Goal: Ask a question: Seek information or help from site administrators or community

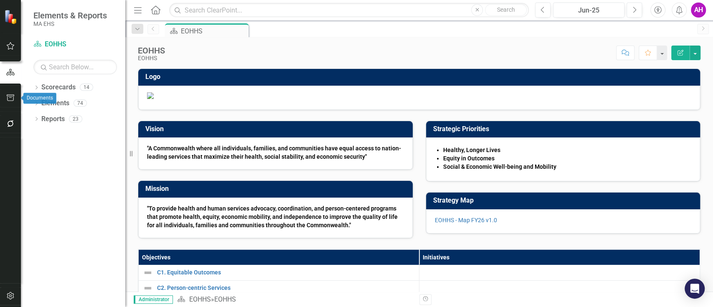
click at [10, 94] on icon "button" at bounding box center [11, 97] width 8 height 7
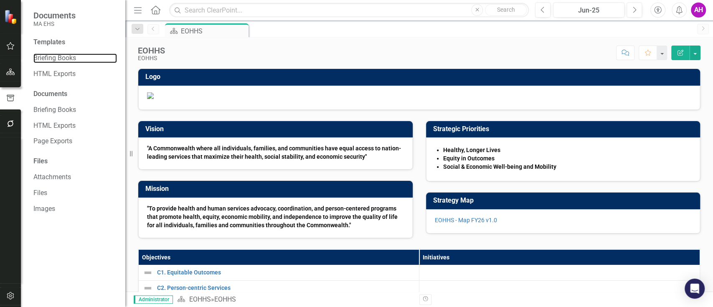
click at [50, 57] on link "Briefing Books" at bounding box center [75, 58] width 84 height 10
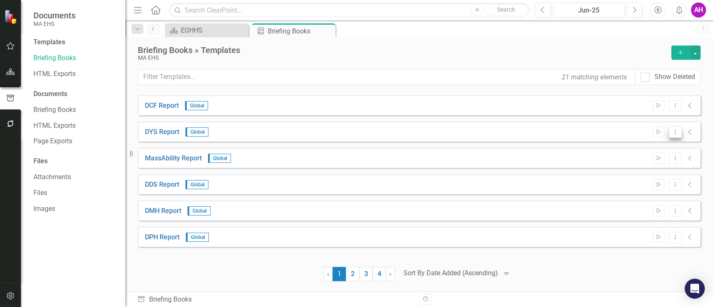
click at [680, 129] on button "Dropdown Menu" at bounding box center [675, 132] width 13 height 11
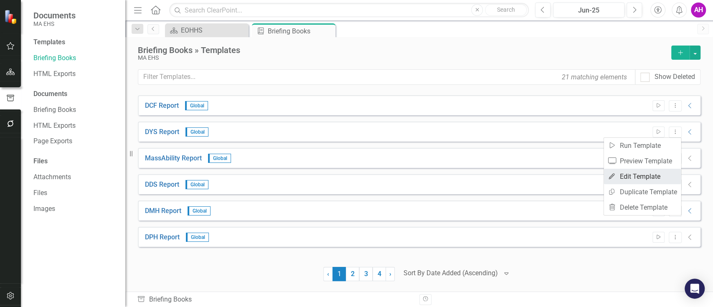
click at [635, 178] on link "Edit Edit Template" at bounding box center [642, 176] width 77 height 15
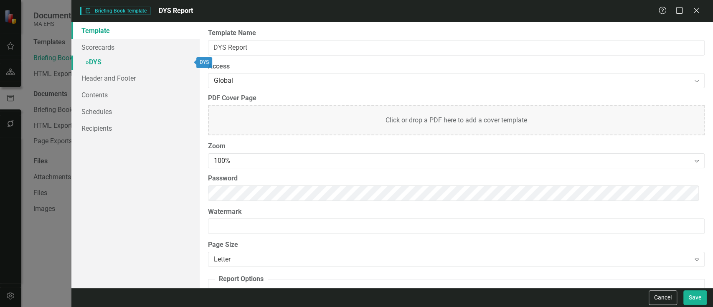
click at [89, 61] on span "»" at bounding box center [87, 62] width 3 height 8
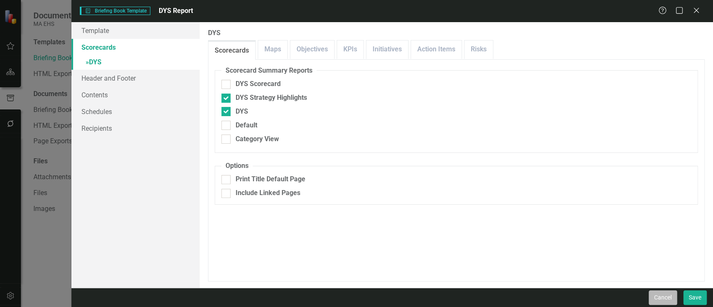
click at [667, 299] on button "Cancel" at bounding box center [663, 297] width 28 height 15
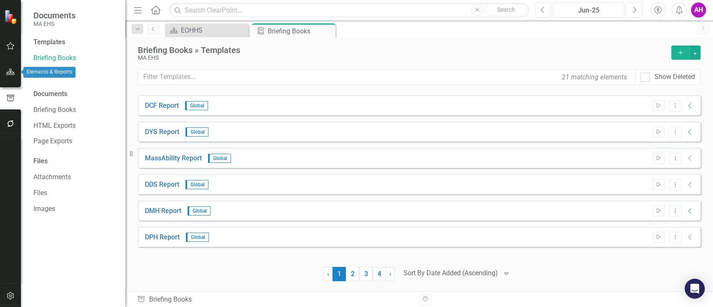
click at [10, 74] on icon "button" at bounding box center [10, 72] width 9 height 7
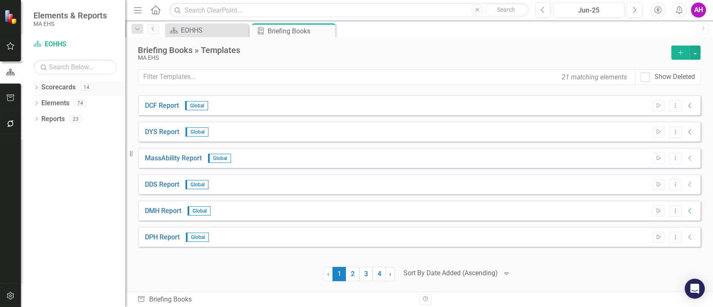
click at [38, 86] on icon "Dropdown" at bounding box center [36, 88] width 6 height 5
click at [43, 103] on icon "Dropdown" at bounding box center [41, 102] width 6 height 5
click at [65, 216] on link "DYS" at bounding box center [89, 214] width 71 height 10
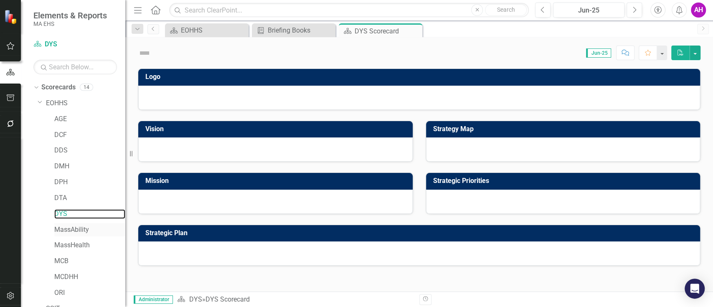
scroll to position [42, 0]
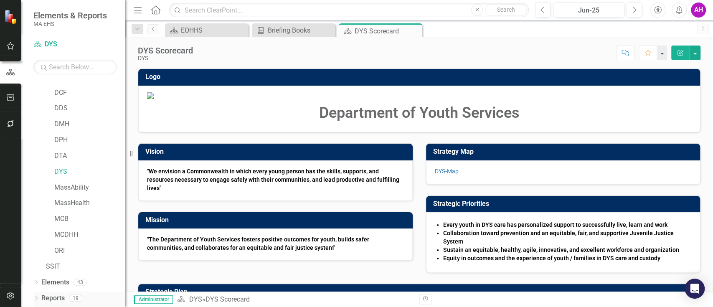
click at [47, 296] on link "Reports" at bounding box center [52, 299] width 23 height 10
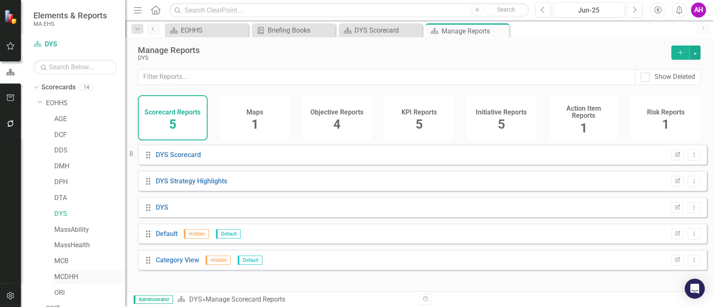
scroll to position [42, 0]
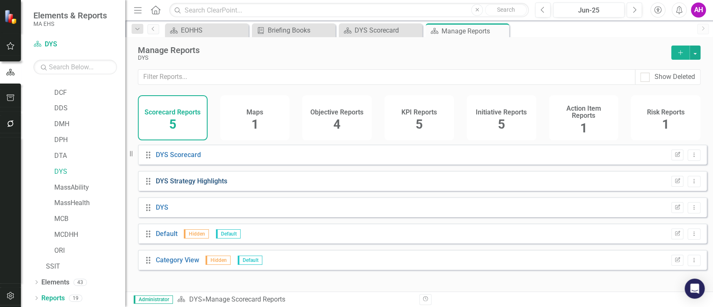
click at [199, 183] on link "DYS Strategy Highlights" at bounding box center [191, 181] width 71 height 8
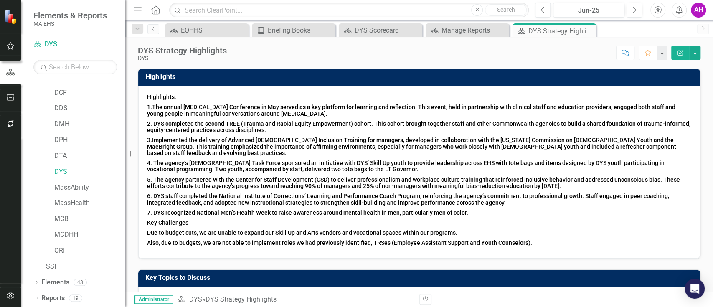
click at [469, 225] on h6 "Key Challenges" at bounding box center [419, 223] width 544 height 6
click at [468, 223] on h6 "Key Challenges" at bounding box center [419, 223] width 544 height 6
click at [524, 130] on span "Highlights: 1.The annual [MEDICAL_DATA] Conference in May served as a key platf…" at bounding box center [419, 172] width 544 height 156
click at [522, 127] on h6 "2. DYS completed the second TREE (Trauma and Racial Equity Empowerment) cohort.…" at bounding box center [419, 127] width 544 height 13
click at [522, 126] on span "2. DYS completed the second TREE (Trauma and Racial Equity Empowerment) cohort.…" at bounding box center [419, 126] width 544 height 13
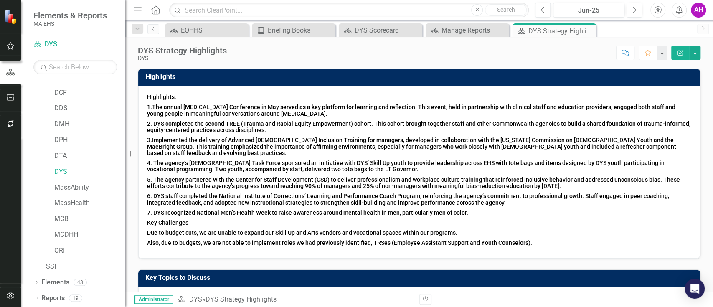
click at [494, 120] on span "2. DYS completed the second TREE (Trauma and Racial Equity Empowerment) cohort.…" at bounding box center [419, 126] width 544 height 13
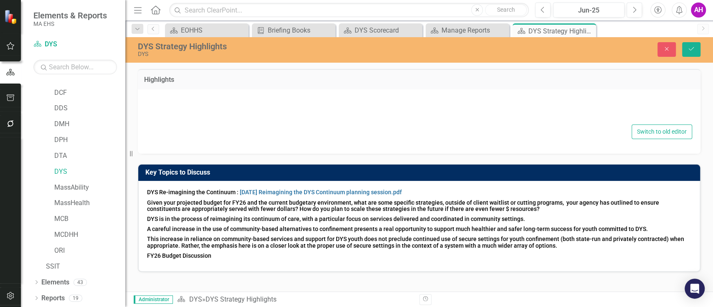
type textarea "<h6><span style="color: #000000; font-size: 14px;">Highlights:</span></h6> <h6>…"
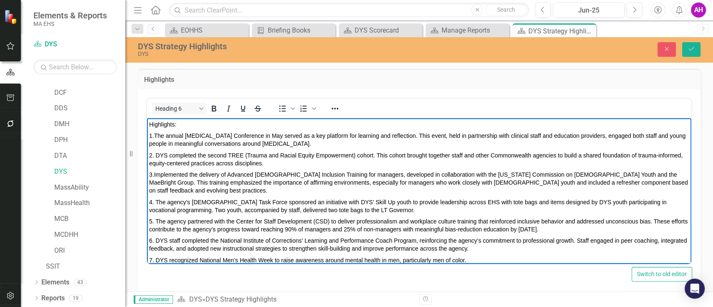
click at [460, 186] on h6 "3. Implemented the delivery of Advanced [DEMOGRAPHIC_DATA] Inclusion Training f…" at bounding box center [419, 182] width 540 height 24
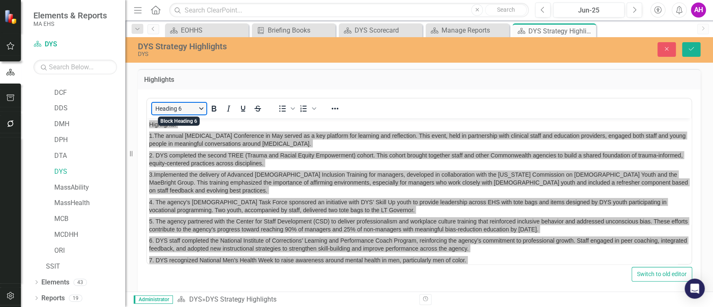
click at [203, 105] on button "Heading 6" at bounding box center [179, 109] width 54 height 12
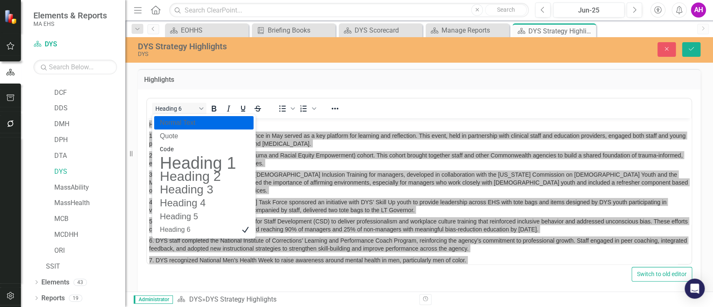
click at [201, 122] on p "Normal Text" at bounding box center [198, 123] width 78 height 10
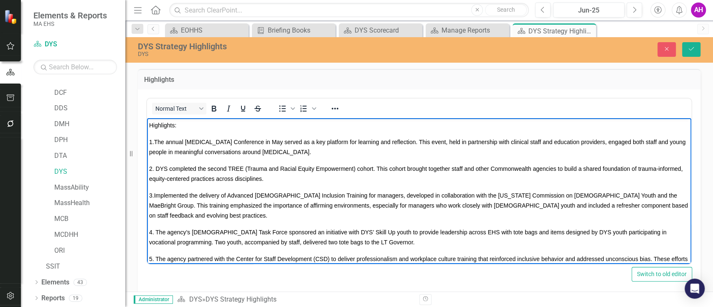
scroll to position [2, 0]
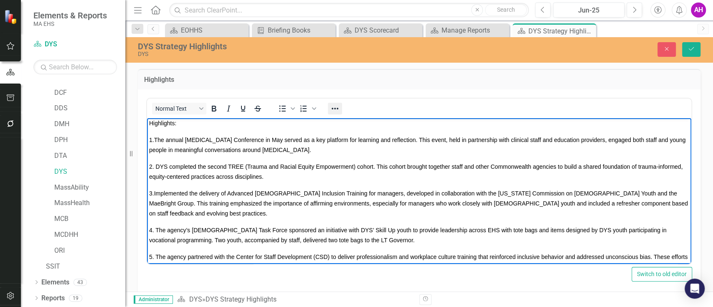
click at [331, 109] on icon "Reveal or hide additional toolbar items" at bounding box center [335, 109] width 10 height 10
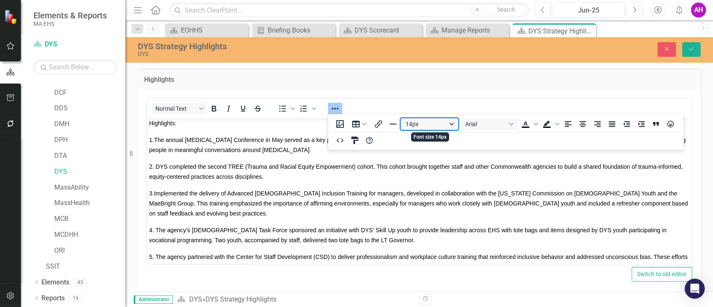
click at [452, 125] on button "14px" at bounding box center [430, 124] width 58 height 12
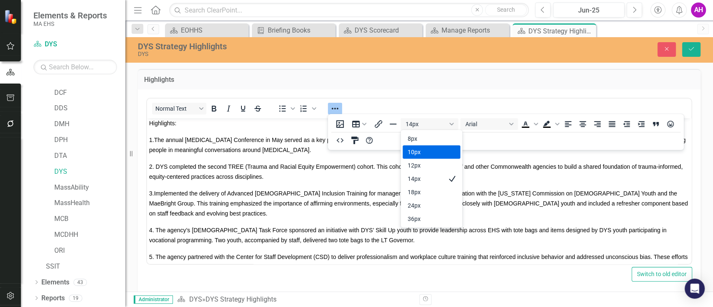
click at [412, 151] on div "10px" at bounding box center [426, 152] width 36 height 10
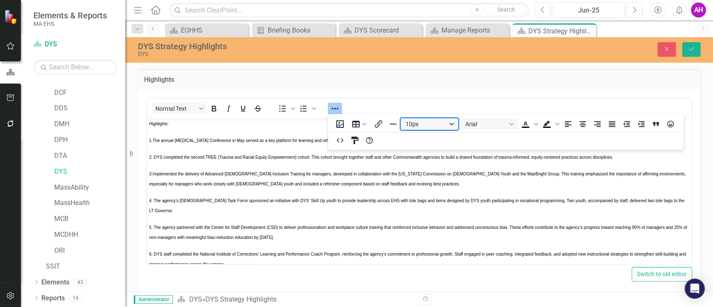
click at [451, 123] on button "10px" at bounding box center [430, 124] width 58 height 12
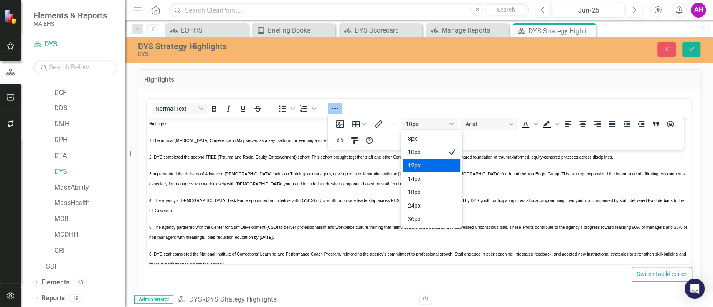
click at [420, 165] on div "12px" at bounding box center [426, 165] width 36 height 10
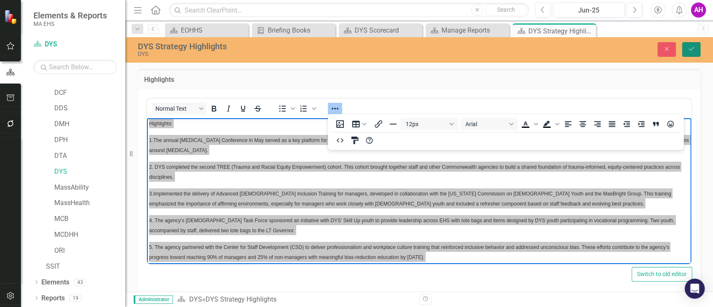
click at [695, 48] on icon "Save" at bounding box center [692, 49] width 8 height 6
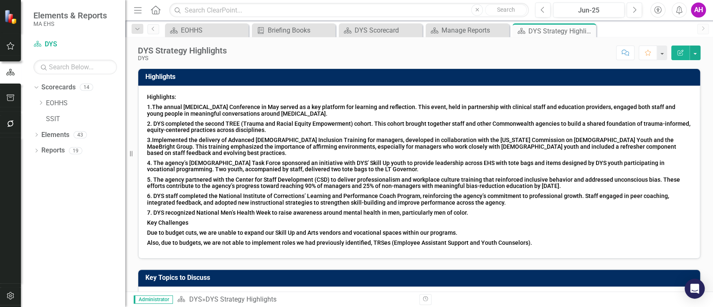
scroll to position [0, 0]
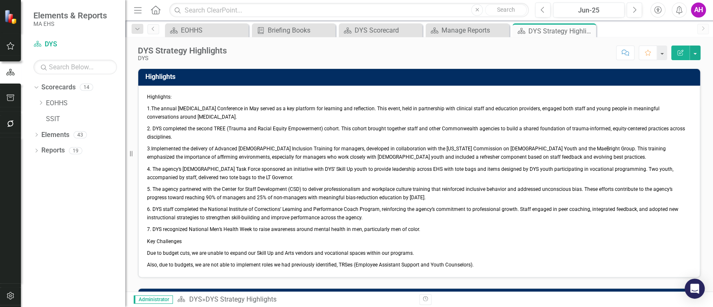
click at [269, 184] on p "5. The agency partnered with the Center for Staff Development (CSD) to deliver …" at bounding box center [419, 193] width 544 height 20
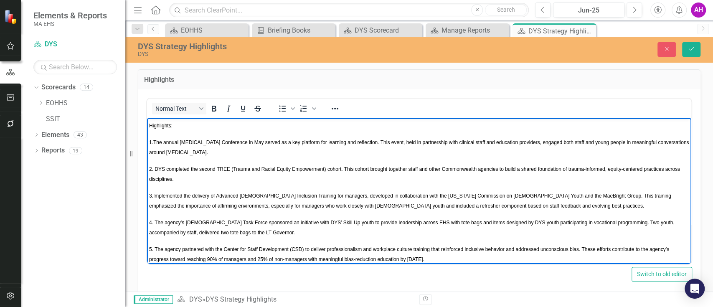
drag, startPoint x: 272, startPoint y: 183, endPoint x: 274, endPoint y: 174, distance: 9.4
click at [272, 182] on p "2. DYS completed the second TREE (Trauma and Racial Equity Empowerment) cohort.…" at bounding box center [419, 174] width 540 height 20
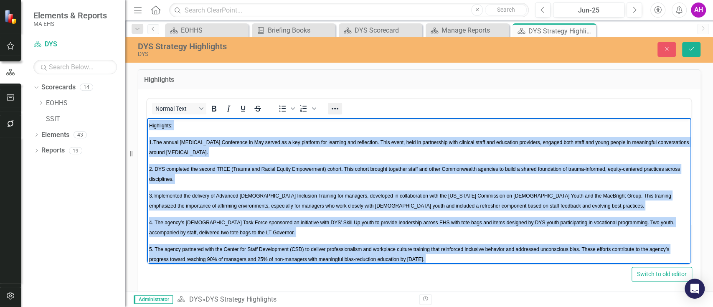
click at [336, 113] on icon "Reveal or hide additional toolbar items" at bounding box center [335, 109] width 10 height 10
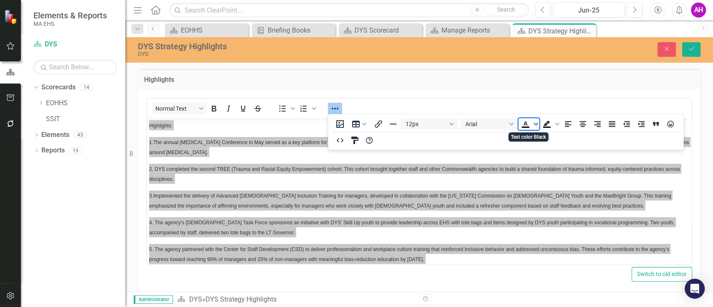
click at [534, 121] on span "Text color Black" at bounding box center [536, 124] width 7 height 12
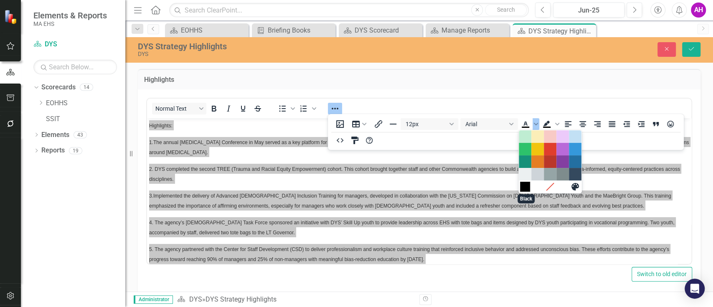
click at [526, 189] on div "Black" at bounding box center [525, 187] width 10 height 10
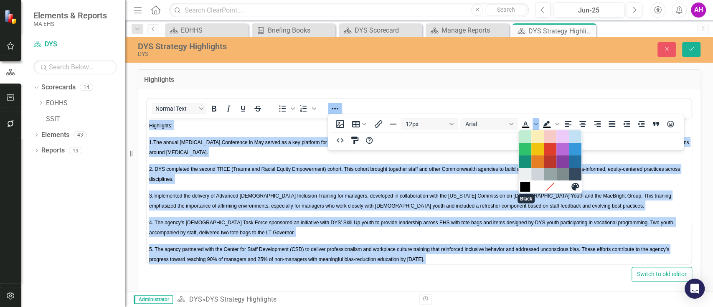
scroll to position [2, 0]
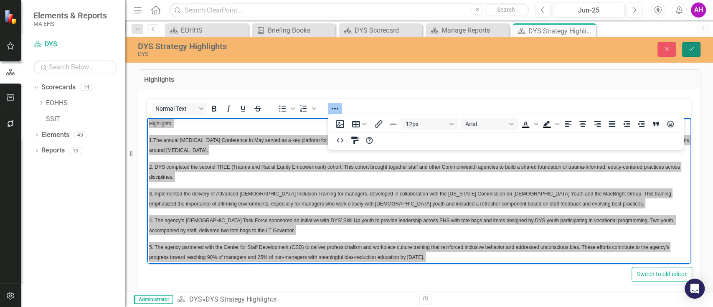
click at [686, 46] on button "Save" at bounding box center [691, 49] width 18 height 15
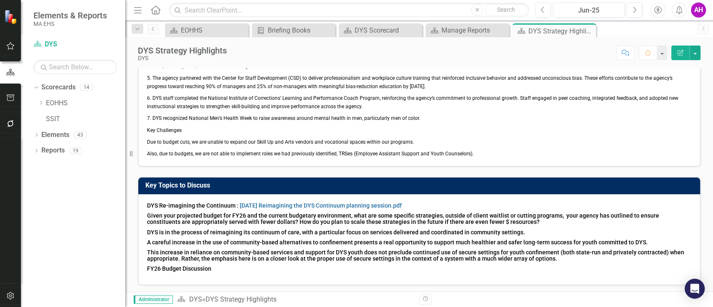
scroll to position [0, 0]
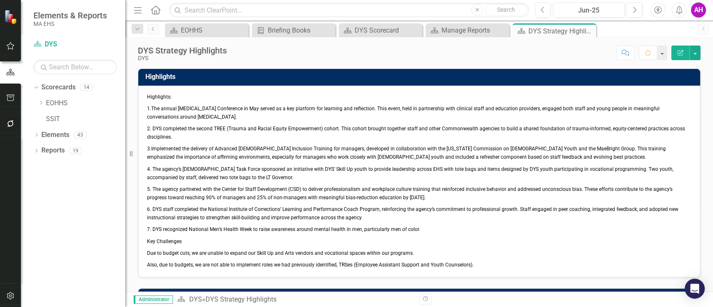
click at [261, 186] on span "5. The agency partnered with the Center for Staff Development (CSD) to deliver …" at bounding box center [410, 193] width 526 height 14
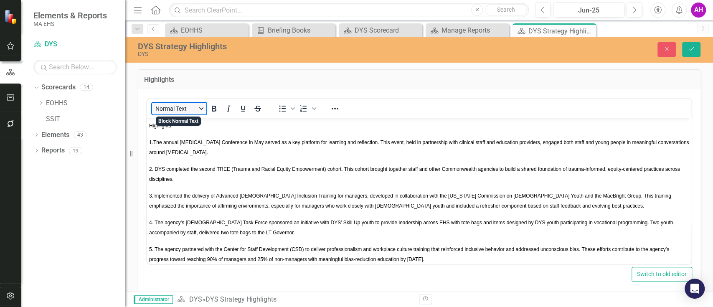
click at [203, 107] on button "Normal Text" at bounding box center [179, 109] width 54 height 12
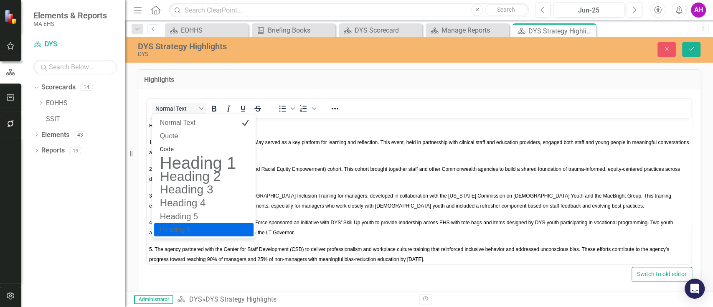
click at [198, 227] on h6 "Heading 6" at bounding box center [198, 230] width 78 height 10
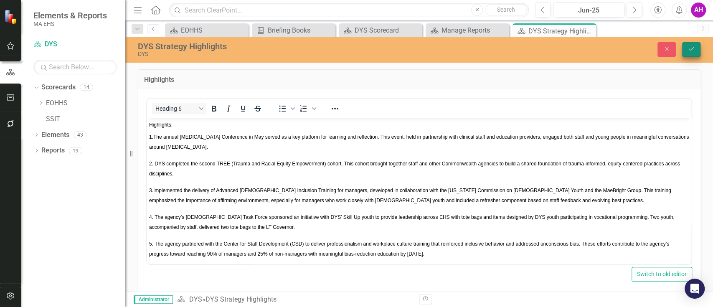
click at [695, 47] on icon "Save" at bounding box center [692, 49] width 8 height 6
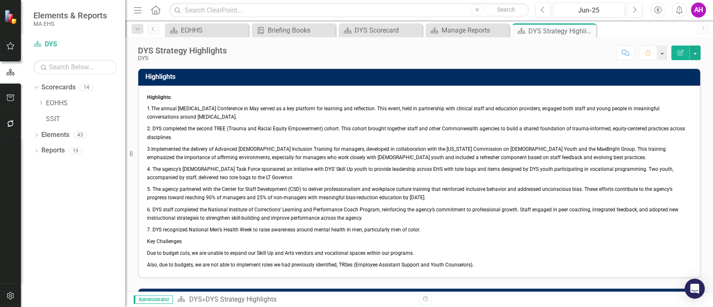
click at [267, 189] on span "5. The agency partnered with the Center for Staff Development (CSD) to deliver …" at bounding box center [410, 193] width 526 height 14
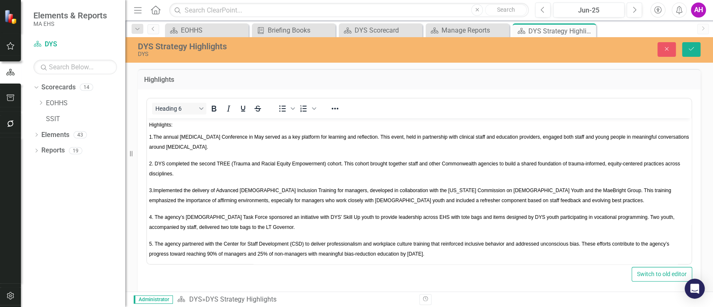
click at [282, 241] on p "5. The agency partnered with the Center for Staff Development (CSD) to deliver …" at bounding box center [419, 249] width 540 height 20
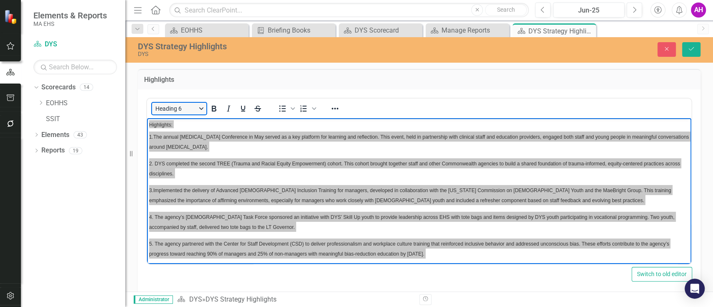
click at [204, 109] on button "Heading 6" at bounding box center [179, 109] width 54 height 12
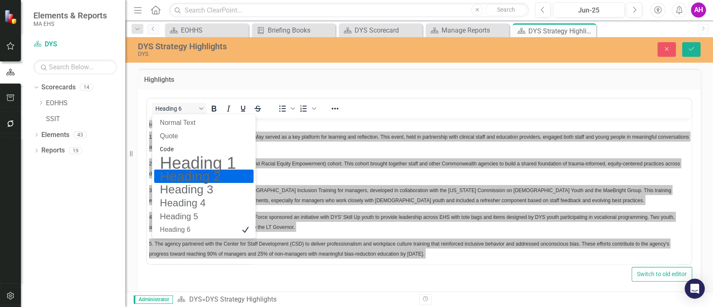
click at [175, 171] on h2 "Heading 2" at bounding box center [198, 176] width 78 height 10
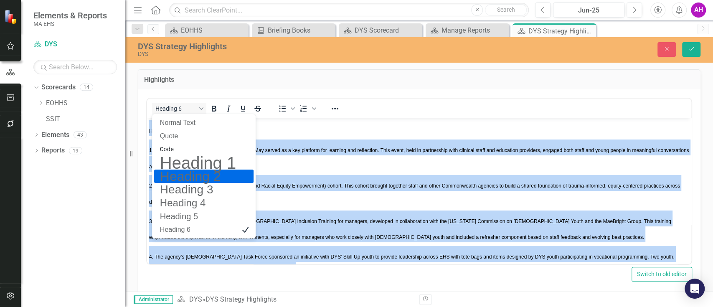
scroll to position [2, 0]
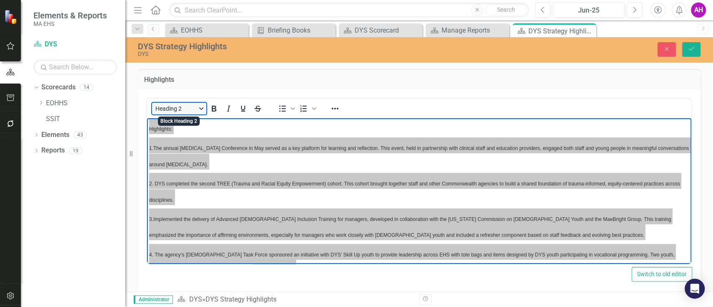
click at [202, 103] on button "Heading 2" at bounding box center [179, 109] width 54 height 12
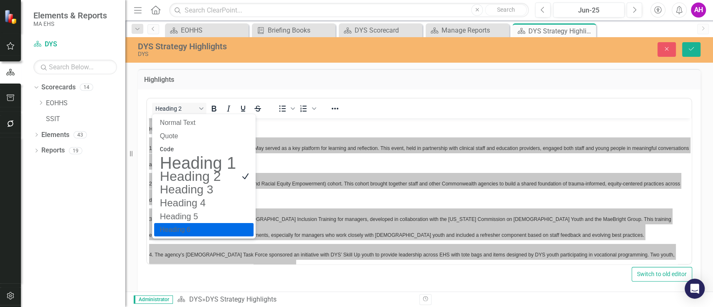
click at [191, 229] on h6 "Heading 6" at bounding box center [198, 230] width 78 height 10
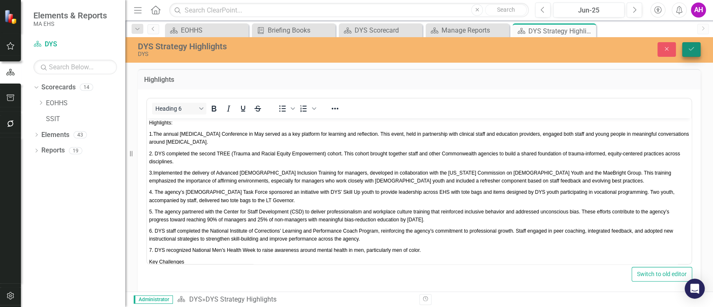
click at [692, 46] on icon "Save" at bounding box center [692, 49] width 8 height 6
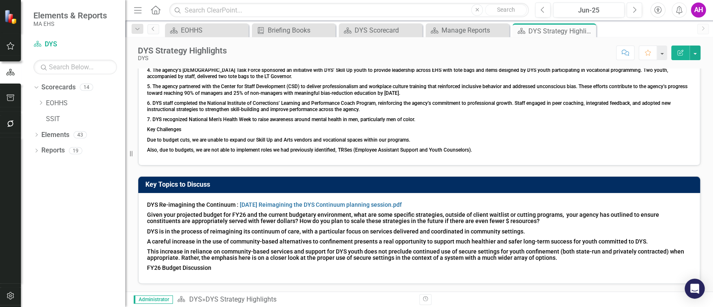
scroll to position [87, 0]
click at [241, 232] on span "DYS is in the process of reimagining its continuum of care, with a particular f…" at bounding box center [336, 231] width 378 height 7
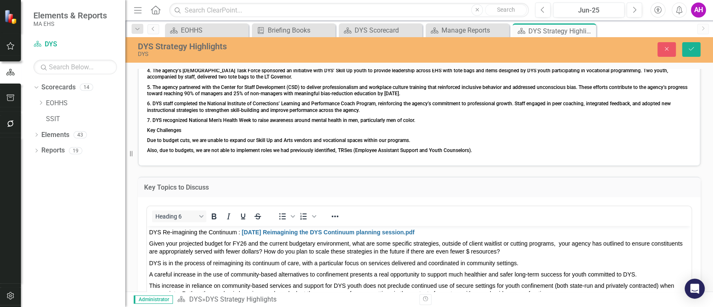
scroll to position [0, 0]
click at [296, 257] on body "DYS Re-imagining the Continuum : [DATE] Reimagining the DYS Continuum planning …" at bounding box center [419, 288] width 544 height 125
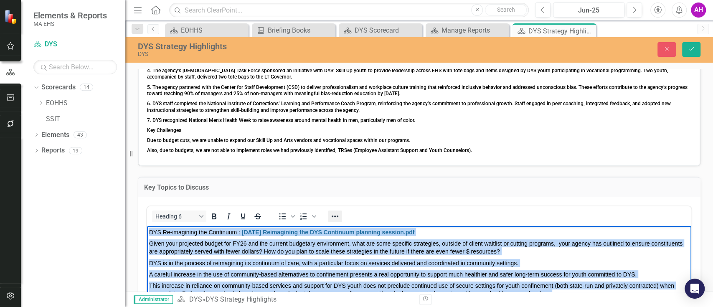
click at [336, 216] on icon "Reveal or hide additional toolbar items" at bounding box center [335, 216] width 10 height 10
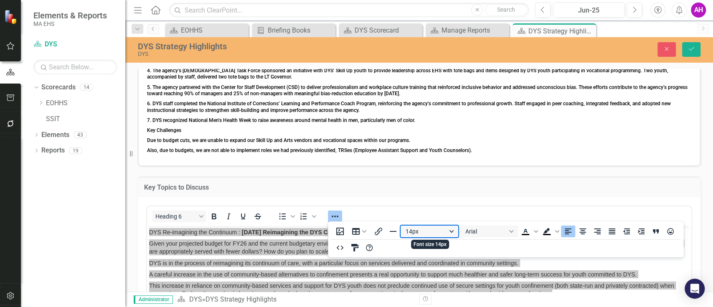
click at [451, 230] on button "14px" at bounding box center [430, 232] width 58 height 12
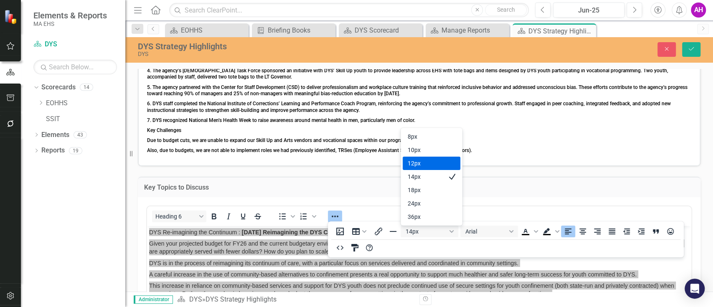
click at [418, 165] on div "12px" at bounding box center [426, 163] width 36 height 10
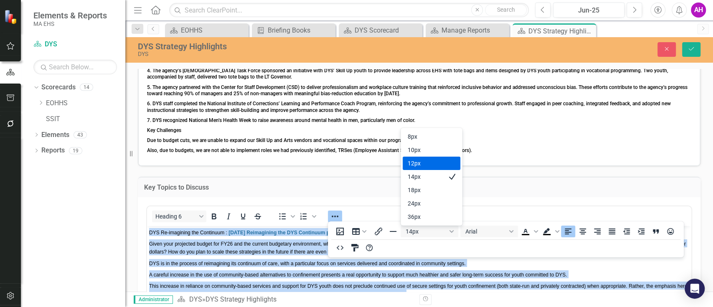
scroll to position [104, 0]
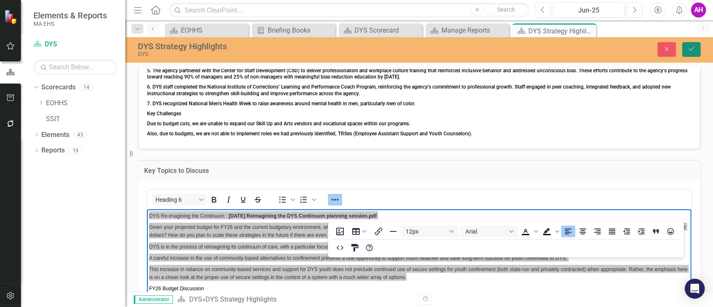
click at [686, 48] on button "Save" at bounding box center [691, 49] width 18 height 15
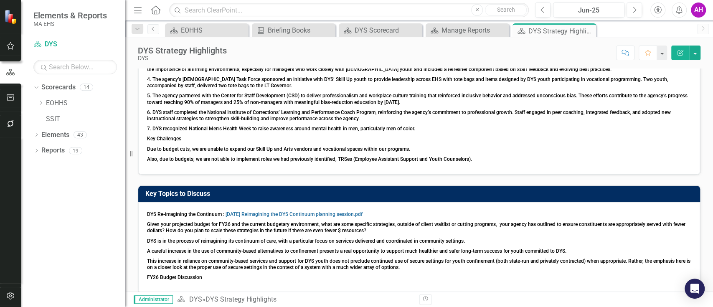
scroll to position [87, 0]
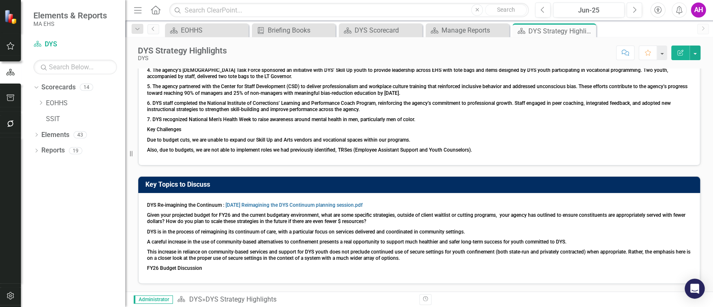
drag, startPoint x: 283, startPoint y: 245, endPoint x: 282, endPoint y: 240, distance: 5.1
click at [282, 240] on span "DYS Re-imagining the Continuum : [DATE] Reimagining the DYS Continuum planning …" at bounding box center [419, 239] width 544 height 74
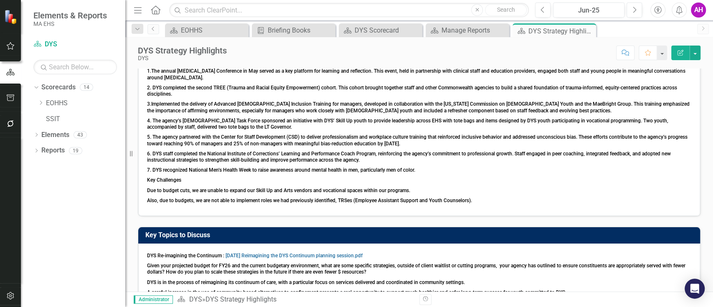
scroll to position [0, 0]
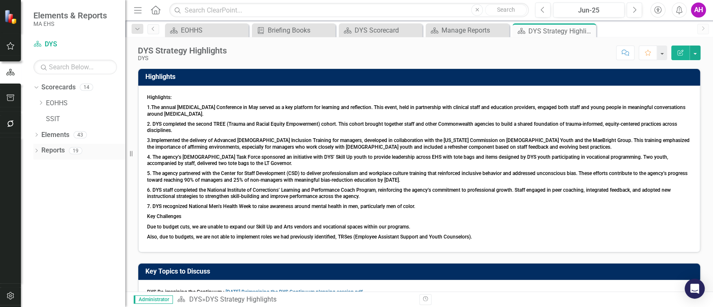
click at [36, 151] on icon "Dropdown" at bounding box center [36, 151] width 6 height 5
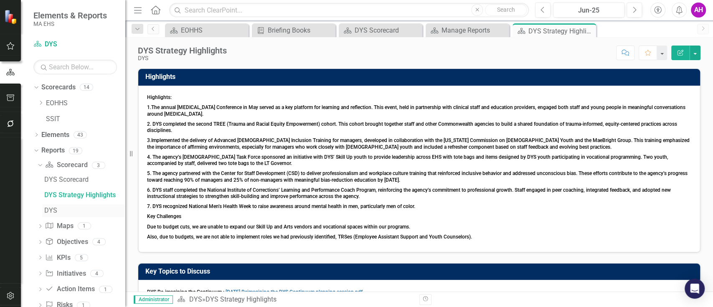
click at [52, 209] on div "DYS" at bounding box center [84, 211] width 81 height 8
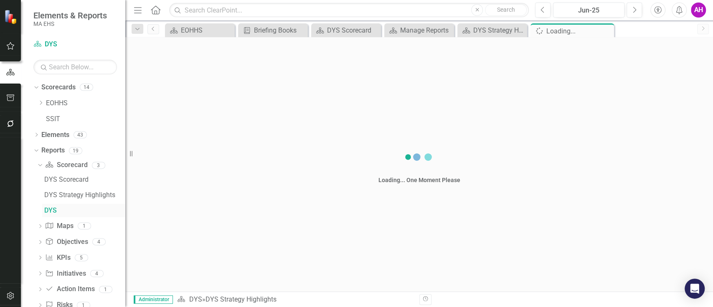
click at [52, 209] on div "DYS" at bounding box center [84, 211] width 81 height 8
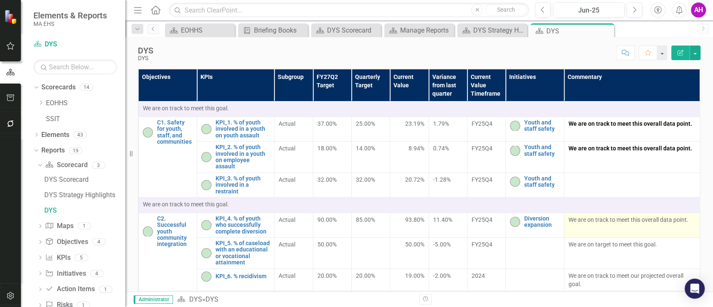
click at [581, 219] on p "We are on track to meet this overall data point." at bounding box center [632, 220] width 127 height 8
click at [598, 226] on td "We are on track to meet this overall data point." at bounding box center [632, 225] width 136 height 25
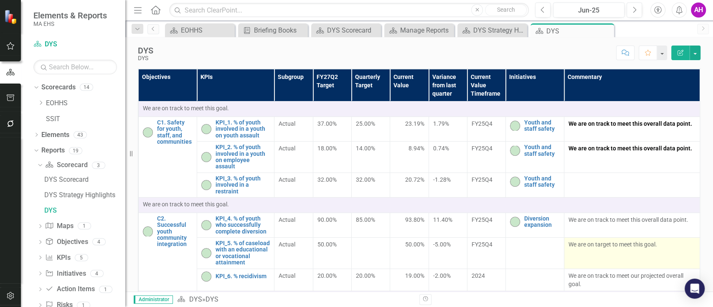
click at [610, 256] on td "We are on target to meet this goal." at bounding box center [632, 253] width 136 height 31
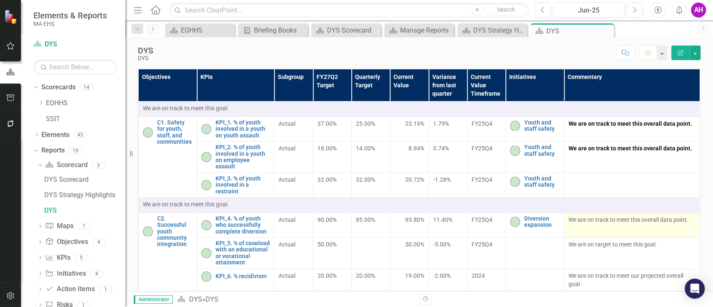
click at [601, 223] on p "We are on track to meet this overall data point." at bounding box center [632, 220] width 127 height 8
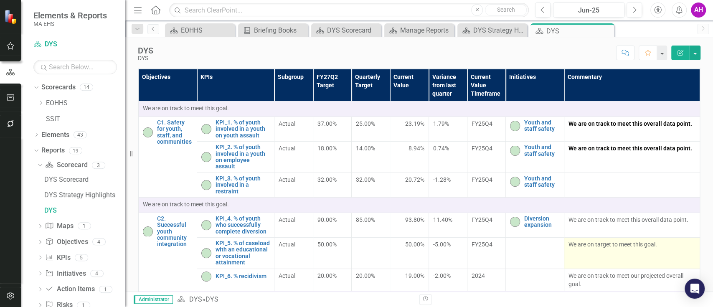
click at [603, 242] on p "We are on target to meet this goal." at bounding box center [632, 244] width 127 height 8
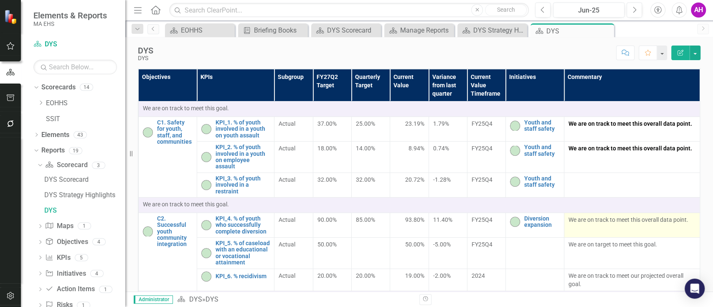
click at [594, 224] on div "We are on track to meet this overall data point." at bounding box center [632, 221] width 127 height 10
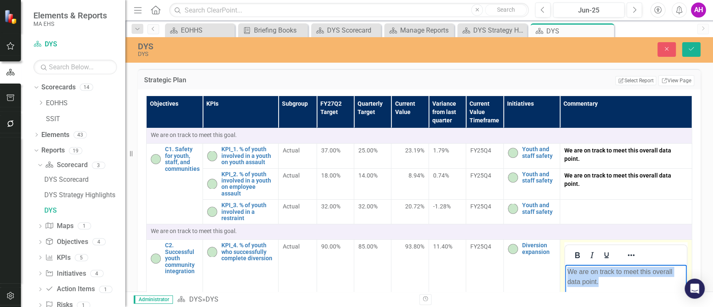
drag, startPoint x: 616, startPoint y: 277, endPoint x: 551, endPoint y: 262, distance: 66.5
click at [631, 253] on button "Reveal or hide additional toolbar items" at bounding box center [631, 255] width 14 height 12
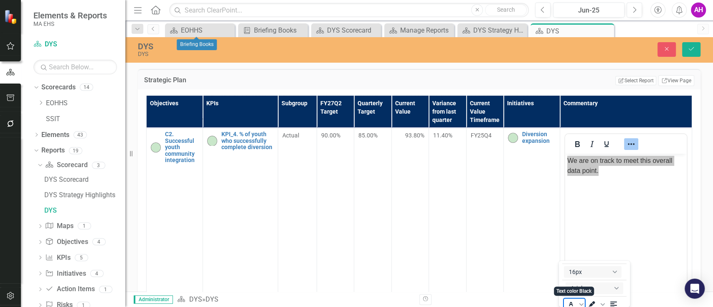
scroll to position [67, 0]
click at [571, 305] on icon "Text color Black" at bounding box center [571, 302] width 10 height 10
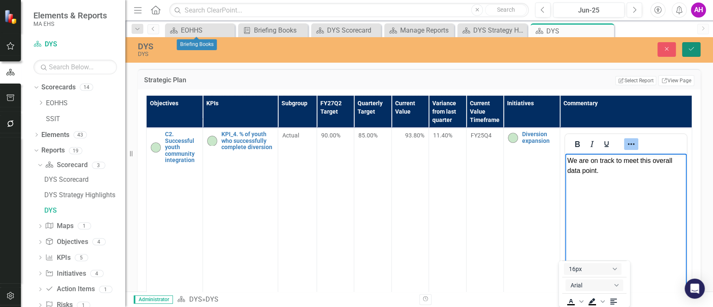
click at [686, 48] on button "Save" at bounding box center [691, 49] width 18 height 15
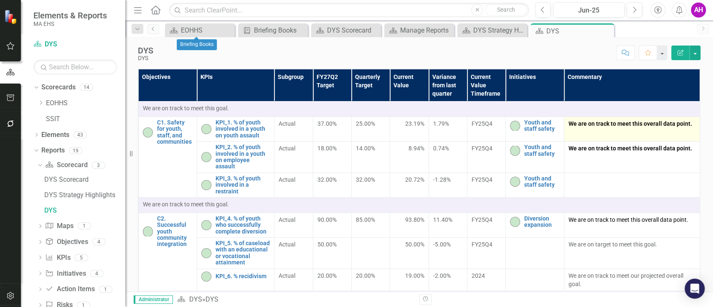
click at [582, 129] on td "We are on track to meet this overall data point." at bounding box center [632, 129] width 136 height 25
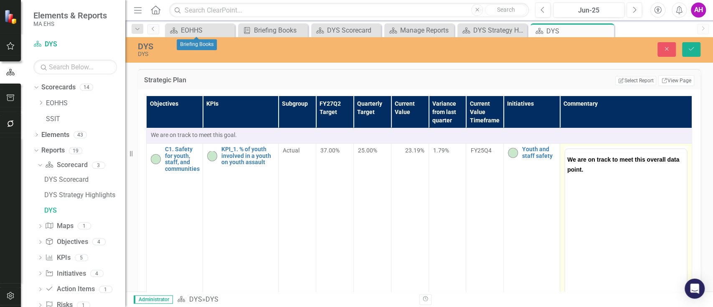
scroll to position [0, 0]
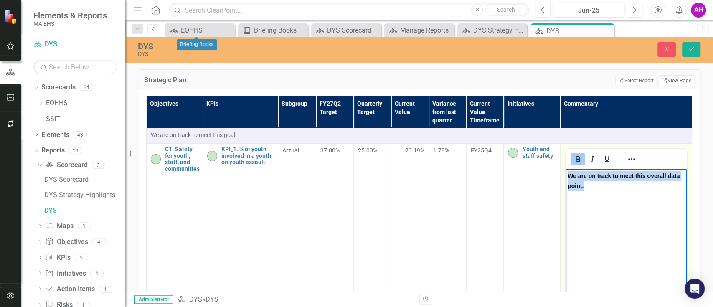
drag, startPoint x: 583, startPoint y: 188, endPoint x: 547, endPoint y: 165, distance: 43.0
click at [566, 169] on html "We are on track to meet this overall data point." at bounding box center [626, 231] width 121 height 125
click at [576, 158] on icon "Bold" at bounding box center [578, 159] width 5 height 6
click at [628, 159] on icon "Reveal or hide additional toolbar items" at bounding box center [631, 159] width 10 height 10
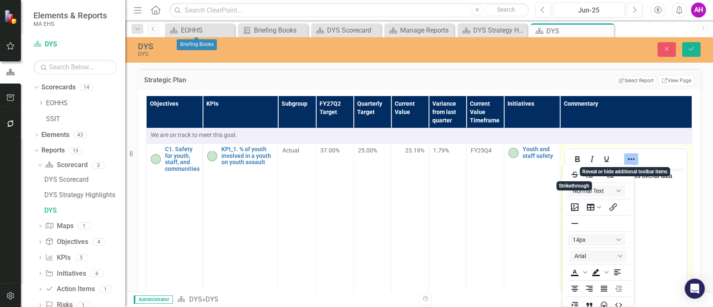
scroll to position [2, 0]
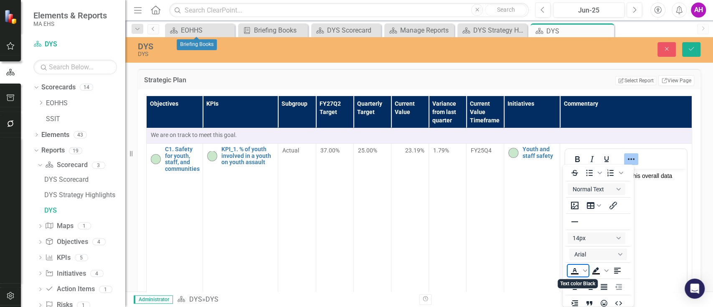
click at [572, 269] on icon "Text color Black" at bounding box center [575, 271] width 10 height 10
drag, startPoint x: 691, startPoint y: 53, endPoint x: 488, endPoint y: 266, distance: 293.5
click at [691, 53] on button "Save" at bounding box center [691, 49] width 18 height 15
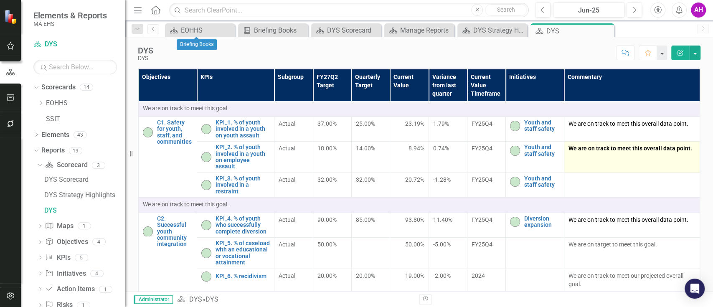
click at [618, 145] on strong "We are on track to meet this overall data point." at bounding box center [631, 148] width 124 height 7
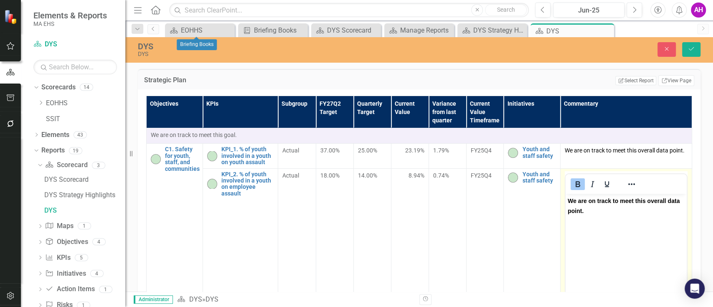
scroll to position [0, 0]
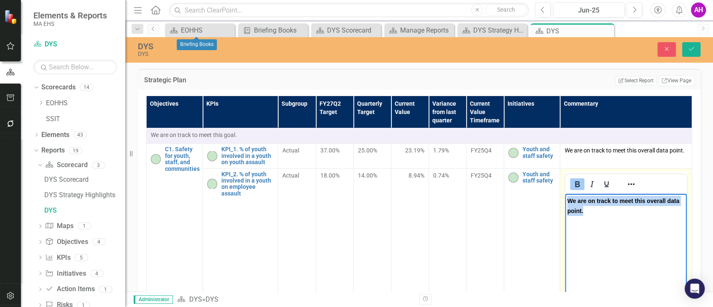
drag, startPoint x: 586, startPoint y: 215, endPoint x: 529, endPoint y: 192, distance: 62.1
click at [565, 193] on html "We are on track to meet this overall data point." at bounding box center [626, 255] width 122 height 125
click at [626, 181] on icon "Reveal or hide additional toolbar items" at bounding box center [631, 184] width 10 height 10
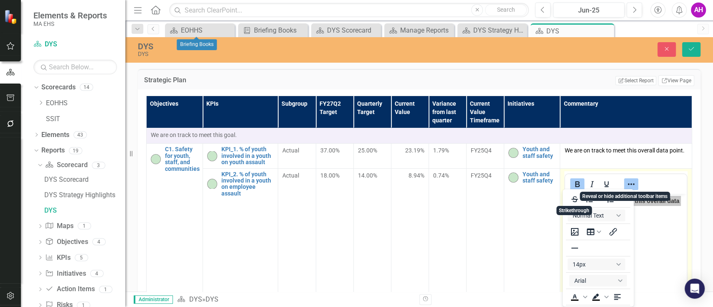
scroll to position [2, 0]
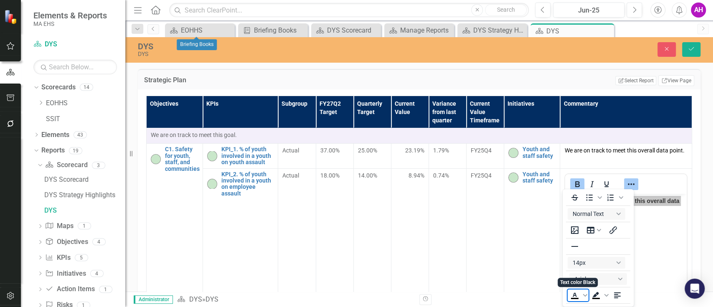
click at [576, 296] on icon "Text color Black" at bounding box center [575, 295] width 4 height 4
click at [694, 46] on icon "Save" at bounding box center [692, 49] width 8 height 6
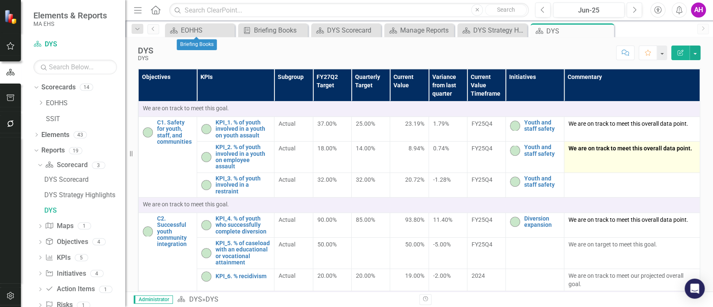
click at [643, 156] on td "We are on track to meet this overall data point." at bounding box center [632, 157] width 136 height 31
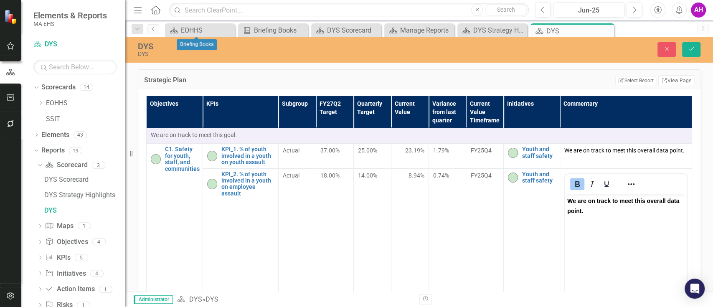
scroll to position [0, 0]
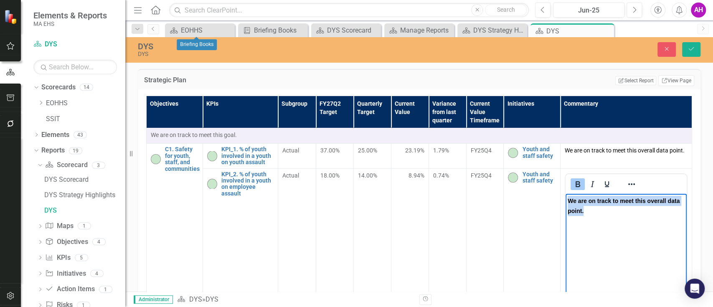
drag, startPoint x: 571, startPoint y: 207, endPoint x: 530, endPoint y: 191, distance: 43.5
click at [566, 193] on html "We are on track to meet this overall data point." at bounding box center [626, 255] width 121 height 125
click at [577, 181] on icon "Bold" at bounding box center [578, 184] width 10 height 10
click at [696, 46] on button "Save" at bounding box center [691, 49] width 18 height 15
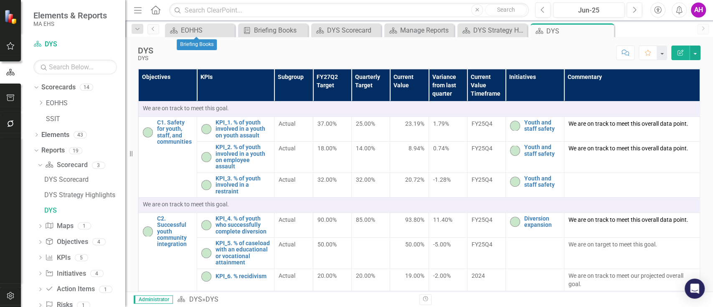
click at [472, 121] on div "FY25Q4" at bounding box center [487, 124] width 30 height 8
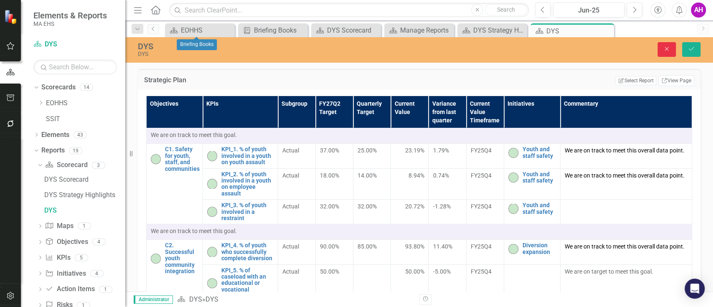
click at [672, 46] on button "Close" at bounding box center [667, 49] width 18 height 15
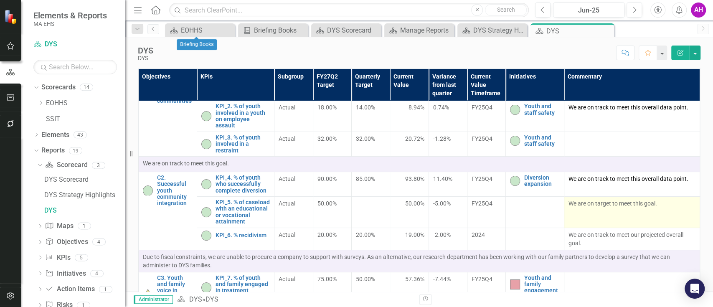
scroll to position [56, 0]
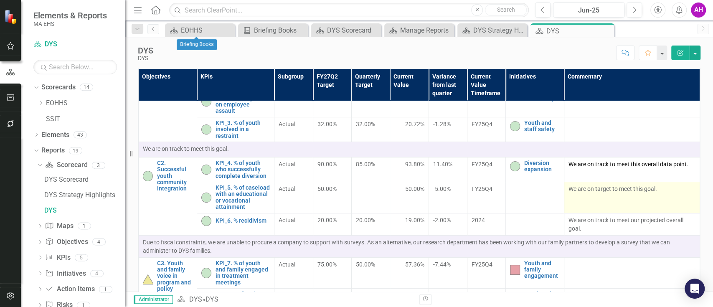
click at [595, 191] on p "We are on target to meet this goal." at bounding box center [632, 189] width 127 height 8
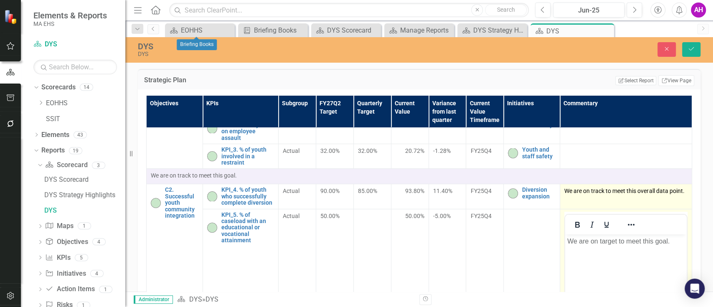
scroll to position [0, 0]
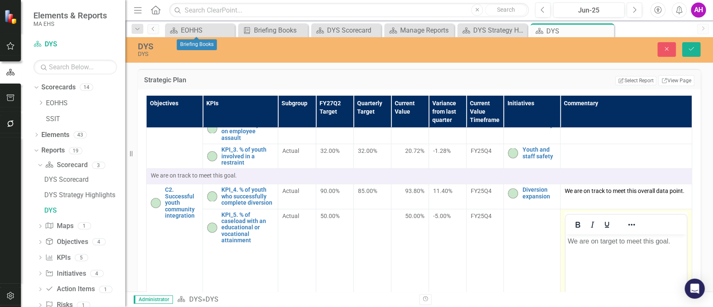
click at [598, 243] on p "We are on target to meet this goal." at bounding box center [626, 241] width 117 height 10
click at [598, 241] on p "We are on target to meet this goal." at bounding box center [626, 241] width 117 height 10
click at [627, 221] on icon "Reveal or hide additional toolbar items" at bounding box center [632, 225] width 10 height 10
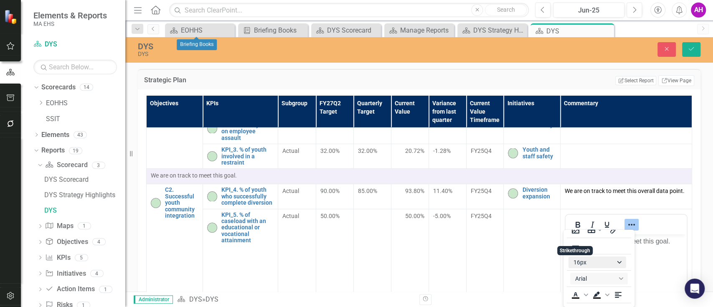
scroll to position [57, 0]
click at [574, 278] on icon "Text color Black" at bounding box center [576, 280] width 10 height 10
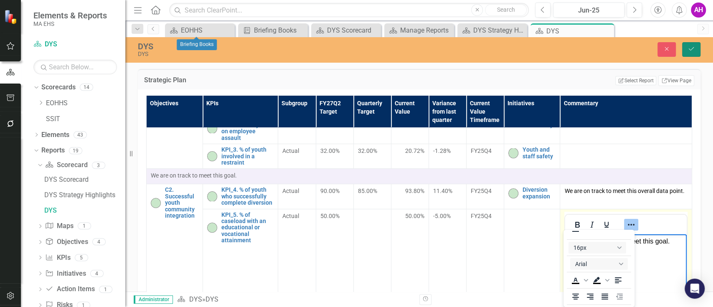
drag, startPoint x: 694, startPoint y: 47, endPoint x: 554, endPoint y: 288, distance: 278.8
click at [694, 47] on icon "Save" at bounding box center [692, 49] width 8 height 6
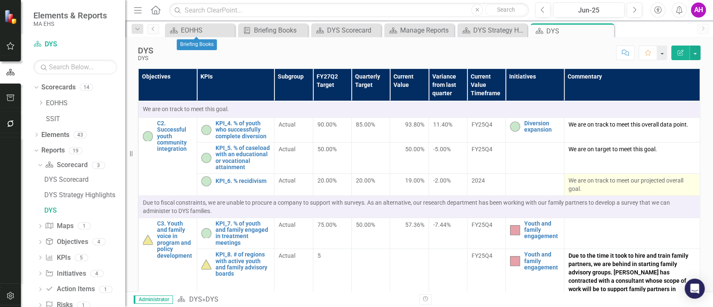
scroll to position [111, 0]
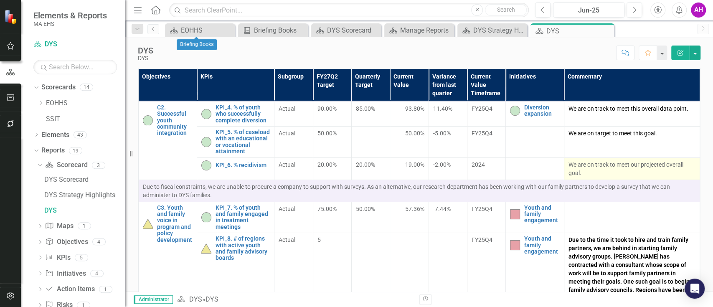
click at [575, 170] on p "We are on track to meet our projected overall goal." at bounding box center [632, 168] width 127 height 17
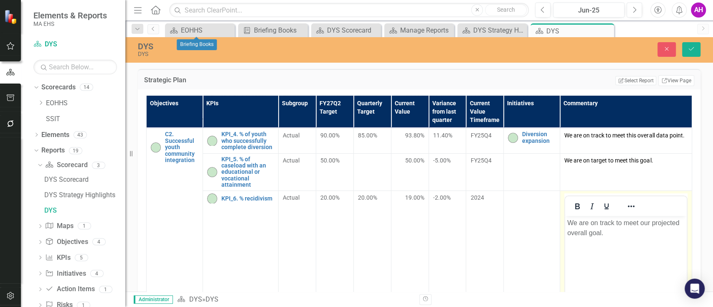
scroll to position [0, 0]
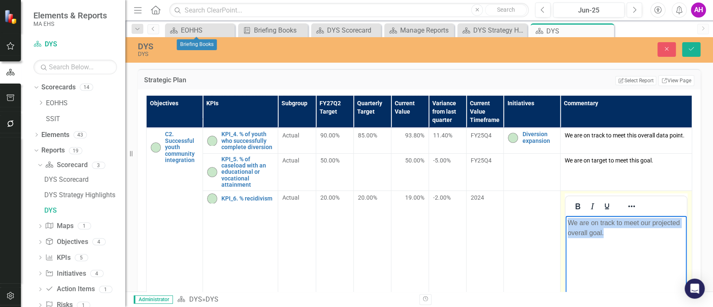
drag, startPoint x: 615, startPoint y: 235, endPoint x: 546, endPoint y: 216, distance: 71.6
click at [566, 216] on html "We are on track to meet our projected overall goal." at bounding box center [626, 278] width 121 height 125
click at [628, 205] on icon "Reveal or hide additional toolbar items" at bounding box center [632, 206] width 10 height 10
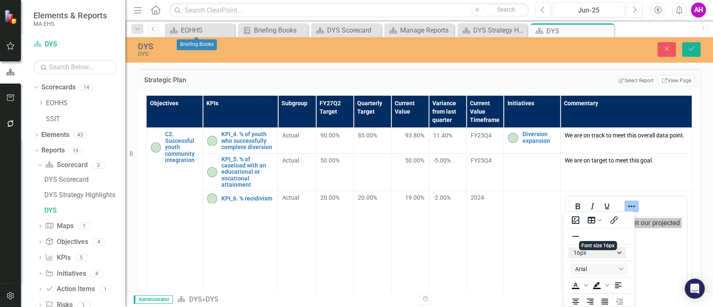
scroll to position [57, 0]
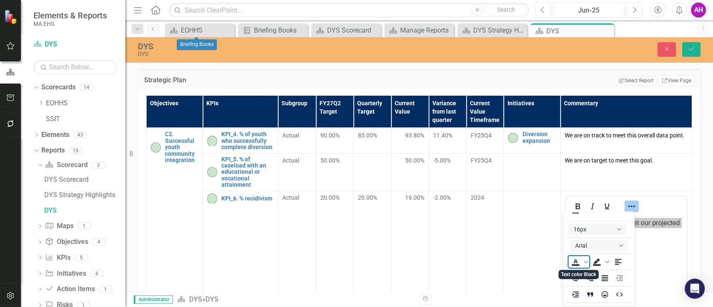
click at [577, 265] on icon "Text color Black" at bounding box center [576, 264] width 8 height 1
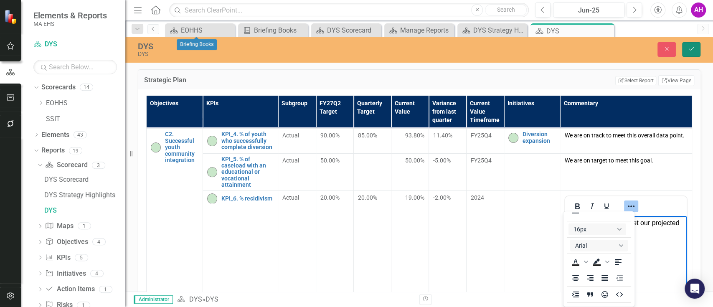
drag, startPoint x: 695, startPoint y: 42, endPoint x: 691, endPoint y: 72, distance: 30.3
click at [694, 42] on button "Save" at bounding box center [691, 49] width 18 height 15
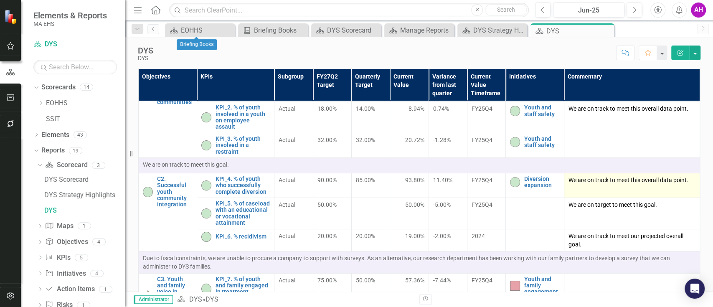
scroll to position [56, 0]
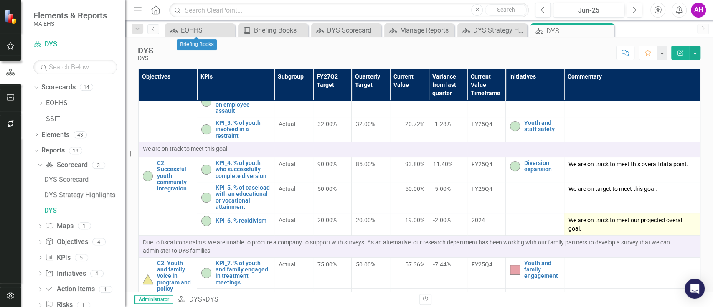
click at [629, 232] on p "We are on track to meet our projected overall goal." at bounding box center [632, 224] width 127 height 17
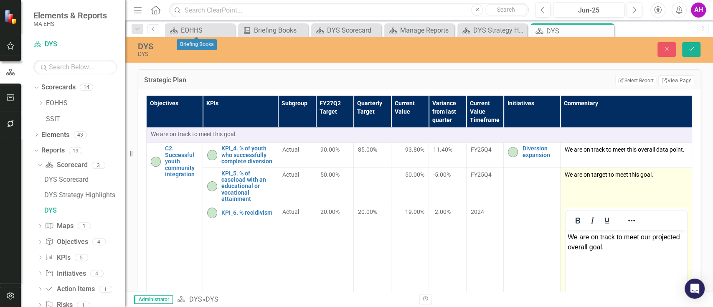
scroll to position [111, 0]
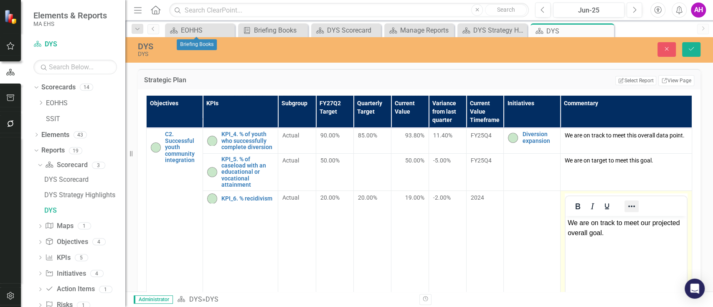
click at [628, 207] on icon "Reveal or hide additional toolbar items" at bounding box center [632, 206] width 10 height 10
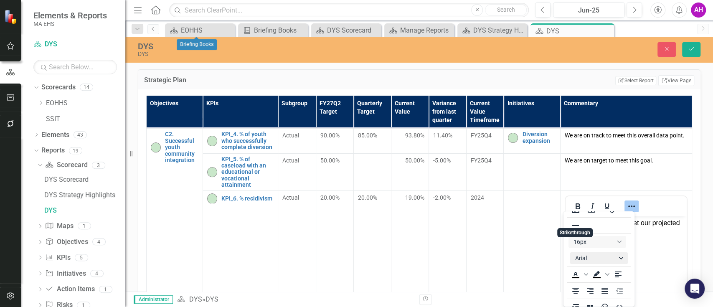
scroll to position [57, 0]
click at [577, 262] on icon "Text color Black" at bounding box center [576, 262] width 10 height 10
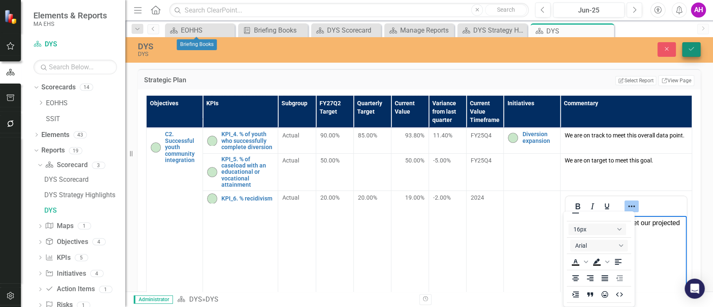
click at [690, 54] on button "Save" at bounding box center [691, 49] width 18 height 15
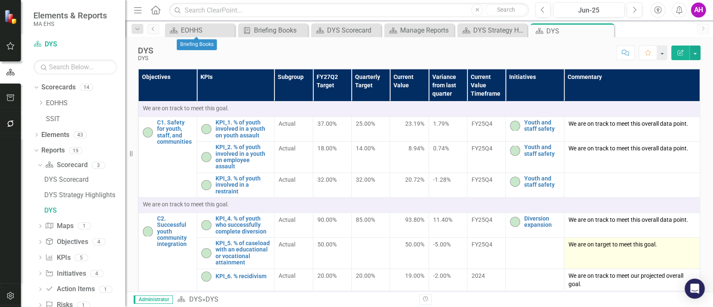
scroll to position [56, 0]
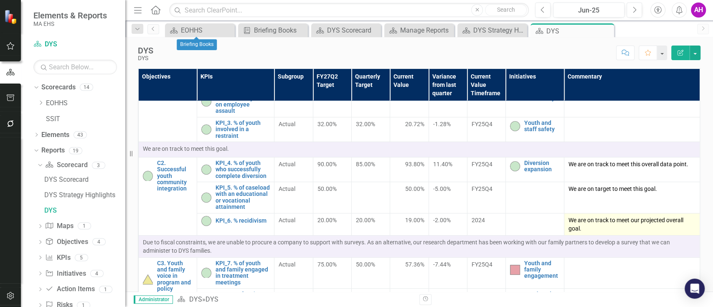
click at [605, 233] on p "We are on track to meet our projected overall goal." at bounding box center [632, 224] width 127 height 17
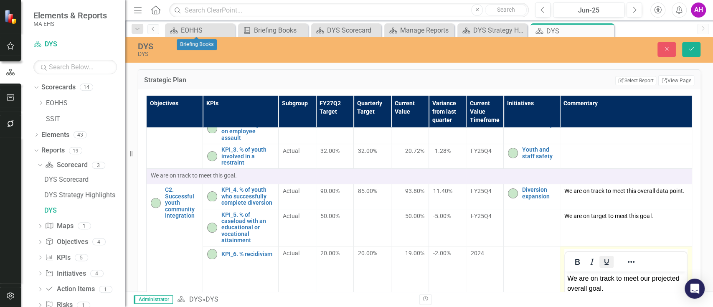
scroll to position [0, 0]
click at [607, 283] on p "We are on track to meet our projected overall goal." at bounding box center [626, 284] width 117 height 20
click at [627, 263] on icon "Reveal or hide additional toolbar items" at bounding box center [632, 262] width 10 height 10
click at [578, 293] on icon "Text color Black" at bounding box center [576, 292] width 10 height 10
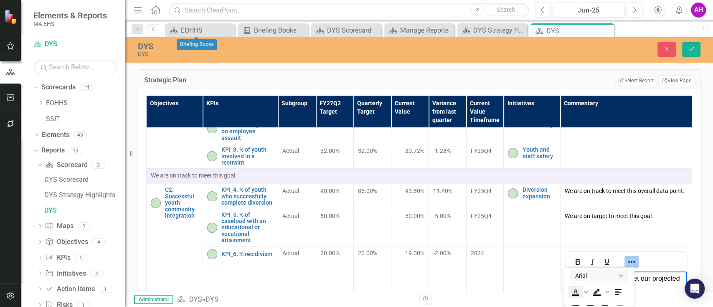
scroll to position [1, 0]
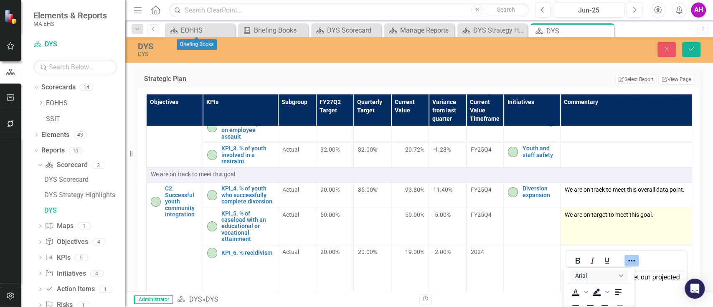
click at [679, 224] on td "We are on target to meet this goal." at bounding box center [626, 227] width 132 height 38
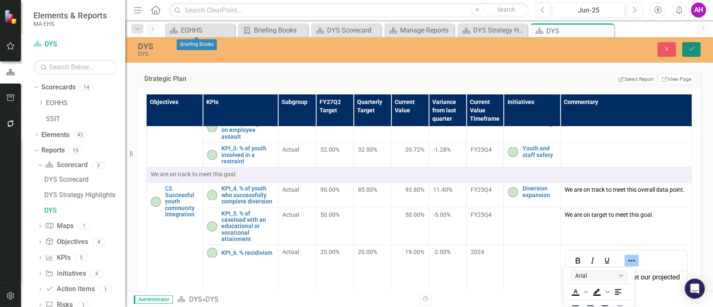
drag, startPoint x: 686, startPoint y: 50, endPoint x: 703, endPoint y: 172, distance: 123.7
click at [686, 50] on button "Save" at bounding box center [691, 49] width 18 height 15
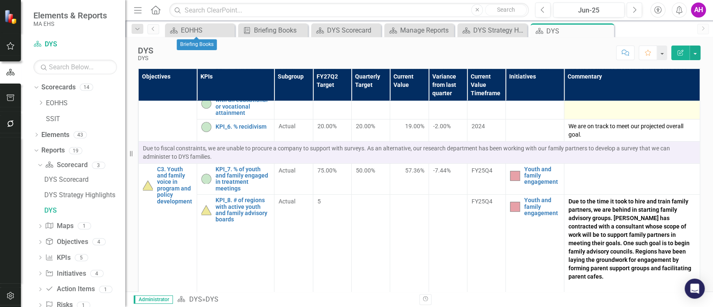
scroll to position [167, 0]
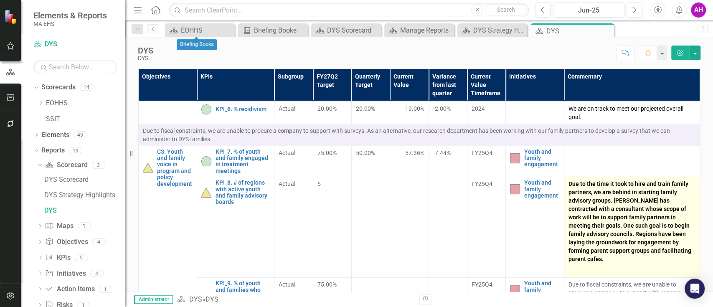
click at [621, 231] on strong "Due to the time it took to hire and train family partners, we are behind in sta…" at bounding box center [630, 222] width 123 height 82
click at [620, 232] on strong "Due to the time it took to hire and train family partners, we are behind in sta…" at bounding box center [630, 222] width 123 height 82
click at [593, 226] on p "Due to the time it took to hire and train family partners, we are behind in sta…" at bounding box center [632, 222] width 127 height 85
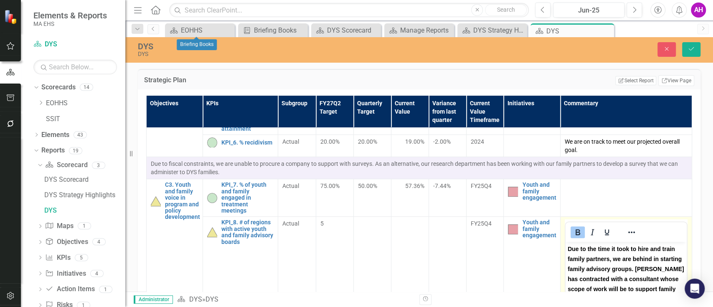
scroll to position [0, 0]
click at [616, 275] on p "Due to the time it took to hire and train family partners, we are behind in sta…" at bounding box center [626, 299] width 117 height 110
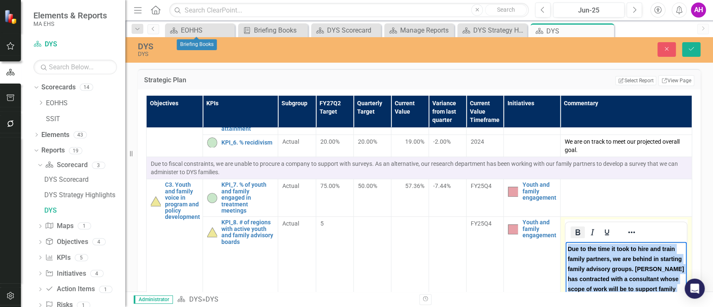
click at [577, 231] on icon "Bold" at bounding box center [578, 232] width 10 height 10
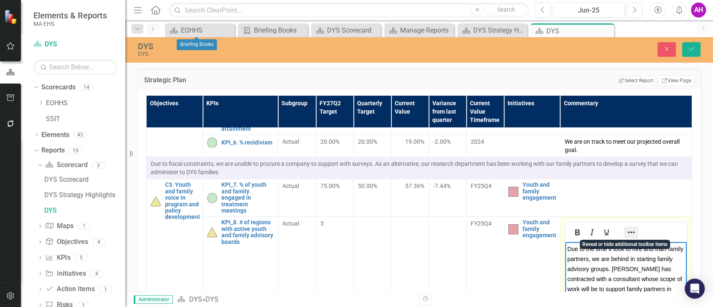
click at [626, 229] on icon "Reveal or hide additional toolbar items" at bounding box center [631, 232] width 10 height 10
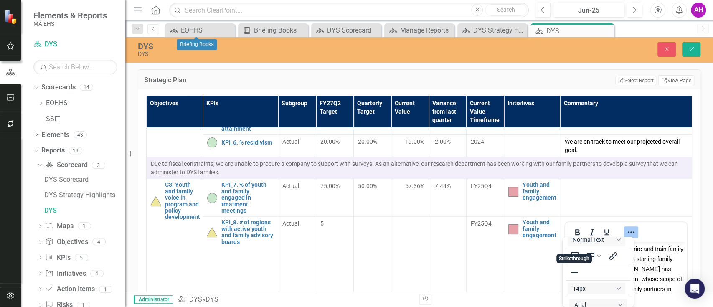
scroll to position [57, 0]
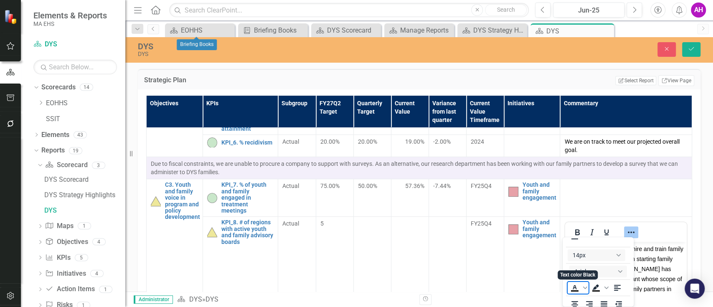
click at [574, 287] on icon "Text color Black" at bounding box center [575, 288] width 10 height 10
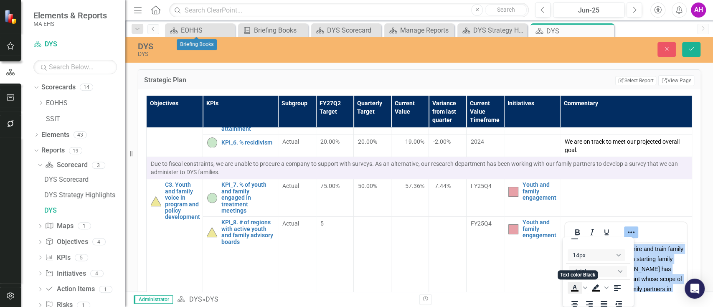
scroll to position [28, 0]
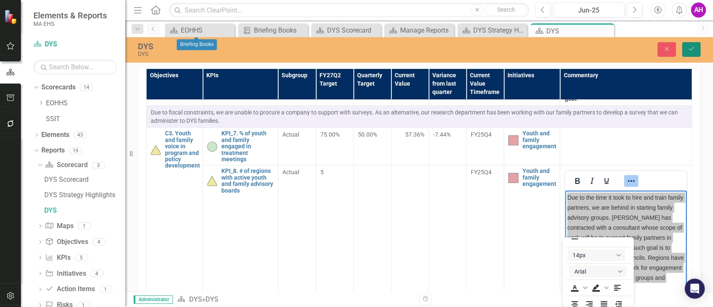
click at [686, 51] on button "Save" at bounding box center [691, 49] width 18 height 15
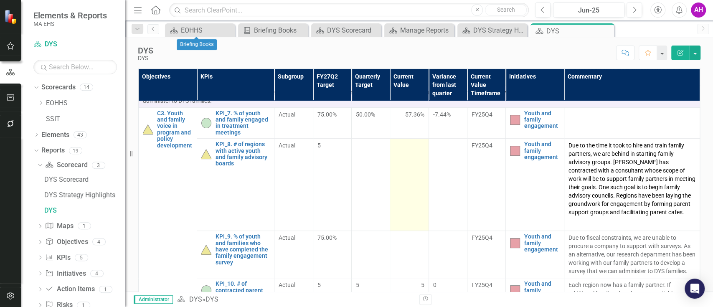
scroll to position [223, 0]
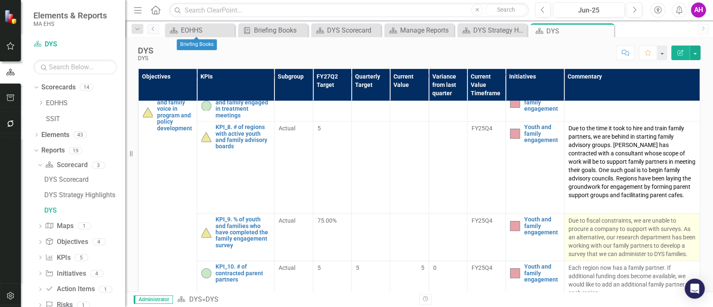
click at [607, 247] on p "Due to fiscal constraints, we are unable to procure a company to support with s…" at bounding box center [632, 237] width 127 height 42
click at [607, 246] on p "Due to fiscal constraints, we are unable to procure a company to support with s…" at bounding box center [632, 237] width 127 height 42
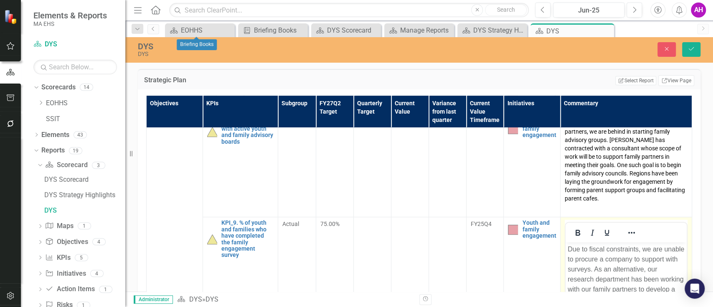
scroll to position [334, 0]
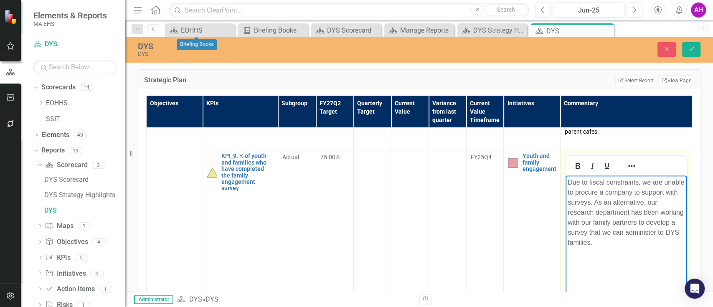
drag, startPoint x: 664, startPoint y: 242, endPoint x: 517, endPoint y: 163, distance: 167.3
click at [566, 175] on html "Due to fiscal constraints, we are unable to procure a company to support with s…" at bounding box center [626, 237] width 121 height 125
click at [631, 161] on icon "Reveal or hide additional toolbar items" at bounding box center [632, 166] width 10 height 10
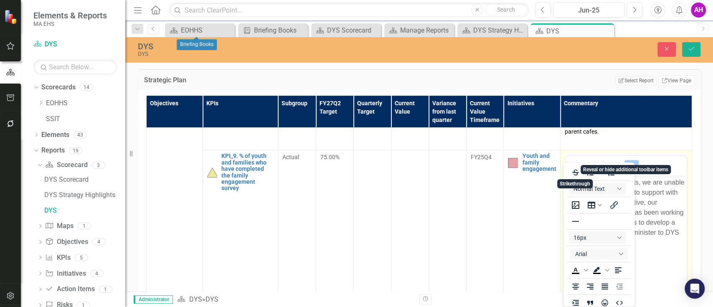
scroll to position [2, 0]
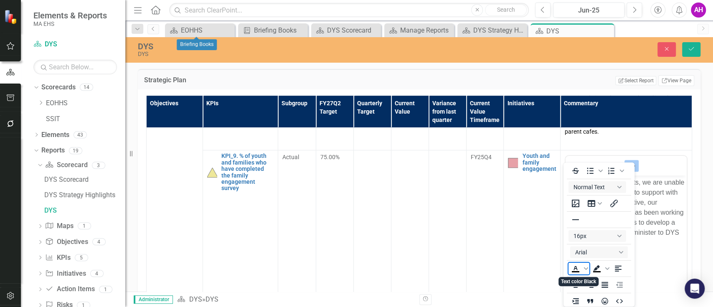
click at [578, 269] on icon "Text color Black" at bounding box center [576, 269] width 10 height 10
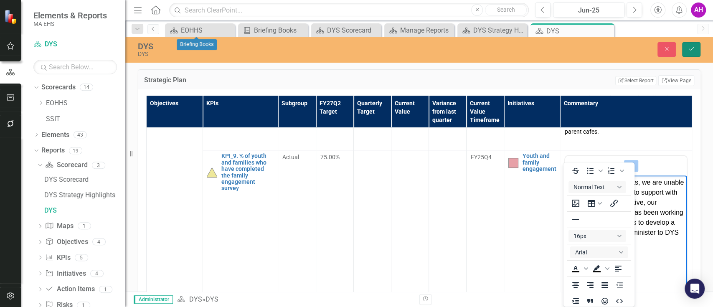
click at [692, 46] on icon "Save" at bounding box center [692, 49] width 8 height 6
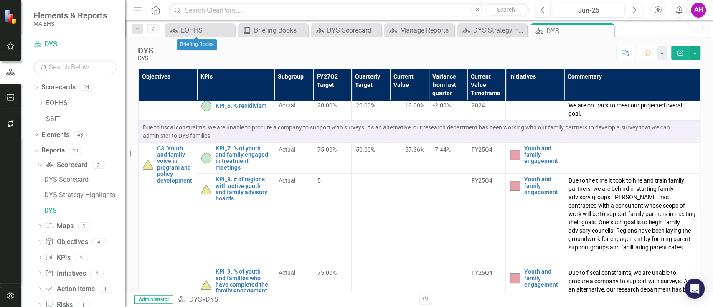
scroll to position [278, 0]
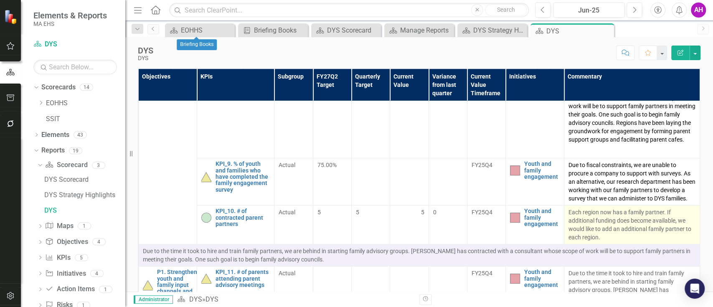
click at [580, 239] on p "Each region now has a family partner. If additional funding does become availab…" at bounding box center [632, 224] width 127 height 33
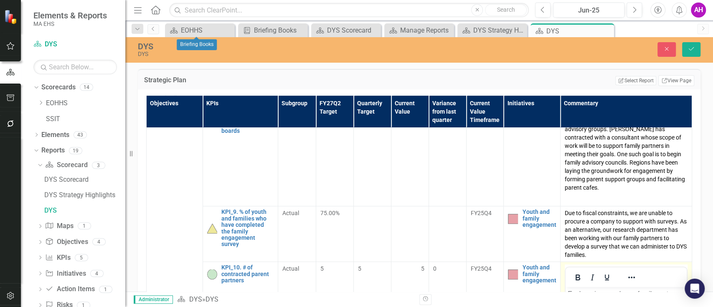
scroll to position [390, 0]
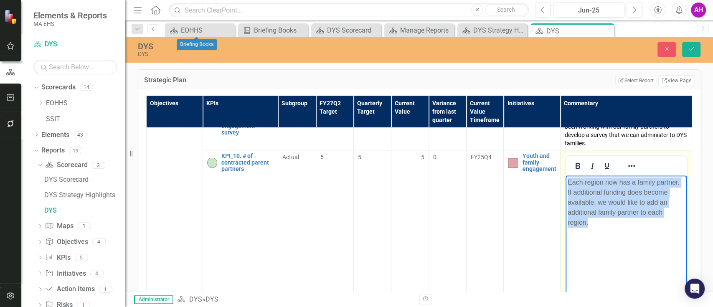
drag, startPoint x: 595, startPoint y: 224, endPoint x: 544, endPoint y: 172, distance: 72.7
click at [566, 175] on html "Each region now has a family partner. If additional funding does become availab…" at bounding box center [626, 237] width 121 height 125
click at [628, 161] on icon "Reveal or hide additional toolbar items" at bounding box center [632, 166] width 10 height 10
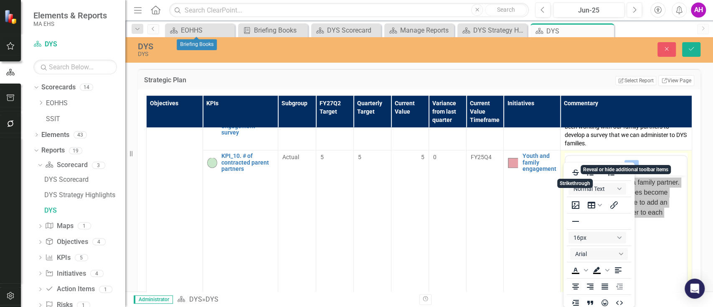
scroll to position [2, 0]
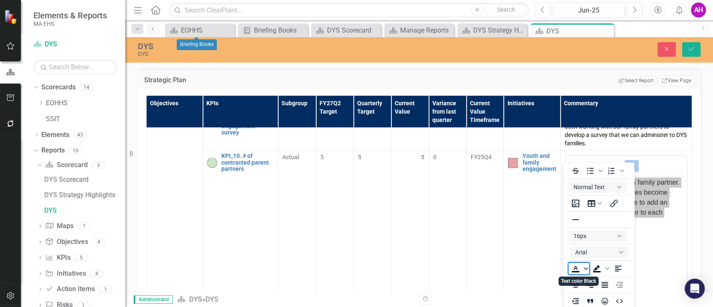
drag, startPoint x: 575, startPoint y: 270, endPoint x: 582, endPoint y: 267, distance: 7.1
click at [575, 270] on icon "Text color Black" at bounding box center [576, 269] width 10 height 10
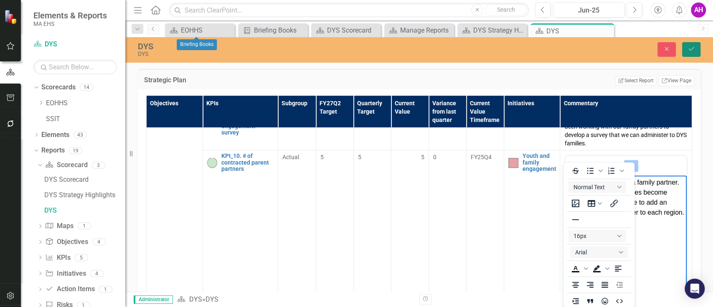
click at [684, 50] on button "Save" at bounding box center [691, 49] width 18 height 15
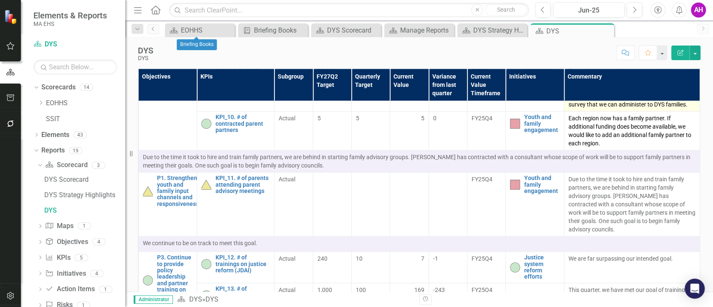
scroll to position [390, 0]
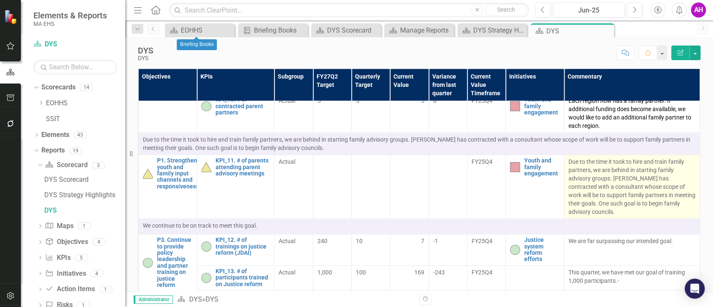
click at [588, 199] on p "Due to the time it took to hire and train family partners, we are behind in sta…" at bounding box center [632, 187] width 127 height 58
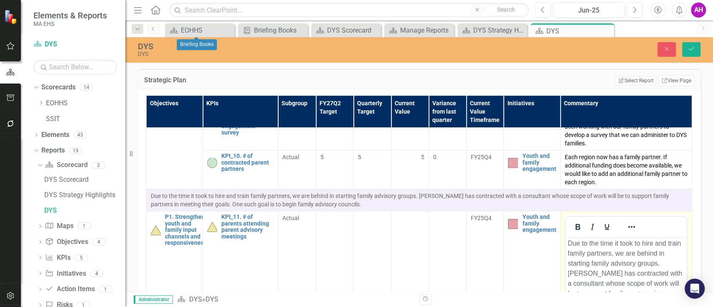
scroll to position [445, 0]
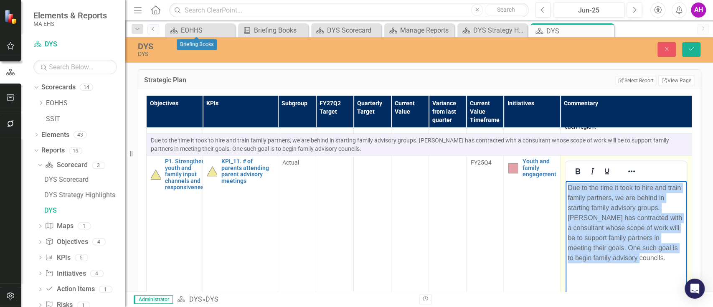
drag, startPoint x: 631, startPoint y: 262, endPoint x: 1140, endPoint y: 352, distance: 517.1
click at [566, 181] on html "Due to the time it took to hire and train family partners, we are behind in sta…" at bounding box center [626, 243] width 121 height 125
click at [627, 166] on icon "Reveal or hide additional toolbar items" at bounding box center [632, 171] width 10 height 10
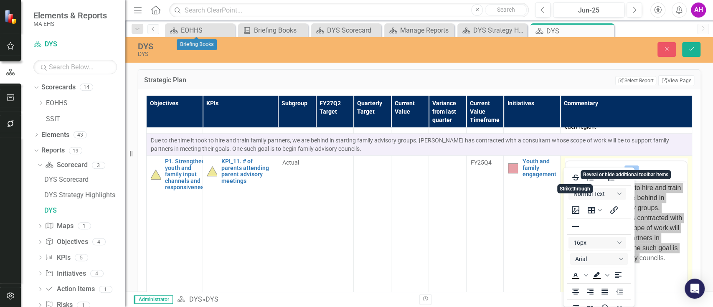
scroll to position [2, 0]
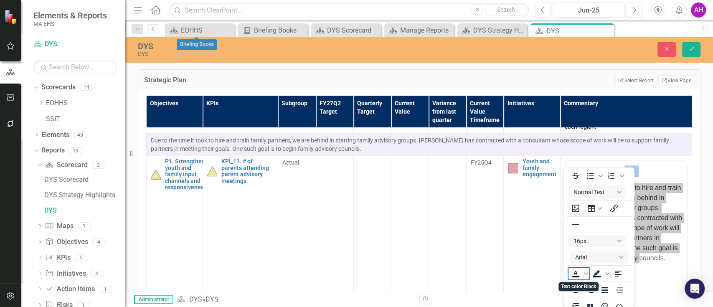
click at [573, 273] on icon "Text color Black" at bounding box center [576, 274] width 10 height 10
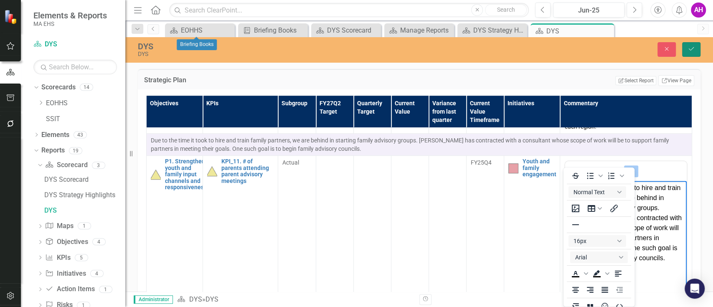
click at [691, 48] on icon "Save" at bounding box center [692, 49] width 8 height 6
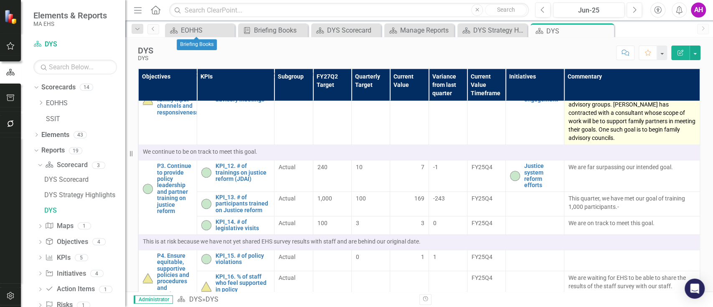
scroll to position [501, 0]
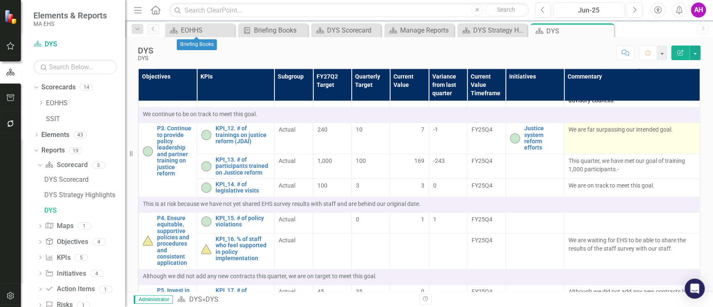
click at [583, 134] on p "We are far surpassing our intended goal." at bounding box center [632, 129] width 127 height 8
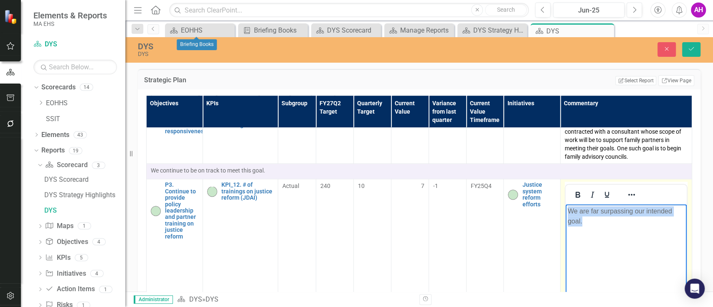
drag, startPoint x: 582, startPoint y: 218, endPoint x: 539, endPoint y: 190, distance: 50.8
click at [566, 204] on html "We are far surpassing our intended goal." at bounding box center [626, 266] width 121 height 125
click at [627, 190] on icon "Reveal or hide additional toolbar items" at bounding box center [632, 195] width 10 height 10
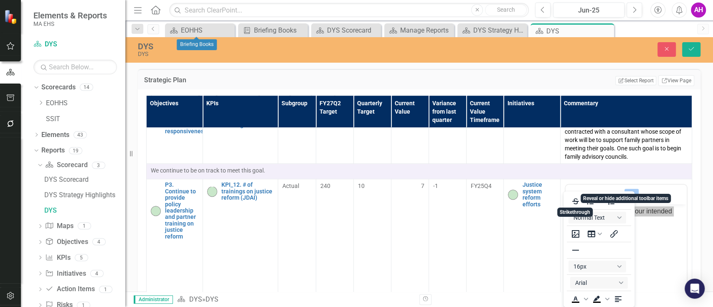
scroll to position [2, 0]
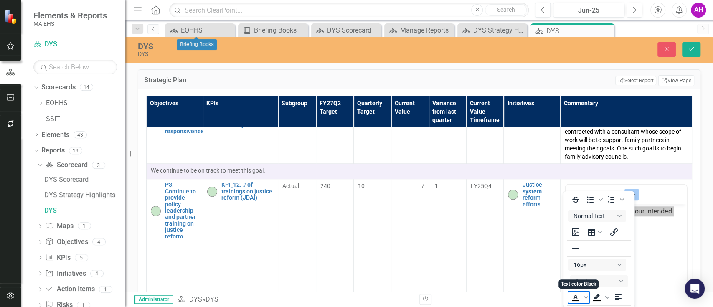
click at [572, 300] on icon "Text color Black" at bounding box center [576, 300] width 8 height 1
click at [690, 48] on icon "Save" at bounding box center [692, 49] width 8 height 6
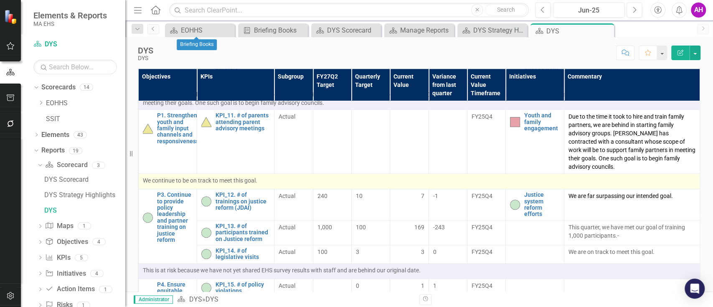
scroll to position [445, 0]
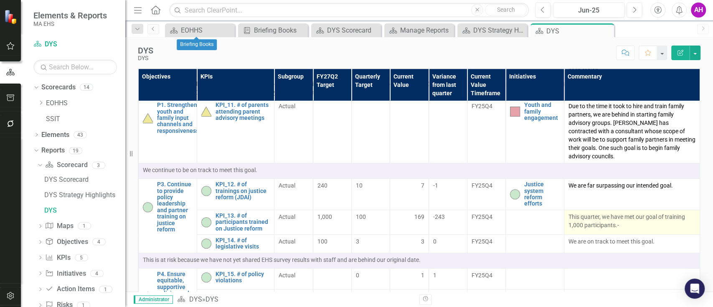
click at [583, 229] on p "This quarter, we have met our goal of training 1,000 participants.-" at bounding box center [632, 221] width 127 height 17
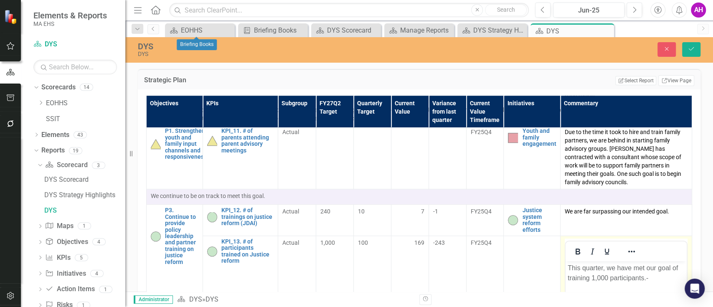
scroll to position [557, 0]
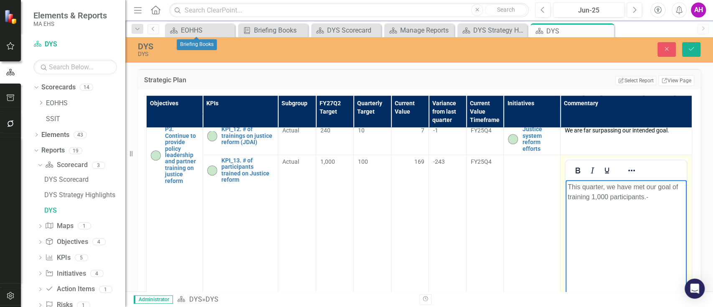
drag, startPoint x: 651, startPoint y: 199, endPoint x: 1125, endPoint y: 355, distance: 499.7
click at [566, 185] on html "This quarter, we have met our goal of training 1,000 participants.-" at bounding box center [626, 242] width 121 height 125
click at [627, 165] on icon "Reveal or hide additional toolbar items" at bounding box center [632, 170] width 10 height 10
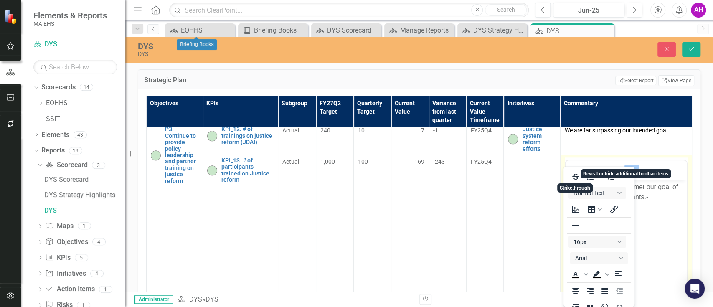
scroll to position [0, 0]
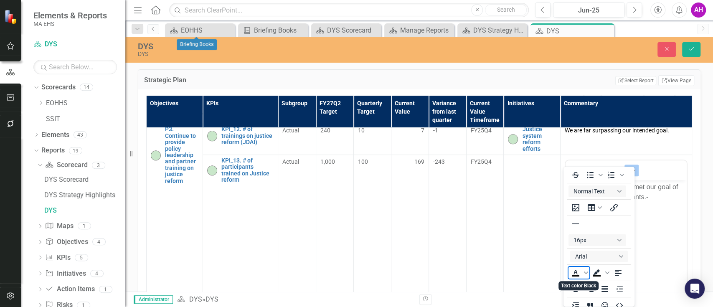
drag, startPoint x: 575, startPoint y: 273, endPoint x: 620, endPoint y: 167, distance: 115.5
click at [575, 272] on icon "Text color Black" at bounding box center [576, 273] width 10 height 10
click at [691, 46] on icon "Save" at bounding box center [692, 49] width 8 height 6
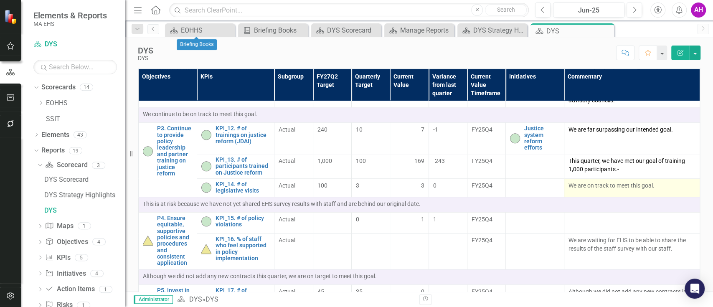
click at [603, 190] on p "We are on track to meet this goal." at bounding box center [632, 185] width 127 height 8
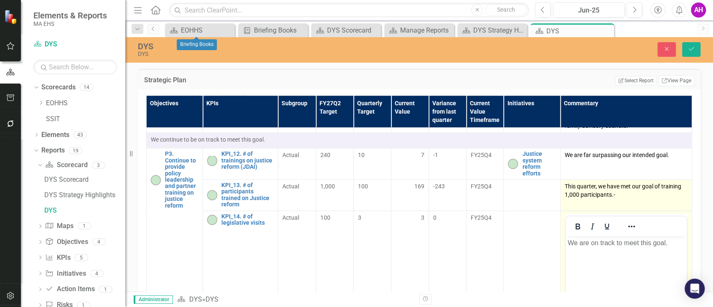
scroll to position [557, 0]
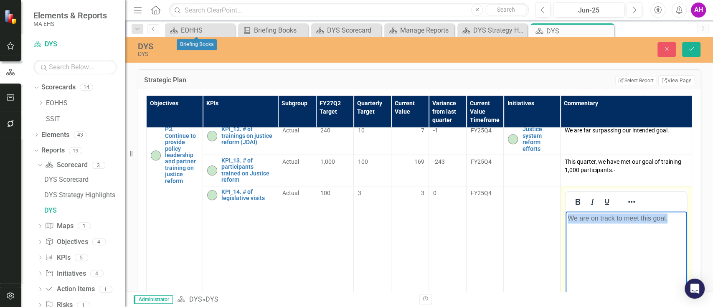
drag, startPoint x: 671, startPoint y: 219, endPoint x: 520, endPoint y: 216, distance: 150.4
click at [566, 216] on html "We are on track to meet this goal." at bounding box center [626, 273] width 121 height 125
click at [629, 197] on icon "Reveal or hide additional toolbar items" at bounding box center [632, 202] width 10 height 10
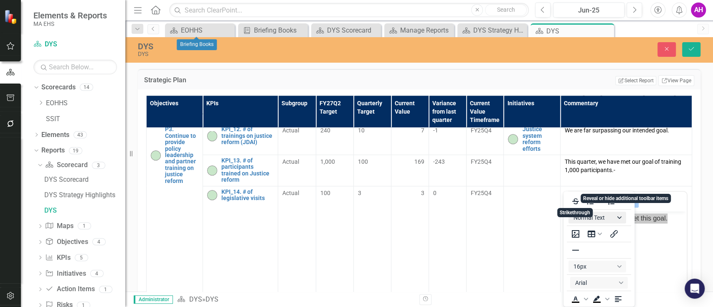
scroll to position [2, 0]
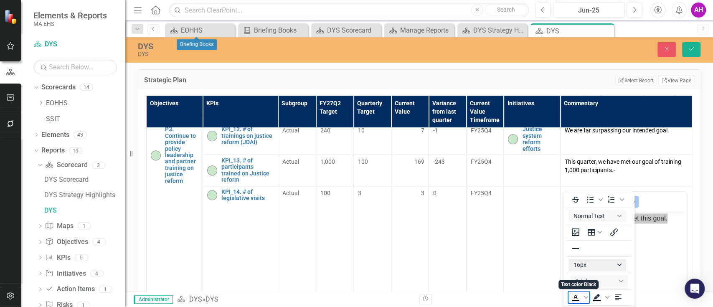
drag, startPoint x: 577, startPoint y: 299, endPoint x: 600, endPoint y: 260, distance: 44.9
click at [577, 299] on icon "Text color Black" at bounding box center [576, 297] width 10 height 10
click at [690, 48] on icon "Save" at bounding box center [692, 49] width 8 height 6
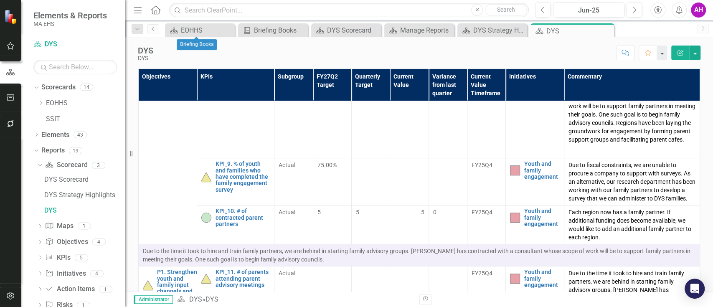
scroll to position [390, 0]
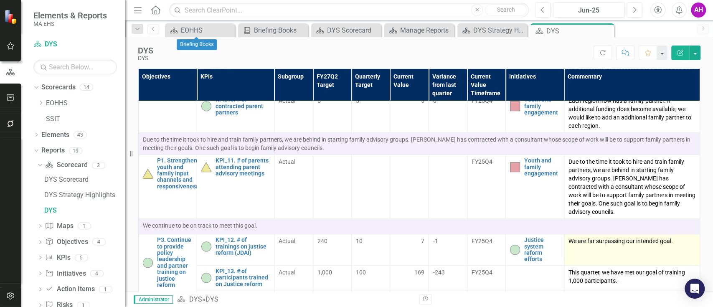
click at [592, 244] on span "We are far surpassing our intended goal." at bounding box center [621, 241] width 104 height 7
click at [590, 244] on span "We are far surpassing our intended goal." at bounding box center [621, 241] width 104 height 7
click at [580, 247] on div "We are far surpassing our intended goal." at bounding box center [632, 242] width 127 height 10
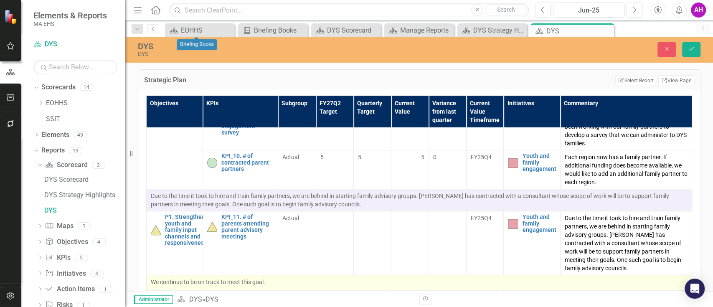
scroll to position [445, 0]
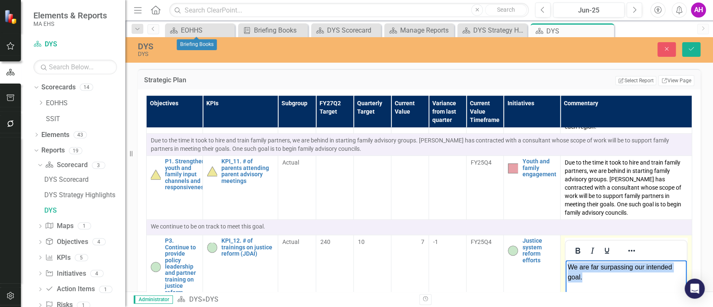
drag, startPoint x: 590, startPoint y: 281, endPoint x: 546, endPoint y: 248, distance: 54.7
click at [627, 246] on icon "Reveal or hide additional toolbar items" at bounding box center [632, 251] width 10 height 10
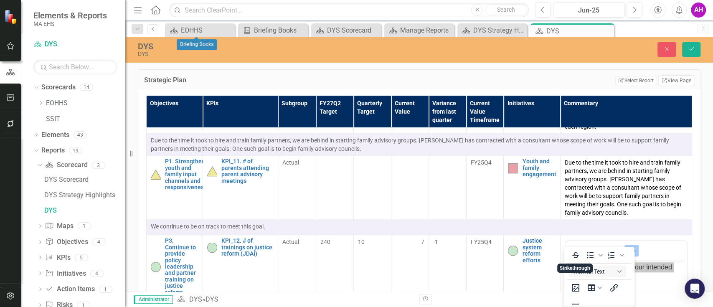
scroll to position [57, 0]
click at [577, 295] on icon "Text color Black" at bounding box center [576, 297] width 10 height 10
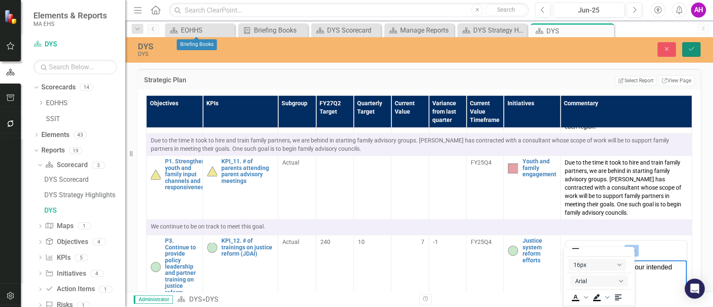
click at [694, 44] on button "Save" at bounding box center [691, 49] width 18 height 15
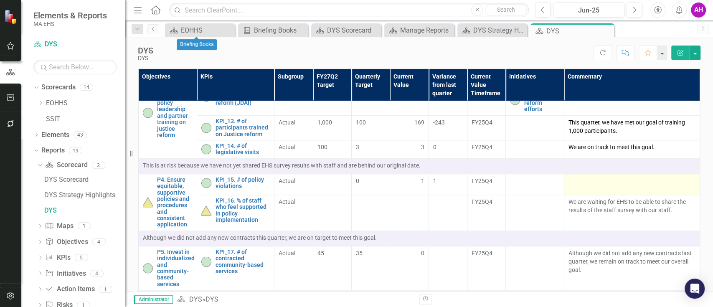
scroll to position [557, 0]
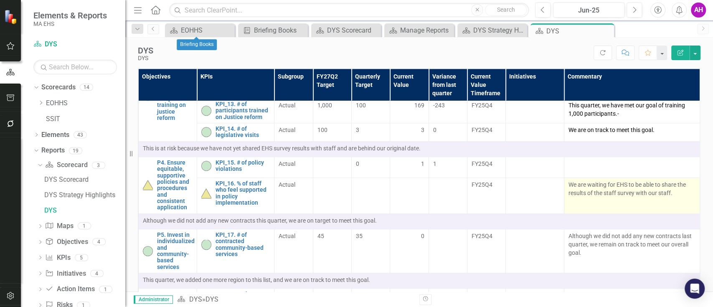
click at [591, 211] on td "We are waiting for EHS to be able to share the results of the staff survey with…" at bounding box center [632, 196] width 136 height 36
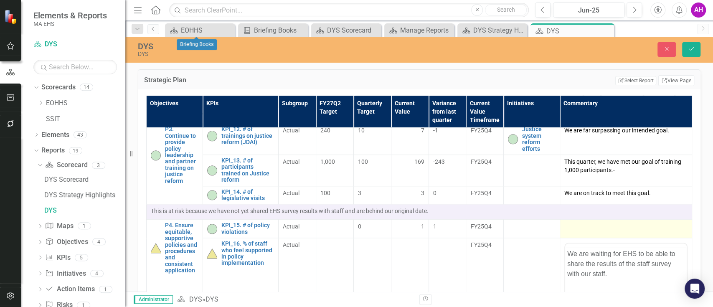
scroll to position [0, 0]
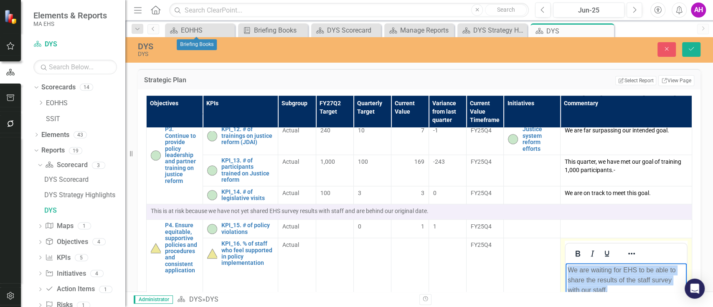
drag, startPoint x: 614, startPoint y: 287, endPoint x: 560, endPoint y: 259, distance: 60.2
click at [628, 249] on icon "Reveal or hide additional toolbar items" at bounding box center [632, 254] width 10 height 10
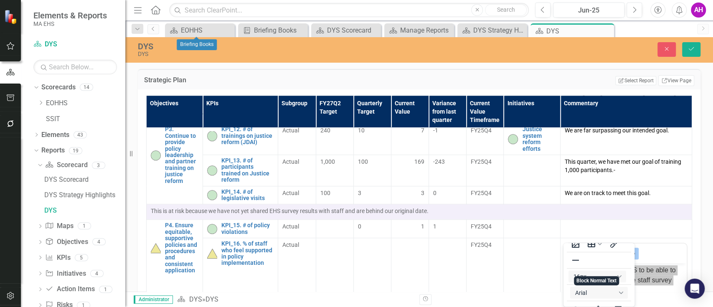
scroll to position [57, 0]
click at [578, 295] on icon "Text color Black" at bounding box center [576, 294] width 10 height 10
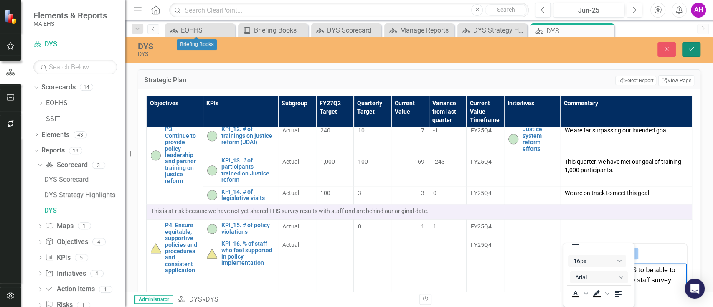
click at [689, 45] on button "Save" at bounding box center [691, 49] width 18 height 15
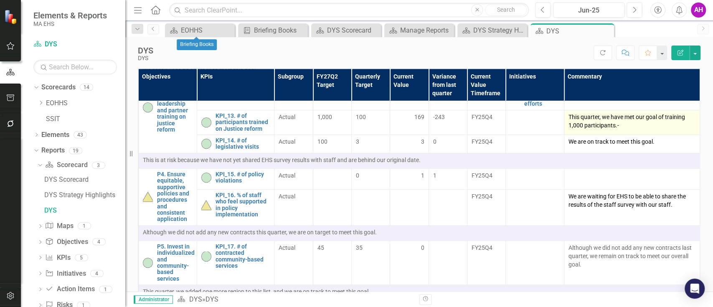
scroll to position [613, 0]
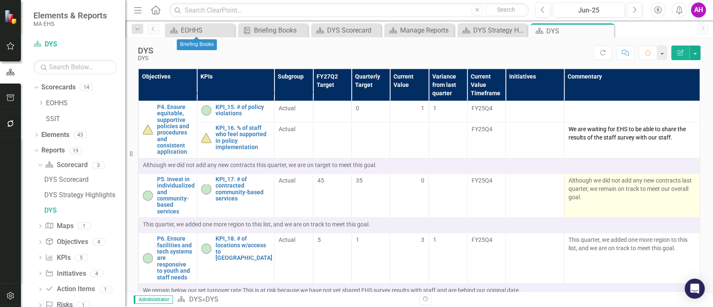
click at [605, 216] on td "Although we did not add any new contracts last quarter, we remain on track to m…" at bounding box center [632, 195] width 136 height 44
click at [604, 201] on p "Although we did not add any new contracts last quarter, we remain on track to m…" at bounding box center [632, 188] width 127 height 25
click at [585, 216] on td "Although we did not add any new contracts last quarter, we remain on track to m…" at bounding box center [632, 195] width 136 height 44
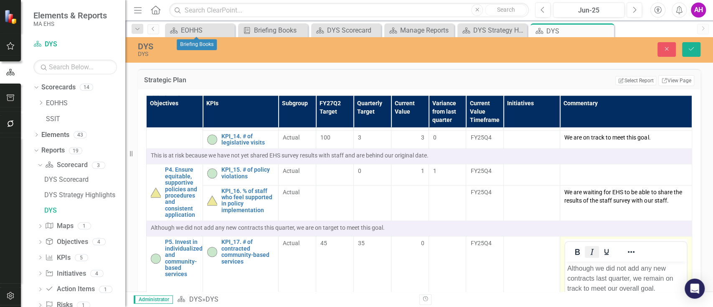
scroll to position [0, 0]
click at [589, 281] on p "Although we did not add any new contracts last quarter, we remain on track to m…" at bounding box center [626, 279] width 117 height 30
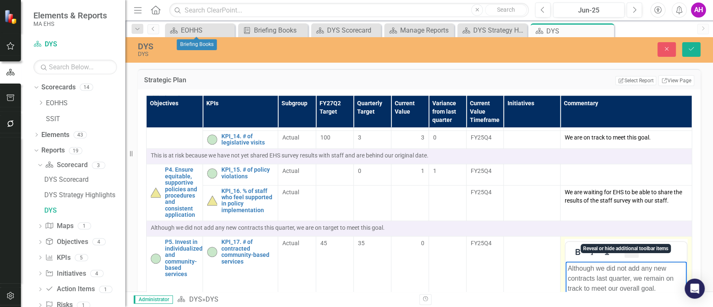
click at [628, 247] on icon "Reveal or hide additional toolbar items" at bounding box center [632, 252] width 10 height 10
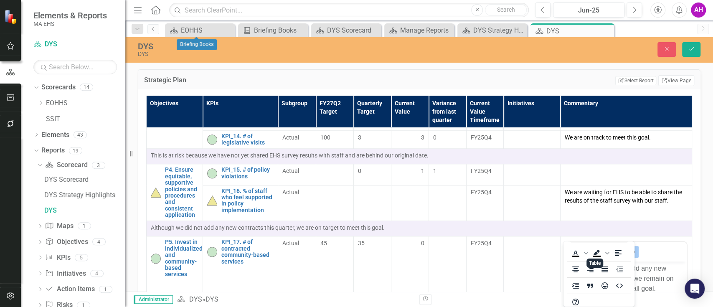
scroll to position [101, 0]
click at [574, 252] on icon "Text color Black" at bounding box center [576, 251] width 8 height 1
click at [691, 52] on button "Save" at bounding box center [691, 49] width 18 height 15
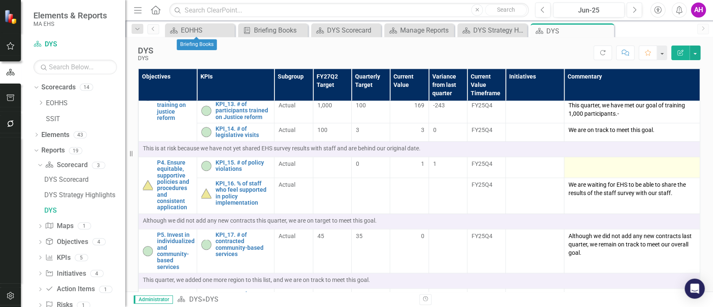
scroll to position [669, 0]
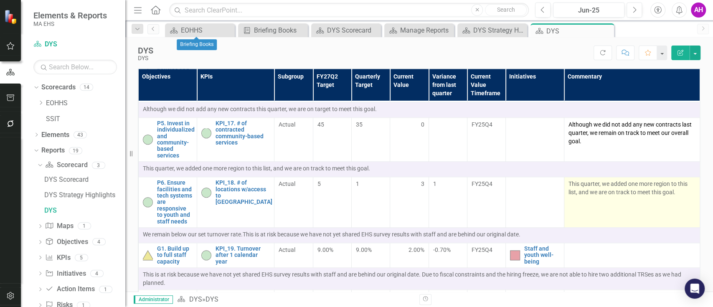
click at [587, 196] on p "This quarter, we added one more region to this list, and we are on track to mee…" at bounding box center [632, 188] width 127 height 17
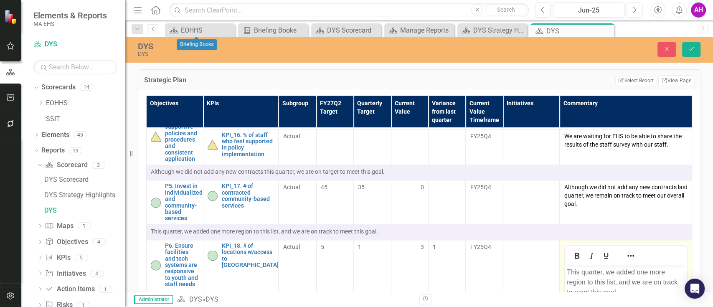
scroll to position [0, 0]
click at [601, 293] on p "This quarter, we added one more region to this list, and we are on track to mee…" at bounding box center [625, 282] width 117 height 30
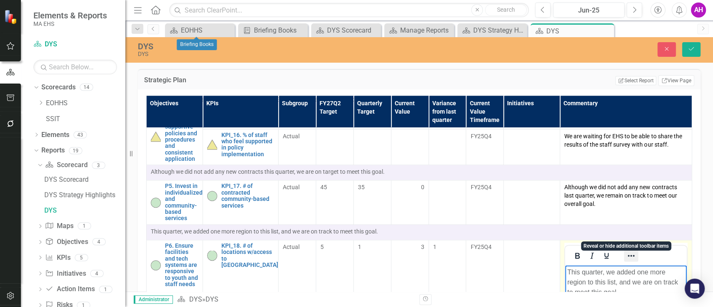
click at [626, 251] on icon "Reveal or hide additional toolbar items" at bounding box center [631, 256] width 10 height 10
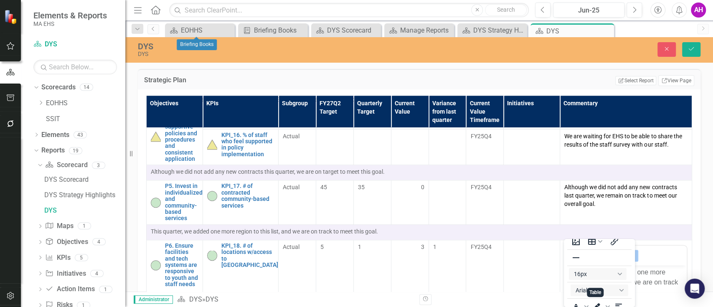
scroll to position [57, 0]
click at [575, 290] on icon "Text color Black" at bounding box center [576, 290] width 10 height 10
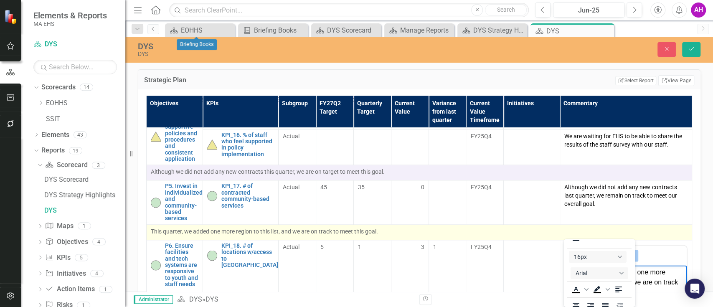
scroll to position [0, 0]
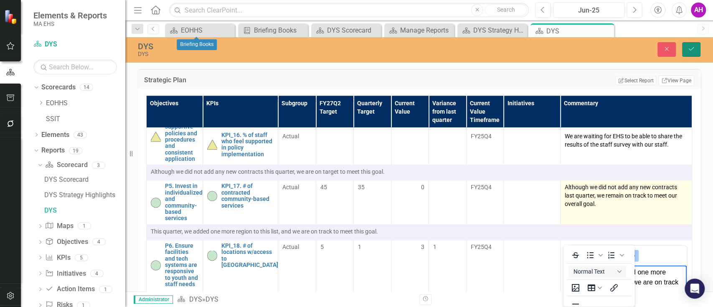
drag, startPoint x: 692, startPoint y: 49, endPoint x: 673, endPoint y: 202, distance: 154.0
click at [692, 49] on icon "Save" at bounding box center [692, 49] width 8 height 6
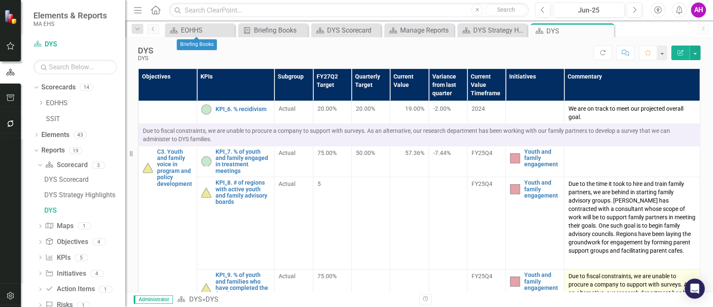
scroll to position [334, 0]
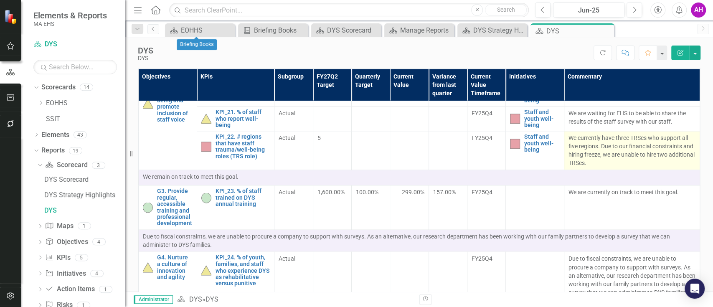
scroll to position [836, 0]
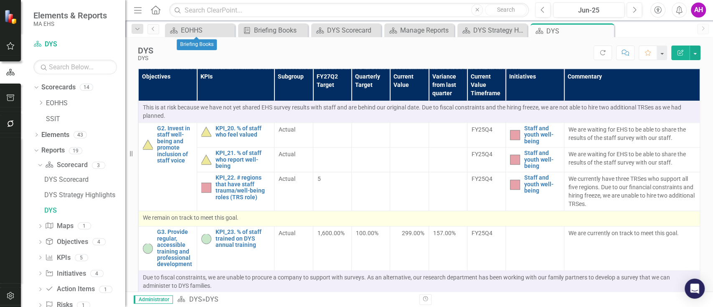
click at [506, 222] on p "We remain on track to meet this goal." at bounding box center [419, 218] width 553 height 8
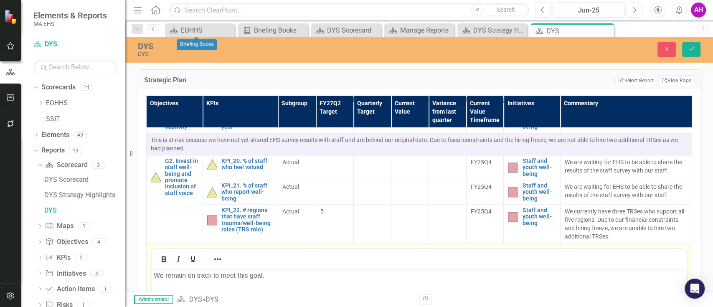
scroll to position [891, 0]
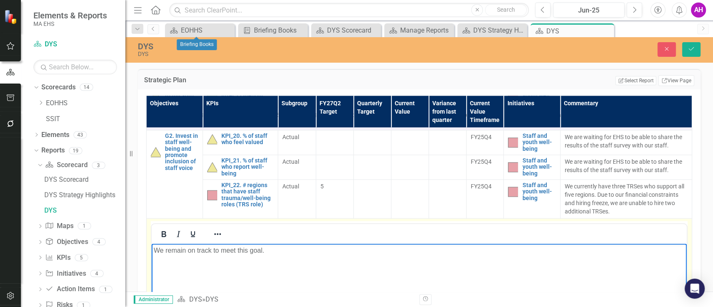
drag, startPoint x: 279, startPoint y: 257, endPoint x: 80, endPoint y: 243, distance: 199.4
click at [152, 244] on html "We remain on track to meet this goal." at bounding box center [419, 306] width 535 height 125
click at [218, 229] on icon "Reveal or hide additional toolbar items" at bounding box center [218, 234] width 10 height 10
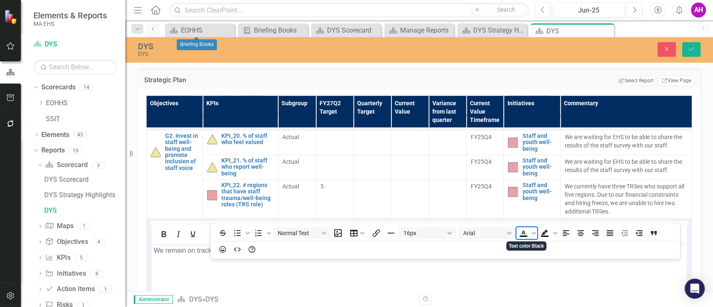
click at [526, 235] on icon "Text color Black" at bounding box center [524, 233] width 10 height 10
click at [689, 44] on button "Save" at bounding box center [691, 49] width 18 height 15
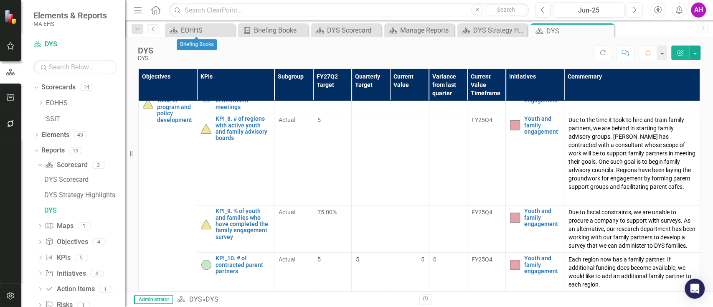
scroll to position [0, 0]
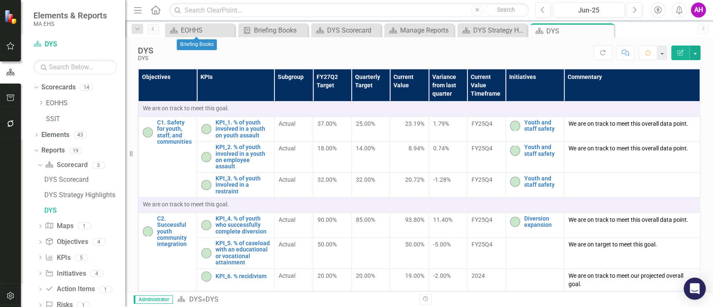
click at [692, 290] on icon "Open Intercom Messenger" at bounding box center [694, 288] width 11 height 11
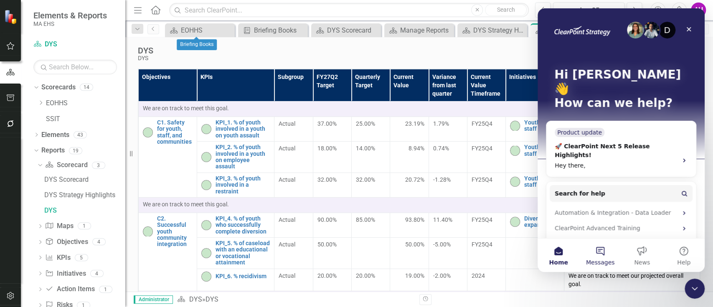
click at [599, 253] on button "Messages" at bounding box center [601, 255] width 42 height 33
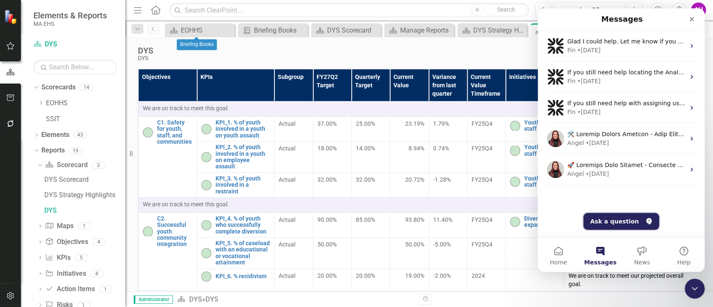
click at [600, 221] on button "Ask a question" at bounding box center [622, 221] width 76 height 17
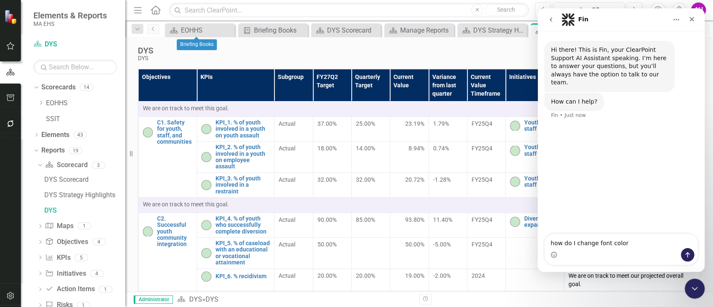
type textarea "how do I change font color?"
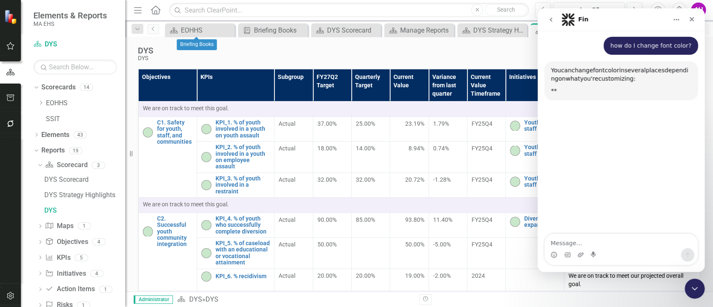
scroll to position [80, 0]
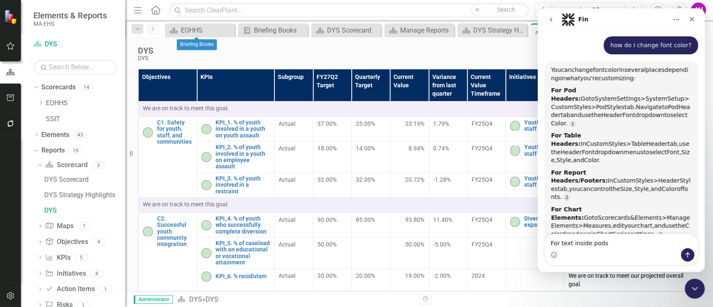
type textarea "For text inside pods"
click at [685, 259] on button "Send a message…" at bounding box center [687, 254] width 13 height 13
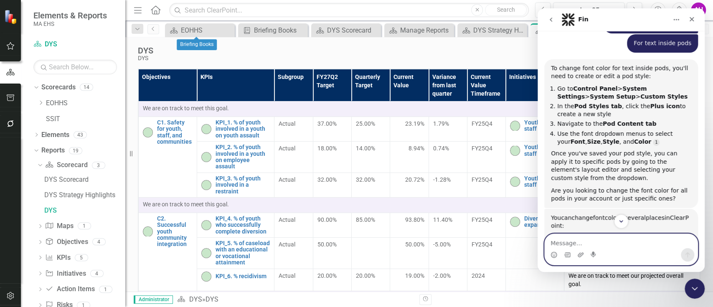
scroll to position [89, 0]
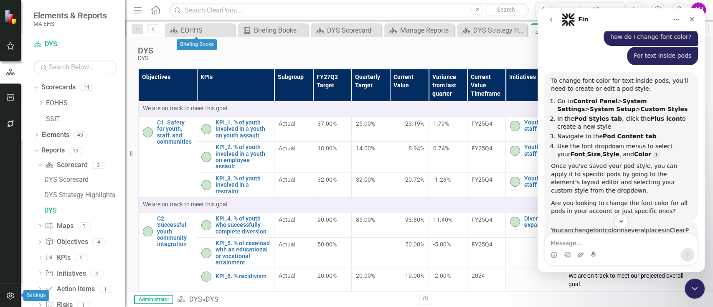
click at [13, 290] on button "button" at bounding box center [10, 296] width 19 height 18
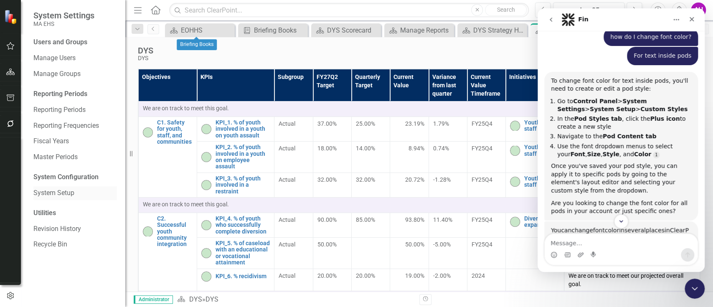
click at [61, 195] on link "System Setup" at bounding box center [75, 193] width 84 height 10
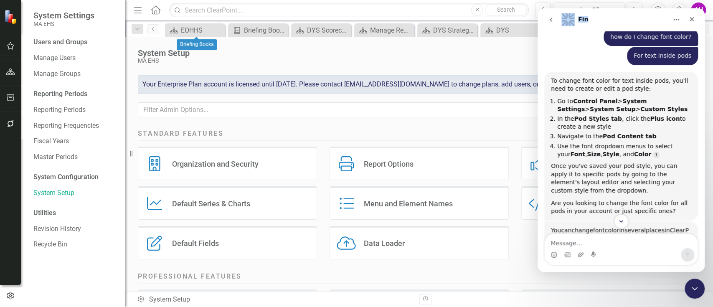
drag, startPoint x: 648, startPoint y: 19, endPoint x: 417, endPoint y: -13, distance: 233.6
click html "Fin Hi there! This is Fin, your ClearPoint Support AI Assistant speaking. I’m h…"
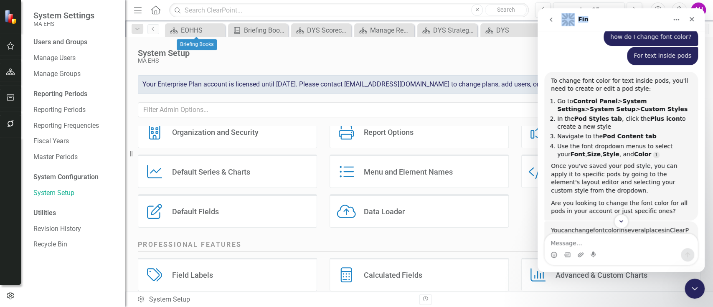
scroll to position [111, 0]
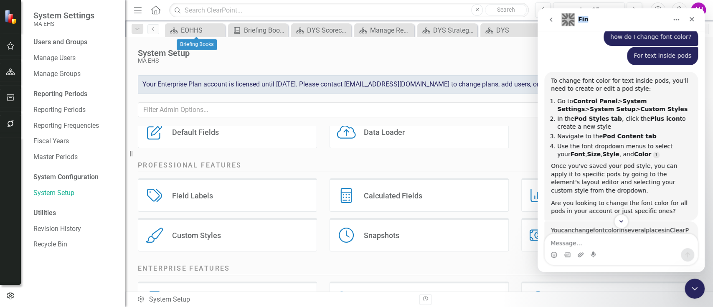
click at [197, 231] on div "Custom Styles" at bounding box center [196, 236] width 49 height 10
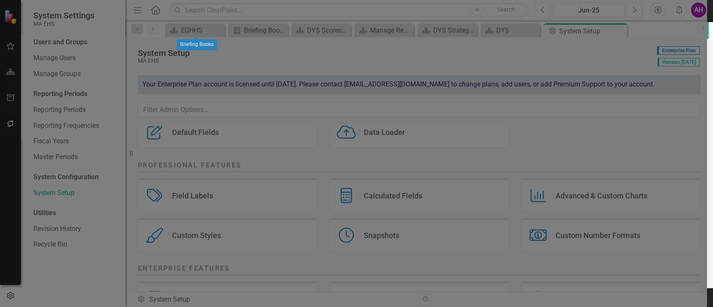
click at [100, 31] on link "Pod Styles" at bounding box center [135, 30] width 128 height 17
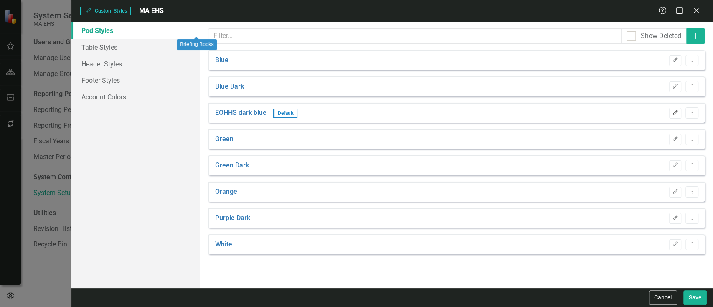
click at [679, 112] on icon "Edit" at bounding box center [675, 112] width 6 height 5
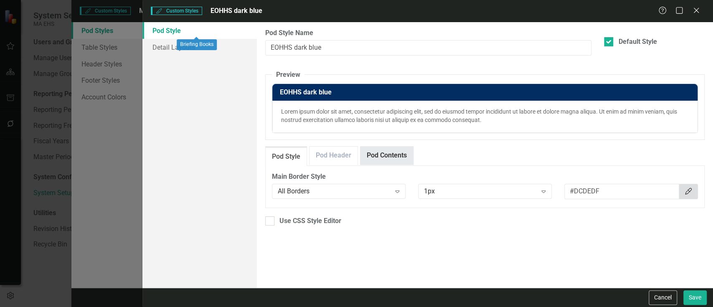
click at [391, 152] on link "Pod Contents" at bounding box center [387, 156] width 53 height 18
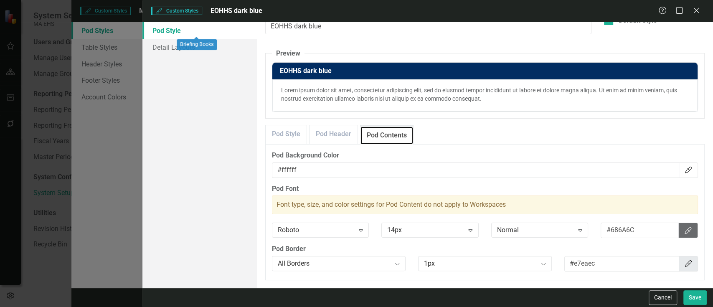
scroll to position [43, 0]
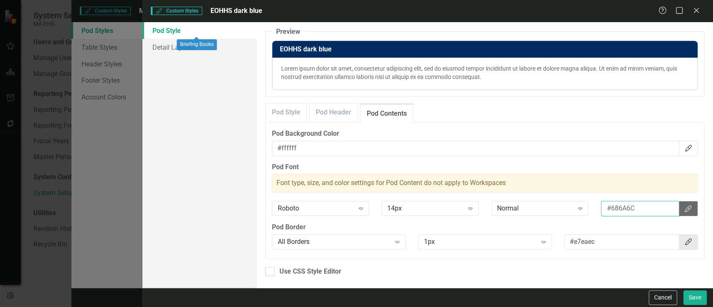
click at [641, 207] on input "#686A6C" at bounding box center [640, 208] width 78 height 15
click at [684, 209] on icon "Color Picker" at bounding box center [688, 209] width 8 height 7
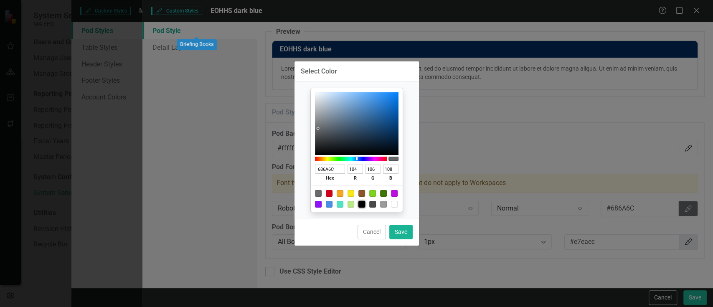
click at [361, 204] on div at bounding box center [362, 204] width 7 height 7
type input "000000"
type input "0"
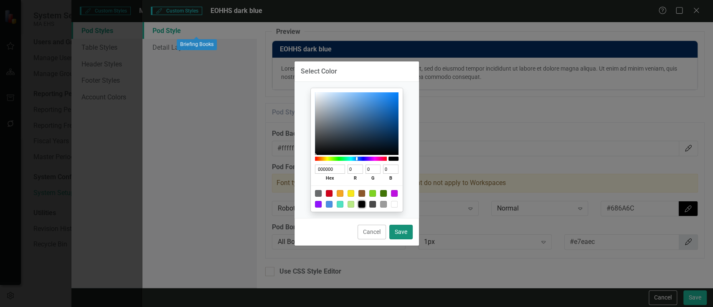
click at [401, 228] on button "Save" at bounding box center [400, 232] width 23 height 15
type input "#000000"
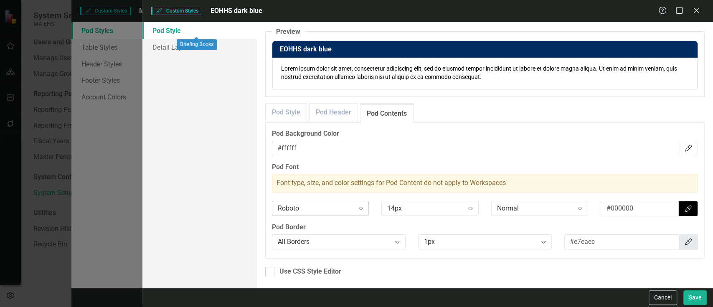
click at [358, 212] on div "Expand" at bounding box center [360, 208] width 15 height 13
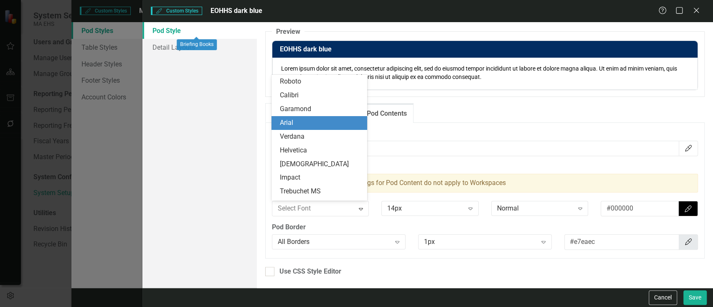
click at [298, 122] on div "Arial" at bounding box center [321, 123] width 82 height 10
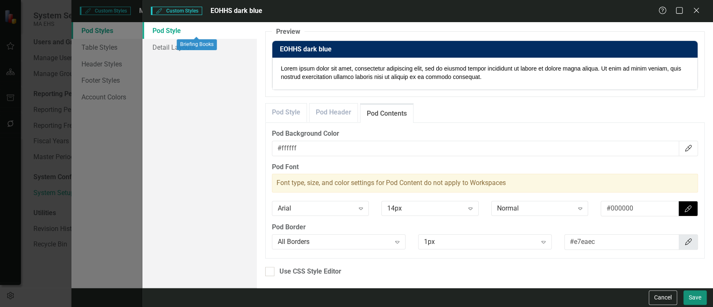
click at [693, 298] on button "Save" at bounding box center [695, 297] width 23 height 15
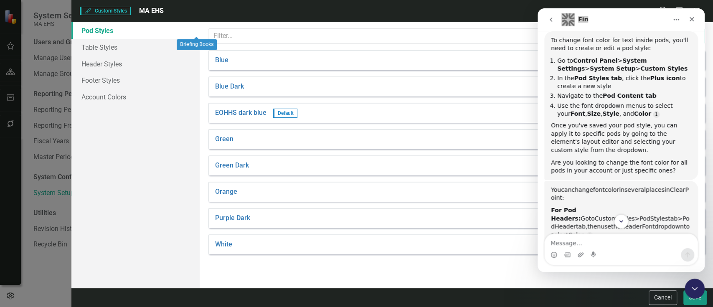
scroll to position [145, 0]
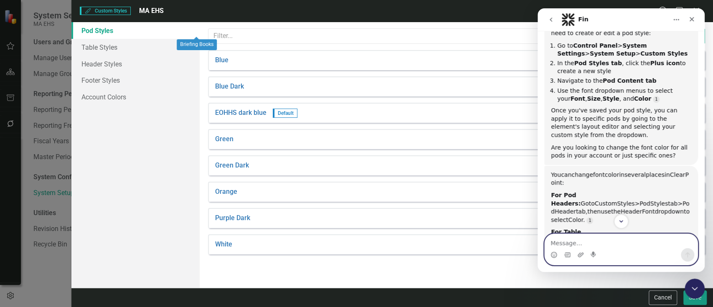
click at [580, 242] on textarea "Message…" at bounding box center [621, 241] width 153 height 14
type textarea "looking to change for all pods"
click at [685, 254] on icon "Send a message…" at bounding box center [687, 255] width 7 height 7
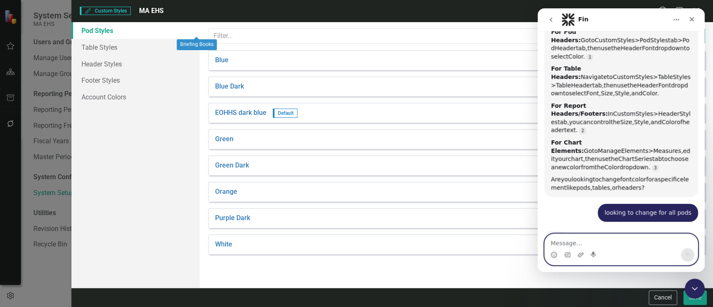
scroll to position [271, 0]
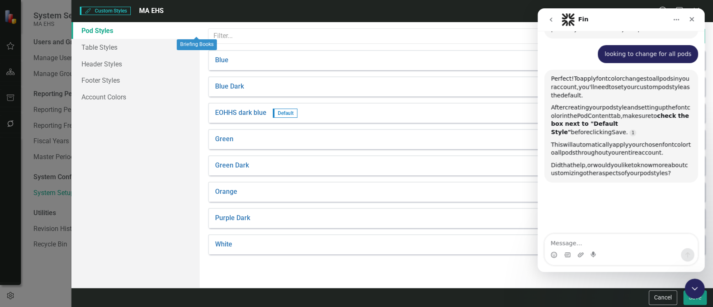
click at [10, 69] on div "Custom Styles Custom Styles MA EHS Help Maximize Close Pod Styles Table Styles …" at bounding box center [356, 153] width 713 height 307
click at [8, 71] on div "Custom Styles Custom Styles MA EHS Help Maximize Close Pod Styles Table Styles …" at bounding box center [356, 153] width 713 height 307
click at [664, 298] on button "Cancel" at bounding box center [663, 297] width 28 height 15
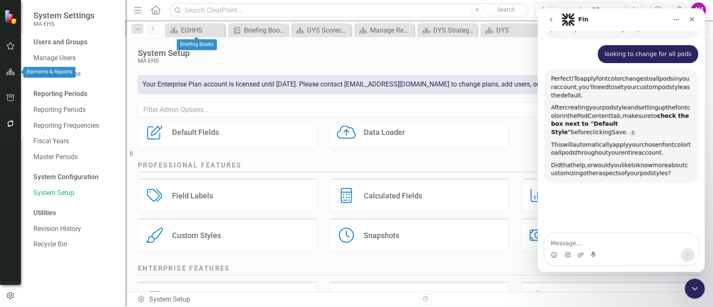
click at [7, 72] on icon "button" at bounding box center [10, 72] width 9 height 7
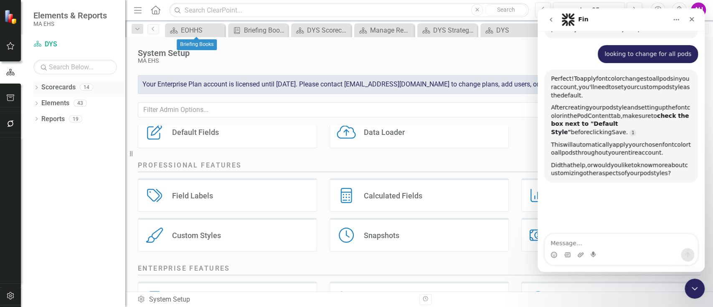
click at [40, 85] on div "Dropdown Scorecards 14" at bounding box center [79, 89] width 92 height 16
click at [38, 85] on div "Dropdown" at bounding box center [36, 88] width 6 height 7
click at [50, 102] on link "EOHHS" at bounding box center [85, 104] width 79 height 10
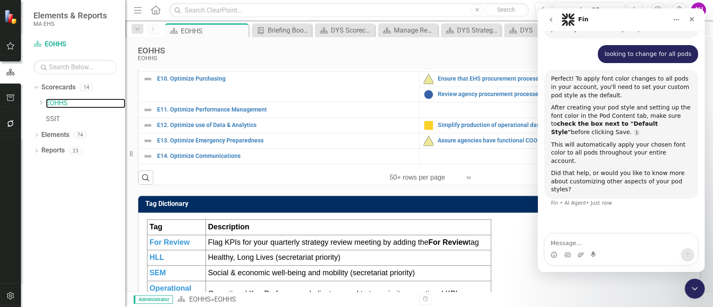
scroll to position [445, 0]
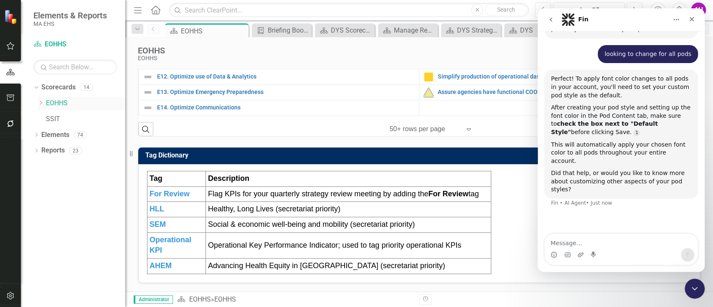
click at [41, 104] on icon at bounding box center [41, 103] width 2 height 4
click at [64, 147] on link "DDS" at bounding box center [89, 151] width 71 height 10
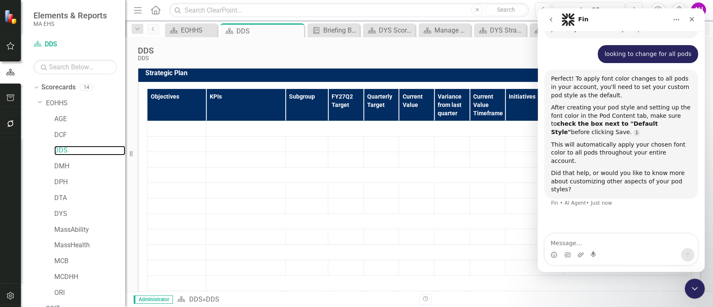
scroll to position [295, 0]
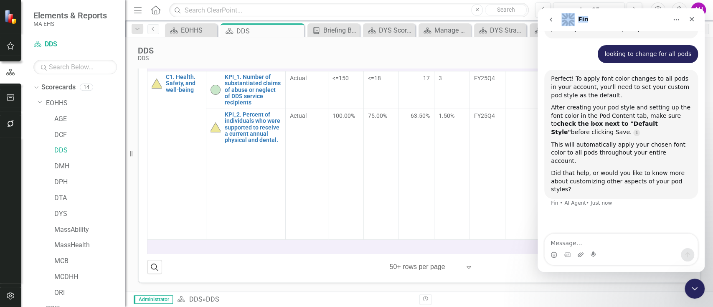
drag, startPoint x: 626, startPoint y: 15, endPoint x: 1063, endPoint y: 27, distance: 436.4
click html "Fin Hi there! This is Fin, your ClearPoint Support AI Assistant speaking. I’m h…"
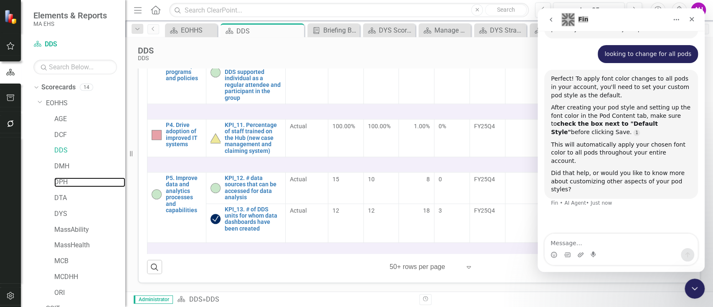
scroll to position [669, 0]
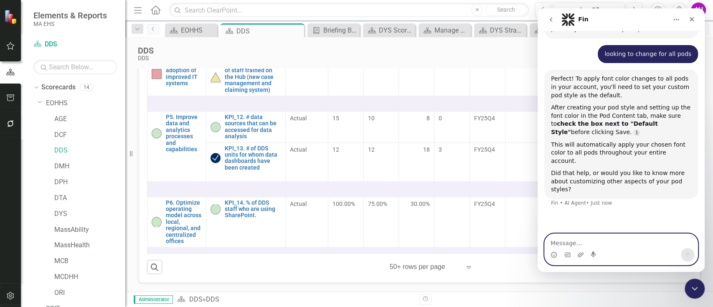
click at [570, 243] on textarea "Message…" at bounding box center [621, 241] width 153 height 14
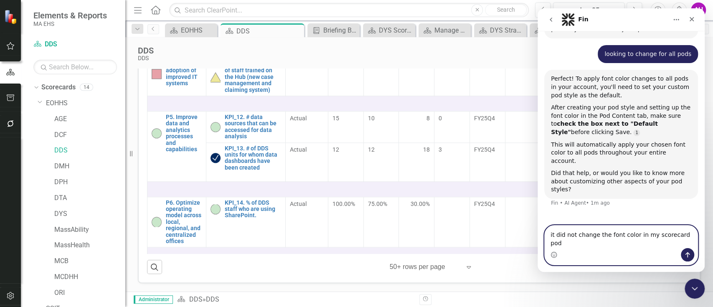
type textarea "it did not change the font color in my scorecard pods"
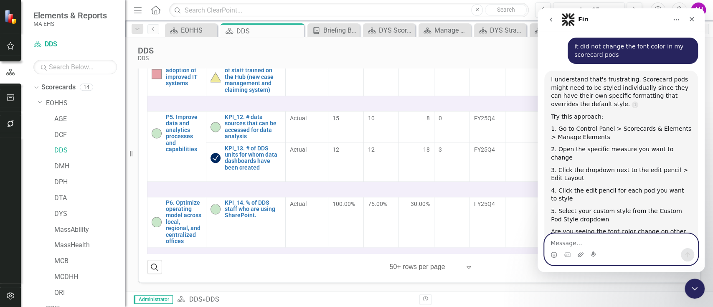
scroll to position [448, 0]
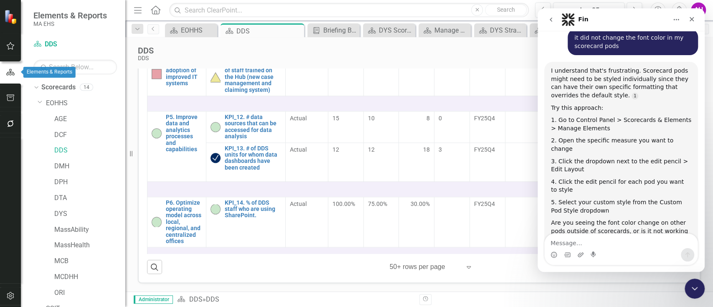
click at [12, 69] on icon "button" at bounding box center [10, 73] width 9 height 8
click at [34, 44] on icon "Scorecard" at bounding box center [37, 44] width 8 height 7
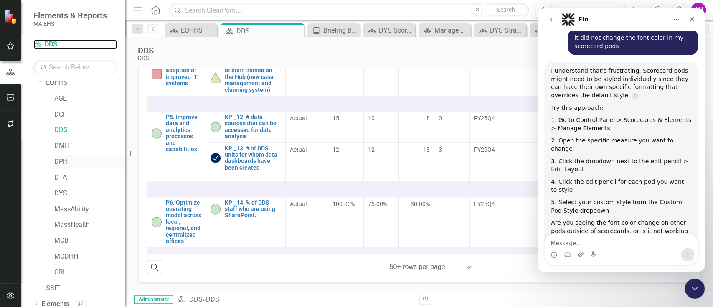
scroll to position [0, 0]
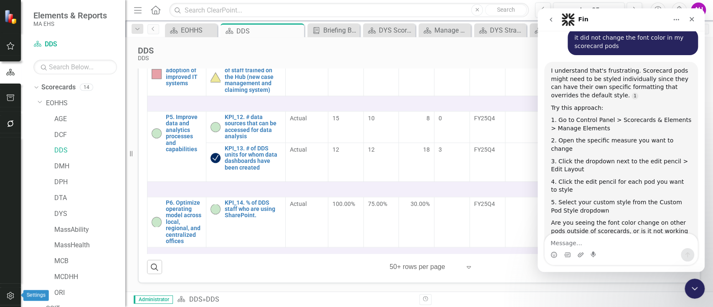
click at [10, 295] on icon "button" at bounding box center [10, 296] width 7 height 8
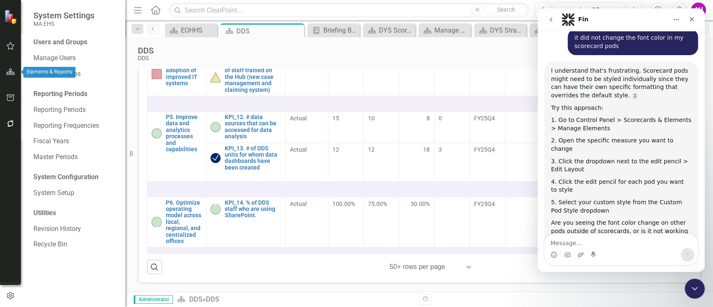
click at [9, 67] on button "button" at bounding box center [10, 73] width 19 height 18
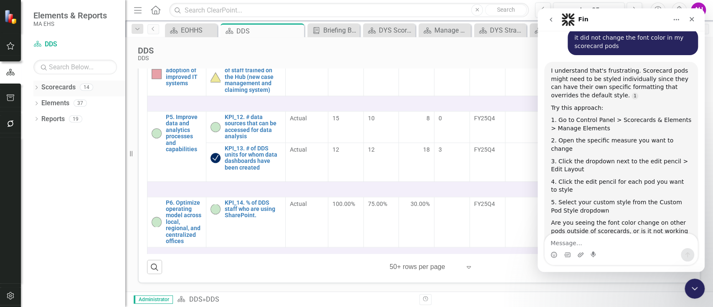
click at [49, 86] on link "Scorecards" at bounding box center [58, 88] width 34 height 10
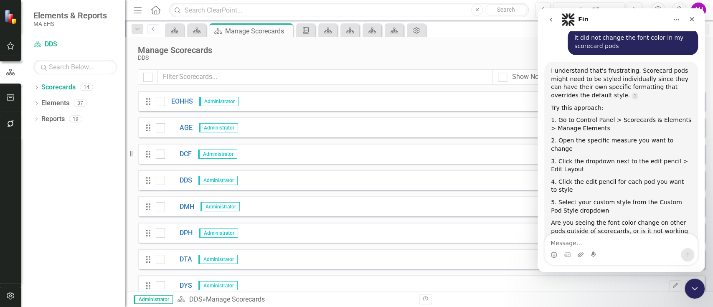
click at [675, 22] on icon "Home" at bounding box center [676, 19] width 7 height 7
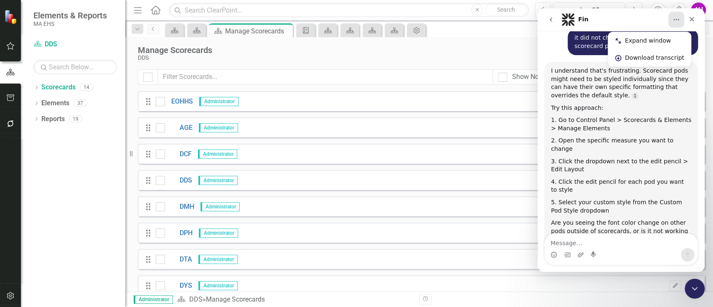
click at [625, 21] on div "Fin" at bounding box center [615, 19] width 106 height 13
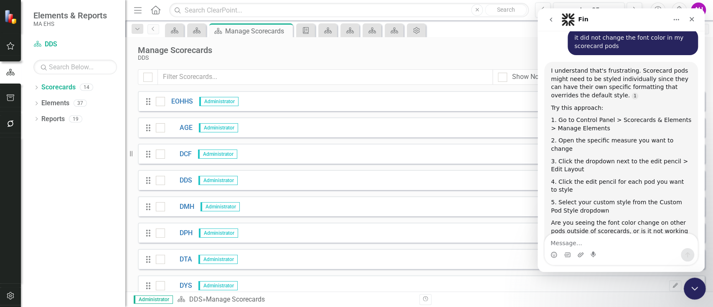
click at [694, 290] on icon "Close Intercom Messenger" at bounding box center [694, 287] width 10 height 10
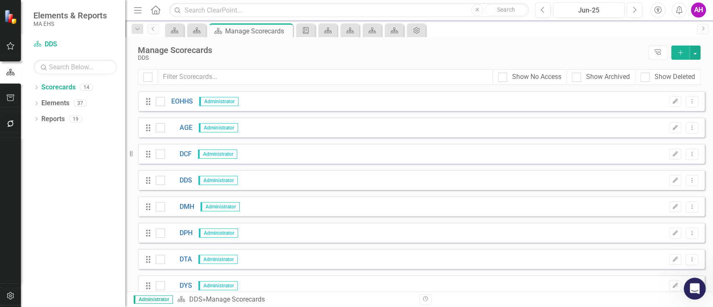
scroll to position [448, 0]
click at [696, 52] on button "button" at bounding box center [695, 53] width 11 height 14
click at [672, 100] on icon "Edit" at bounding box center [675, 101] width 6 height 5
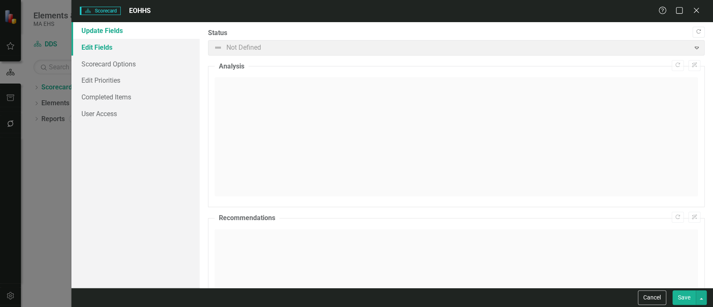
click at [102, 45] on link "Edit Fields" at bounding box center [135, 47] width 128 height 17
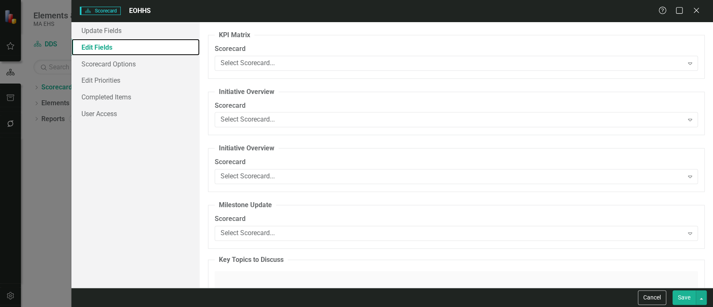
scroll to position [1393, 0]
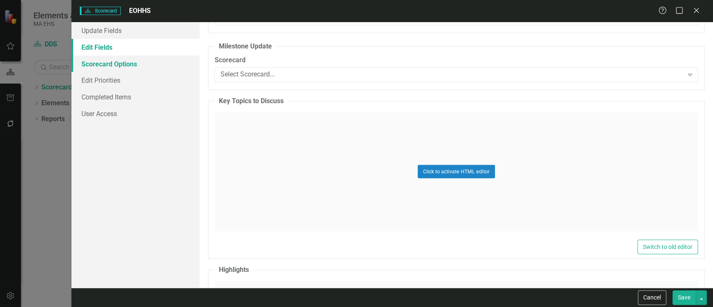
click at [109, 61] on link "Scorecard Options" at bounding box center [135, 64] width 128 height 17
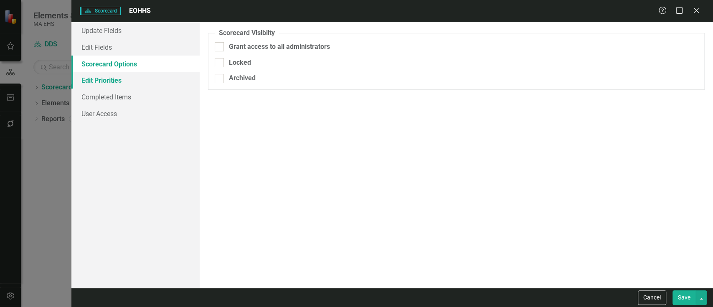
click at [100, 79] on link "Edit Priorities" at bounding box center [135, 80] width 128 height 17
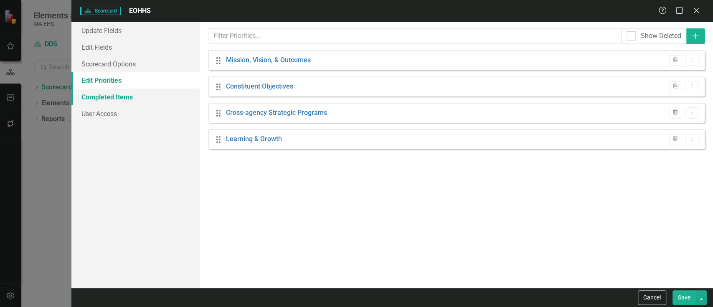
click at [112, 97] on link "Completed Items" at bounding box center [135, 97] width 128 height 17
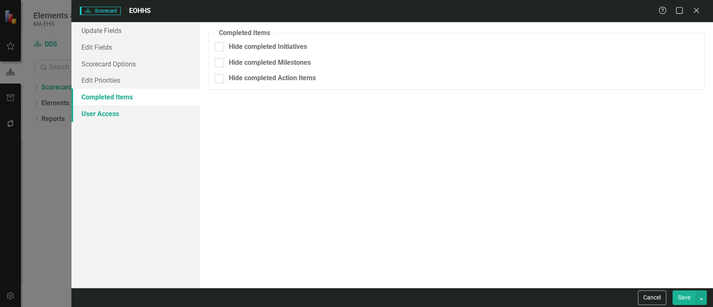
click at [113, 113] on link "User Access" at bounding box center [135, 113] width 128 height 17
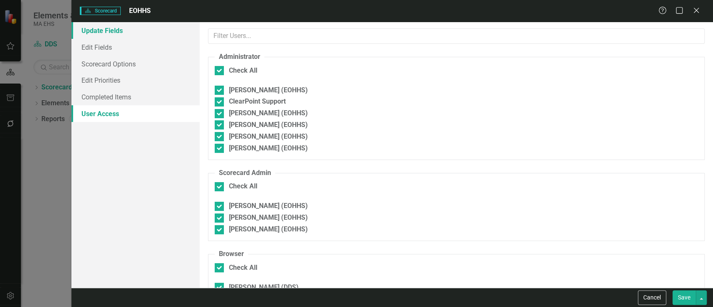
click at [103, 30] on link "Update Fields" at bounding box center [135, 30] width 128 height 17
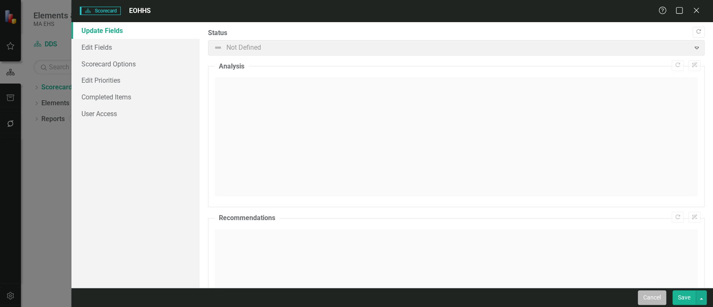
click at [656, 298] on button "Cancel" at bounding box center [652, 297] width 28 height 15
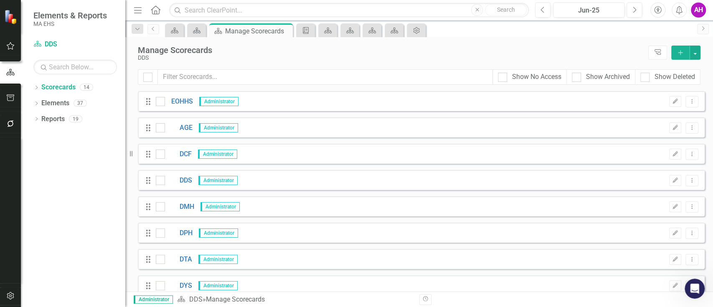
scroll to position [168, 0]
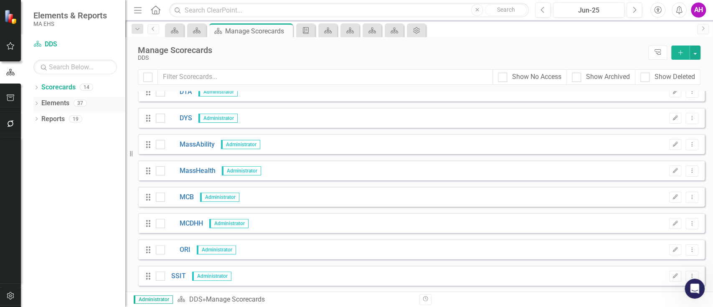
click at [37, 102] on icon at bounding box center [37, 104] width 2 height 4
click at [67, 117] on link "Objective Objectives" at bounding box center [67, 119] width 43 height 10
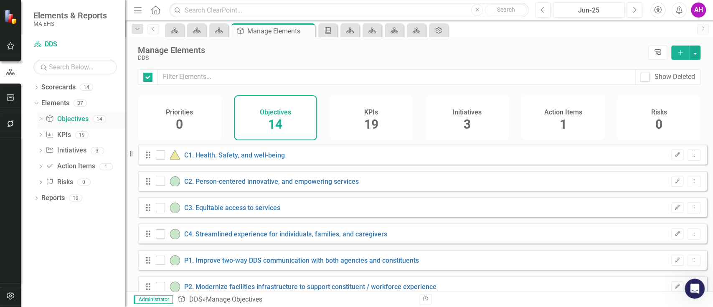
checkbox input "false"
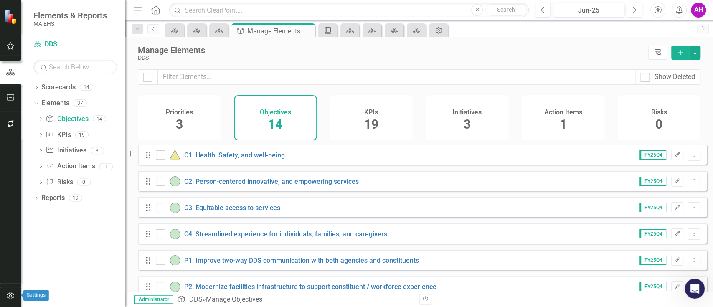
click at [8, 296] on icon "button" at bounding box center [10, 296] width 7 height 8
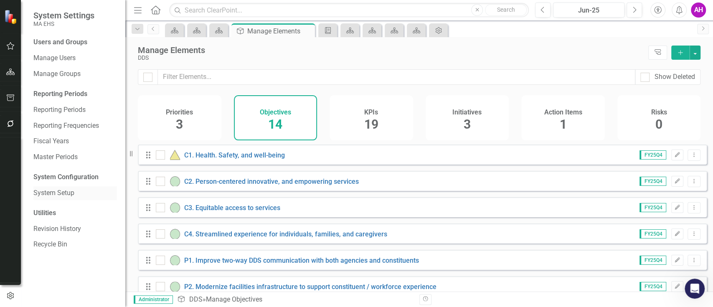
click at [55, 191] on link "System Setup" at bounding box center [75, 193] width 84 height 10
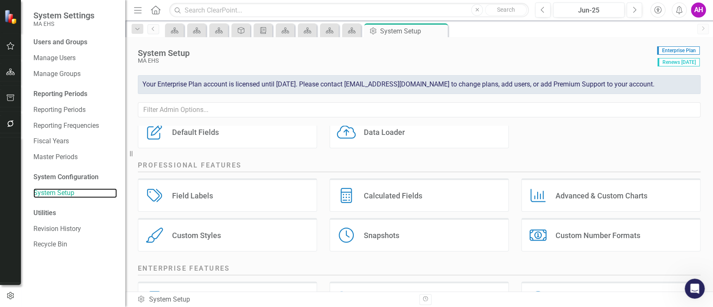
scroll to position [56, 0]
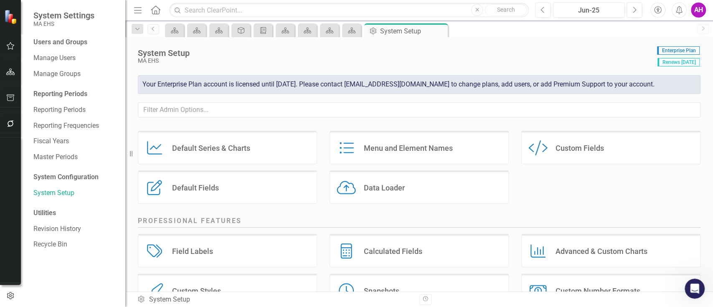
click at [211, 189] on div "Default Fields" at bounding box center [195, 188] width 47 height 10
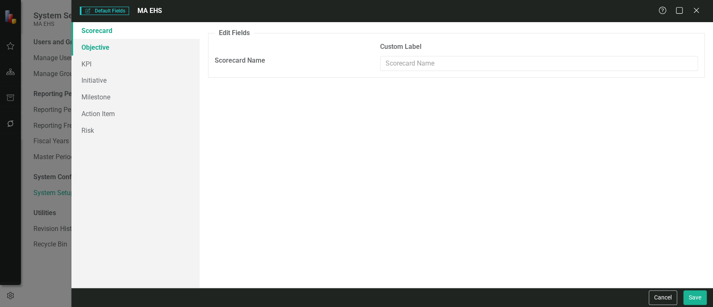
click at [94, 44] on link "Objective" at bounding box center [135, 47] width 128 height 17
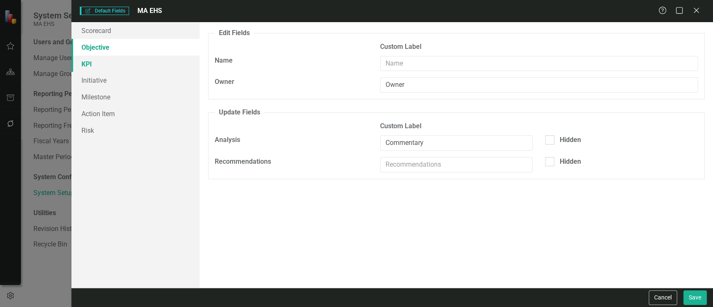
click at [94, 65] on link "KPI" at bounding box center [135, 64] width 128 height 17
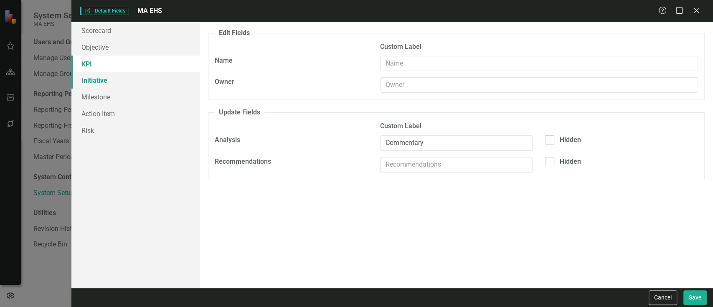
click at [98, 84] on link "Initiative" at bounding box center [135, 80] width 128 height 17
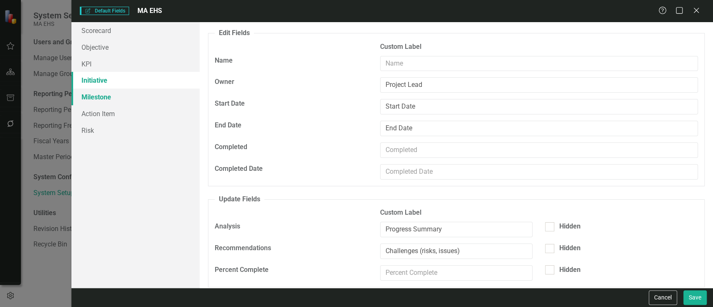
click at [99, 98] on link "Milestone" at bounding box center [135, 97] width 128 height 17
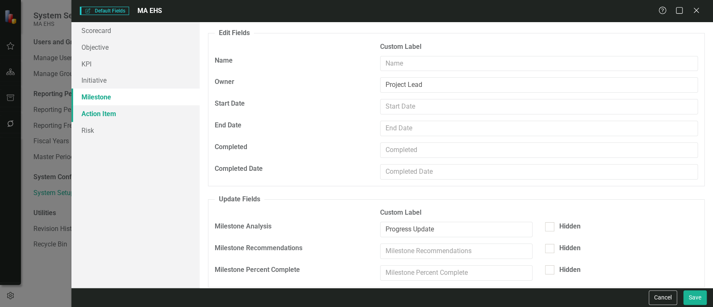
click at [105, 113] on link "Action Item" at bounding box center [135, 113] width 128 height 17
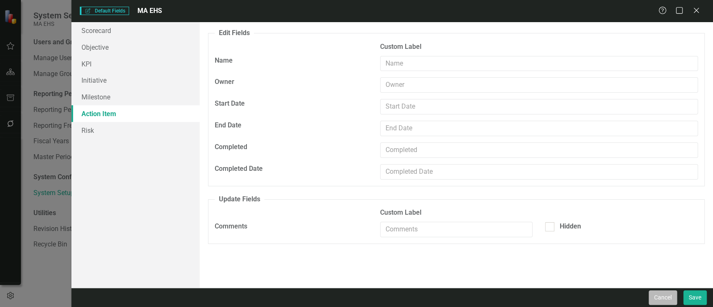
click at [664, 298] on button "Cancel" at bounding box center [663, 297] width 28 height 15
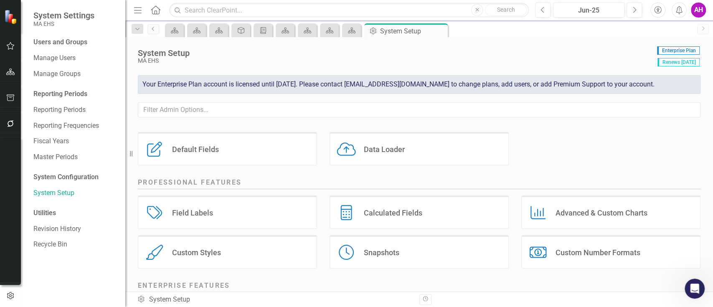
scroll to position [111, 0]
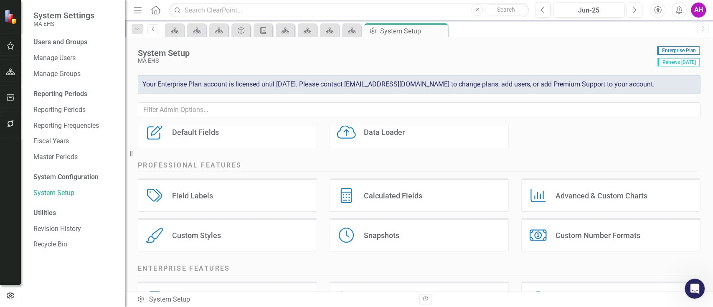
click at [225, 197] on div "Field Labels Field Labels" at bounding box center [227, 194] width 179 height 33
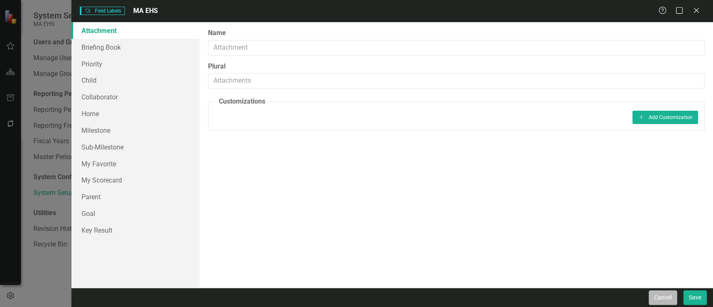
click at [664, 300] on button "Cancel" at bounding box center [663, 297] width 28 height 15
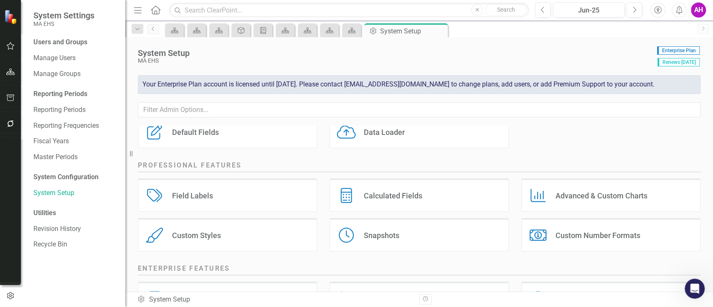
click at [217, 231] on div "Custom Styles" at bounding box center [196, 236] width 49 height 10
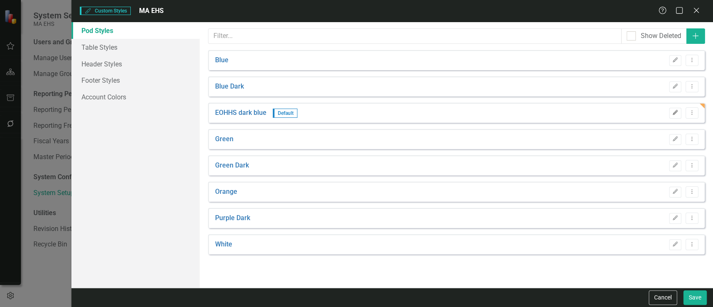
click at [675, 113] on icon "Edit" at bounding box center [675, 112] width 6 height 5
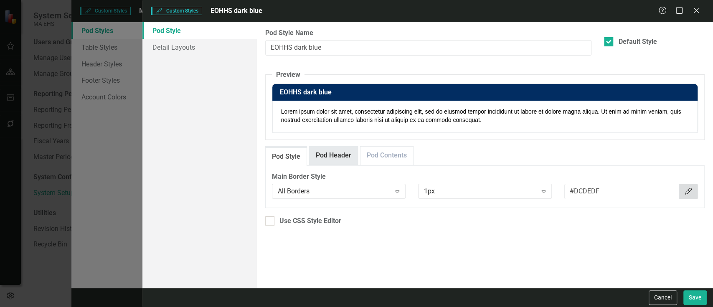
click at [327, 158] on link "Pod Header" at bounding box center [334, 156] width 48 height 18
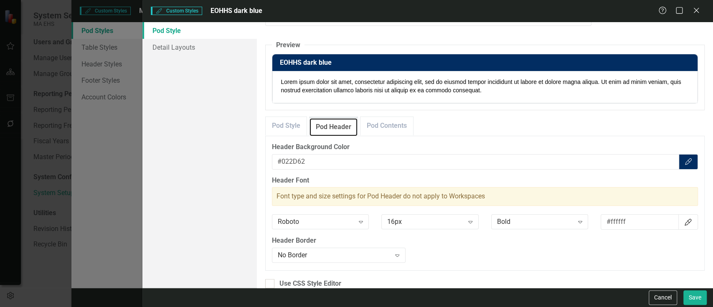
scroll to position [42, 0]
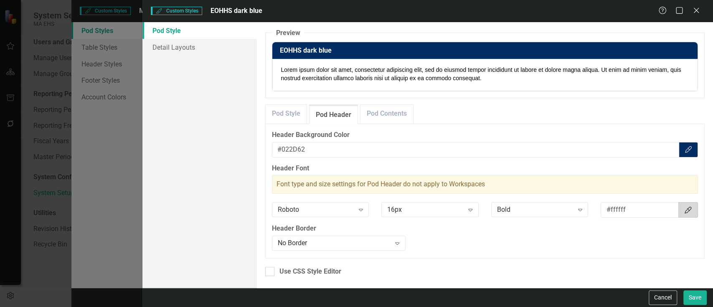
click at [689, 206] on button "Color Picker" at bounding box center [688, 209] width 19 height 15
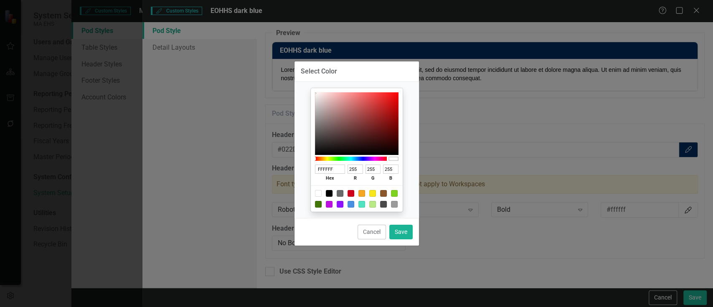
click at [331, 191] on div at bounding box center [329, 193] width 7 height 7
type input "000000"
type input "0"
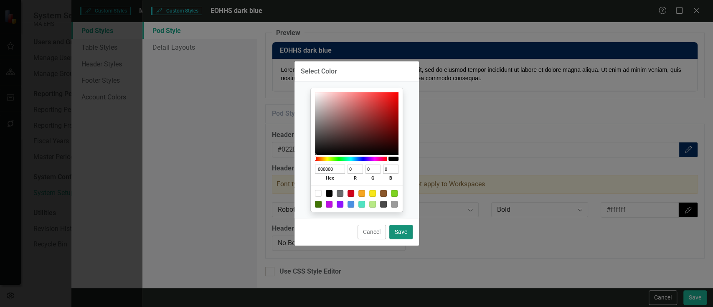
drag, startPoint x: 412, startPoint y: 230, endPoint x: 421, endPoint y: 234, distance: 9.5
click at [410, 229] on button "Save" at bounding box center [400, 232] width 23 height 15
type input "#000000"
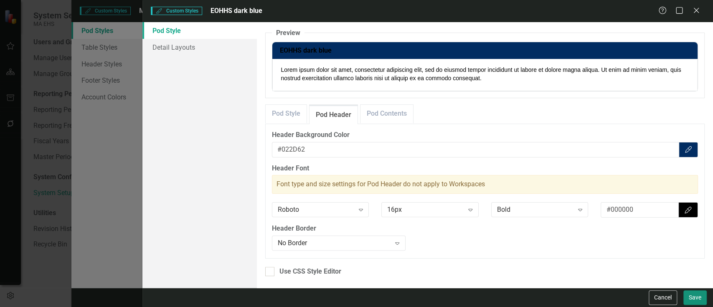
click at [687, 298] on button "Save" at bounding box center [695, 297] width 23 height 15
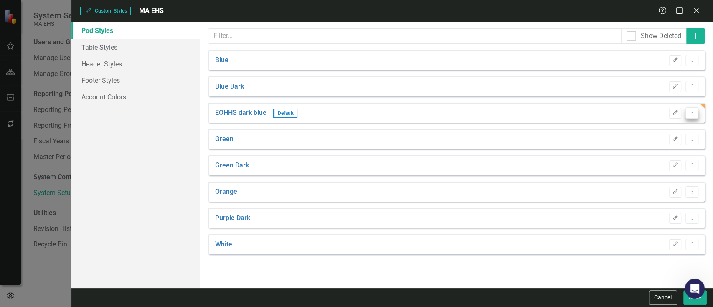
click at [690, 110] on icon "Dropdown Menu" at bounding box center [692, 112] width 7 height 5
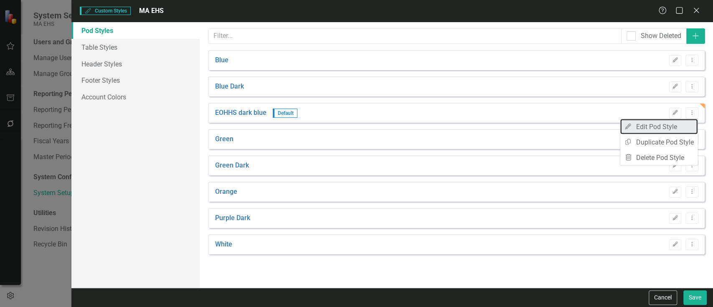
click at [679, 127] on link "Edit Edit Pod Style" at bounding box center [659, 126] width 78 height 15
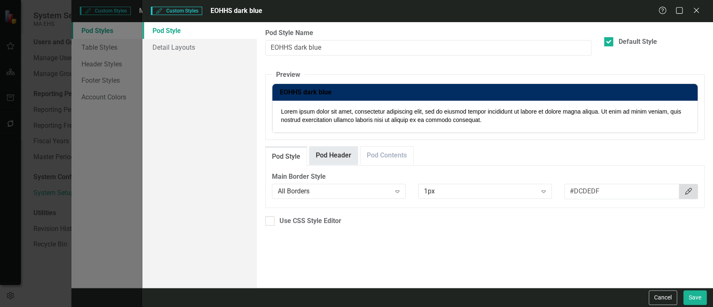
click at [337, 156] on link "Pod Header" at bounding box center [334, 156] width 48 height 18
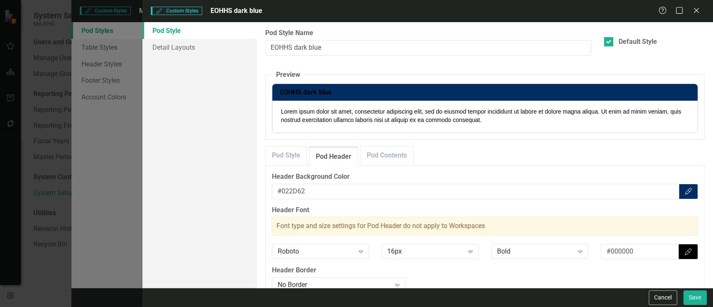
click at [684, 254] on icon "Color Picker" at bounding box center [688, 252] width 8 height 7
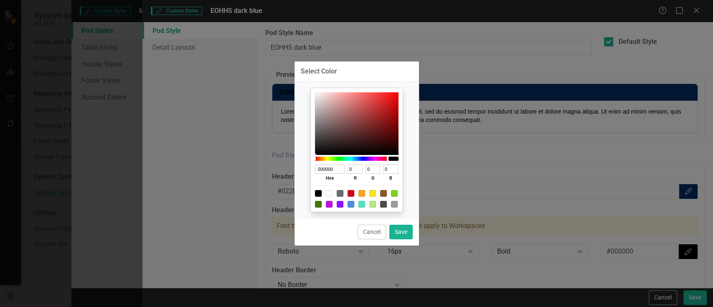
click at [328, 192] on div at bounding box center [329, 193] width 7 height 7
type input "FFFFFF"
type input "255"
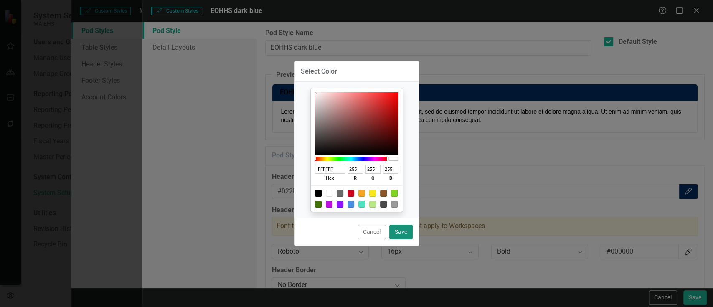
click at [409, 229] on button "Save" at bounding box center [400, 232] width 23 height 15
type input "#ffffff"
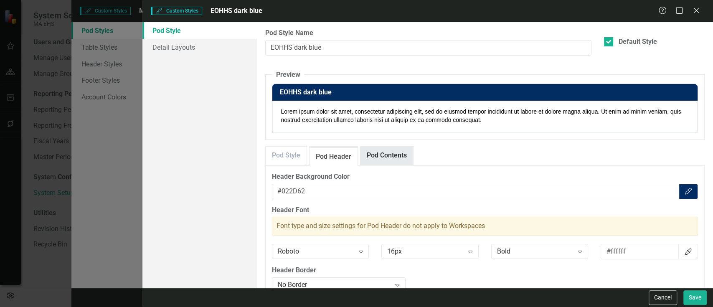
click at [381, 159] on link "Pod Contents" at bounding box center [387, 156] width 53 height 18
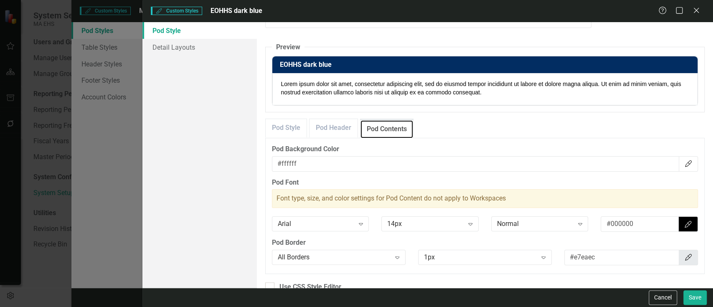
scroll to position [43, 0]
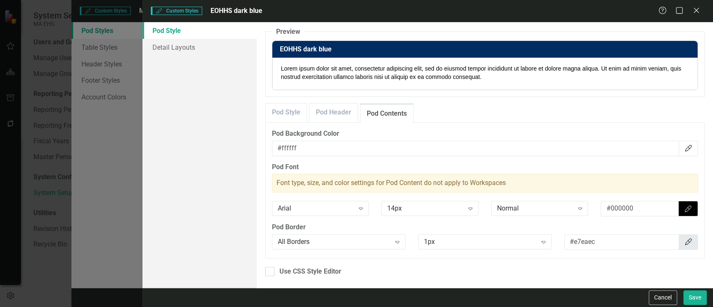
click at [679, 209] on button "Color Picker" at bounding box center [688, 208] width 19 height 15
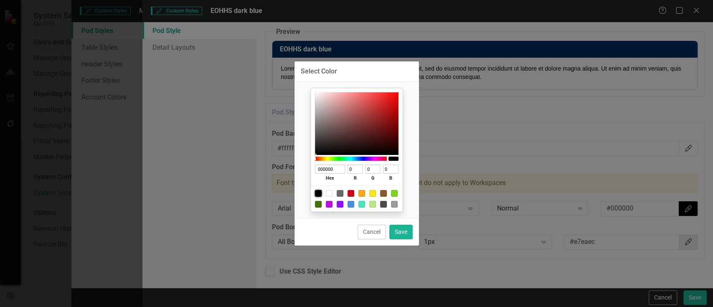
click at [320, 191] on div at bounding box center [318, 193] width 7 height 7
click at [404, 232] on button "Save" at bounding box center [400, 232] width 23 height 15
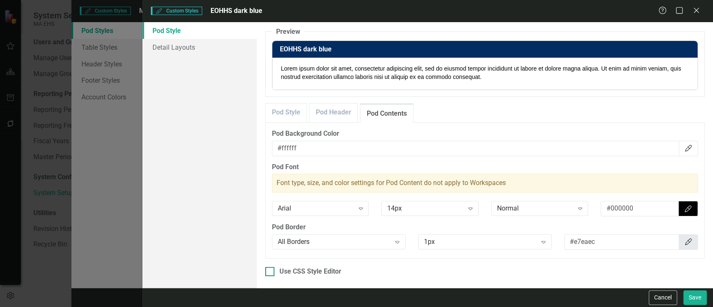
click at [274, 271] on div at bounding box center [269, 271] width 9 height 9
click at [271, 271] on input "Use CSS Style Editor" at bounding box center [267, 269] width 5 height 5
checkbox input "false"
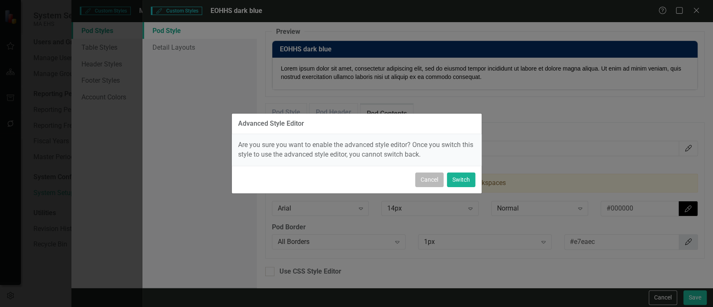
click at [420, 177] on button "Cancel" at bounding box center [429, 180] width 28 height 15
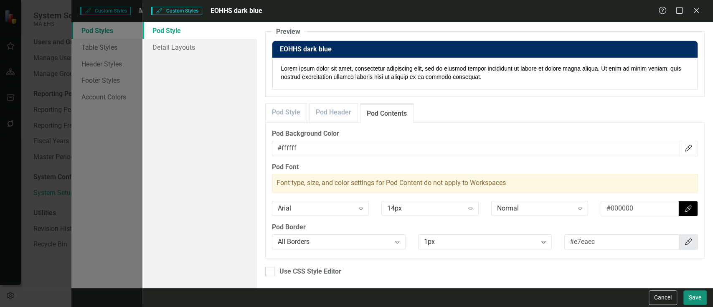
click at [698, 298] on button "Save" at bounding box center [695, 297] width 23 height 15
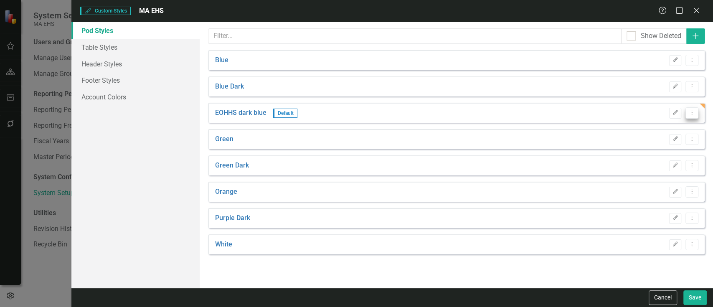
click at [694, 115] on button "Dropdown Menu" at bounding box center [692, 112] width 13 height 11
click at [666, 129] on link "Edit Edit Pod Style" at bounding box center [659, 126] width 78 height 15
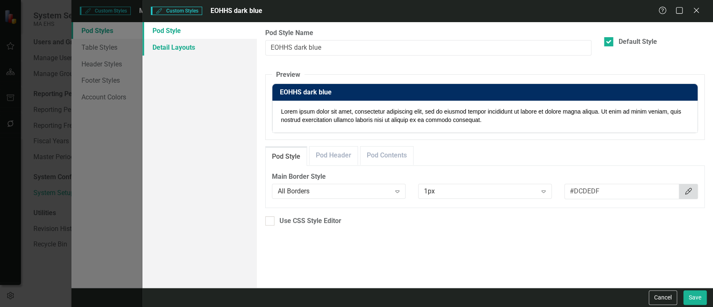
click at [169, 45] on link "Detail Layouts" at bounding box center [199, 47] width 114 height 17
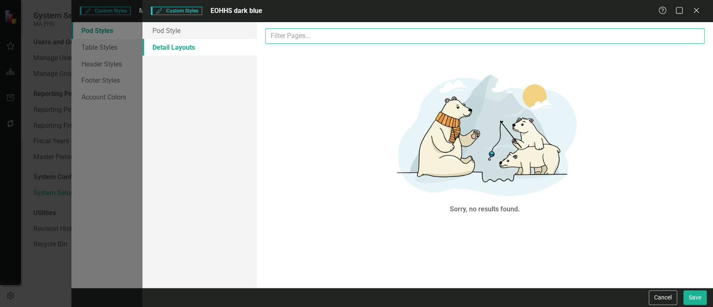
click at [301, 29] on input "text" at bounding box center [485, 35] width 440 height 15
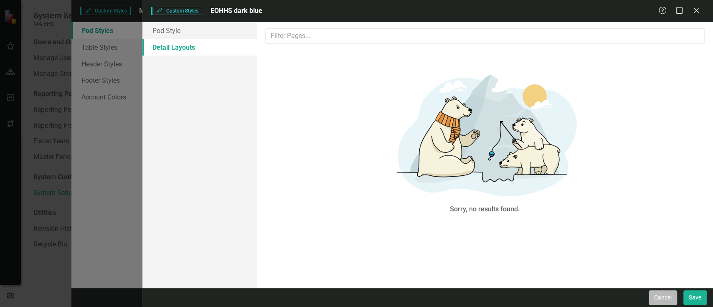
click at [659, 297] on button "Cancel" at bounding box center [663, 297] width 28 height 15
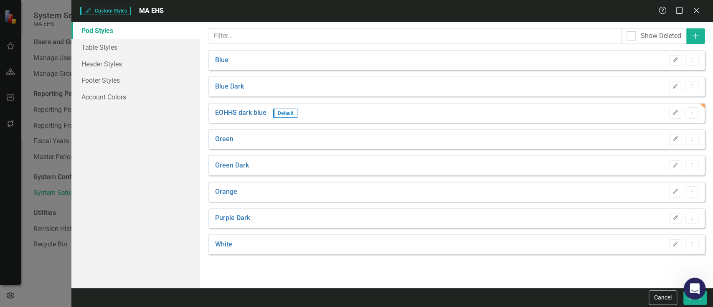
click at [702, 298] on body "Accessibility Screen-Reader Guide, Feedback, and Issue Reporting | New window S…" at bounding box center [356, 153] width 713 height 307
click at [94, 98] on link "Account Colors" at bounding box center [135, 97] width 128 height 17
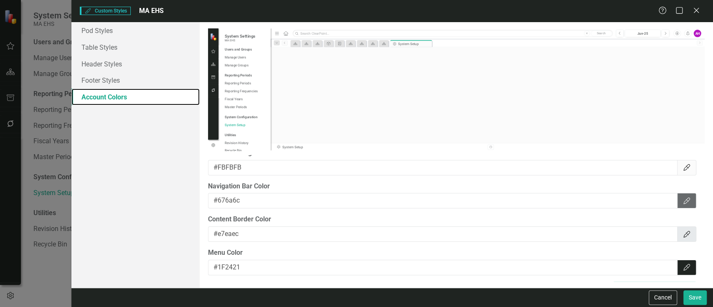
scroll to position [0, 0]
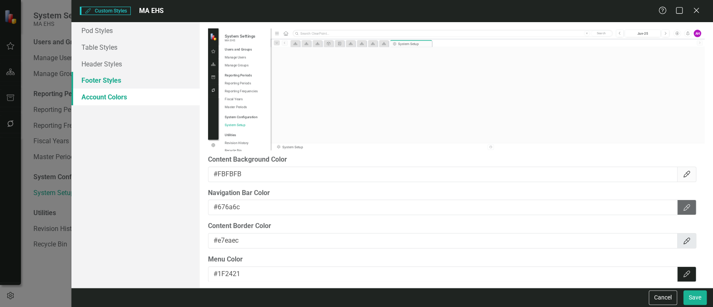
click at [117, 81] on link "Footer Styles" at bounding box center [135, 80] width 128 height 17
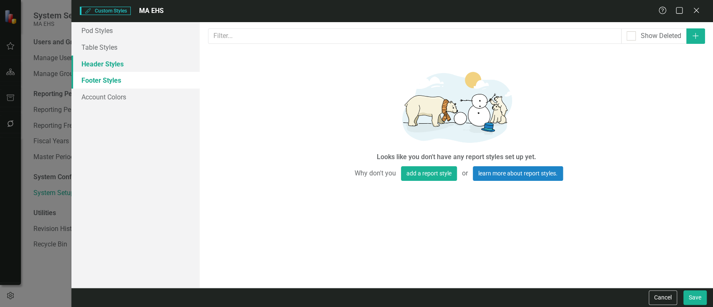
click at [108, 62] on link "Header Styles" at bounding box center [135, 64] width 128 height 17
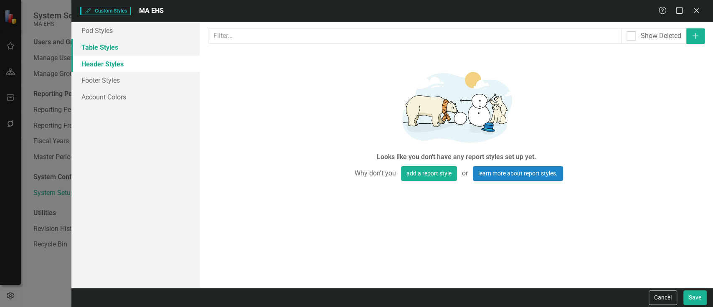
click at [103, 46] on link "Table Styles" at bounding box center [135, 47] width 128 height 17
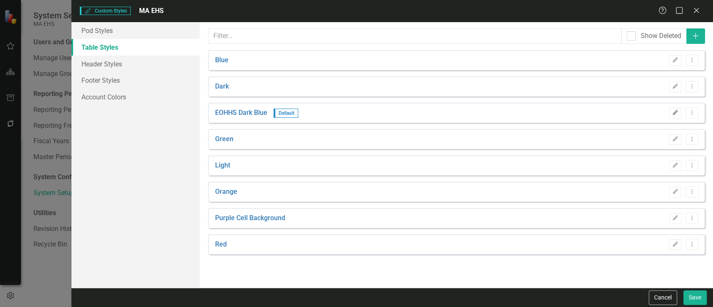
click at [675, 109] on button "Edit" at bounding box center [675, 113] width 12 height 11
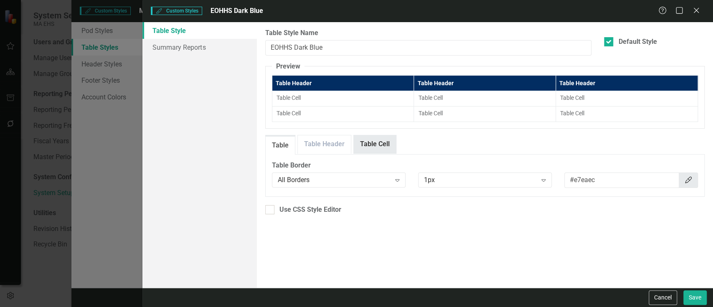
click at [367, 141] on link "Table Cell" at bounding box center [375, 144] width 42 height 18
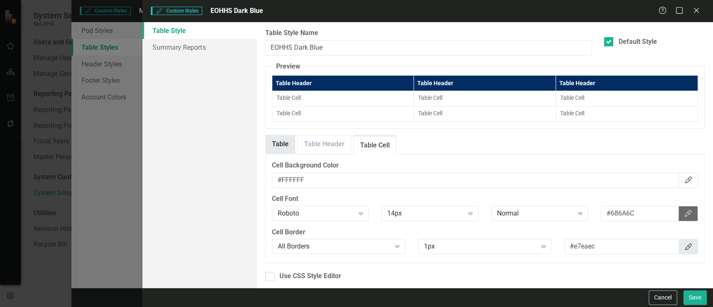
click at [282, 142] on link "Table" at bounding box center [280, 144] width 29 height 18
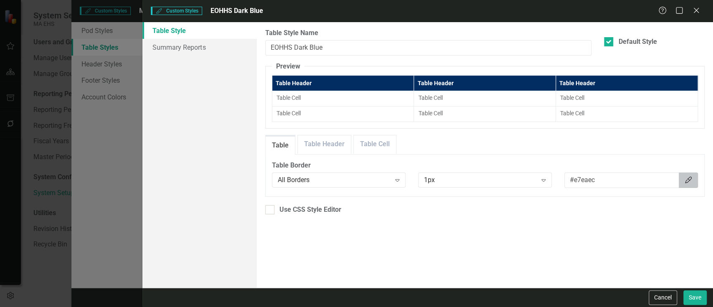
click at [687, 175] on button "Color Picker" at bounding box center [688, 180] width 19 height 15
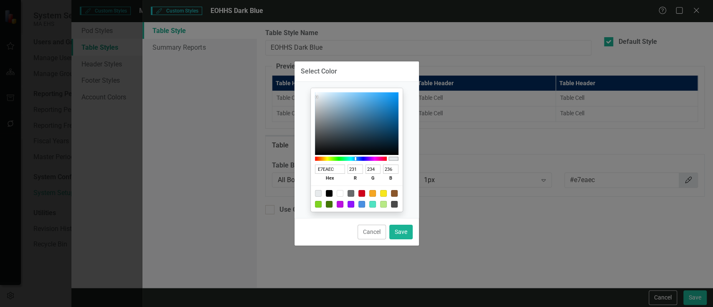
click at [331, 192] on div at bounding box center [329, 193] width 7 height 7
type input "000000"
type input "0"
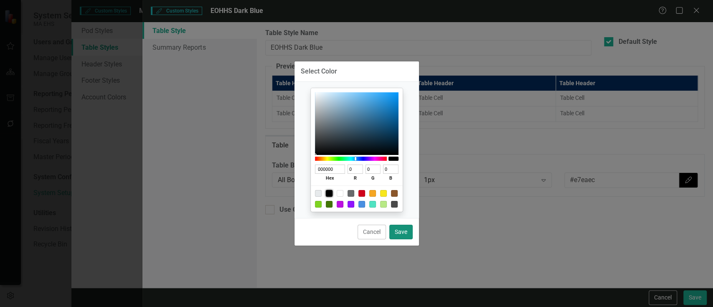
click at [395, 228] on button "Save" at bounding box center [400, 232] width 23 height 15
type input "#000000"
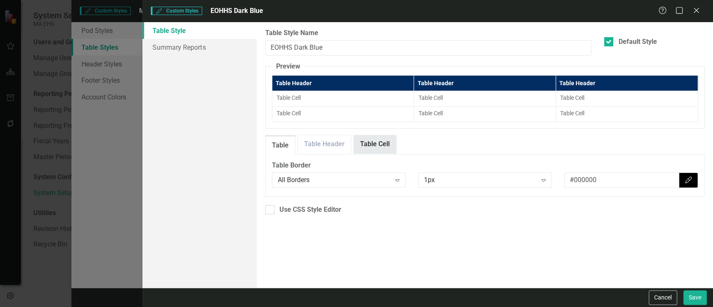
click at [358, 145] on link "Table Cell" at bounding box center [375, 144] width 42 height 18
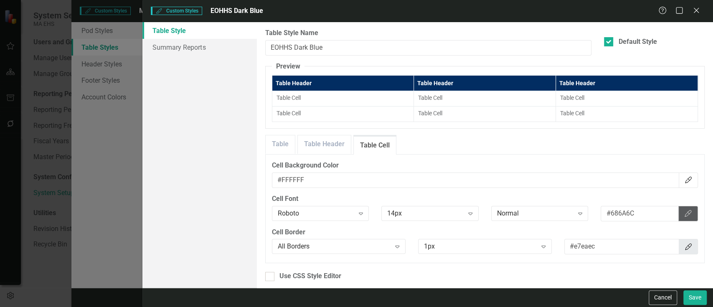
click at [686, 212] on icon "Color Picker" at bounding box center [688, 213] width 8 height 7
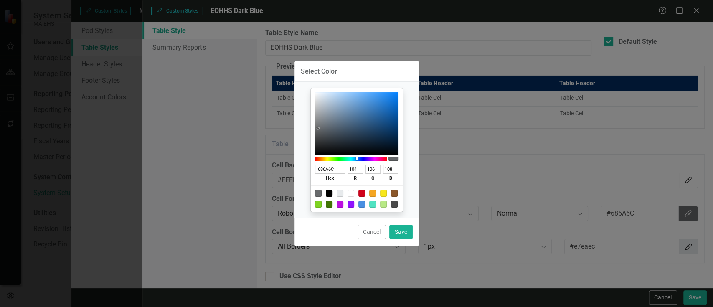
click at [330, 192] on div at bounding box center [329, 193] width 7 height 7
type input "000000"
type input "0"
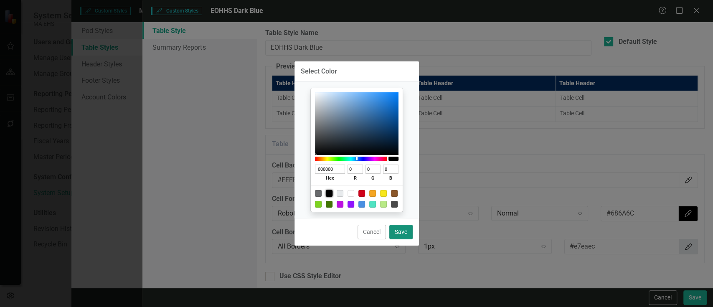
click at [398, 230] on button "Save" at bounding box center [400, 232] width 23 height 15
type input "#000000"
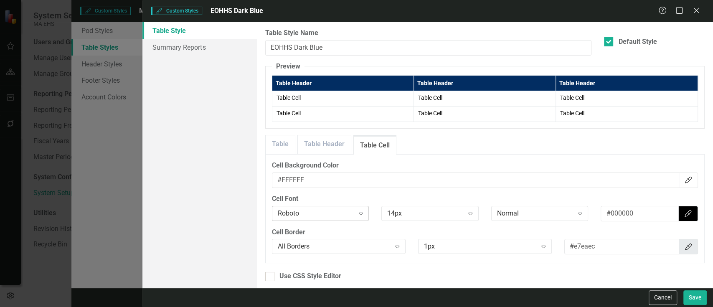
click at [361, 210] on icon "Expand" at bounding box center [361, 213] width 8 height 7
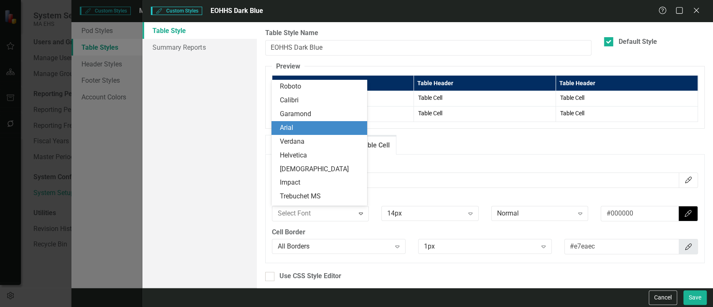
click at [314, 127] on div "Arial" at bounding box center [321, 128] width 82 height 10
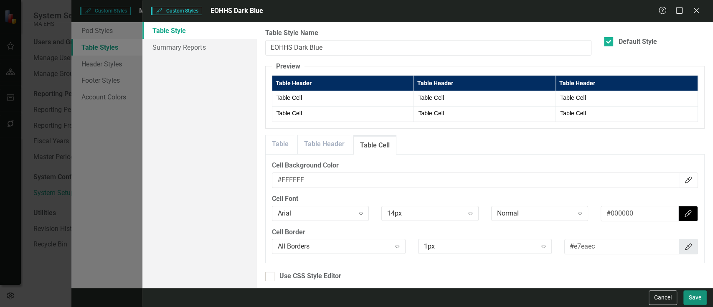
click at [685, 298] on button "Save" at bounding box center [695, 297] width 23 height 15
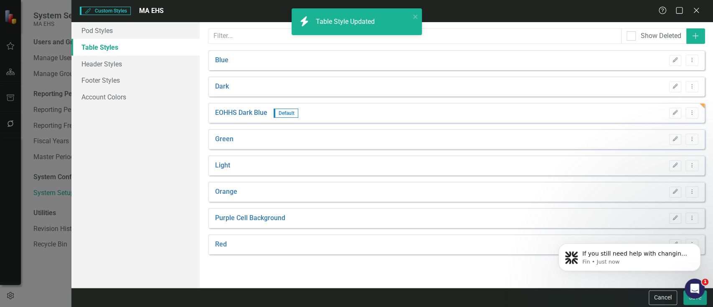
scroll to position [499, 0]
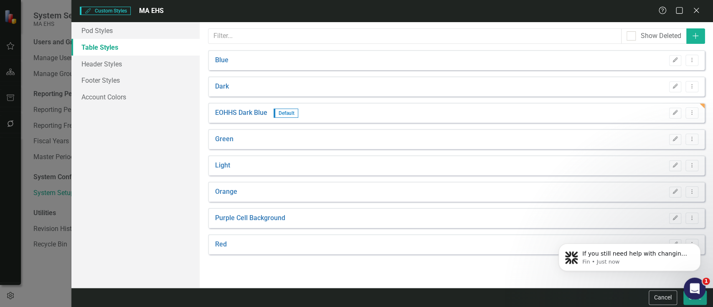
click at [696, 297] on div "Open Intercom Messenger" at bounding box center [694, 288] width 28 height 28
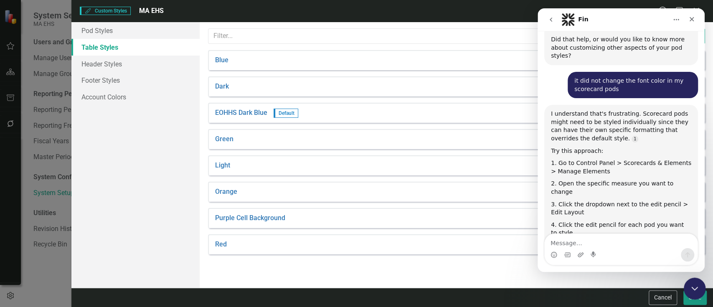
scroll to position [514, 0]
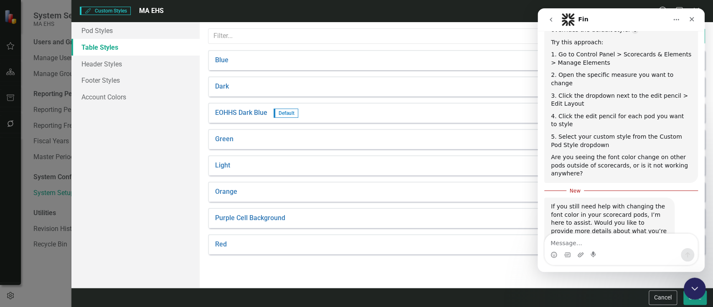
click at [696, 286] on icon "Close Intercom Messenger" at bounding box center [694, 287] width 6 height 3
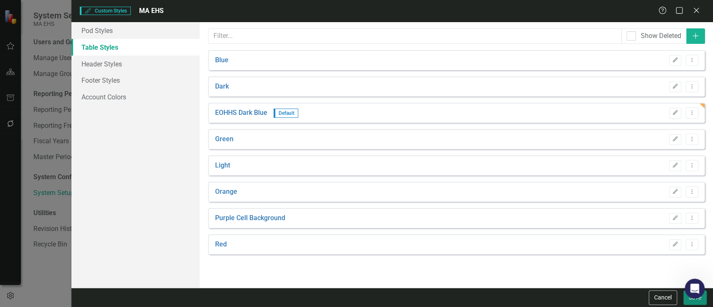
click at [695, 300] on button "Save" at bounding box center [695, 297] width 23 height 15
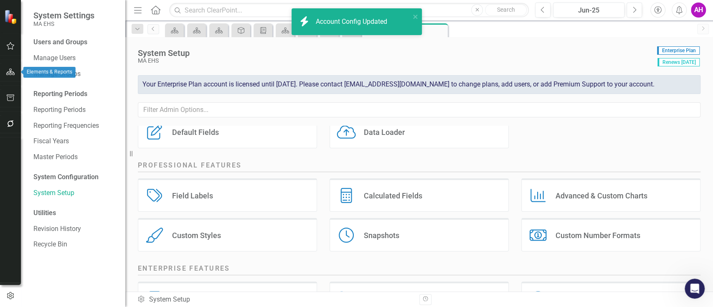
click at [12, 69] on icon "button" at bounding box center [10, 72] width 9 height 7
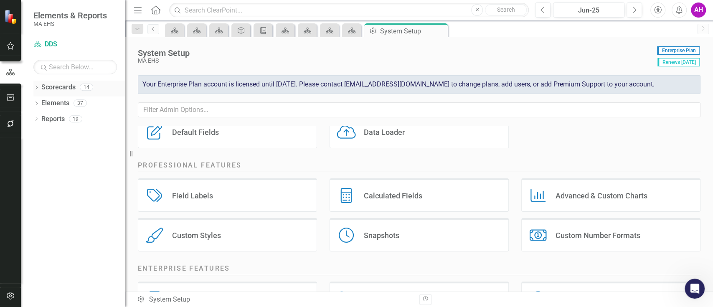
click at [37, 88] on icon "Dropdown" at bounding box center [36, 88] width 6 height 5
click at [41, 104] on icon "Dropdown" at bounding box center [41, 102] width 6 height 5
click at [59, 200] on link "DTA" at bounding box center [89, 198] width 71 height 10
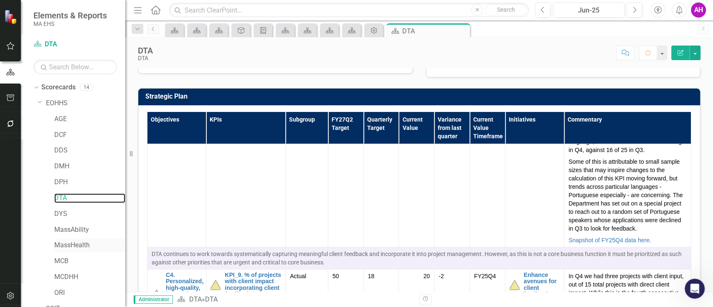
scroll to position [42, 0]
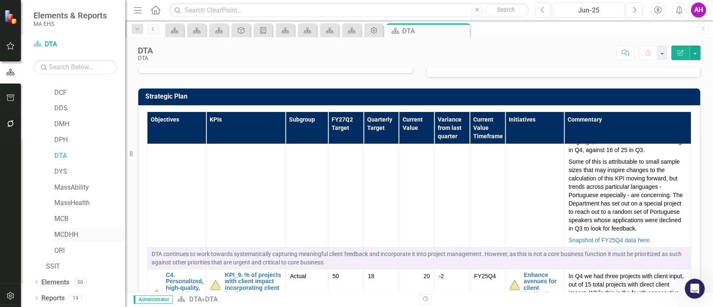
click at [76, 231] on link "MCDHH" at bounding box center [89, 235] width 71 height 10
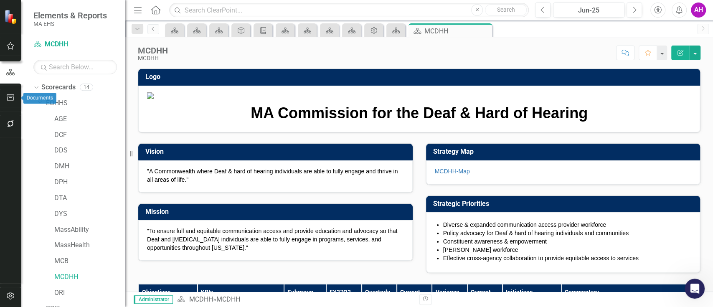
click at [8, 96] on icon "button" at bounding box center [11, 97] width 8 height 7
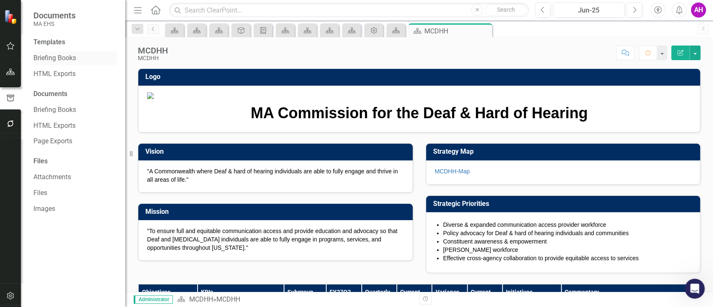
click at [71, 59] on link "Briefing Books" at bounding box center [75, 58] width 84 height 10
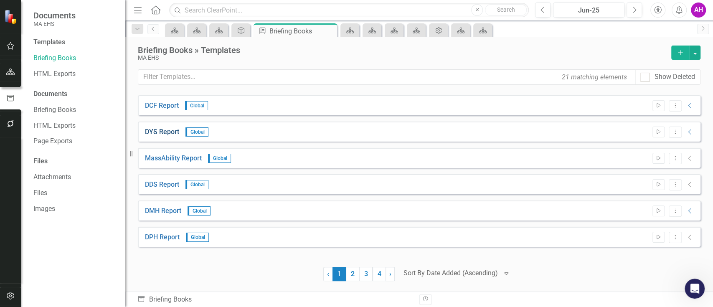
click at [170, 130] on link "DYS Report" at bounding box center [162, 132] width 34 height 10
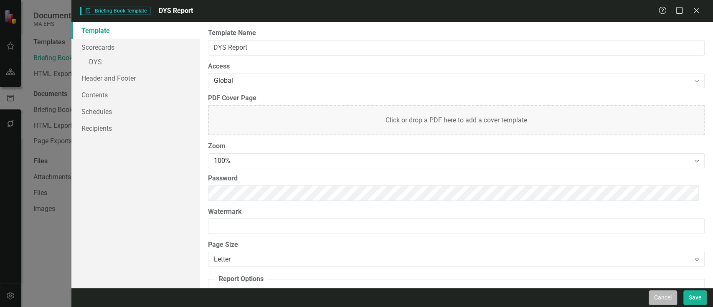
click at [653, 298] on button "Cancel" at bounding box center [663, 297] width 28 height 15
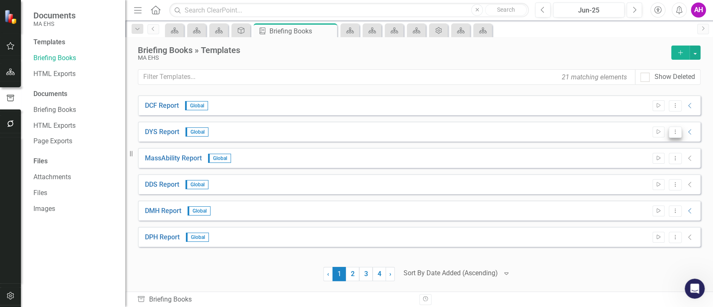
click at [678, 132] on icon "Dropdown Menu" at bounding box center [675, 131] width 7 height 5
click at [668, 162] on link "Preview Preview Template" at bounding box center [642, 160] width 77 height 15
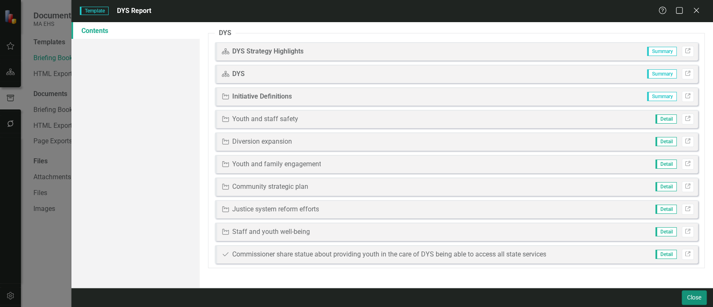
click at [701, 301] on button "Close" at bounding box center [694, 297] width 25 height 15
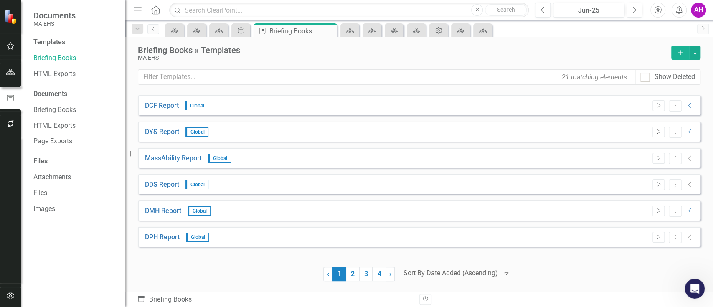
click at [656, 130] on icon "Start" at bounding box center [659, 132] width 6 height 5
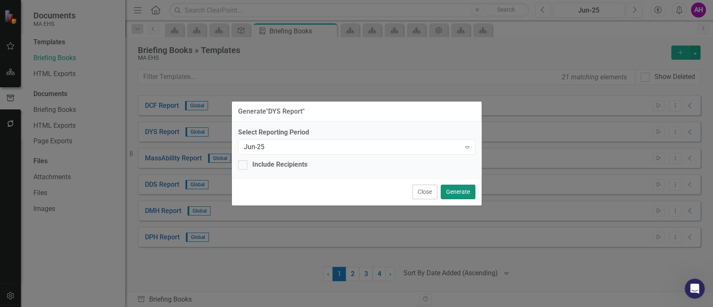
click at [462, 188] on button "Generate" at bounding box center [458, 192] width 35 height 15
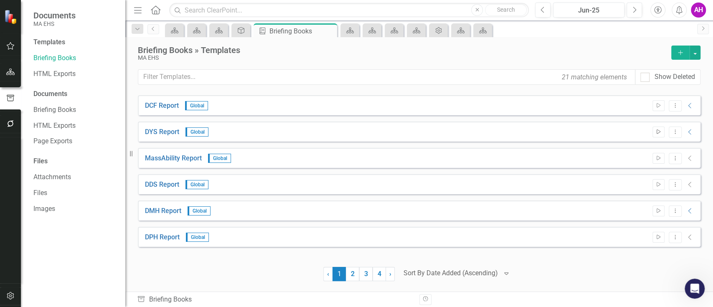
click at [656, 130] on icon "Start" at bounding box center [659, 132] width 6 height 5
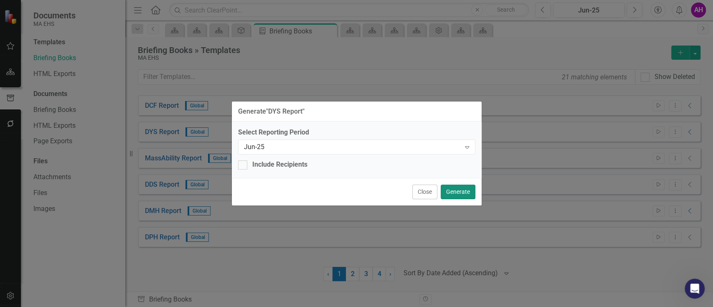
click at [461, 192] on button "Generate" at bounding box center [458, 192] width 35 height 15
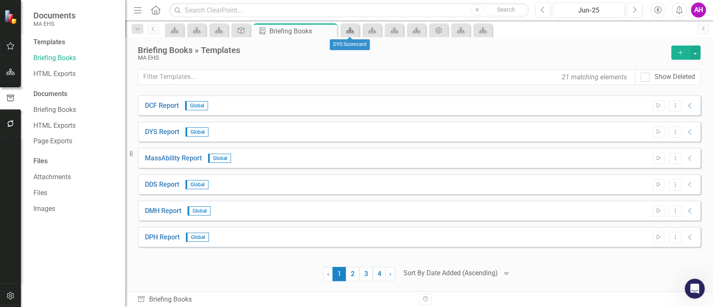
click at [349, 30] on icon "Scorecard" at bounding box center [350, 30] width 8 height 7
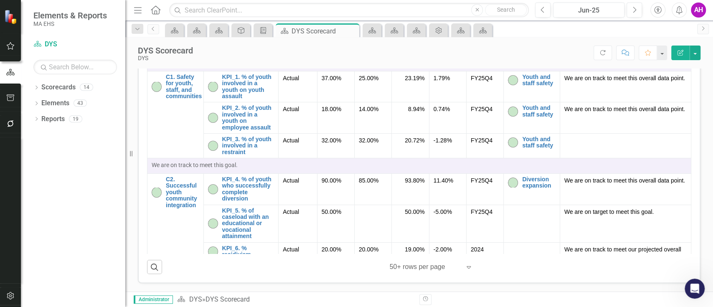
click at [376, 180] on div "85.00%" at bounding box center [373, 180] width 28 height 8
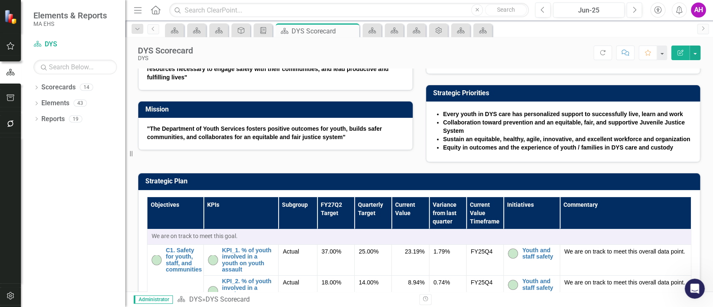
scroll to position [111, 0]
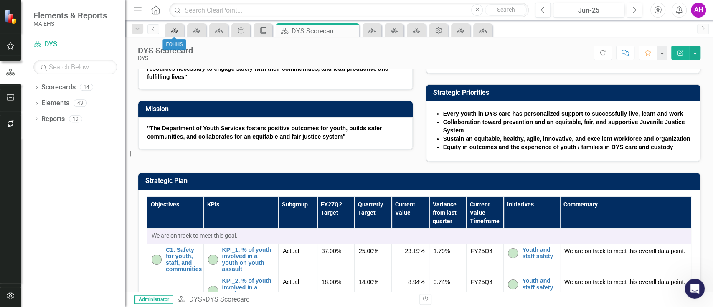
click at [178, 30] on icon "Scorecard" at bounding box center [174, 30] width 8 height 7
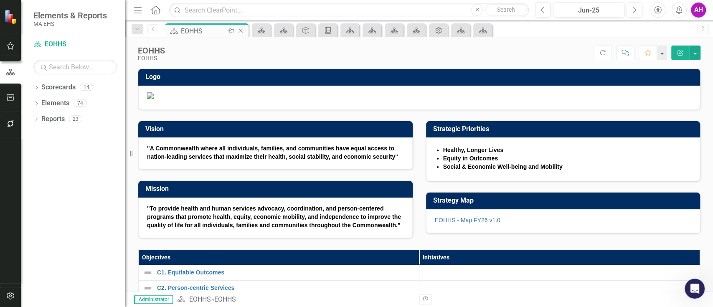
click at [243, 28] on icon "Close" at bounding box center [240, 31] width 8 height 7
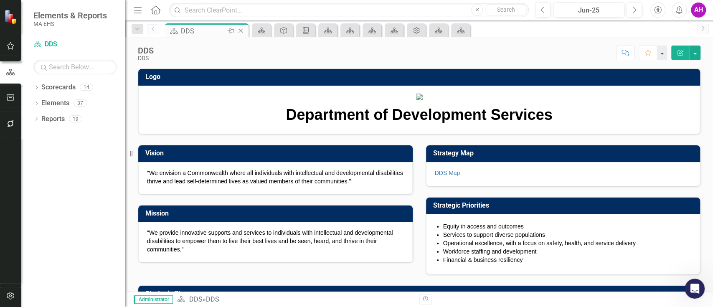
click at [243, 28] on icon "Close" at bounding box center [240, 31] width 8 height 7
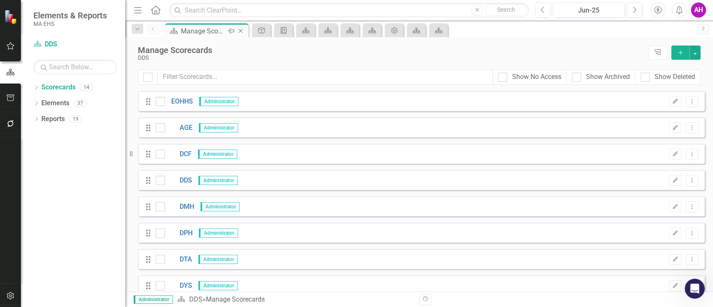
click at [243, 28] on icon "Close" at bounding box center [240, 31] width 8 height 7
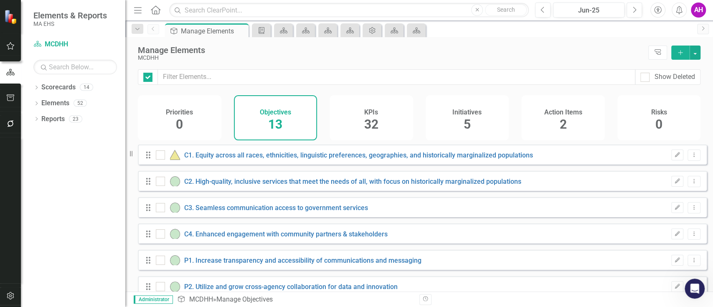
checkbox input "false"
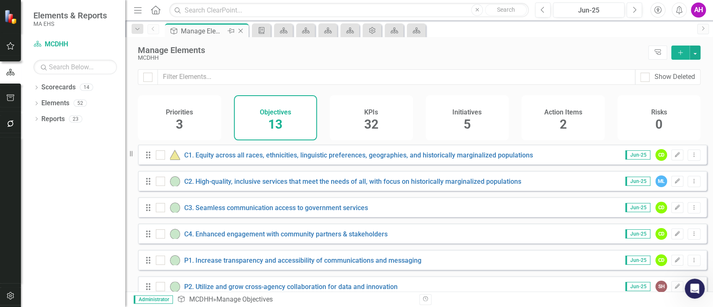
click at [243, 28] on icon "Close" at bounding box center [240, 31] width 8 height 7
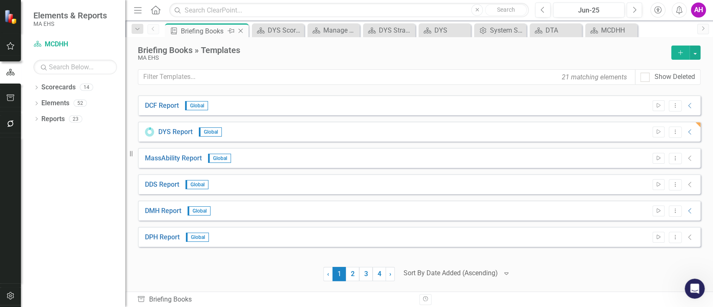
click at [242, 28] on icon "Close" at bounding box center [240, 31] width 8 height 7
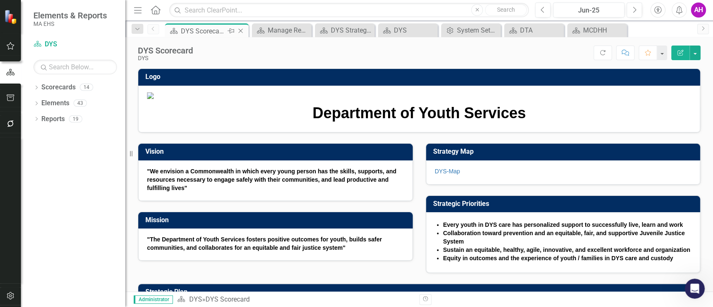
click at [242, 28] on icon "Close" at bounding box center [240, 31] width 8 height 7
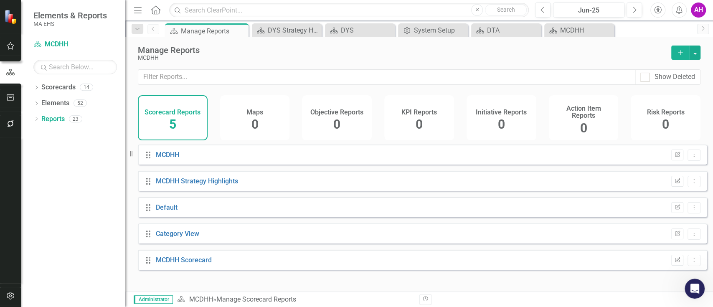
click at [0, 0] on div "Close" at bounding box center [0, 0] width 0 height 0
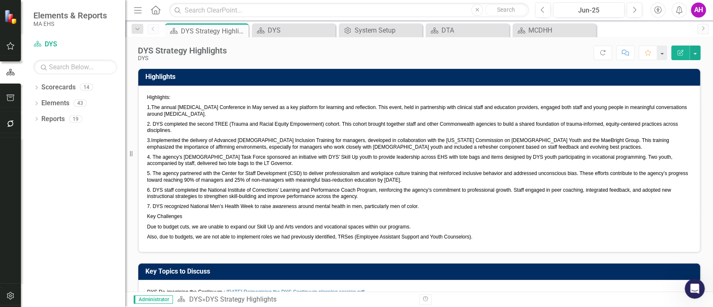
click at [0, 0] on div "Close" at bounding box center [0, 0] width 0 height 0
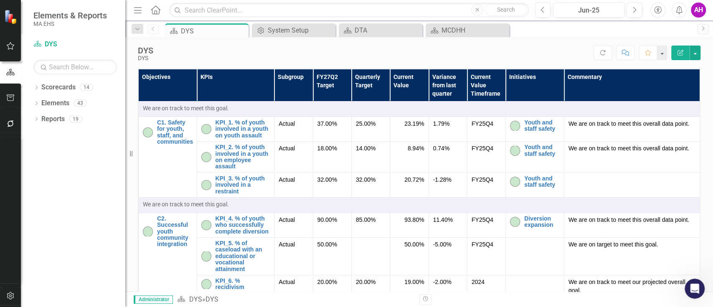
click at [0, 0] on div "Close" at bounding box center [0, 0] width 0 height 0
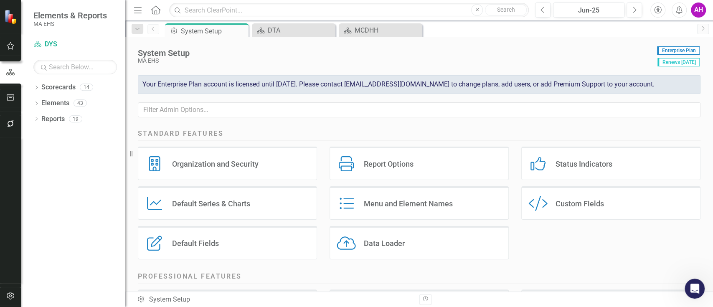
click at [0, 0] on div "Close" at bounding box center [0, 0] width 0 height 0
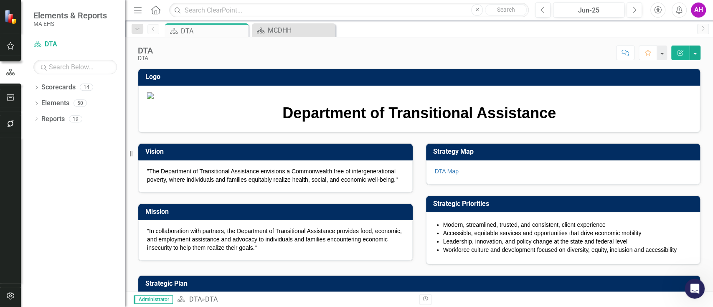
click at [0, 0] on div "Close" at bounding box center [0, 0] width 0 height 0
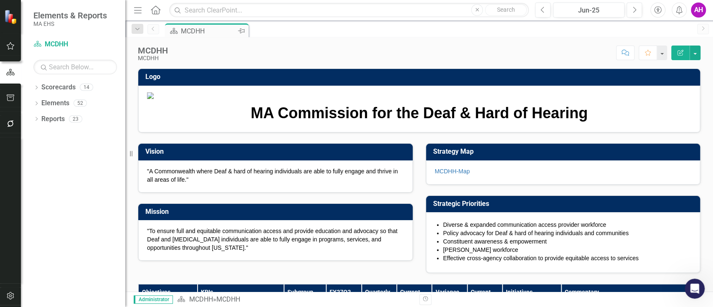
click at [242, 27] on icon "Pin" at bounding box center [241, 31] width 7 height 8
drag, startPoint x: 240, startPoint y: 30, endPoint x: 244, endPoint y: 61, distance: 32.0
click at [240, 29] on icon "Pin" at bounding box center [241, 31] width 8 height 7
click at [70, 85] on link "Scorecards" at bounding box center [58, 88] width 34 height 10
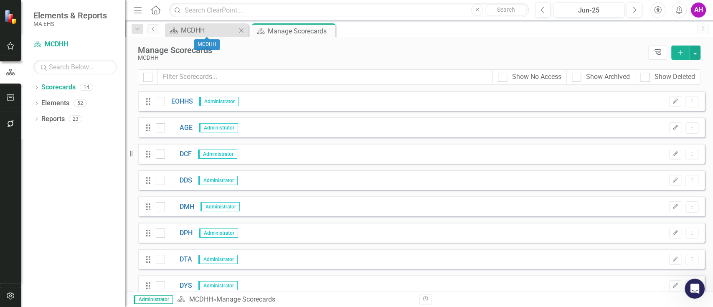
click at [242, 28] on icon "Close" at bounding box center [241, 30] width 8 height 7
click at [61, 44] on link "Scorecard MCDHH" at bounding box center [75, 45] width 84 height 10
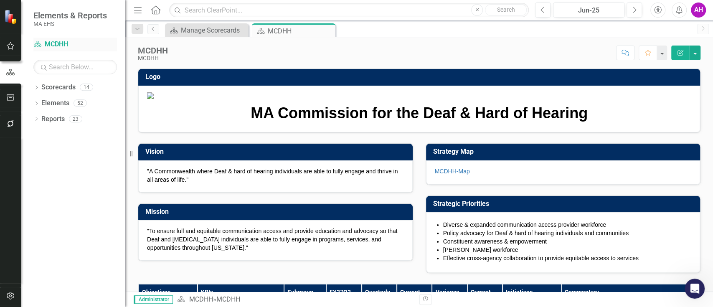
click at [60, 42] on link "Scorecard MCDHH" at bounding box center [75, 45] width 84 height 10
drag, startPoint x: 241, startPoint y: 28, endPoint x: 210, endPoint y: 58, distance: 43.1
click at [0, 0] on icon "Close" at bounding box center [0, 0] width 0 height 0
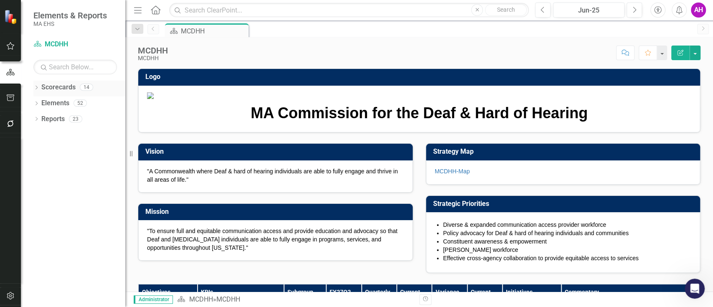
click at [37, 86] on icon "Dropdown" at bounding box center [36, 88] width 6 height 5
click at [41, 100] on div "Dropdown" at bounding box center [41, 103] width 6 height 7
click at [60, 211] on link "DYS" at bounding box center [89, 214] width 71 height 10
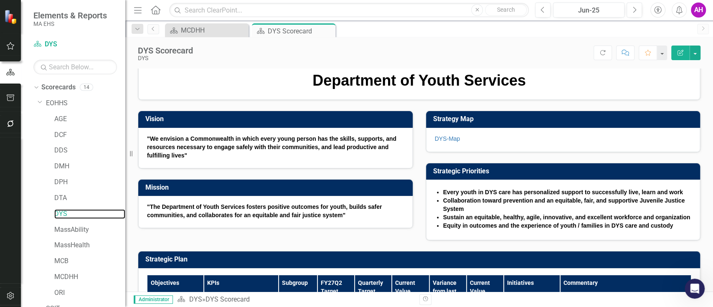
scroll to position [56, 0]
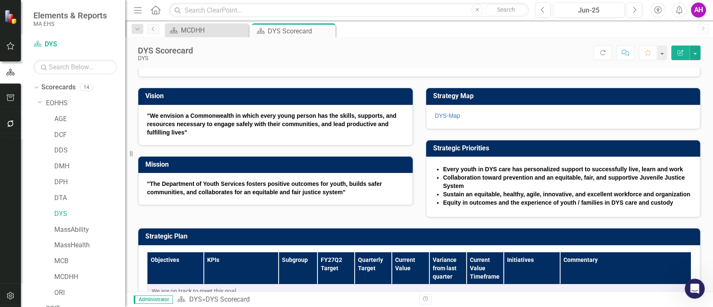
click at [258, 136] on strong ""We envision a Commonwealth in which every young person has the skills, support…" at bounding box center [271, 123] width 249 height 23
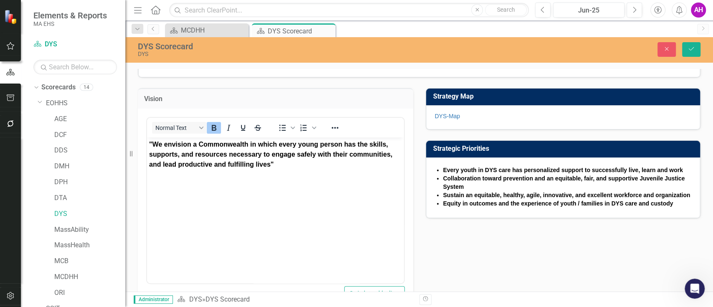
scroll to position [0, 0]
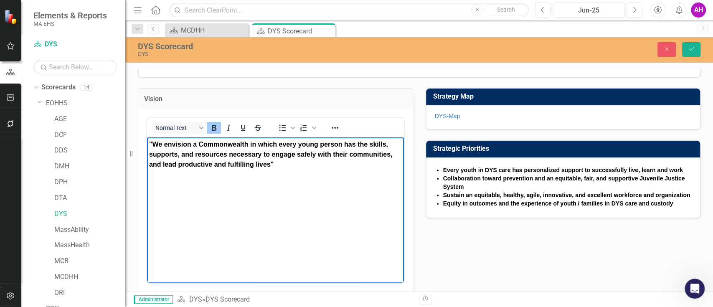
drag, startPoint x: 275, startPoint y: 166, endPoint x: 323, endPoint y: 361, distance: 201.0
click at [147, 137] on html ""We envision a Commonwealth in which every young person has the skills, support…" at bounding box center [275, 199] width 257 height 125
click at [217, 133] on icon "Bold" at bounding box center [214, 128] width 10 height 10
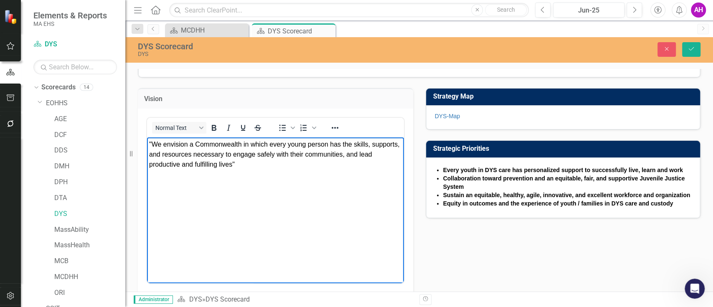
scroll to position [111, 0]
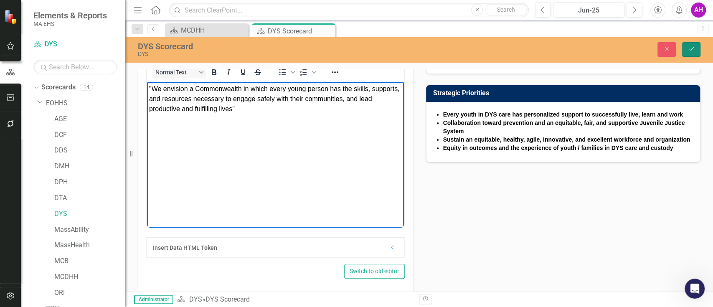
click at [691, 46] on icon "Save" at bounding box center [692, 49] width 8 height 6
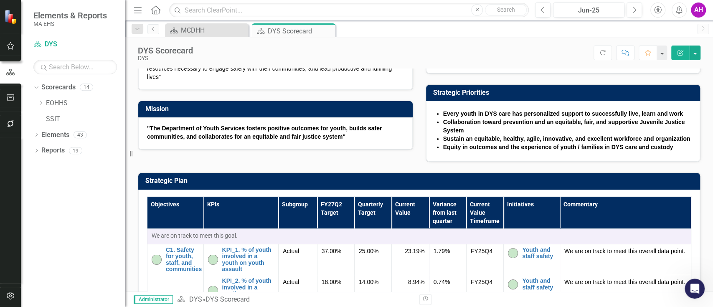
click at [498, 143] on li "Sustain an equitable, healthy, agile, innovative, and excellent workforce and o…" at bounding box center [567, 139] width 249 height 8
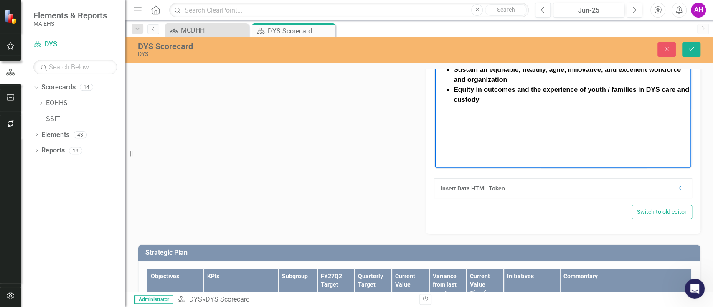
scroll to position [0, 0]
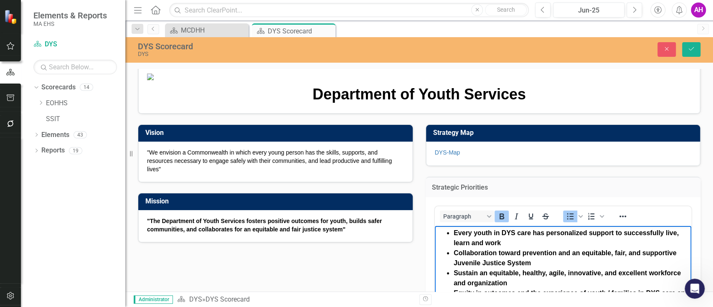
drag, startPoint x: 499, startPoint y: 301, endPoint x: 425, endPoint y: -63, distance: 370.9
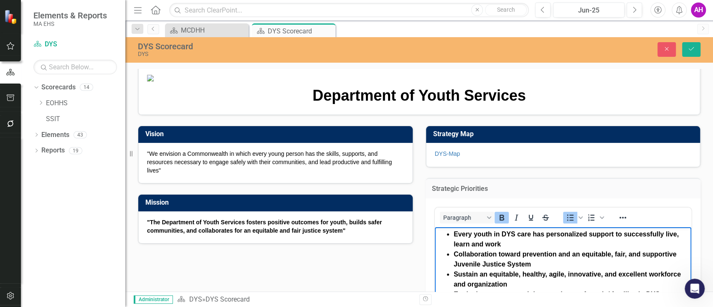
click at [435, 227] on html "Every youth in DYS care has personalized support to successfully live, learn an…" at bounding box center [563, 289] width 257 height 125
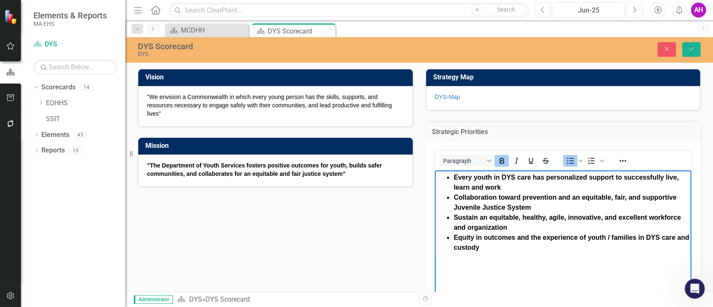
scroll to position [167, 0]
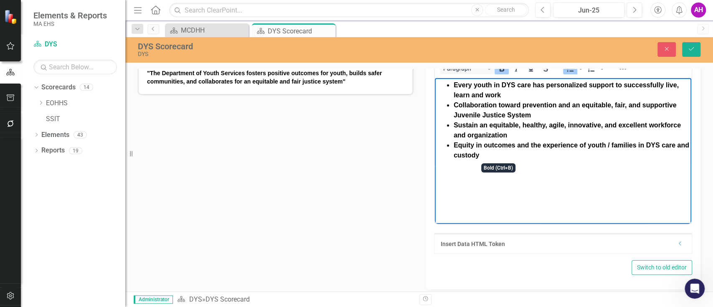
click at [504, 74] on button "Bold" at bounding box center [502, 69] width 14 height 12
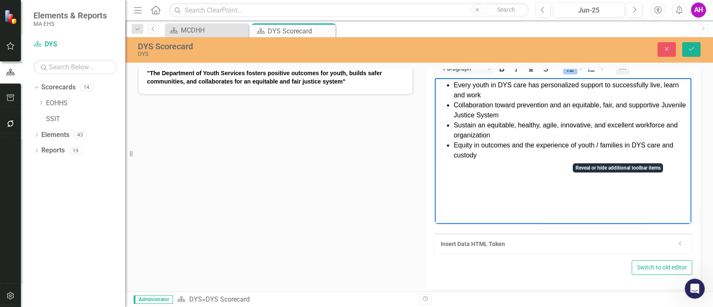
click at [618, 74] on icon "Reveal or hide additional toolbar items" at bounding box center [623, 69] width 10 height 10
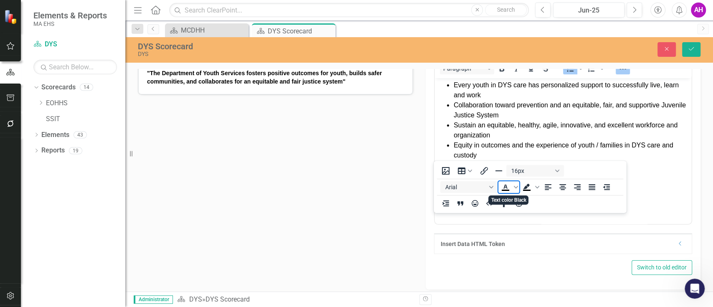
click at [507, 185] on icon "Text color Black" at bounding box center [506, 187] width 10 height 10
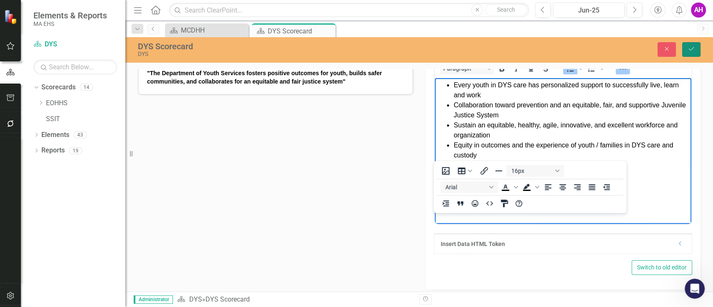
click at [698, 45] on button "Save" at bounding box center [691, 49] width 18 height 15
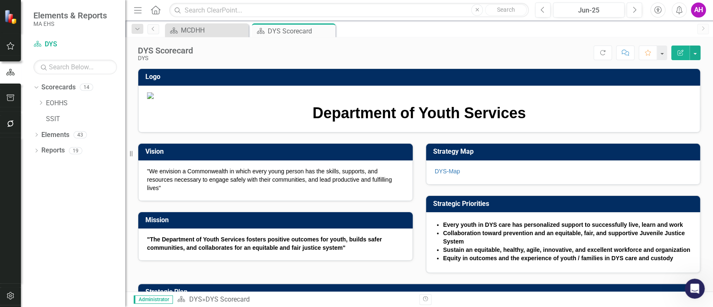
scroll to position [111, 0]
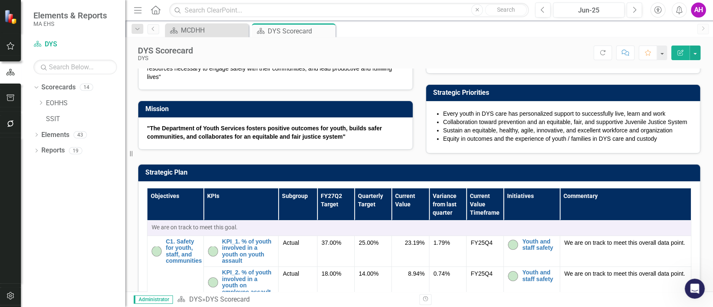
click at [291, 80] on span ""We envision a Commonwealth in which every young person has the skills, support…" at bounding box center [269, 68] width 245 height 23
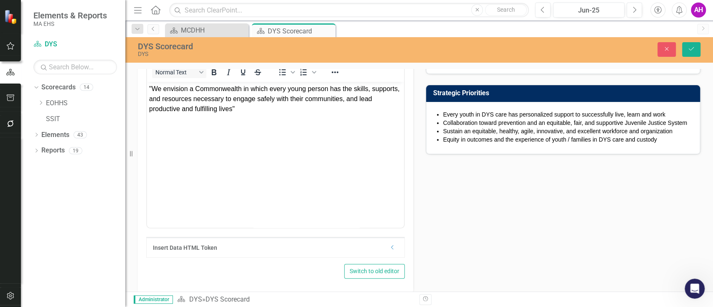
scroll to position [0, 0]
drag, startPoint x: 268, startPoint y: 111, endPoint x: 108, endPoint y: 46, distance: 173.0
click at [147, 82] on html ""We envision a Commonwealth in which every young person has the skills, support…" at bounding box center [275, 144] width 257 height 125
click at [333, 77] on icon "Reveal or hide additional toolbar items" at bounding box center [335, 72] width 10 height 10
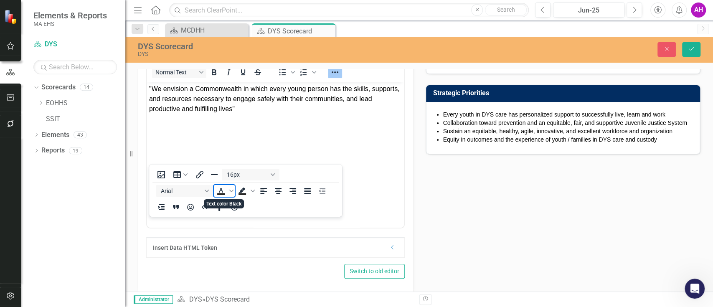
click at [222, 191] on icon "Text color Black" at bounding box center [221, 191] width 10 height 10
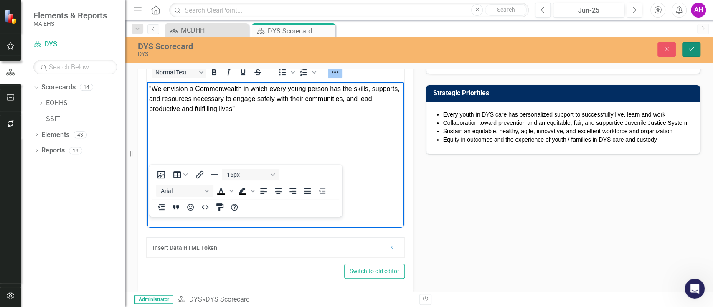
click at [685, 52] on button "Save" at bounding box center [691, 49] width 18 height 15
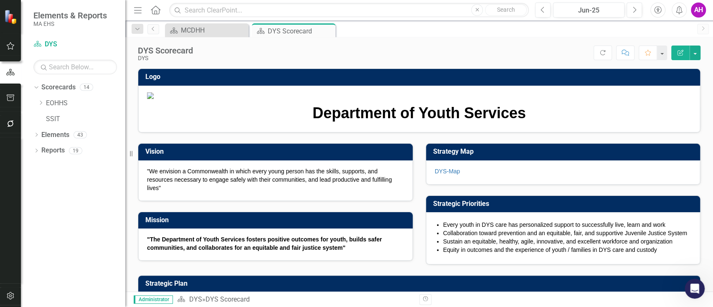
scroll to position [167, 0]
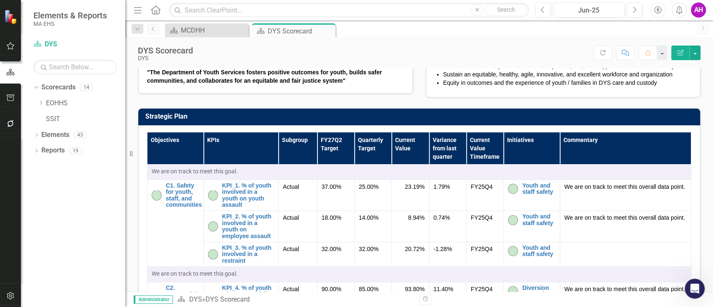
click at [324, 84] on strong ""The Department of Youth Services fosters positive outcomes for youth, builds s…" at bounding box center [264, 76] width 235 height 15
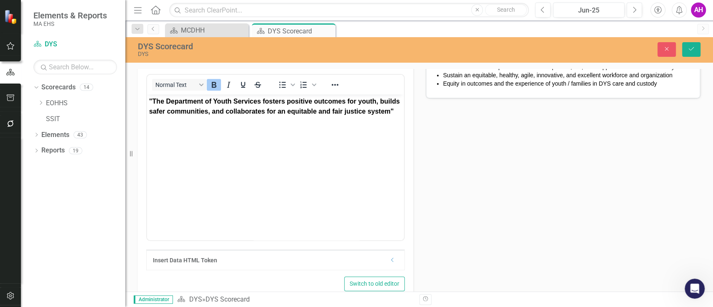
scroll to position [0, 0]
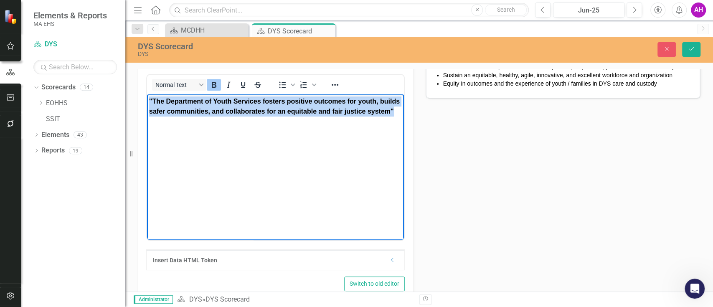
drag, startPoint x: 163, startPoint y: 101, endPoint x: 133, endPoint y: 77, distance: 39.0
click at [147, 94] on html ""The Department of Youth Services fosters positive outcomes for youth, builds s…" at bounding box center [275, 156] width 257 height 125
click at [213, 88] on icon "Bold" at bounding box center [214, 85] width 5 height 6
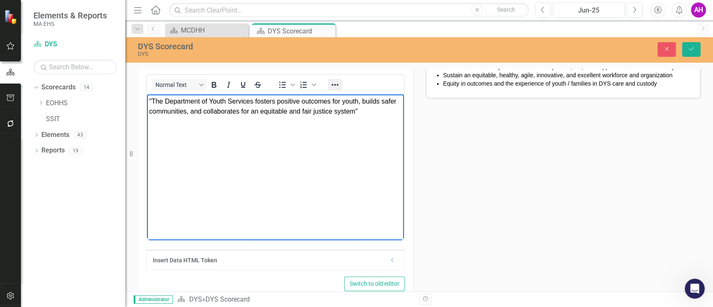
click at [338, 86] on icon "Reveal or hide additional toolbar items" at bounding box center [335, 85] width 7 height 2
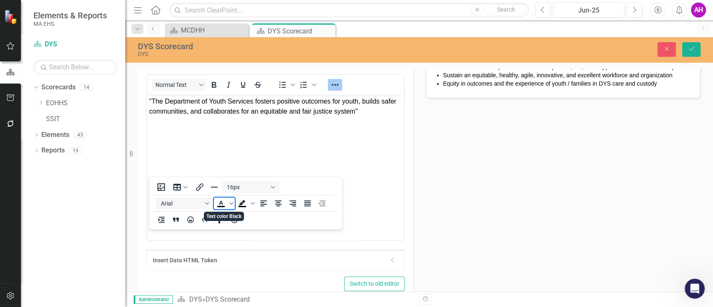
click at [220, 202] on icon "Text color Black" at bounding box center [221, 203] width 4 height 4
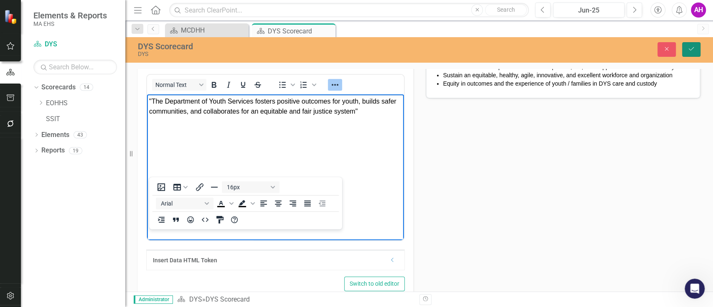
click at [687, 46] on button "Save" at bounding box center [691, 49] width 18 height 15
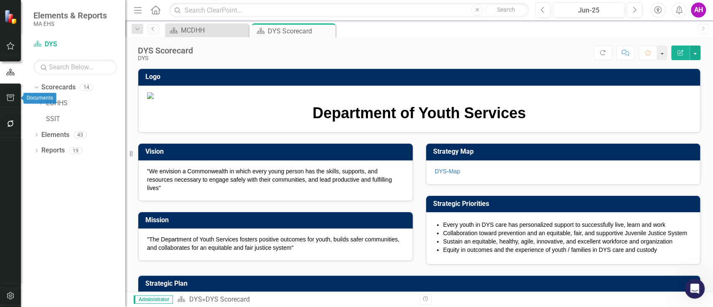
click at [7, 96] on icon "button" at bounding box center [11, 97] width 8 height 7
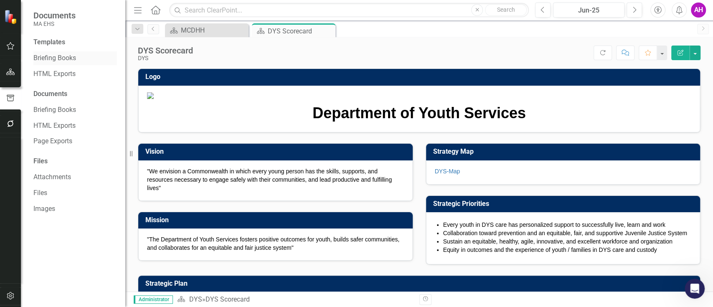
click at [40, 56] on link "Briefing Books" at bounding box center [75, 58] width 84 height 10
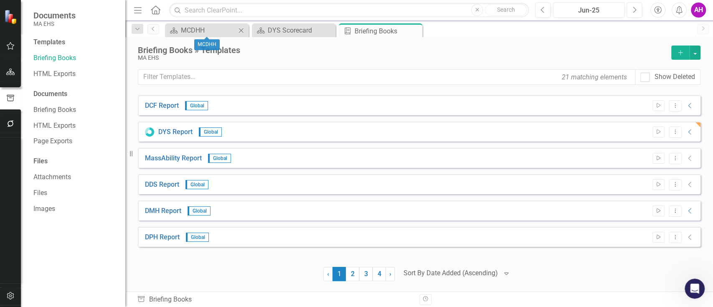
click at [241, 30] on icon at bounding box center [241, 30] width 5 height 5
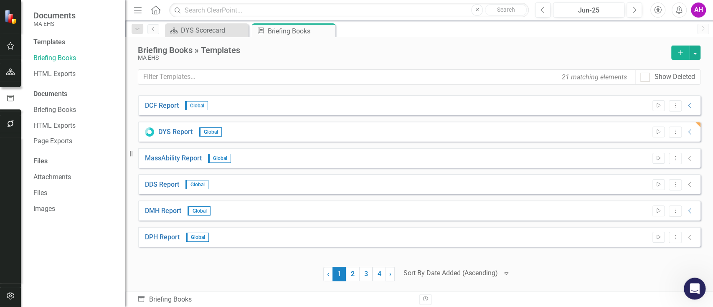
click at [689, 287] on icon "Open Intercom Messenger" at bounding box center [694, 288] width 14 height 14
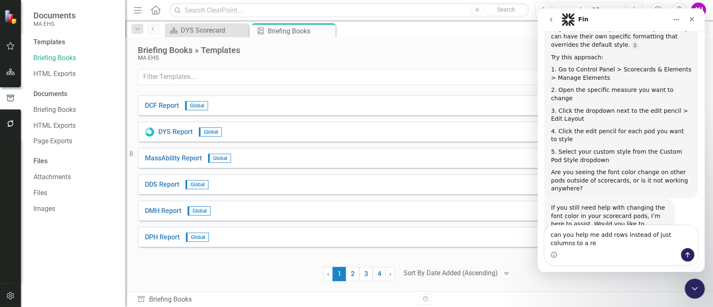
scroll to position [508, 0]
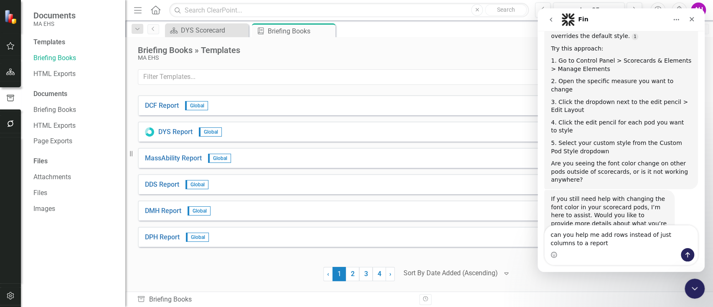
type textarea "can you help me add rows instead of just columns to a report?"
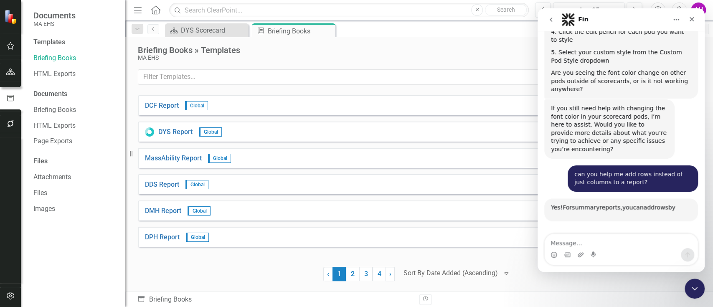
scroll to position [694, 0]
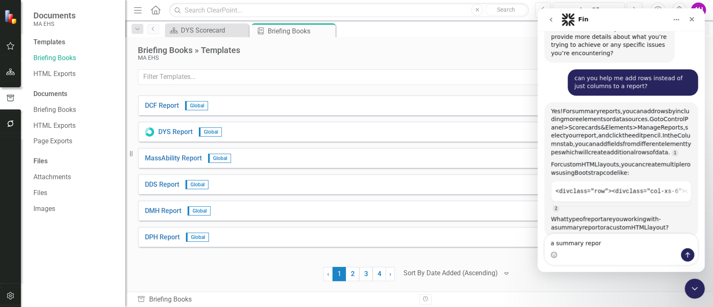
type textarea "a summary report"
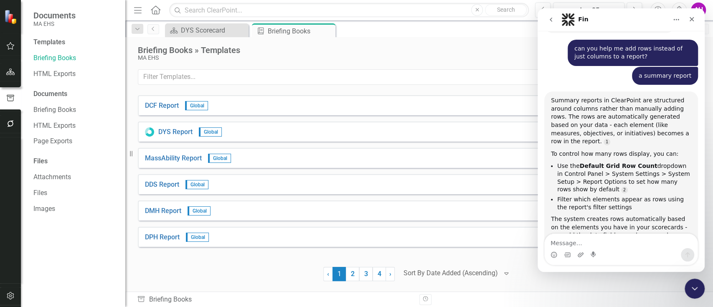
scroll to position [732, 0]
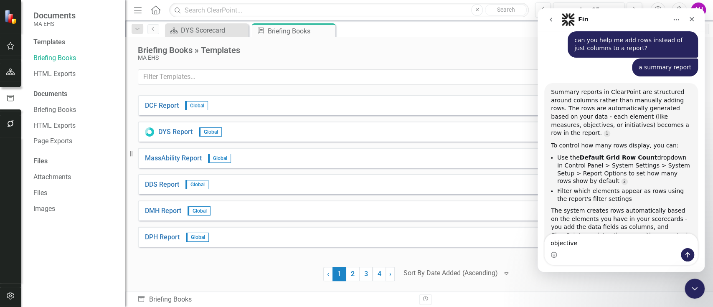
type textarea "objectives"
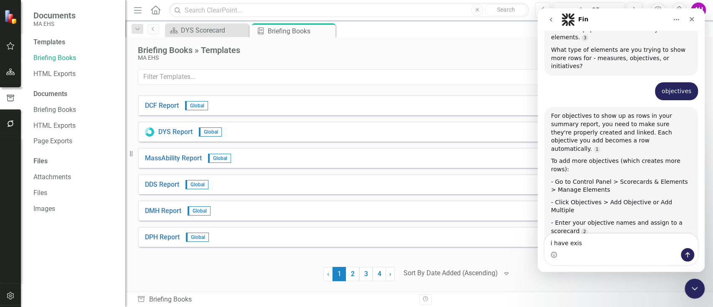
scroll to position [944, 0]
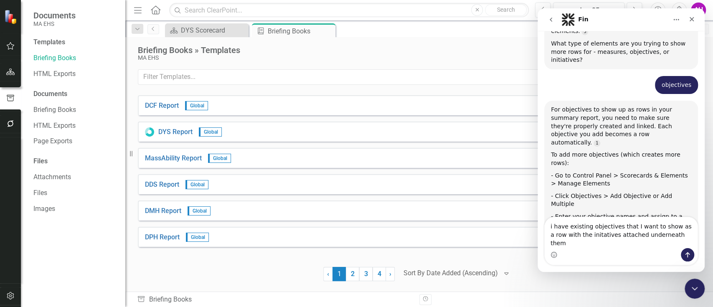
click at [580, 244] on textarea "i have existing objectives that I want to show as a row with the initatives att…" at bounding box center [621, 232] width 153 height 31
type textarea "i have existing objectives that I want to show as a row with the initiatives at…"
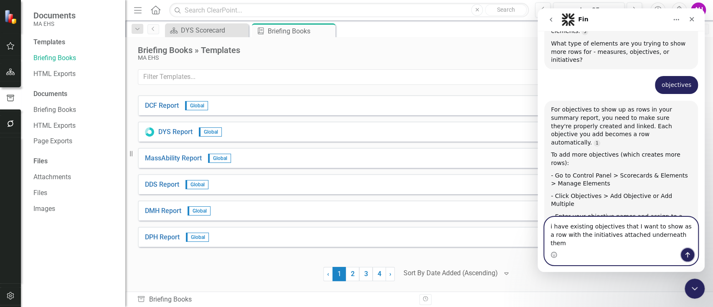
click at [685, 252] on icon "Send a message…" at bounding box center [687, 255] width 7 height 7
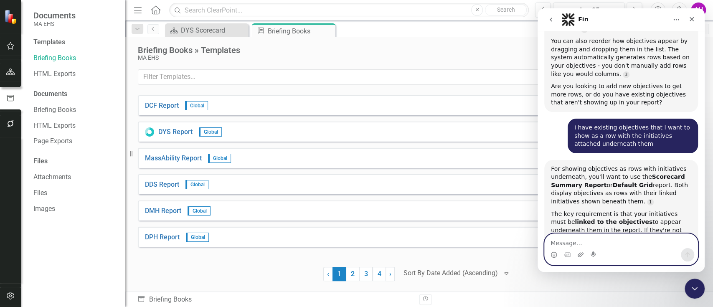
scroll to position [1144, 0]
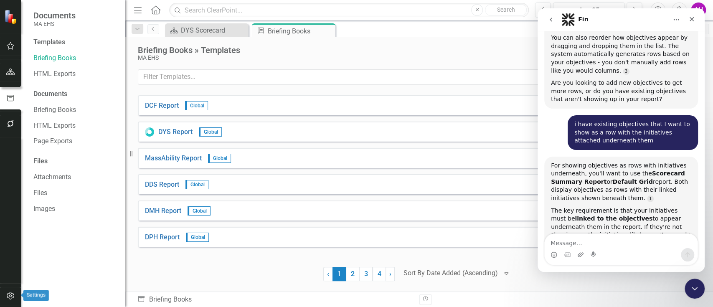
click at [9, 292] on icon "button" at bounding box center [10, 295] width 9 height 7
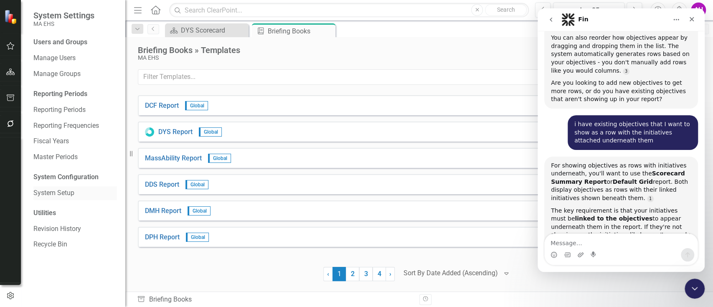
click at [58, 195] on link "System Setup" at bounding box center [75, 193] width 84 height 10
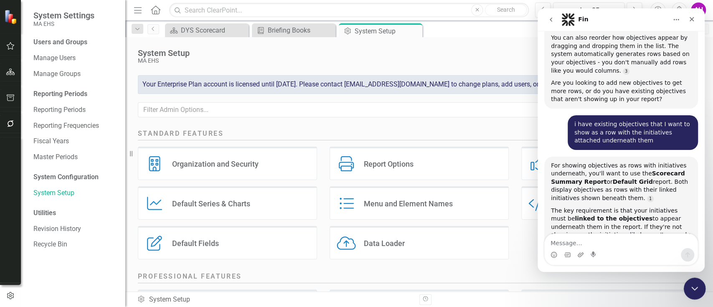
drag, startPoint x: 690, startPoint y: 287, endPoint x: 685, endPoint y: 282, distance: 6.8
click at [689, 287] on icon "Close Intercom Messenger" at bounding box center [694, 287] width 10 height 10
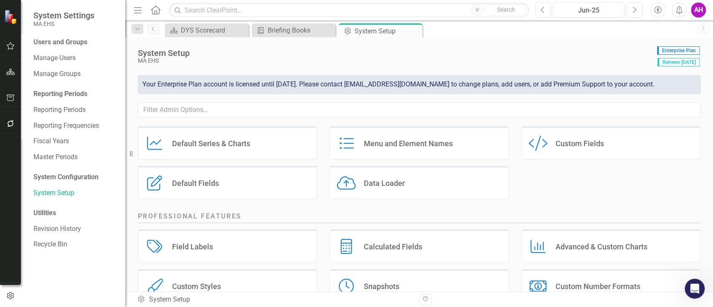
scroll to position [111, 0]
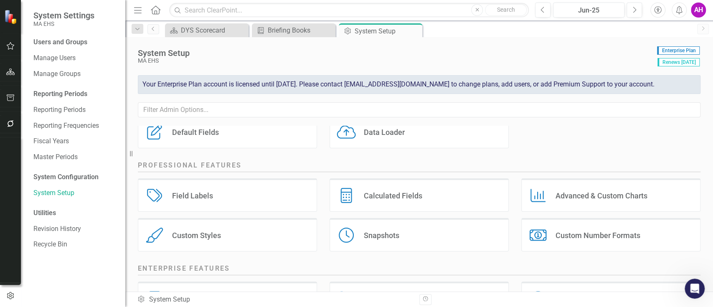
click at [559, 189] on div "Charts Advanced & Custom Charts" at bounding box center [610, 194] width 179 height 33
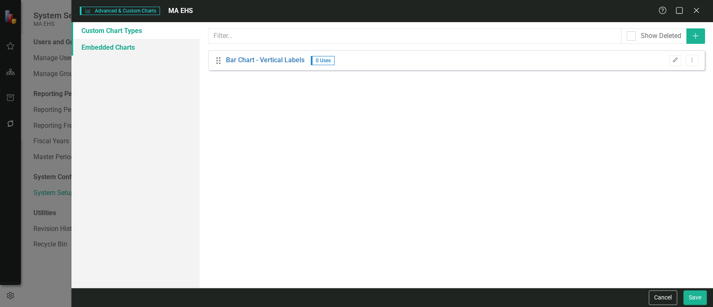
click at [137, 43] on link "Embedded Charts" at bounding box center [135, 47] width 128 height 17
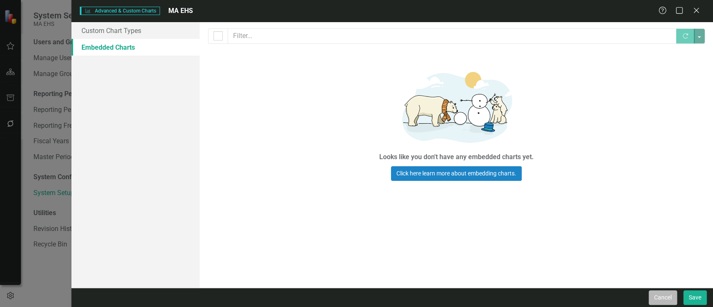
click at [669, 298] on button "Cancel" at bounding box center [663, 297] width 28 height 15
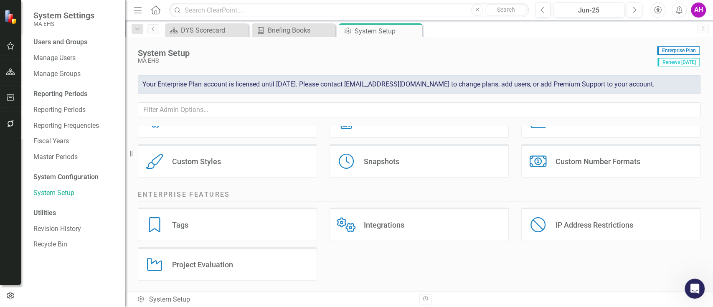
scroll to position [186, 0]
click at [6, 72] on icon "button" at bounding box center [10, 72] width 9 height 7
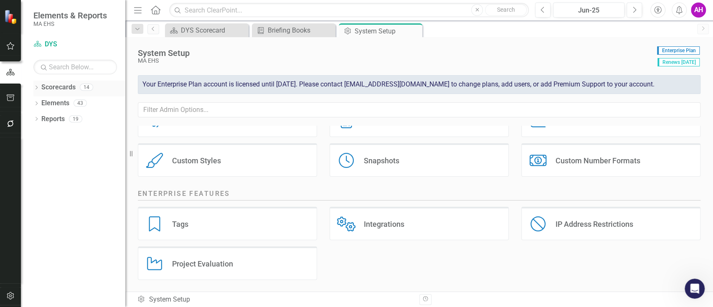
click at [37, 86] on icon "Dropdown" at bounding box center [36, 88] width 6 height 5
click at [41, 97] on div "Dropdown EOHHS" at bounding box center [82, 104] width 88 height 14
click at [43, 102] on icon "Dropdown" at bounding box center [41, 102] width 6 height 5
click at [57, 197] on link "DTA" at bounding box center [89, 198] width 71 height 10
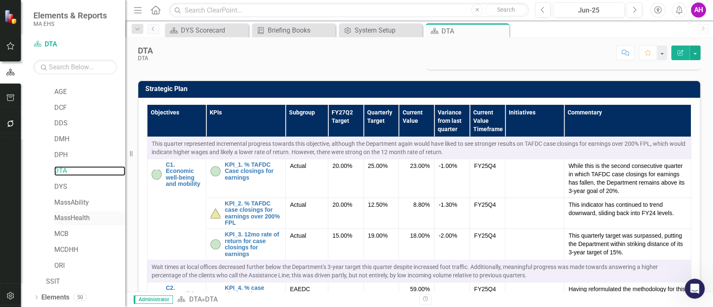
scroll to position [42, 0]
click at [38, 281] on icon "Dropdown" at bounding box center [36, 283] width 6 height 5
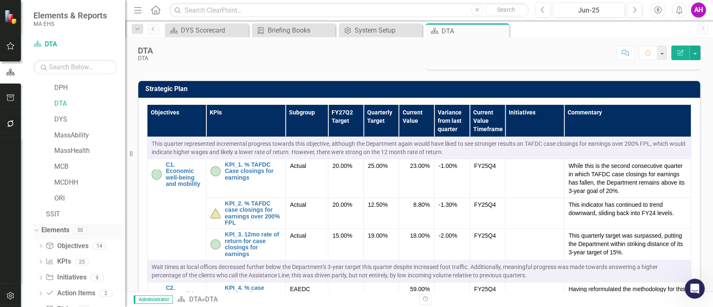
scroll to position [121, 0]
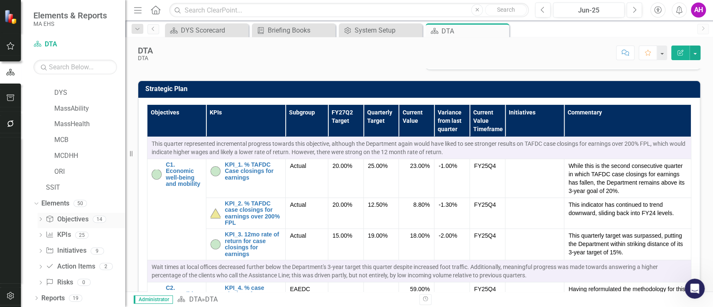
click at [81, 216] on link "Objective Objectives" at bounding box center [67, 220] width 43 height 10
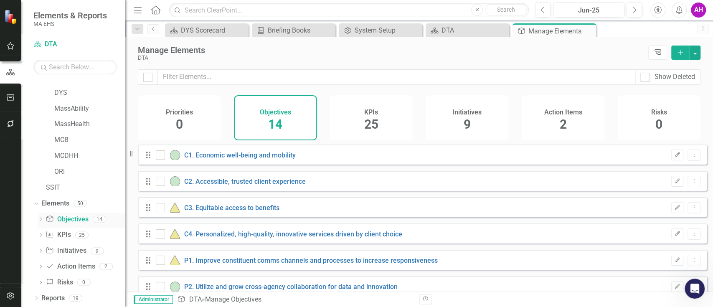
checkbox input "false"
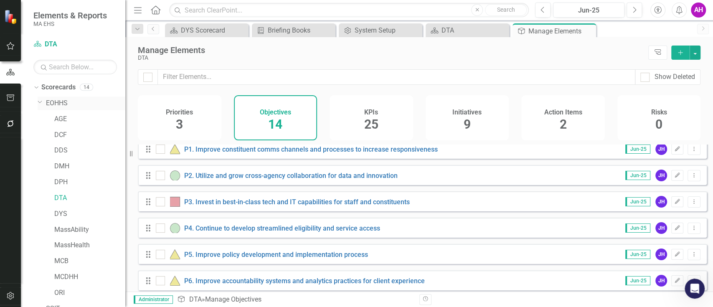
click at [57, 104] on link "EOHHS" at bounding box center [85, 104] width 79 height 10
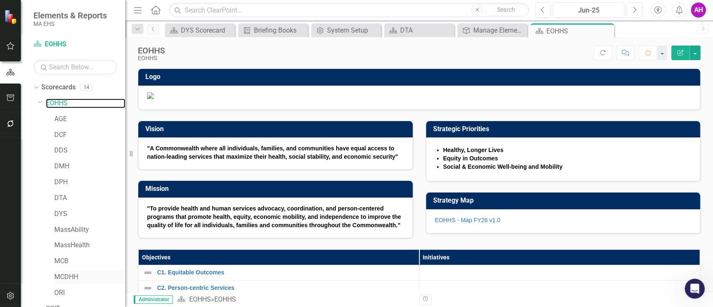
scroll to position [121, 0]
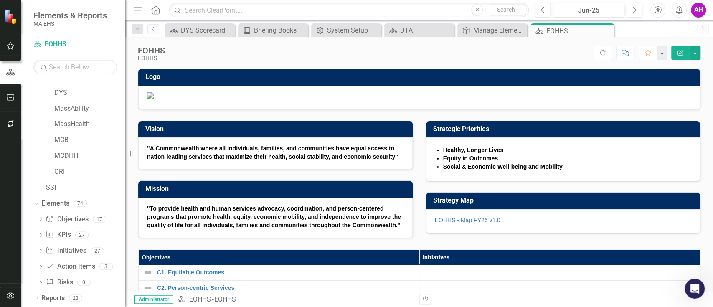
click at [284, 160] on span ""A Commonwealth where all individuals, families, and communities have equal acc…" at bounding box center [272, 152] width 251 height 15
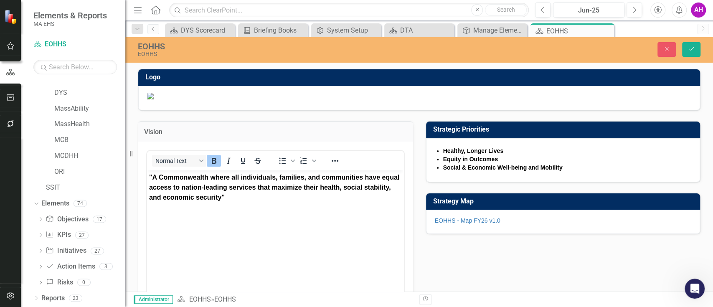
scroll to position [0, 0]
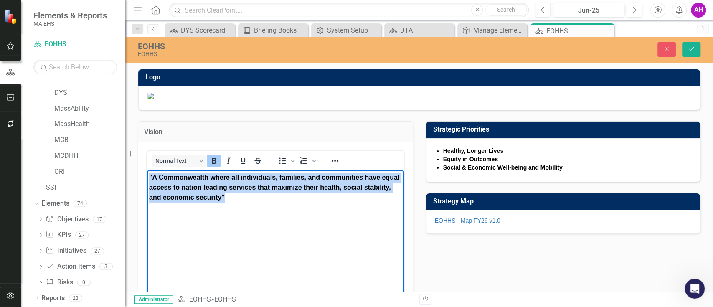
drag, startPoint x: 255, startPoint y: 196, endPoint x: 138, endPoint y: 165, distance: 121.0
click at [147, 170] on html ""A Commonwealth where all individuals, families, and communities have equal acc…" at bounding box center [275, 232] width 257 height 125
click at [210, 166] on icon "Bold" at bounding box center [214, 161] width 10 height 10
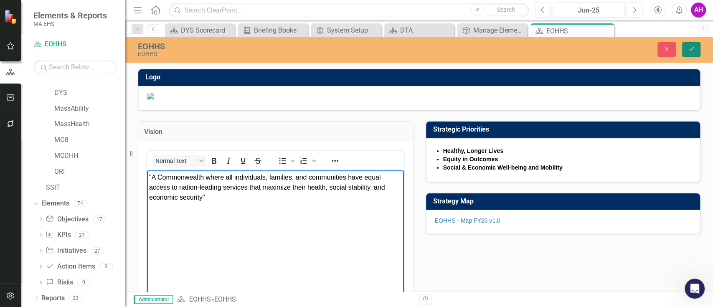
click at [690, 51] on icon "Save" at bounding box center [692, 49] width 8 height 6
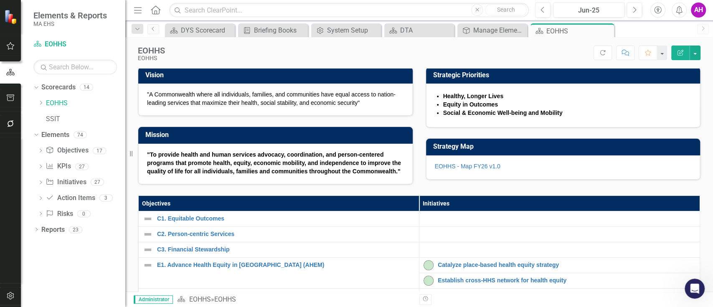
scroll to position [56, 0]
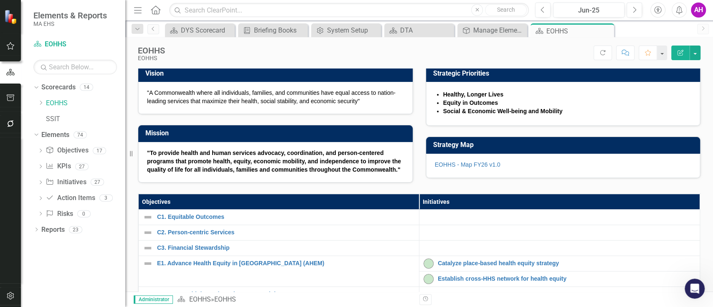
click at [486, 115] on li "Social & Economic Well-being and Mobility" at bounding box center [567, 111] width 249 height 8
click at [486, 114] on span "Social & Economic Well-being and Mobility" at bounding box center [503, 111] width 120 height 7
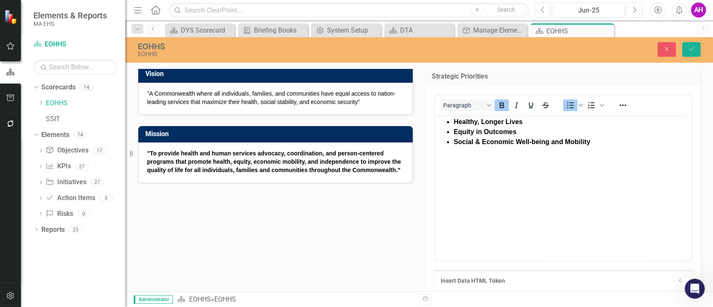
scroll to position [0, 0]
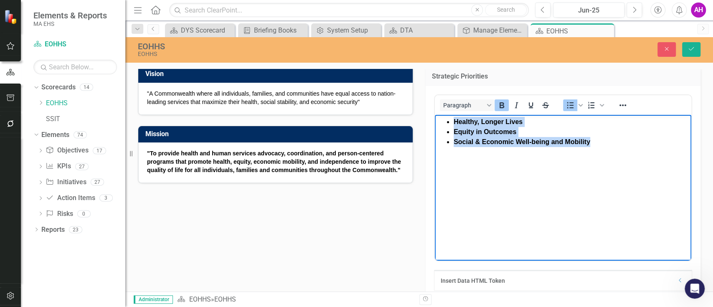
drag, startPoint x: 590, startPoint y: 140, endPoint x: 439, endPoint y: 101, distance: 156.2
click at [439, 114] on html "Healthy, Longer Lives Equity in Outcomes Social & Economic Well-being and Mobil…" at bounding box center [563, 176] width 257 height 125
click at [497, 110] on icon "Bold" at bounding box center [502, 105] width 10 height 10
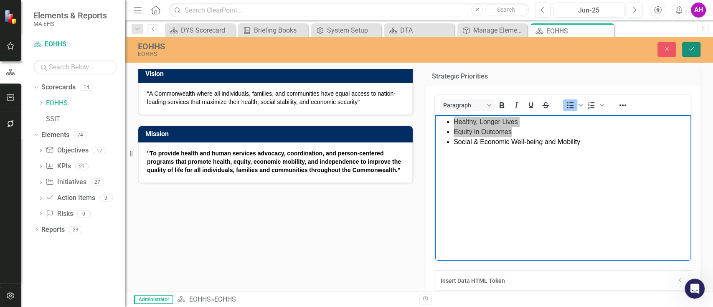
click at [693, 49] on icon "Save" at bounding box center [692, 49] width 8 height 6
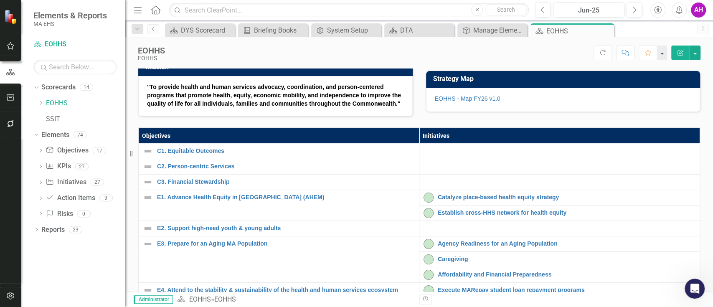
scroll to position [167, 0]
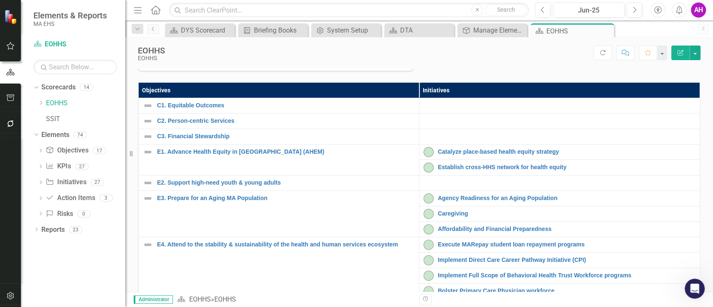
click at [222, 61] on strong ""To provide health and human services advocacy, coordination, and person-center…" at bounding box center [274, 49] width 254 height 23
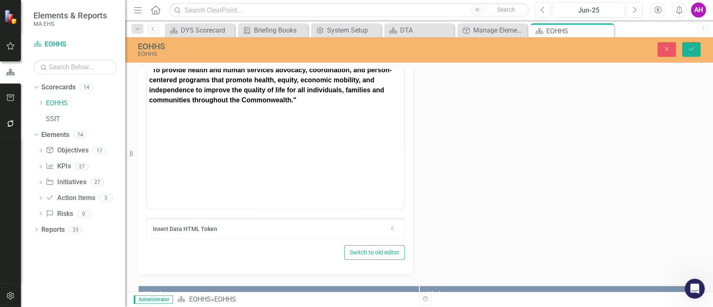
scroll to position [0, 0]
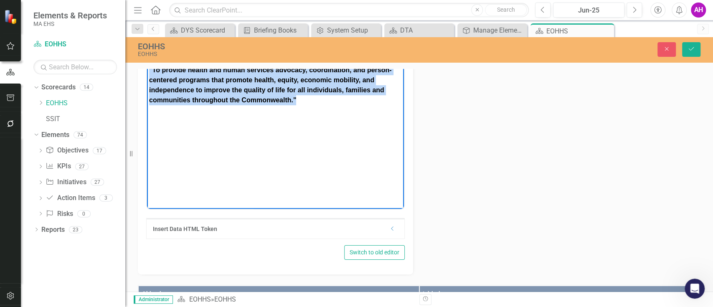
drag, startPoint x: 309, startPoint y: 101, endPoint x: 111, endPoint y: 43, distance: 206.4
click at [147, 63] on html ""To provide health and human services advocacy, coordination, and person-center…" at bounding box center [275, 125] width 257 height 125
click at [212, 56] on icon "Bold" at bounding box center [214, 54] width 5 height 6
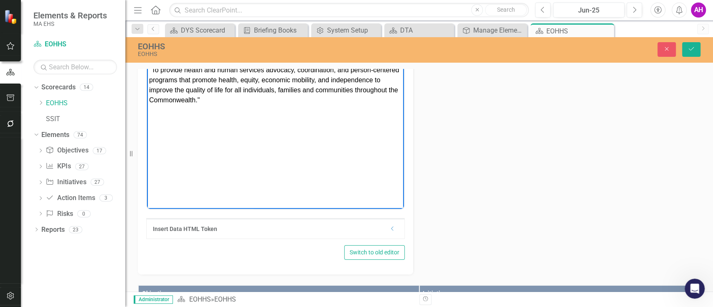
click at [337, 54] on icon "Reveal or hide additional toolbar items" at bounding box center [335, 54] width 7 height 2
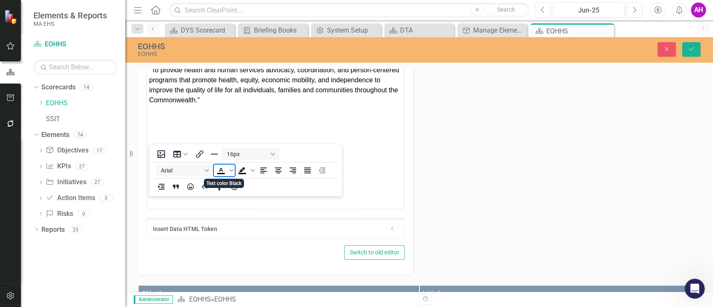
click at [223, 168] on icon "Text color Black" at bounding box center [221, 170] width 10 height 10
click at [690, 48] on icon "Save" at bounding box center [692, 49] width 8 height 6
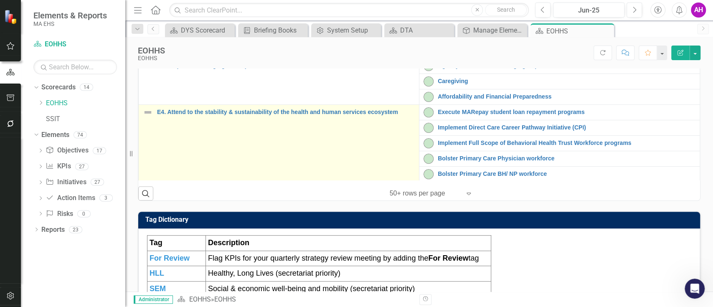
scroll to position [111, 0]
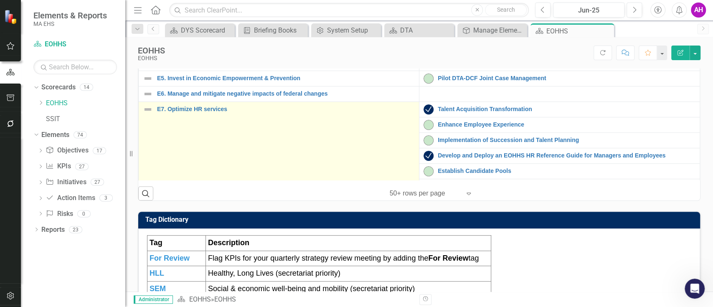
drag, startPoint x: 236, startPoint y: 214, endPoint x: 313, endPoint y: 219, distance: 77.0
click at [313, 210] on td "E7. Optimize HR services Link Map View Link Map Edit Edit Objective Link Open E…" at bounding box center [279, 156] width 281 height 108
click at [319, 257] on icon at bounding box center [317, 260] width 6 height 6
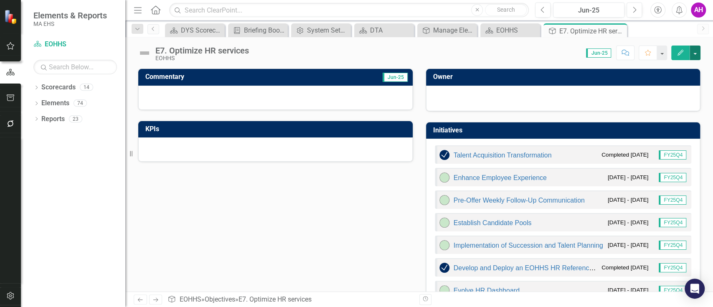
click at [692, 50] on button "button" at bounding box center [695, 53] width 11 height 15
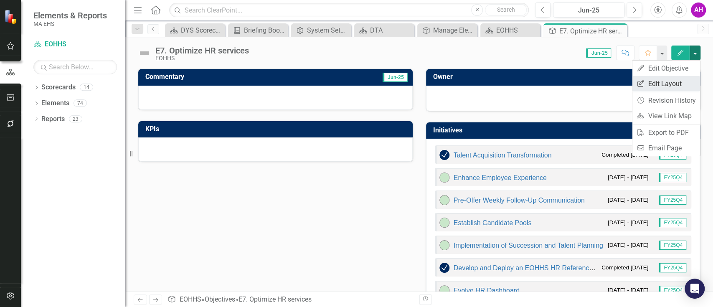
click at [679, 82] on link "Edit Report Edit Layout" at bounding box center [667, 83] width 68 height 15
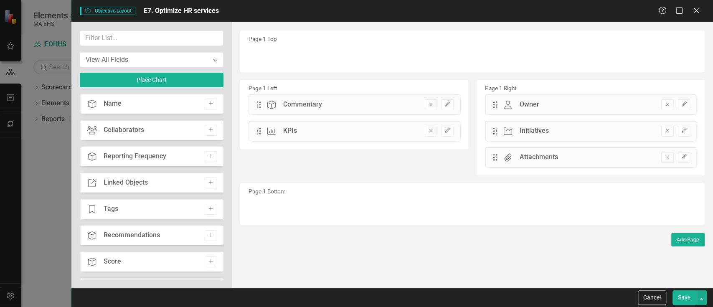
drag, startPoint x: 115, startPoint y: 104, endPoint x: 203, endPoint y: 93, distance: 88.8
click at [203, 94] on div "Objective Name Add" at bounding box center [152, 104] width 144 height 20
click at [207, 99] on button "Add" at bounding box center [211, 104] width 12 height 11
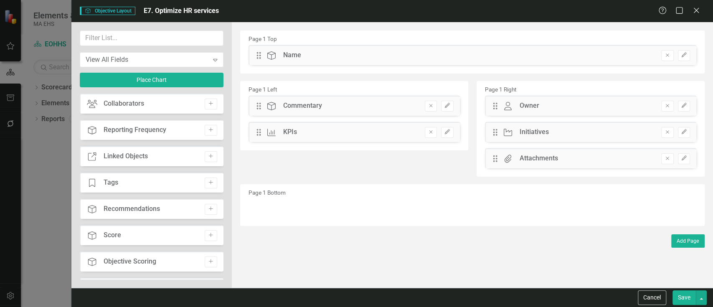
click at [685, 295] on button "Save" at bounding box center [684, 297] width 23 height 15
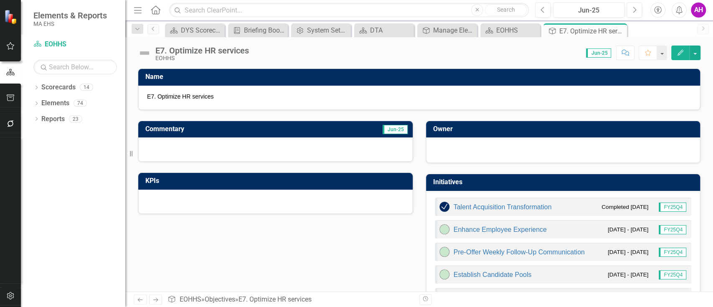
click at [138, 300] on icon "Previous" at bounding box center [140, 299] width 7 height 5
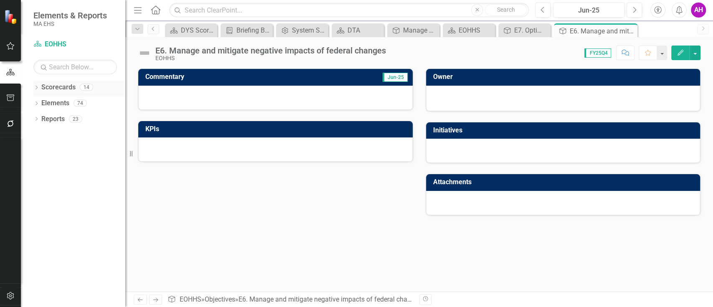
click at [36, 86] on icon "Dropdown" at bounding box center [36, 88] width 6 height 5
click at [42, 101] on icon "Dropdown" at bounding box center [41, 102] width 6 height 5
click at [60, 102] on link "EOHHS" at bounding box center [85, 104] width 79 height 10
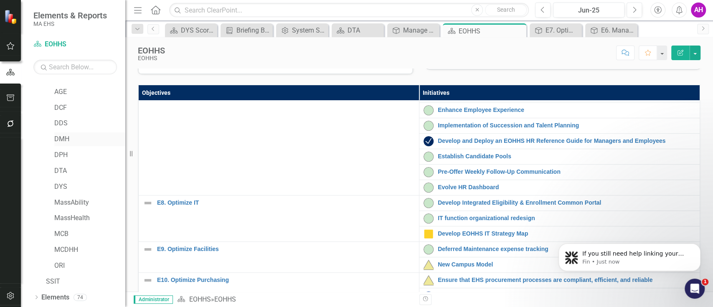
scroll to position [42, 0]
click at [38, 281] on icon "Dropdown" at bounding box center [36, 283] width 6 height 5
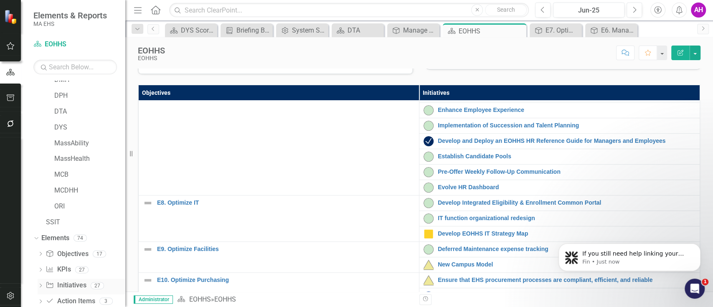
scroll to position [121, 0]
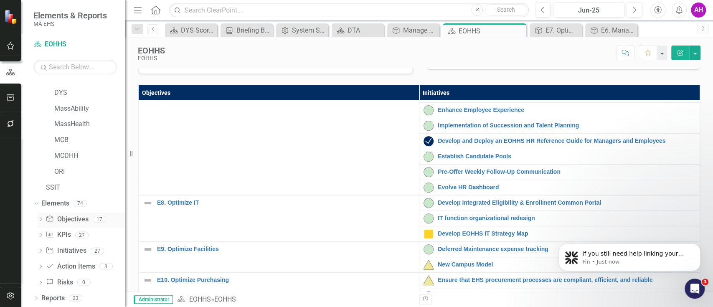
click at [41, 218] on icon "Dropdown" at bounding box center [41, 220] width 6 height 5
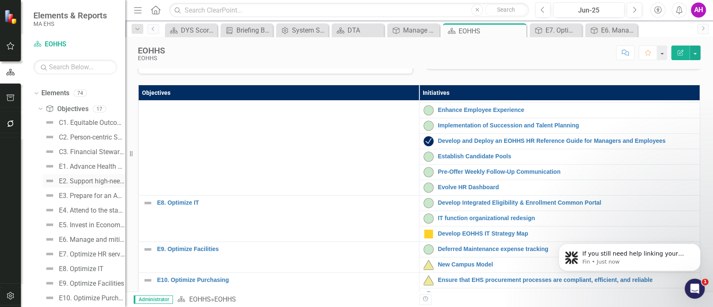
scroll to position [233, 0]
click at [77, 108] on link "Objective Objectives" at bounding box center [67, 108] width 43 height 10
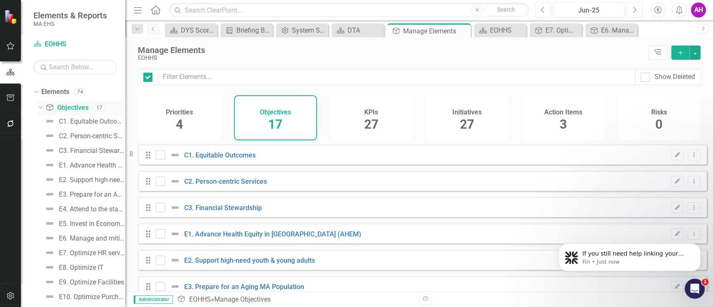
checkbox input "false"
click at [696, 52] on button "button" at bounding box center [695, 53] width 11 height 14
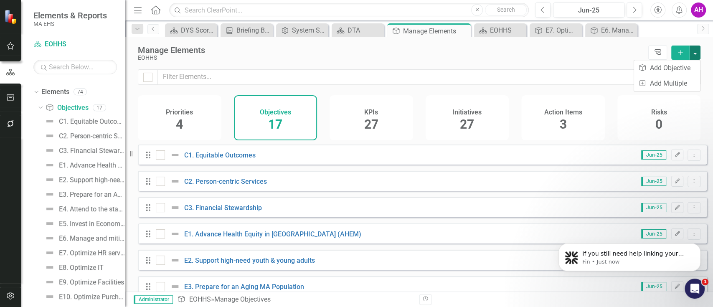
click at [696, 52] on button "button" at bounding box center [695, 53] width 11 height 14
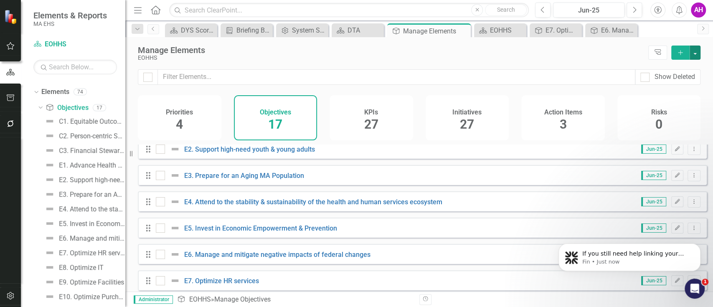
scroll to position [223, 0]
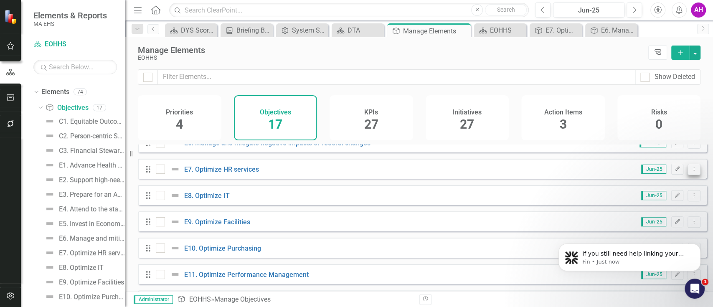
click at [691, 172] on icon "Dropdown Menu" at bounding box center [694, 168] width 7 height 5
click at [674, 172] on icon "Edit" at bounding box center [677, 169] width 6 height 5
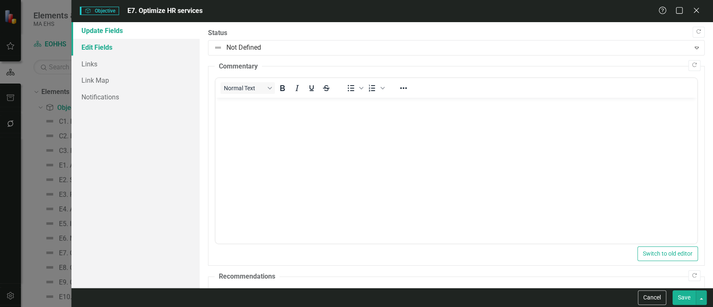
scroll to position [0, 0]
click at [110, 46] on link "Edit Fields" at bounding box center [135, 47] width 128 height 17
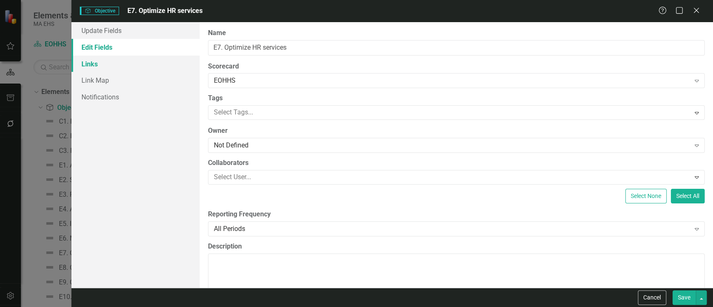
click at [94, 60] on link "Links" at bounding box center [135, 64] width 128 height 17
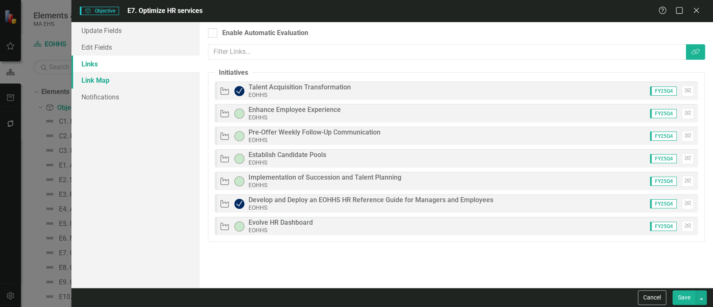
click at [109, 82] on link "Link Map" at bounding box center [135, 80] width 128 height 17
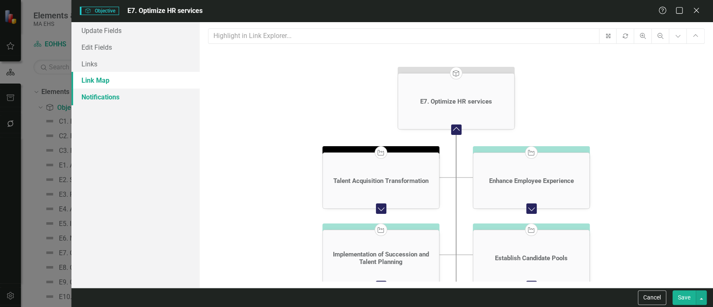
click at [109, 96] on link "Notifications" at bounding box center [135, 97] width 128 height 17
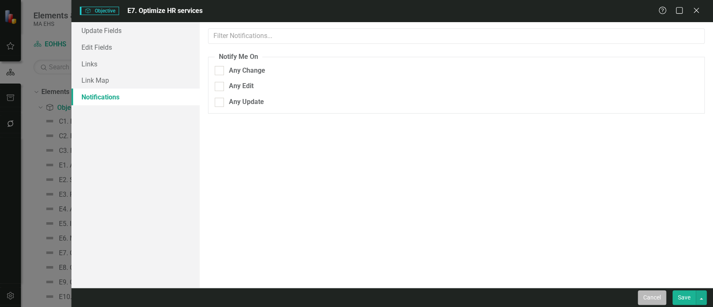
click at [649, 293] on button "Cancel" at bounding box center [652, 297] width 28 height 15
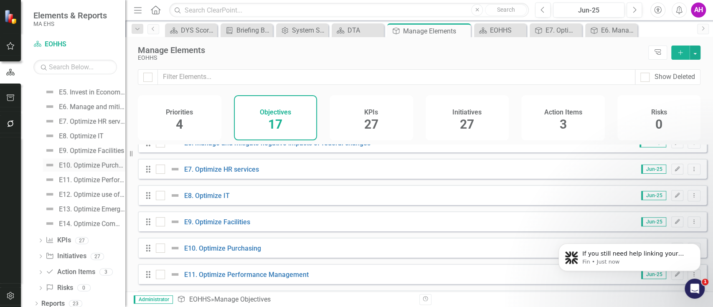
scroll to position [370, 0]
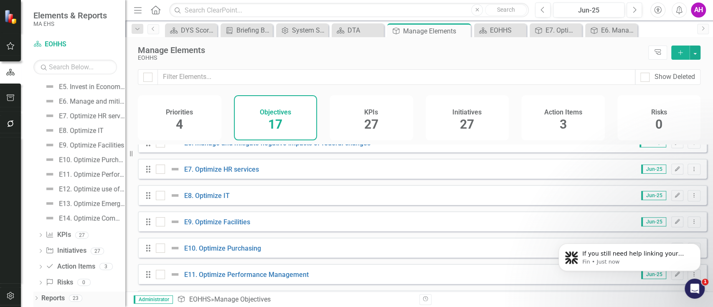
click at [55, 294] on link "Reports" at bounding box center [52, 299] width 23 height 10
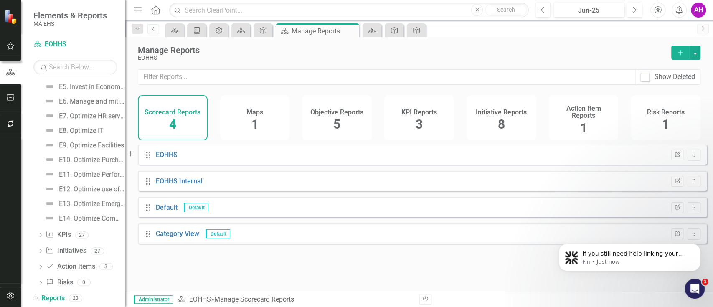
click at [328, 118] on div "Objective Reports 5" at bounding box center [337, 117] width 70 height 45
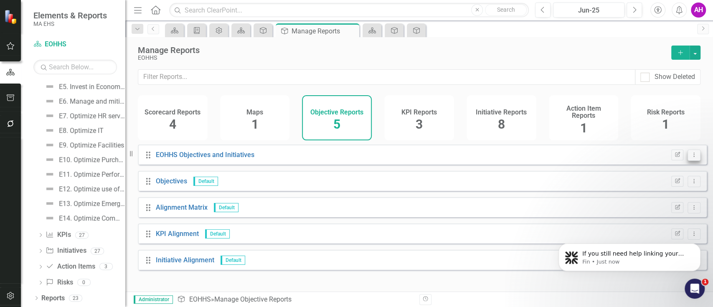
click at [692, 161] on button "Dropdown Menu" at bounding box center [694, 155] width 13 height 11
click at [652, 173] on link "Edit Report Edit Report" at bounding box center [660, 174] width 69 height 15
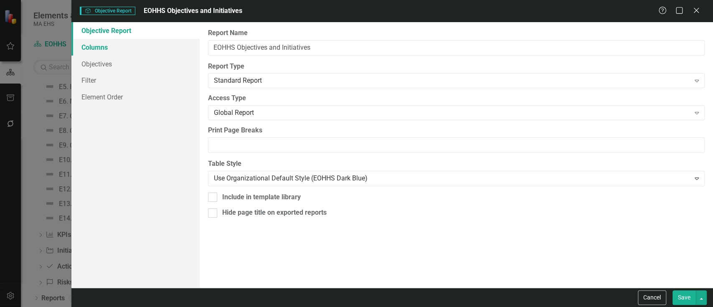
click at [120, 45] on link "Columns" at bounding box center [135, 47] width 128 height 17
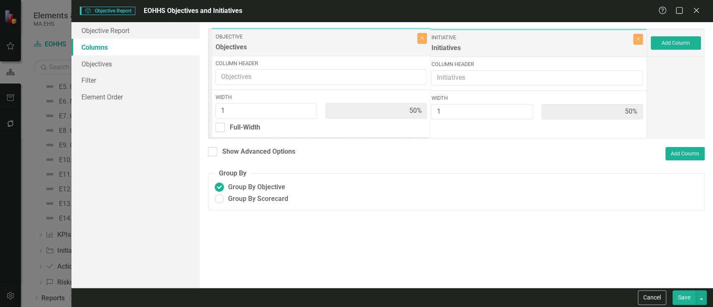
click at [297, 48] on div "Objective Objectives Close Column Header Width 1 50% Full-Width Initiative Init…" at bounding box center [427, 83] width 439 height 110
click at [109, 60] on link "Objectives" at bounding box center [135, 64] width 128 height 17
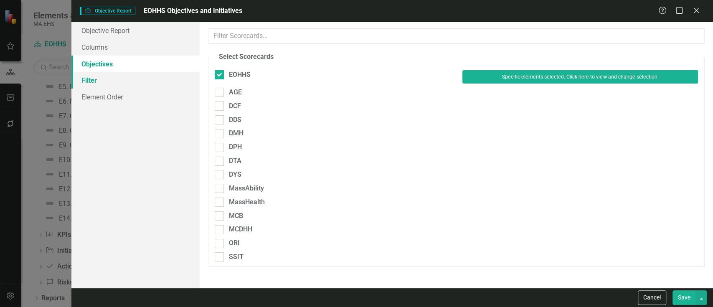
click at [89, 85] on link "Filter" at bounding box center [135, 80] width 128 height 17
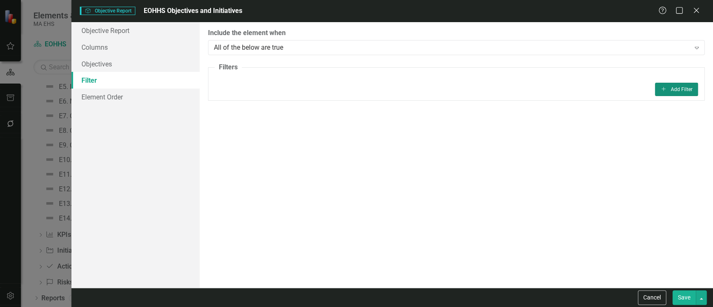
click at [683, 88] on button "Add Add Filter" at bounding box center [676, 89] width 43 height 13
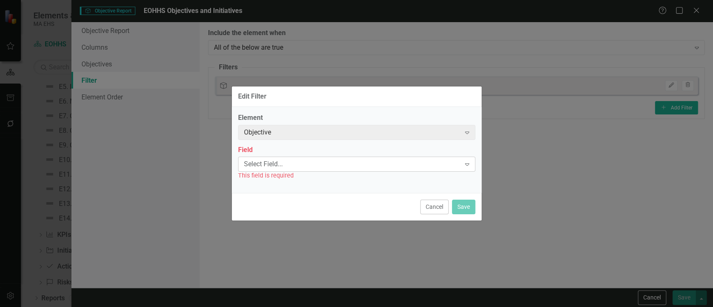
click at [468, 164] on icon at bounding box center [467, 164] width 4 height 3
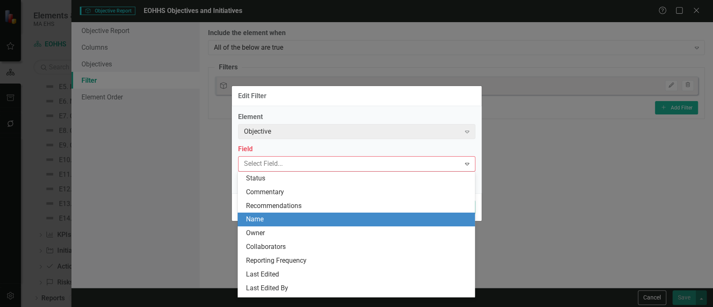
click at [264, 221] on div "Name" at bounding box center [358, 220] width 224 height 10
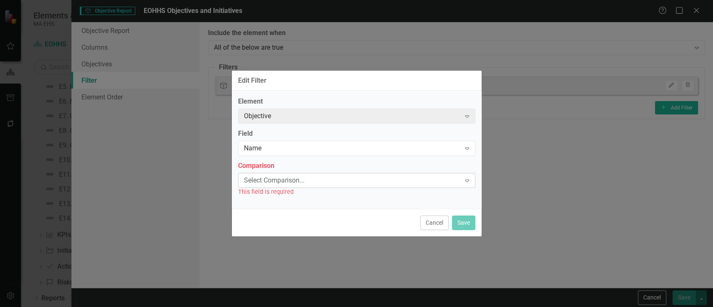
click at [276, 179] on div "Select Comparison..." at bounding box center [352, 180] width 217 height 10
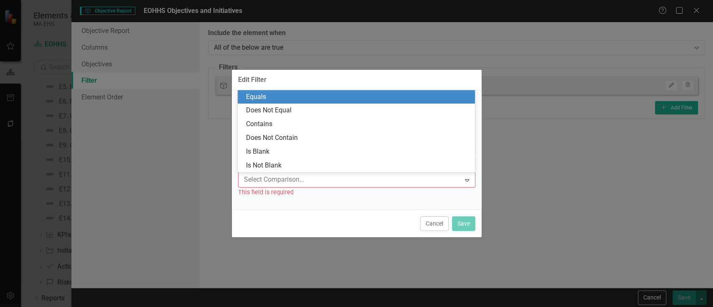
click at [259, 92] on div "Equals" at bounding box center [358, 97] width 224 height 10
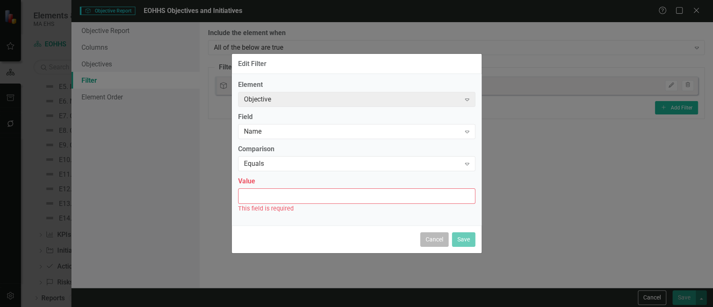
click at [437, 236] on button "Cancel" at bounding box center [434, 239] width 28 height 15
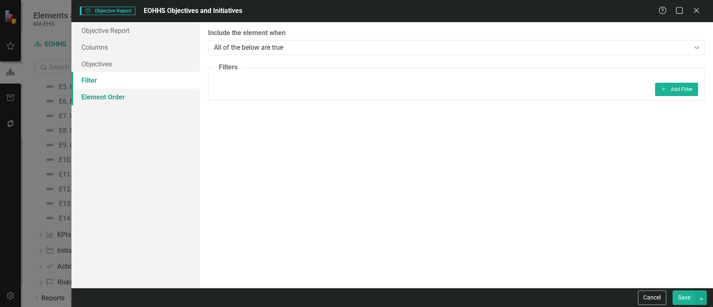
click at [107, 97] on link "Element Order" at bounding box center [135, 97] width 128 height 17
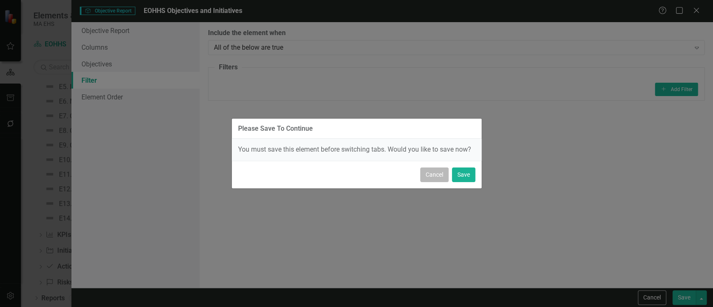
click at [436, 177] on button "Cancel" at bounding box center [434, 175] width 28 height 15
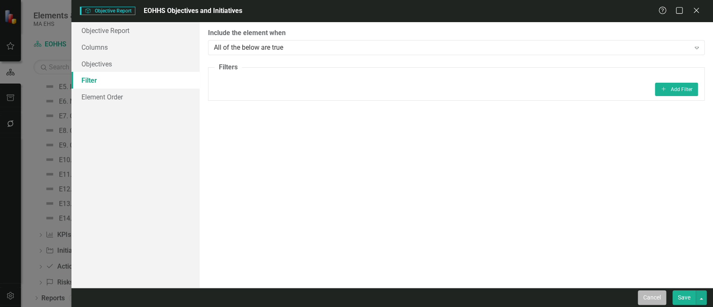
click at [648, 296] on button "Cancel" at bounding box center [652, 297] width 28 height 15
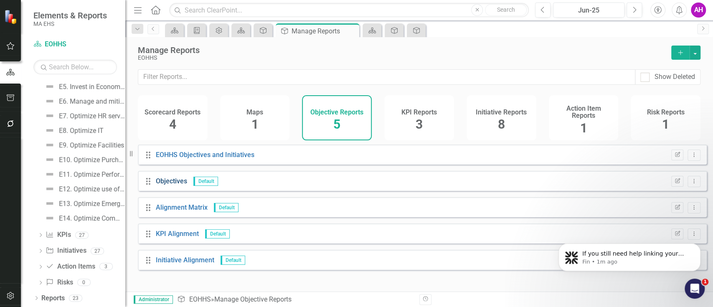
click at [180, 184] on link "Objectives" at bounding box center [171, 181] width 31 height 8
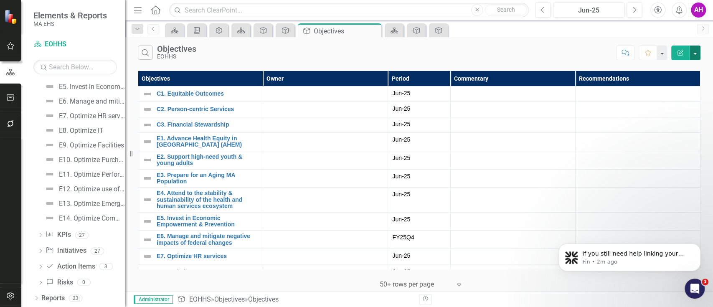
click at [694, 49] on button "button" at bounding box center [695, 53] width 11 height 15
click at [663, 70] on link "Edit Report Edit Report" at bounding box center [667, 68] width 66 height 15
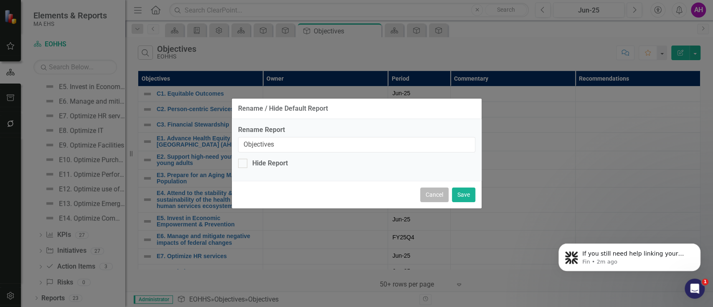
click at [440, 195] on button "Cancel" at bounding box center [434, 195] width 28 height 15
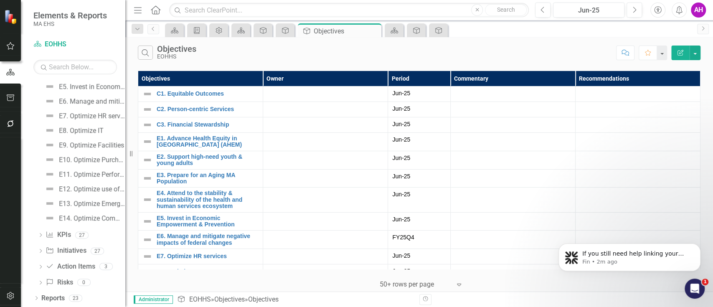
click at [677, 54] on icon "Edit Report" at bounding box center [681, 53] width 8 height 6
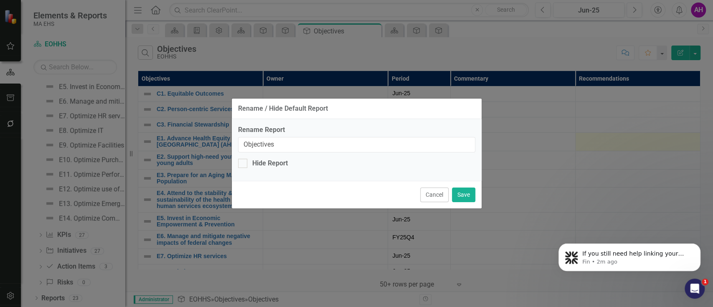
drag, startPoint x: 435, startPoint y: 192, endPoint x: 602, endPoint y: 143, distance: 174.5
click at [433, 192] on button "Cancel" at bounding box center [434, 195] width 28 height 15
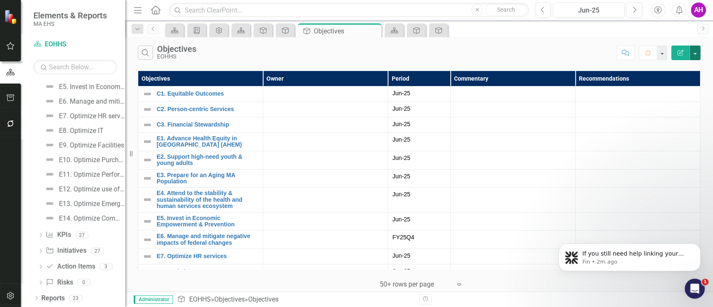
click at [698, 48] on button "button" at bounding box center [695, 53] width 11 height 15
click at [435, 190] on div "Jun-25" at bounding box center [418, 194] width 53 height 8
click at [46, 294] on link "Reports" at bounding box center [52, 299] width 23 height 10
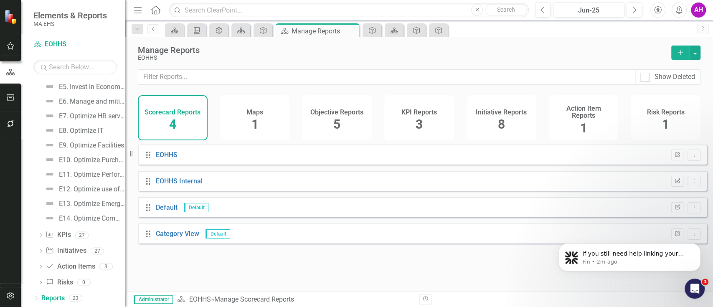
click at [343, 125] on div "Objective Reports 5" at bounding box center [337, 117] width 70 height 45
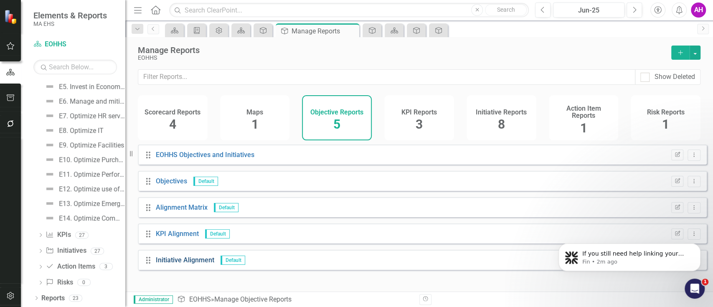
click at [181, 264] on link "Initiative Alignment" at bounding box center [185, 260] width 58 height 8
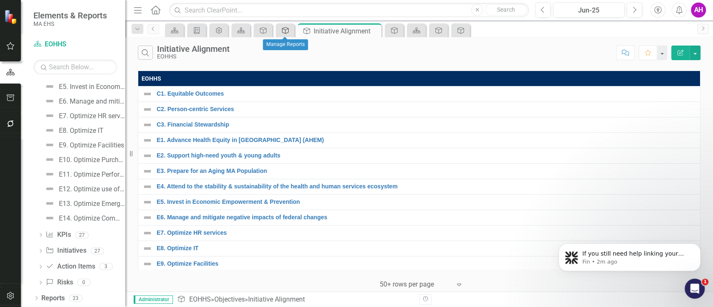
click at [290, 31] on link "Objective" at bounding box center [285, 30] width 15 height 10
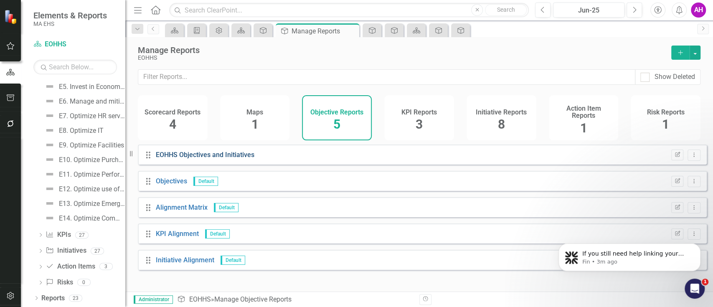
click at [171, 159] on link "EOHHS Objectives and Initiatives" at bounding box center [205, 155] width 99 height 8
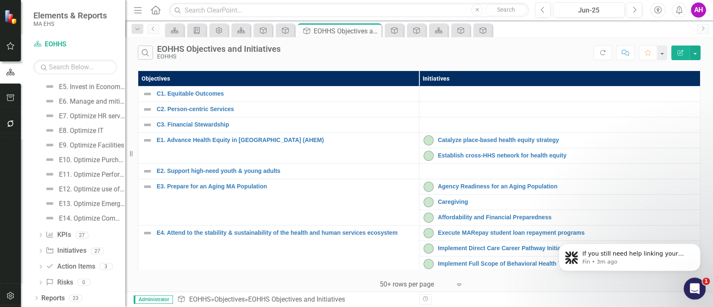
click at [687, 290] on div "Open Intercom Messenger" at bounding box center [694, 288] width 28 height 28
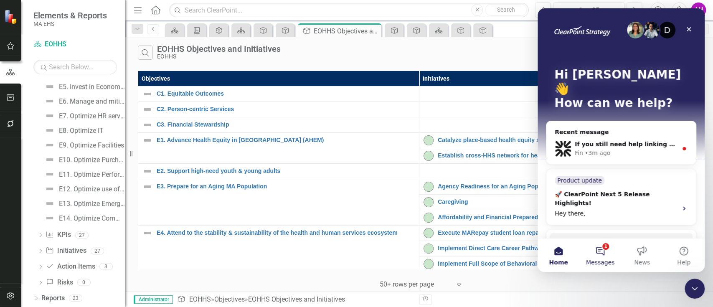
click at [600, 252] on button "1 Messages" at bounding box center [601, 255] width 42 height 33
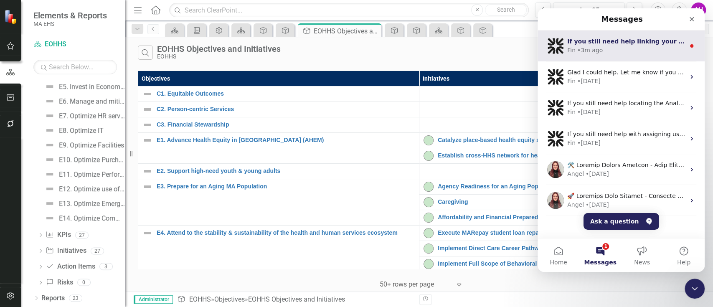
click at [594, 52] on div "• 3m ago" at bounding box center [589, 50] width 25 height 9
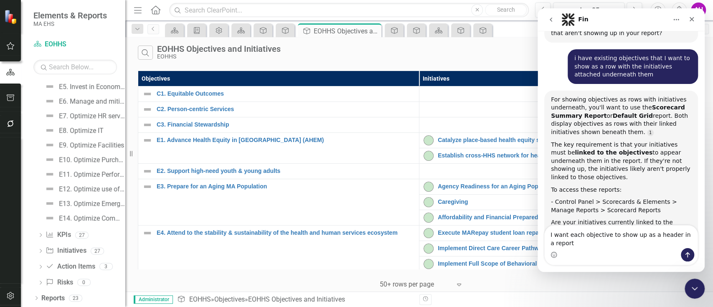
scroll to position [1218, 0]
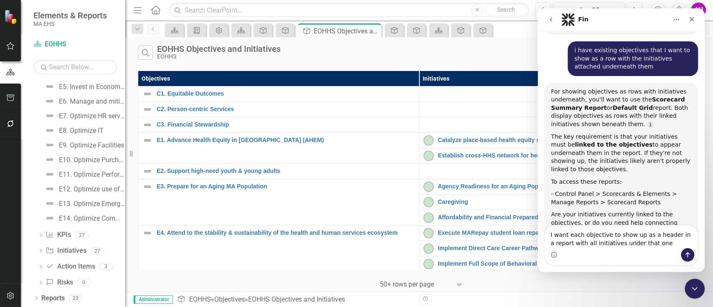
type textarea "I want each objective to show up as a header in a report with all initiatives u…"
click at [685, 256] on icon "Send a message…" at bounding box center [687, 255] width 7 height 7
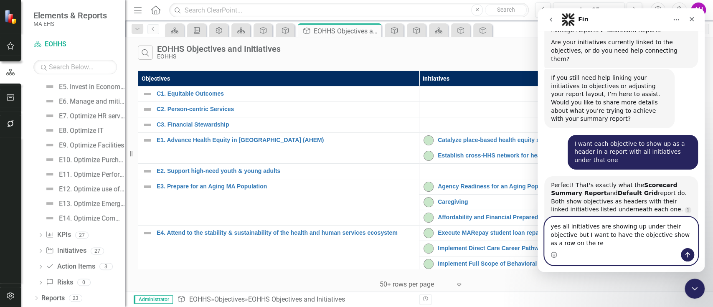
scroll to position [1397, 0]
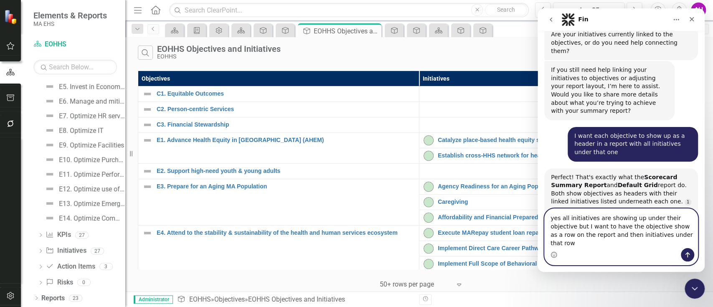
type textarea "yes all initiatives are showing up under their objective but I want to have the…"
click at [685, 257] on icon "Send a message…" at bounding box center [687, 255] width 7 height 7
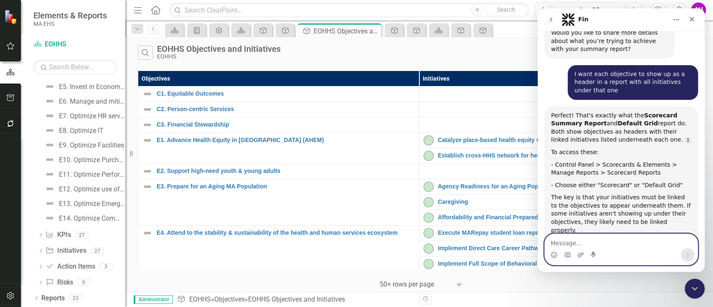
scroll to position [1575, 0]
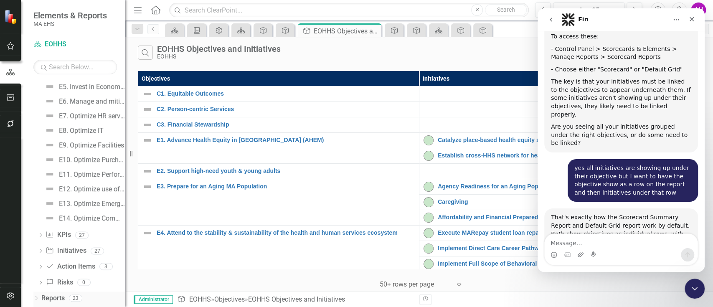
click at [51, 299] on link "Reports" at bounding box center [52, 299] width 23 height 10
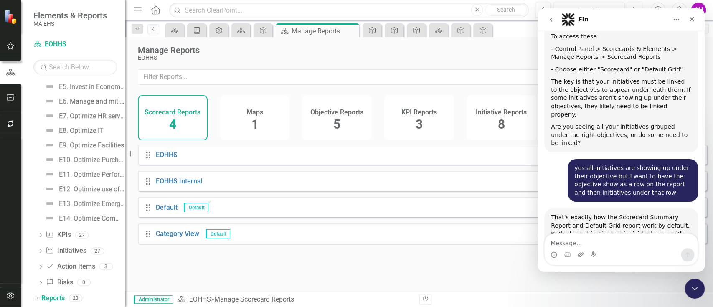
click at [340, 122] on span "5" at bounding box center [336, 124] width 7 height 15
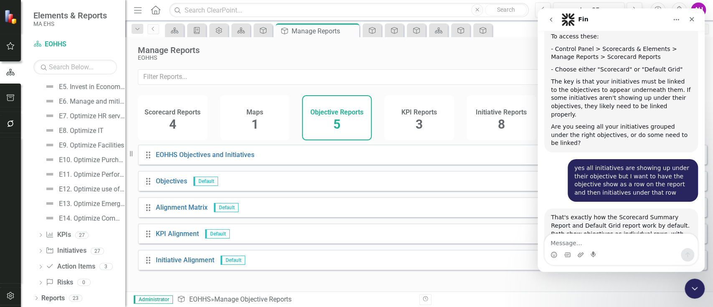
click at [186, 113] on h4 "Scorecard Reports" at bounding box center [173, 113] width 56 height 8
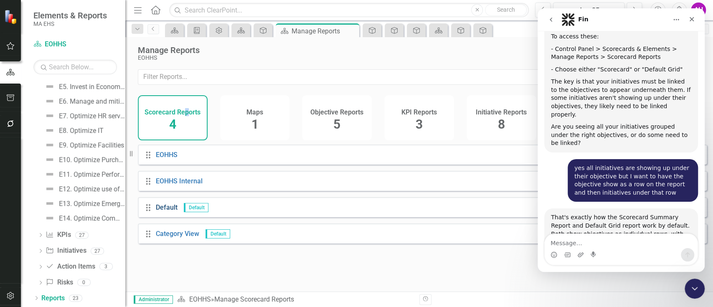
click at [164, 210] on link "Default" at bounding box center [167, 207] width 22 height 8
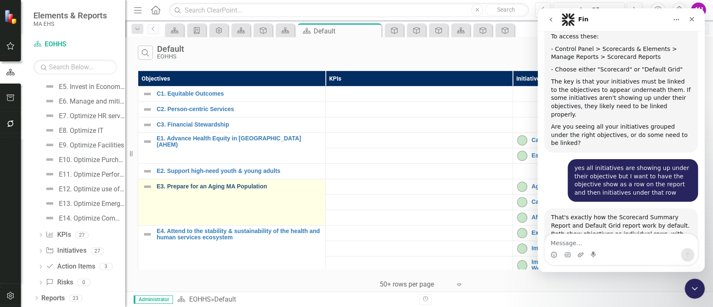
click at [197, 187] on link "E3. Prepare for an Aging MA Population" at bounding box center [239, 186] width 165 height 6
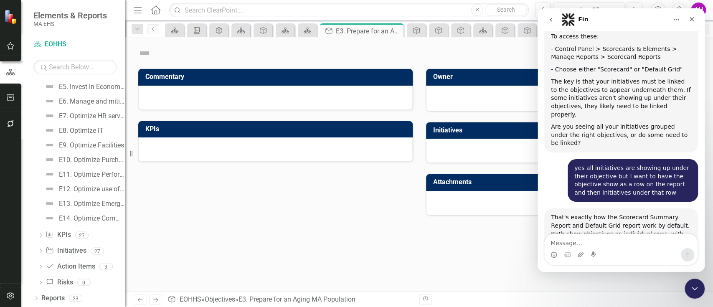
scroll to position [127, 0]
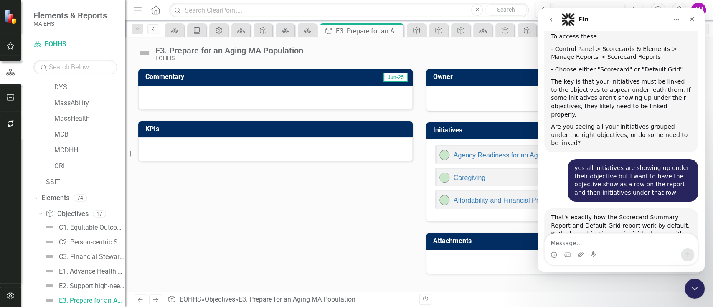
click at [154, 29] on icon "Previous" at bounding box center [153, 28] width 7 height 5
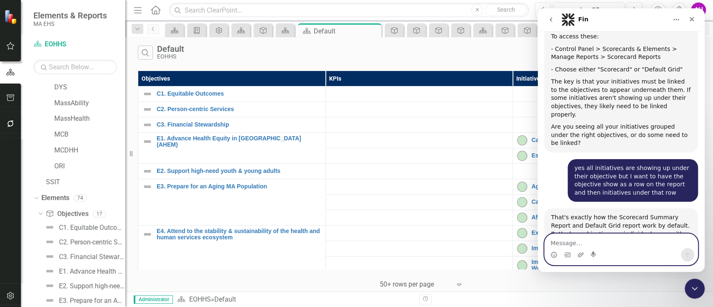
click at [582, 238] on textarea "Message…" at bounding box center [621, 241] width 153 height 14
type textarea "looking to customize"
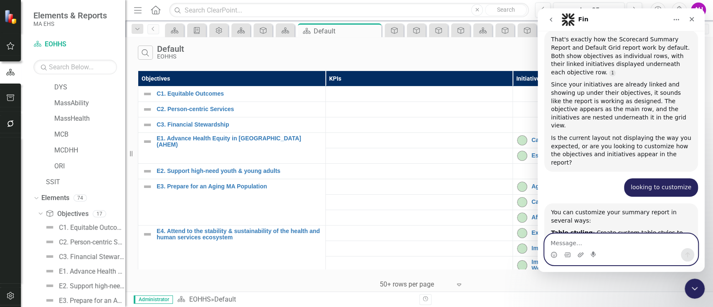
scroll to position [1, 0]
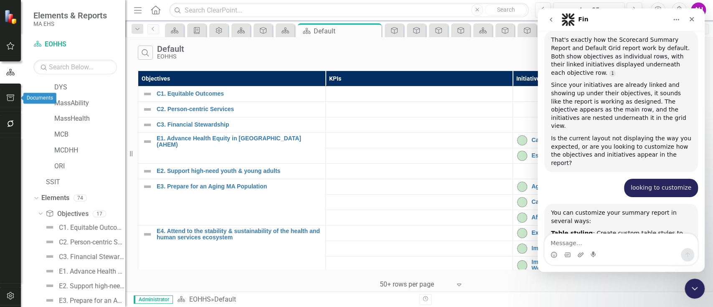
click at [12, 98] on icon "button" at bounding box center [10, 97] width 9 height 7
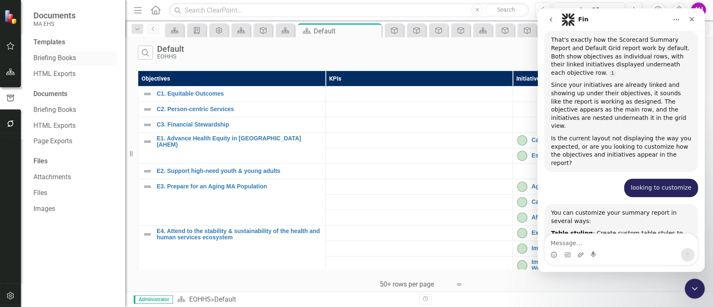
click at [76, 55] on link "Briefing Books" at bounding box center [75, 58] width 84 height 10
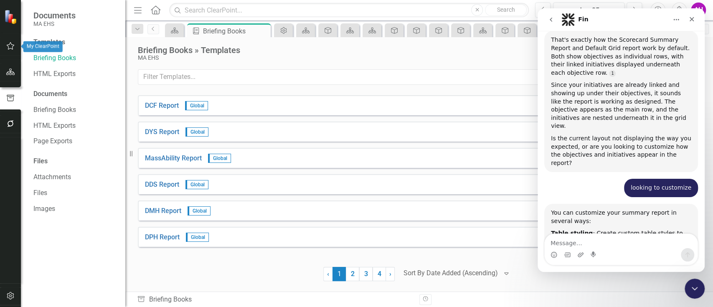
click at [7, 38] on button "button" at bounding box center [10, 47] width 19 height 18
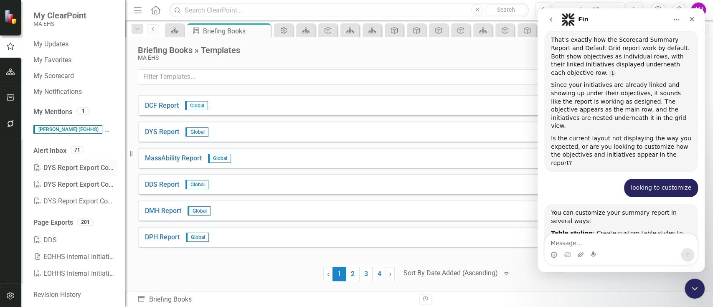
click at [53, 163] on div "PDF DYS Report Export Complete" at bounding box center [75, 168] width 84 height 17
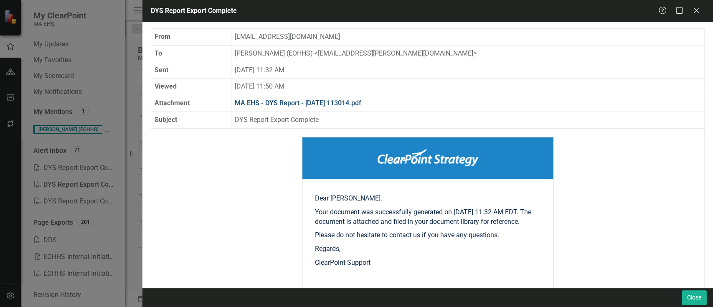
click at [347, 101] on link "MA EHS - DYS Report - 2025-08-27 113014.pdf" at bounding box center [298, 103] width 127 height 8
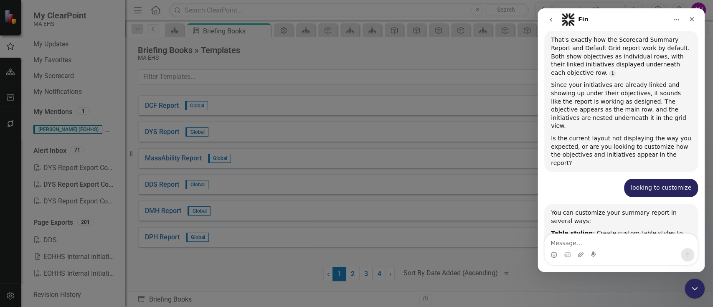
scroll to position [1745, 0]
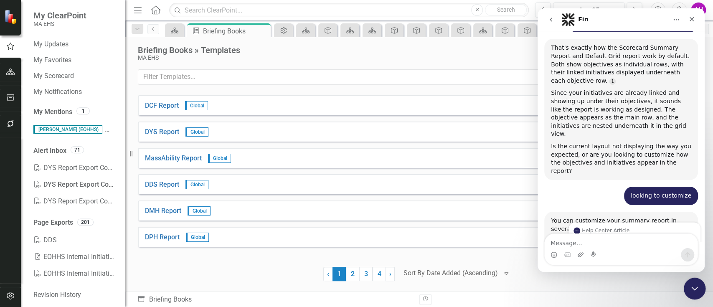
click at [692, 291] on icon "Close Intercom Messenger" at bounding box center [694, 287] width 10 height 10
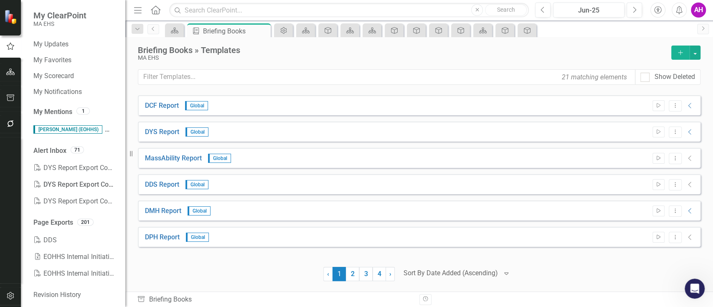
scroll to position [1732, 0]
click at [675, 135] on button "Dropdown Menu" at bounding box center [675, 132] width 13 height 11
click at [645, 172] on link "Edit Edit Template" at bounding box center [642, 176] width 77 height 15
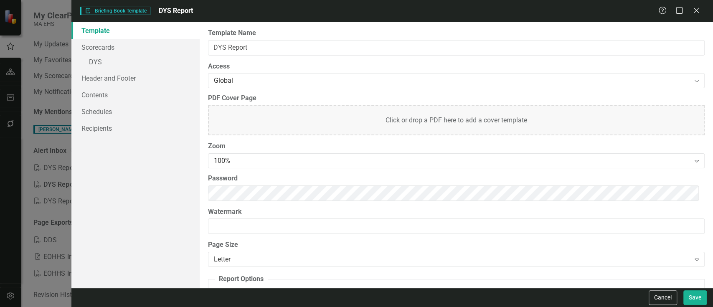
scroll to position [52, 0]
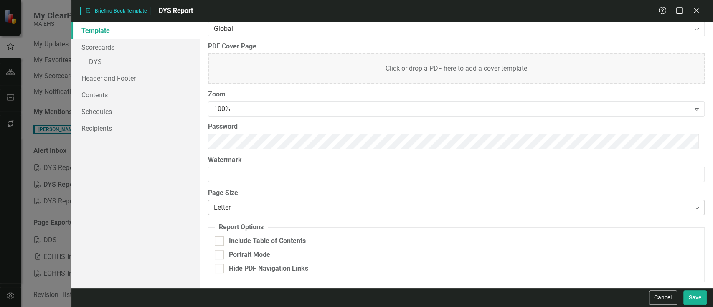
click at [693, 204] on icon "Expand" at bounding box center [697, 207] width 8 height 7
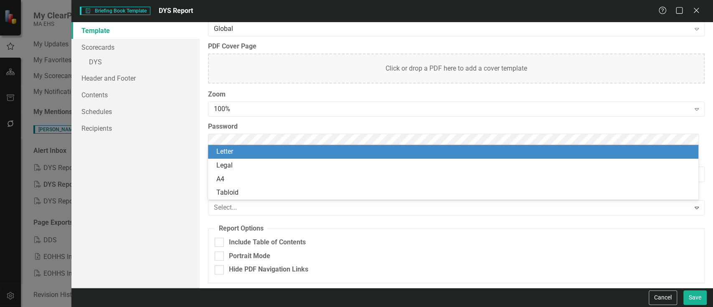
click at [224, 151] on div "Letter" at bounding box center [455, 152] width 478 height 10
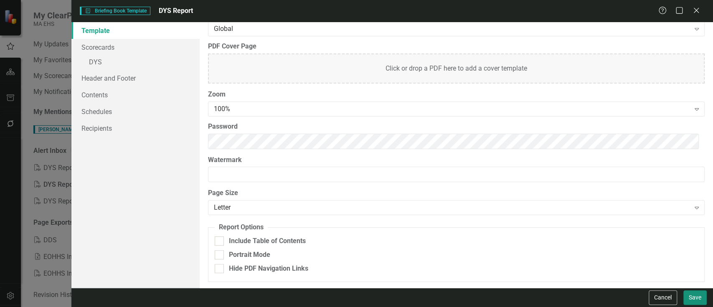
click at [699, 292] on button "Save" at bounding box center [695, 297] width 23 height 15
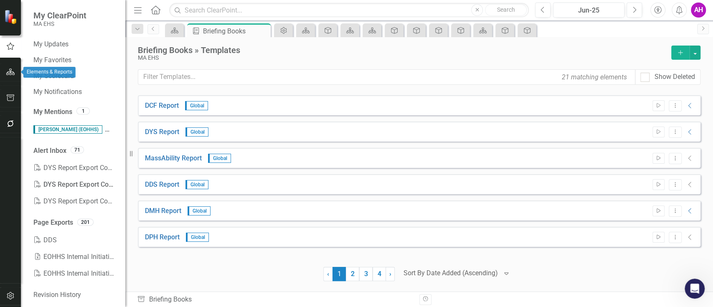
click at [5, 70] on button "button" at bounding box center [10, 73] width 19 height 18
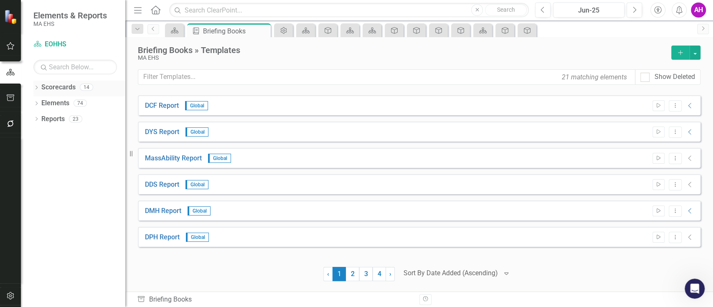
click at [36, 87] on icon "Dropdown" at bounding box center [36, 88] width 6 height 5
click at [43, 101] on icon "Dropdown" at bounding box center [41, 102] width 6 height 5
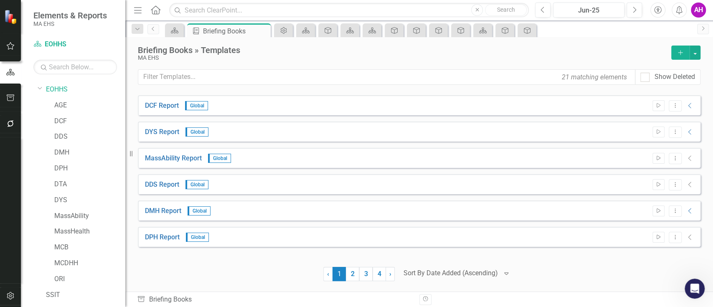
scroll to position [0, 0]
drag, startPoint x: 54, startPoint y: 102, endPoint x: 6, endPoint y: 147, distance: 65.9
click at [6, 147] on div at bounding box center [10, 210] width 21 height 146
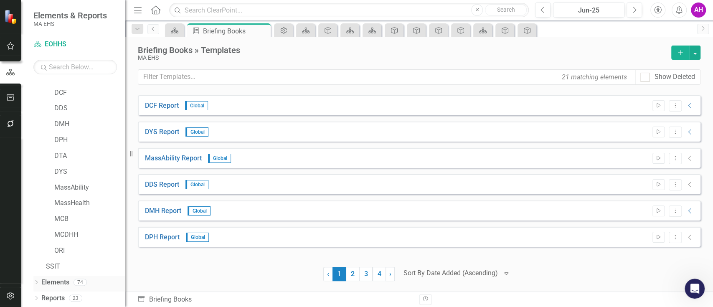
click at [48, 282] on link "Elements" at bounding box center [55, 283] width 28 height 10
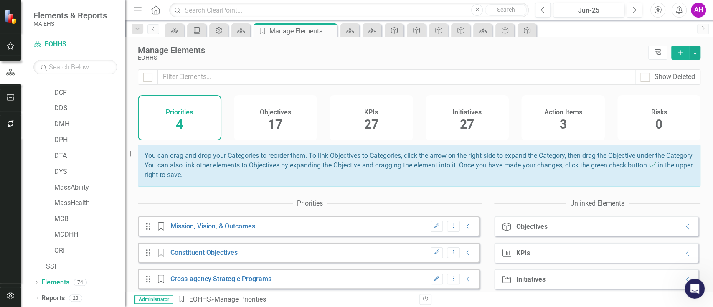
click at [271, 127] on span "17" at bounding box center [275, 124] width 14 height 15
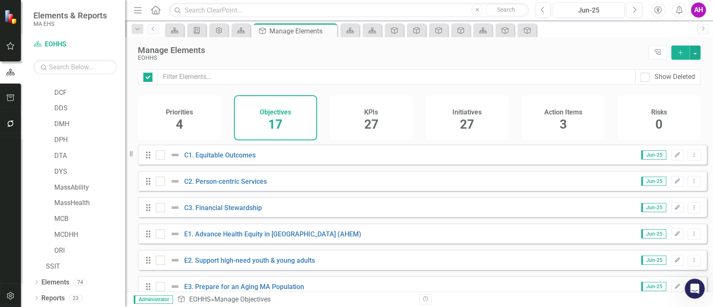
checkbox input "false"
click at [674, 158] on icon "Edit" at bounding box center [677, 155] width 6 height 5
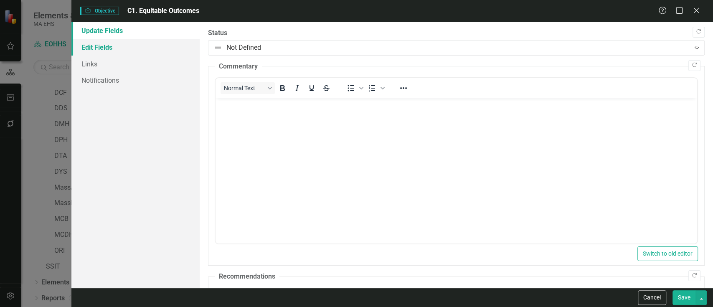
click at [108, 48] on link "Edit Fields" at bounding box center [135, 47] width 128 height 17
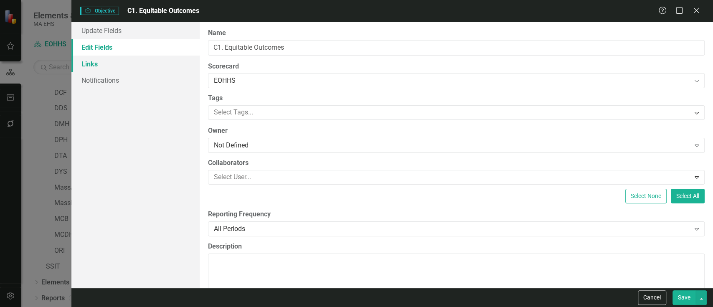
click at [94, 62] on link "Links" at bounding box center [135, 64] width 128 height 17
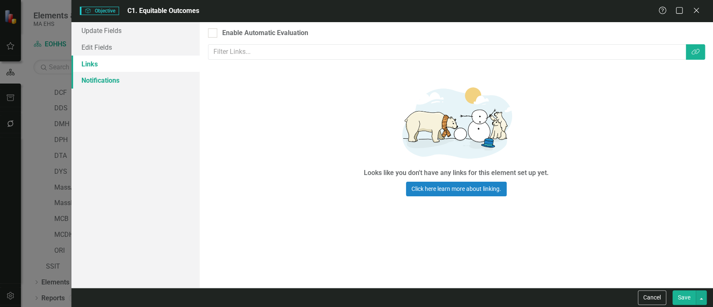
click at [97, 81] on link "Notifications" at bounding box center [135, 80] width 128 height 17
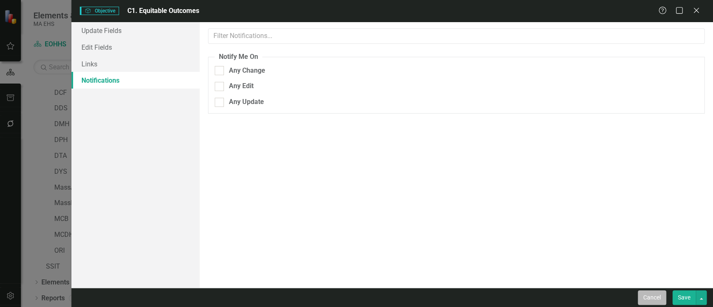
click at [643, 296] on button "Cancel" at bounding box center [652, 297] width 28 height 15
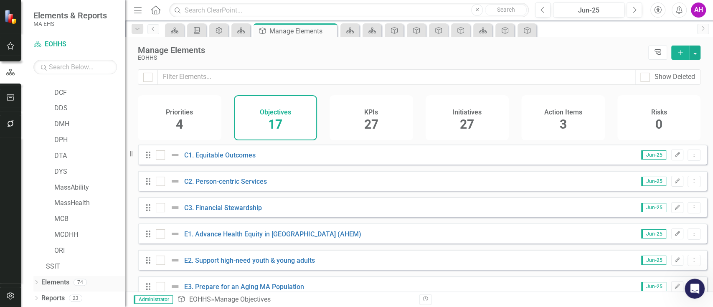
click at [35, 279] on div "Dropdown Elements 74" at bounding box center [79, 284] width 92 height 16
click at [38, 283] on icon "Dropdown" at bounding box center [36, 283] width 6 height 5
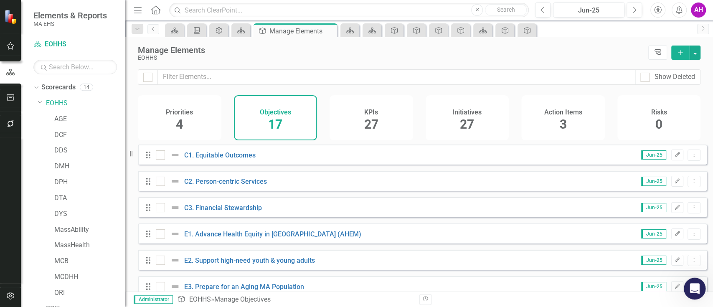
drag, startPoint x: 737, startPoint y: 362, endPoint x: 692, endPoint y: 285, distance: 89.1
click at [692, 285] on icon "Open Intercom Messenger" at bounding box center [694, 288] width 14 height 14
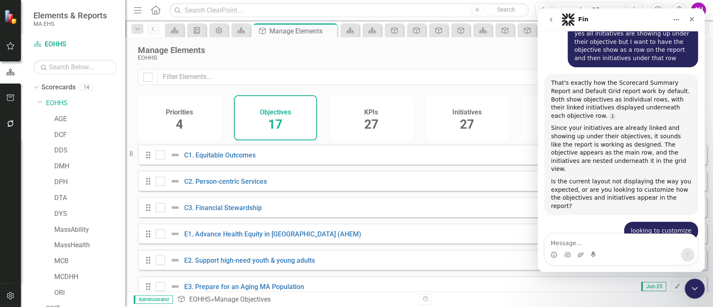
scroll to position [1732, 0]
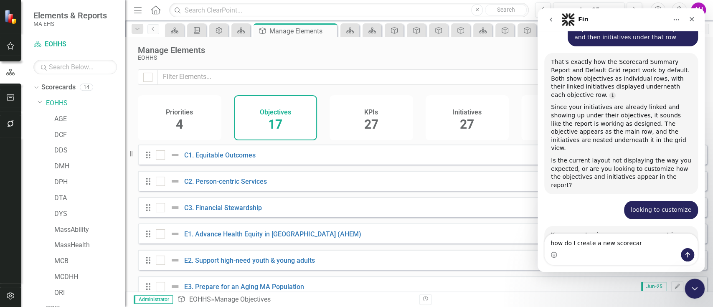
type textarea "how do I create a new scorecard"
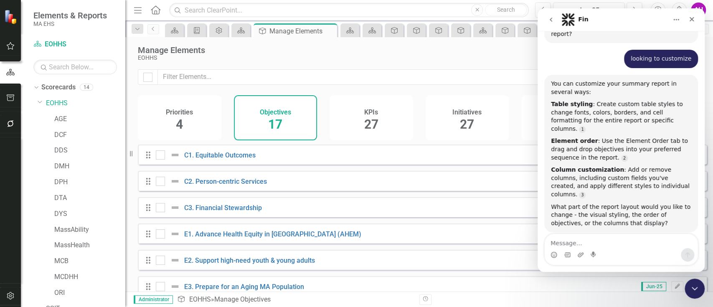
scroll to position [1926, 0]
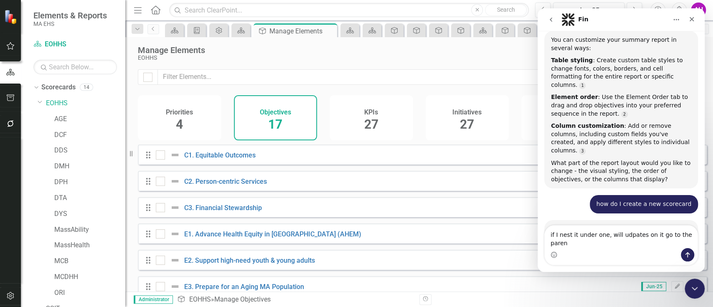
type textarea "if I nest it under one, will udpates on it go to the parent"
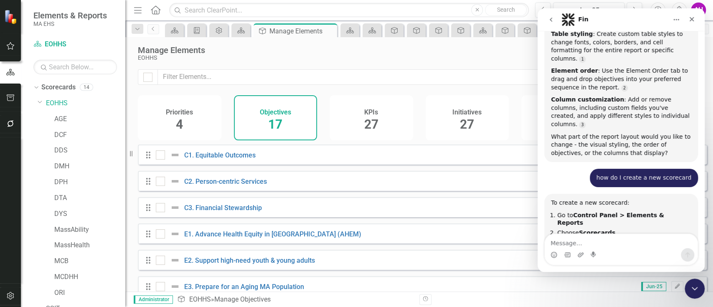
scroll to position [2086, 0]
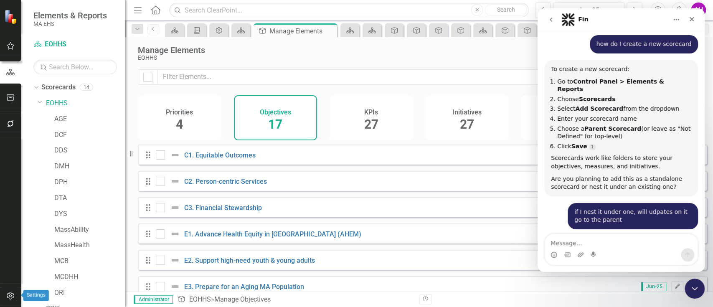
click at [11, 297] on icon "button" at bounding box center [10, 295] width 9 height 7
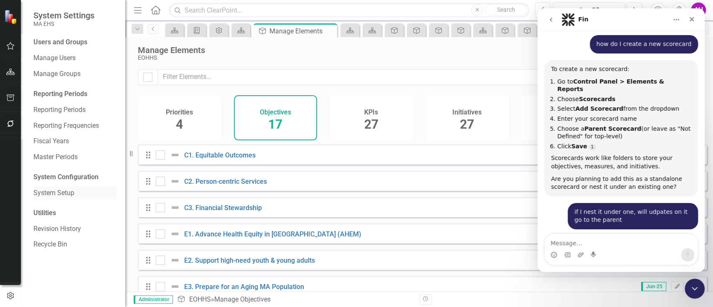
click at [44, 191] on link "System Setup" at bounding box center [75, 193] width 84 height 10
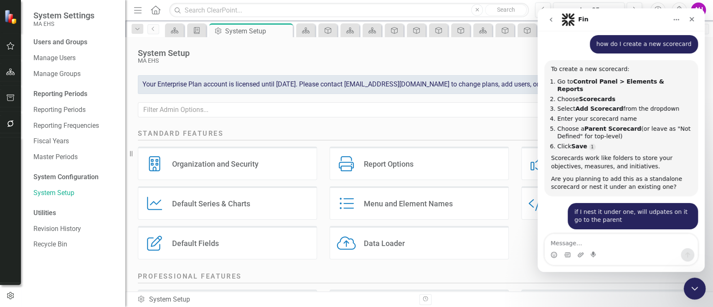
click at [696, 290] on icon "Close Intercom Messenger" at bounding box center [694, 287] width 10 height 10
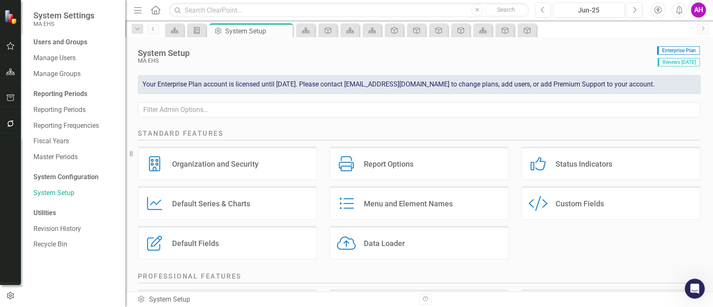
click at [398, 198] on div "Menu and Element Names Menu and Element Names" at bounding box center [419, 202] width 179 height 33
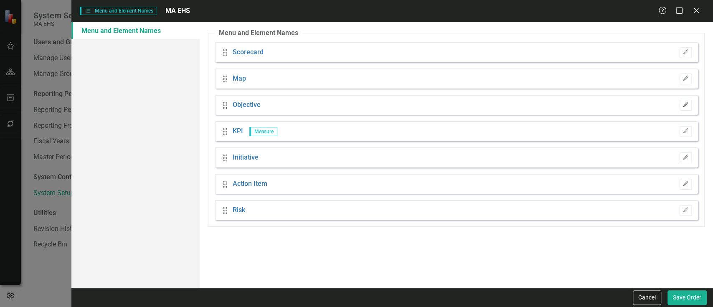
click at [683, 103] on icon "Edit" at bounding box center [686, 104] width 6 height 5
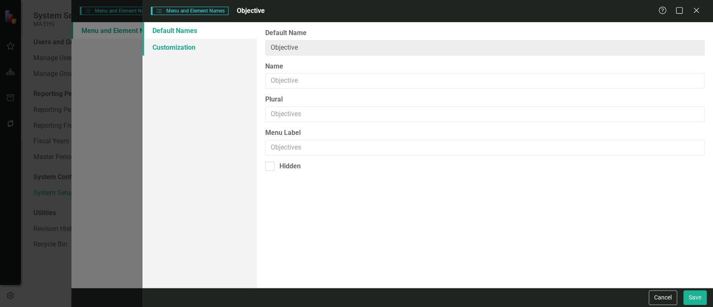
click at [158, 43] on link "Customization" at bounding box center [199, 47] width 114 height 17
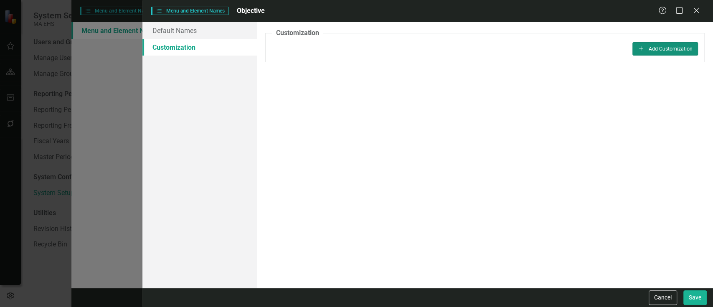
click at [656, 43] on button "Add Add Customization" at bounding box center [666, 48] width 66 height 13
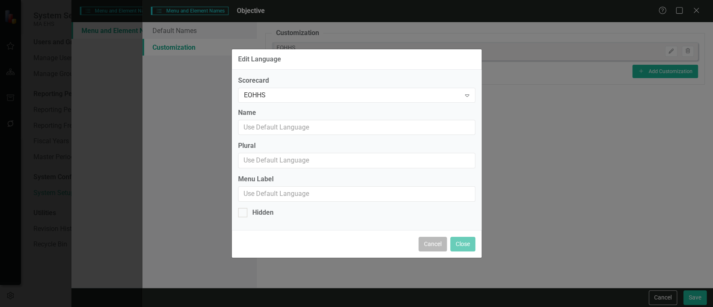
click at [437, 246] on button "Cancel" at bounding box center [433, 244] width 28 height 15
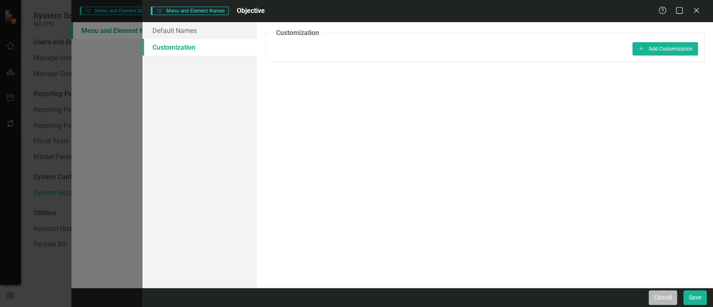
click at [661, 295] on button "Cancel" at bounding box center [663, 297] width 28 height 15
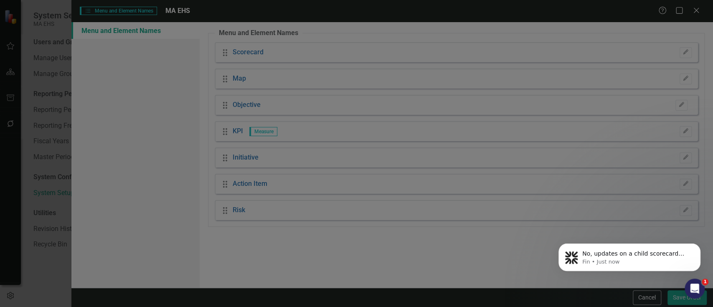
scroll to position [1, 0]
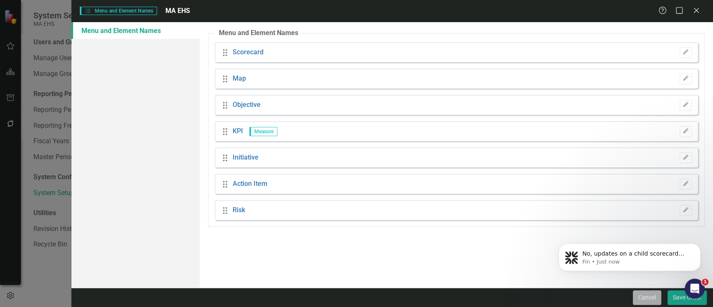
click at [639, 300] on button "Cancel" at bounding box center [647, 297] width 28 height 15
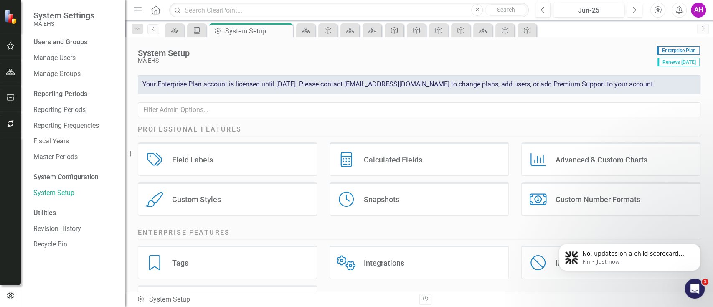
scroll to position [130, 0]
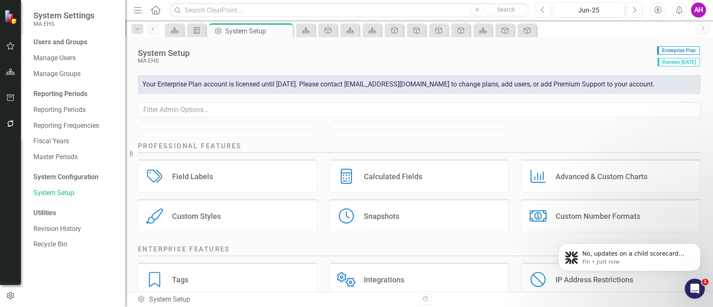
click at [591, 175] on div "Advanced & Custom Charts" at bounding box center [602, 177] width 92 height 10
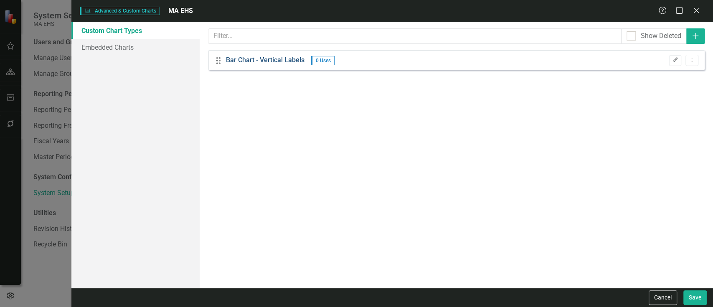
click at [264, 59] on link "Bar Chart - Vertical Labels" at bounding box center [265, 61] width 79 height 10
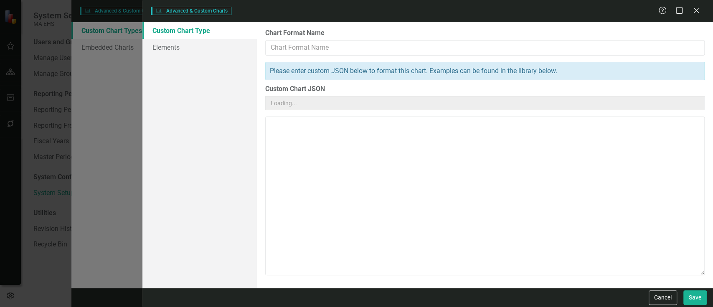
type textarea "{ "colors": [ "#cc0000", "#00cc00", "#0000cc", "#00cccc", "#cc00cc", "#cccc00",…"
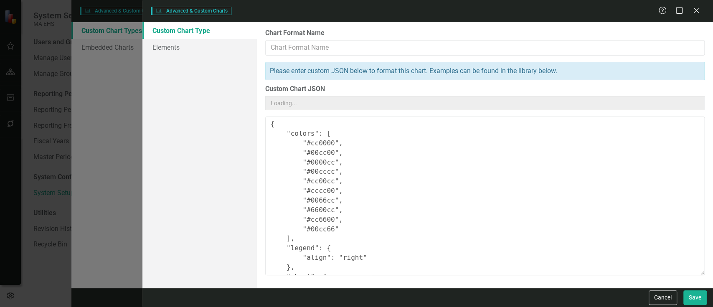
type input "Bar Chart - Vertical Labels"
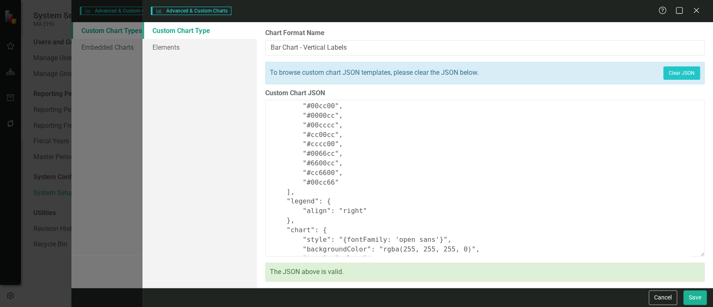
scroll to position [0, 0]
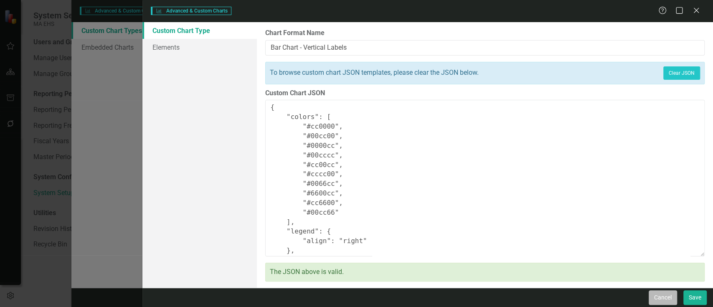
click at [659, 298] on button "Cancel" at bounding box center [663, 297] width 28 height 15
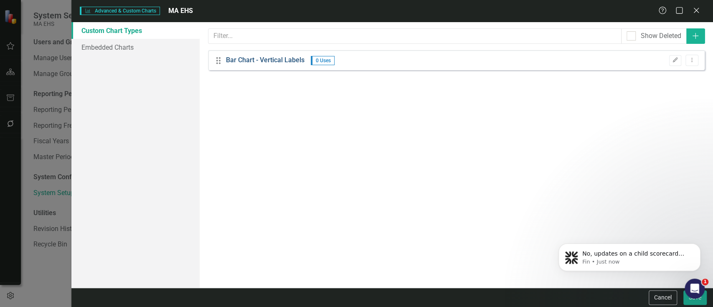
click at [236, 61] on link "Bar Chart - Vertical Labels" at bounding box center [265, 61] width 79 height 10
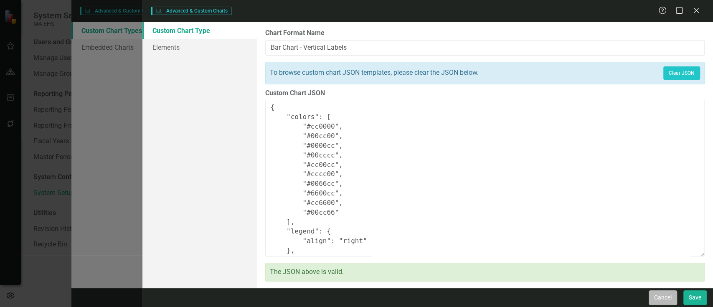
click at [664, 299] on button "Cancel" at bounding box center [663, 297] width 28 height 15
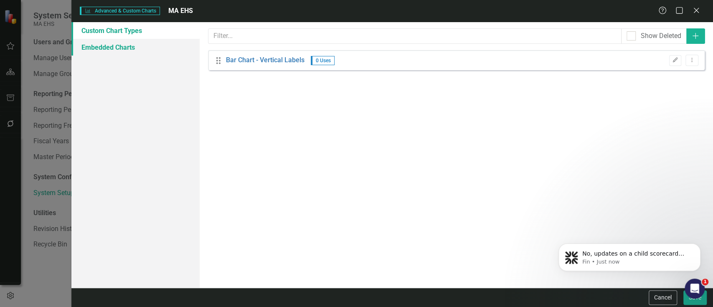
click at [129, 43] on link "Embedded Charts" at bounding box center [135, 47] width 128 height 17
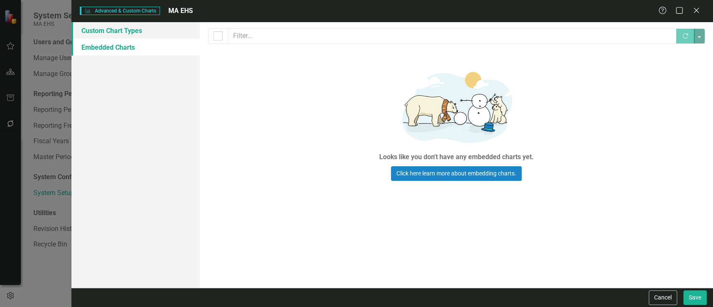
click at [120, 26] on link "Custom Chart Types" at bounding box center [135, 30] width 128 height 17
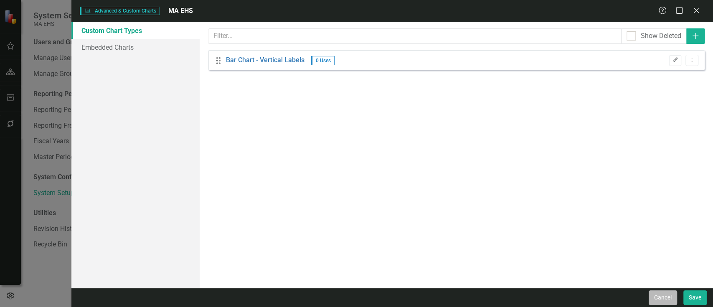
click at [653, 291] on button "Cancel" at bounding box center [663, 297] width 28 height 15
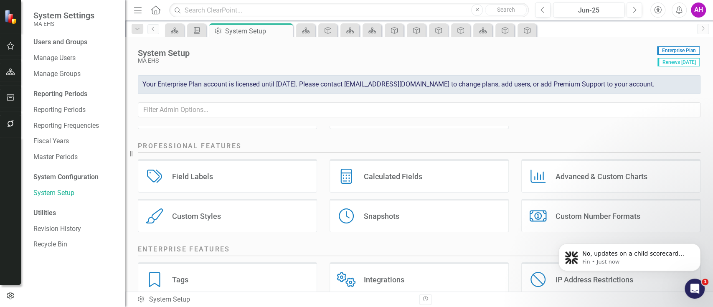
click at [579, 179] on div "Advanced & Custom Charts" at bounding box center [602, 177] width 92 height 10
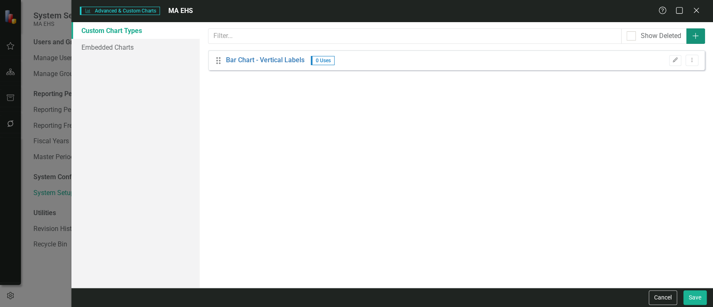
click at [699, 33] on icon "Add" at bounding box center [696, 36] width 8 height 7
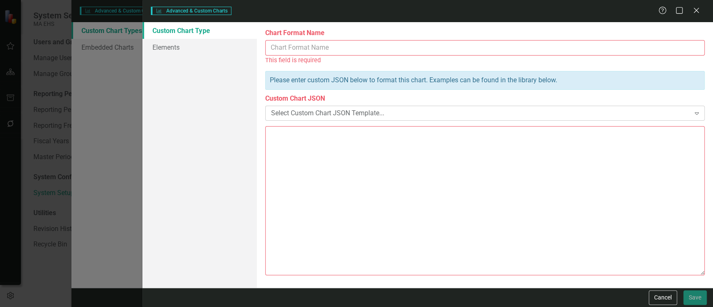
click at [294, 112] on div "Select Custom Chart JSON Template..." at bounding box center [480, 113] width 419 height 10
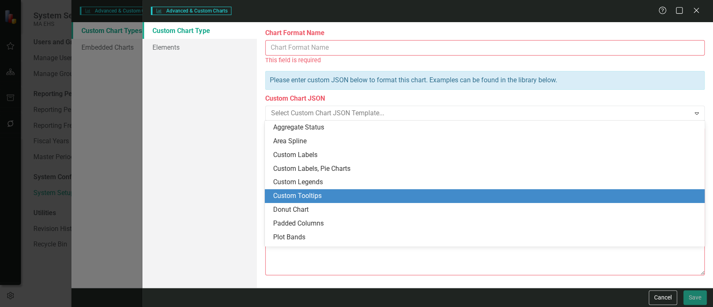
scroll to position [39, 0]
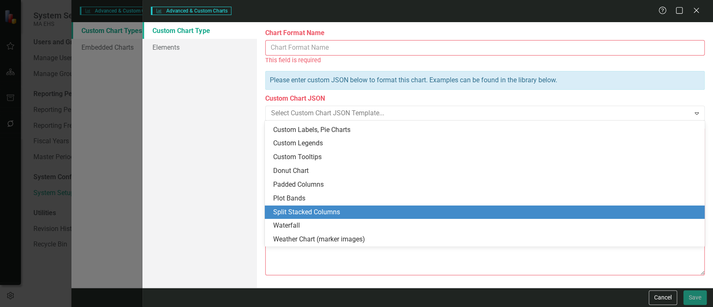
click at [334, 206] on div "Split Stacked Columns" at bounding box center [485, 213] width 440 height 14
type textarea "{ "colors": [ "#6b8eb2", "#6bb28e", "#8e6bb2", "#8eb26b", "#b26b8e", "#b28e6b",…"
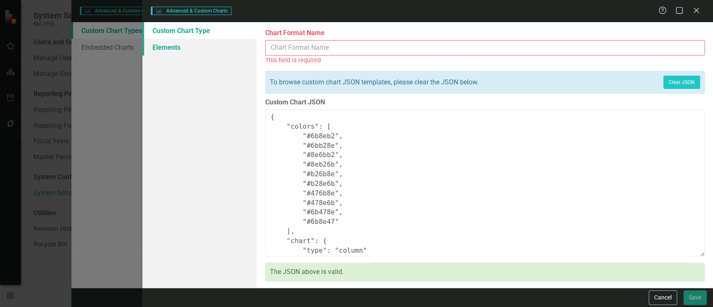
click at [174, 51] on link "Elements" at bounding box center [199, 47] width 114 height 17
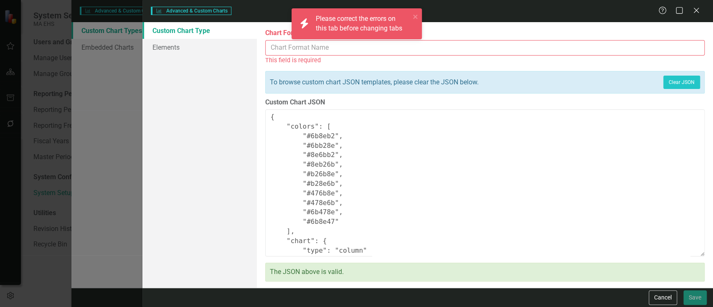
drag, startPoint x: 660, startPoint y: 293, endPoint x: 659, endPoint y: 285, distance: 8.5
click at [659, 286] on form "Charts Advanced & Custom Charts Help Maximize Close Custom Chart Type Elements …" at bounding box center [427, 153] width 571 height 307
click at [662, 298] on button "Cancel" at bounding box center [663, 297] width 28 height 15
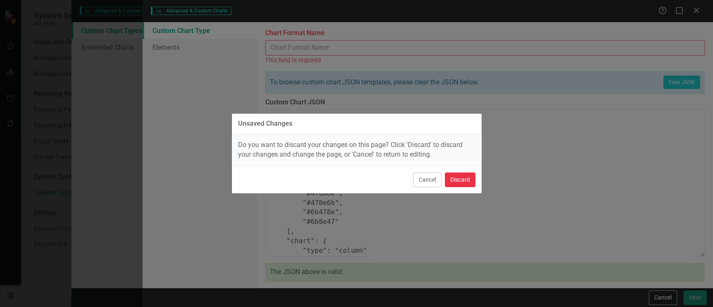
click at [456, 180] on button "Discard" at bounding box center [460, 180] width 31 height 15
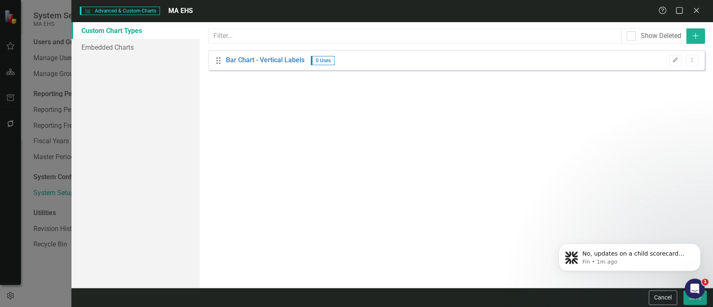
click at [671, 296] on button "Cancel" at bounding box center [663, 297] width 28 height 15
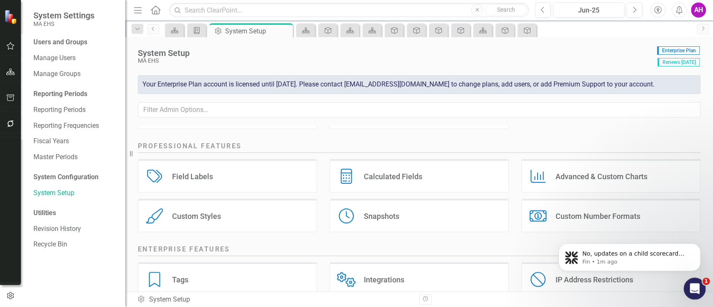
click at [689, 285] on icon "Open Intercom Messenger" at bounding box center [694, 288] width 14 height 14
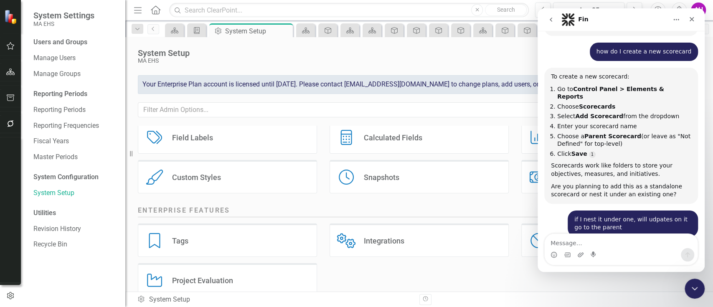
scroll to position [186, 0]
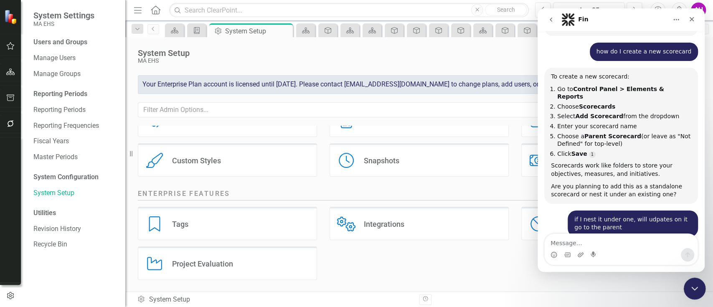
click at [697, 290] on icon "Close Intercom Messenger" at bounding box center [694, 287] width 10 height 10
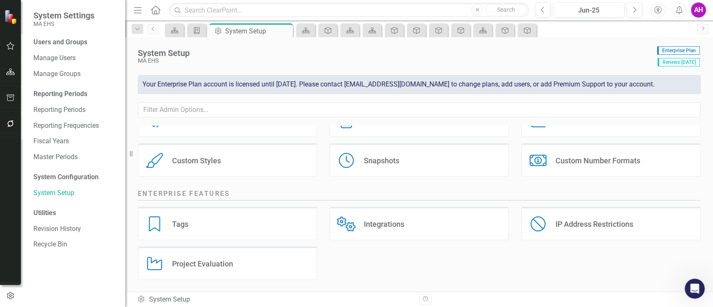
click at [387, 218] on div "Integrations Integrations" at bounding box center [419, 223] width 179 height 33
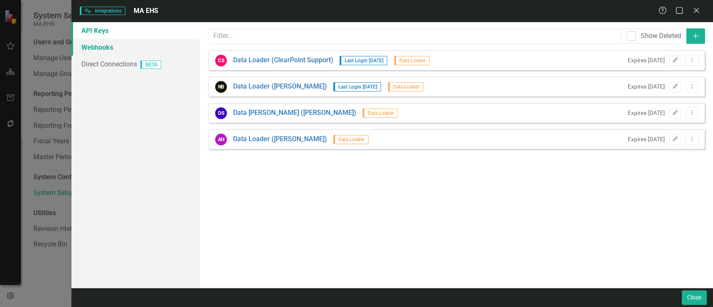
click at [104, 44] on link "Webhooks" at bounding box center [135, 47] width 128 height 17
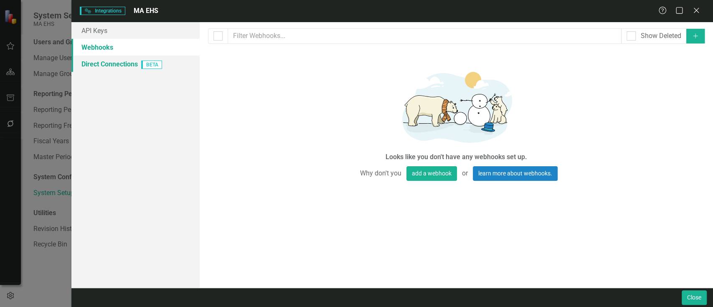
click at [109, 63] on link "Direct Connections BETA" at bounding box center [135, 64] width 128 height 17
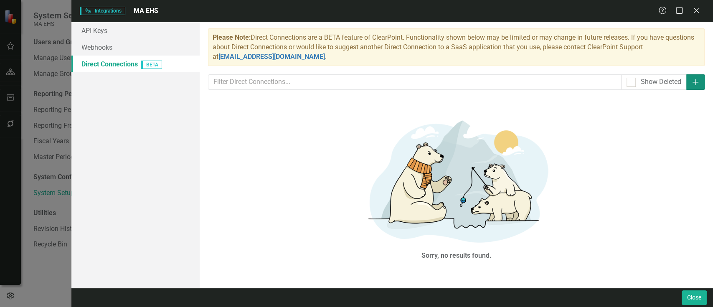
click at [689, 87] on button "Add" at bounding box center [696, 81] width 19 height 15
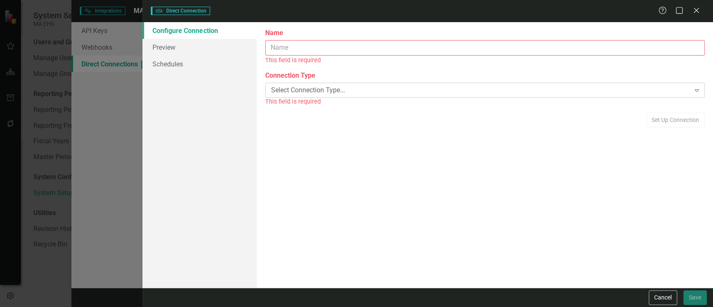
click at [700, 92] on icon "Expand" at bounding box center [697, 90] width 8 height 7
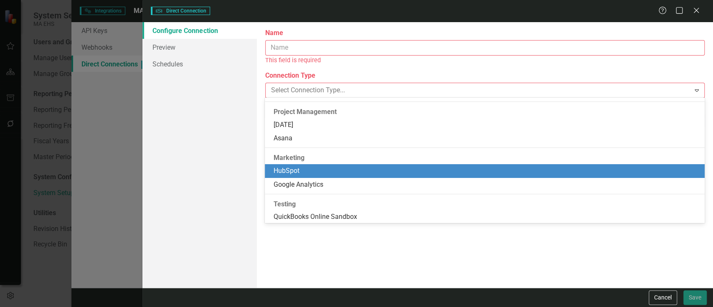
scroll to position [0, 0]
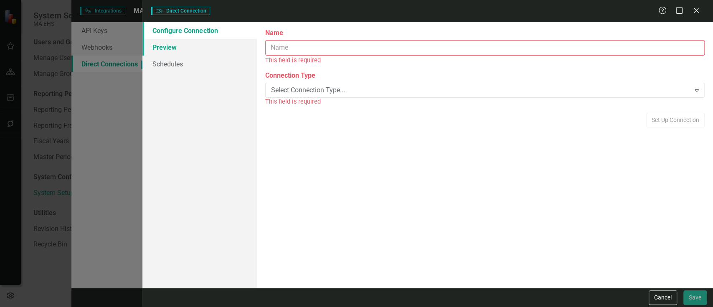
click at [164, 51] on link "Preview" at bounding box center [199, 47] width 114 height 17
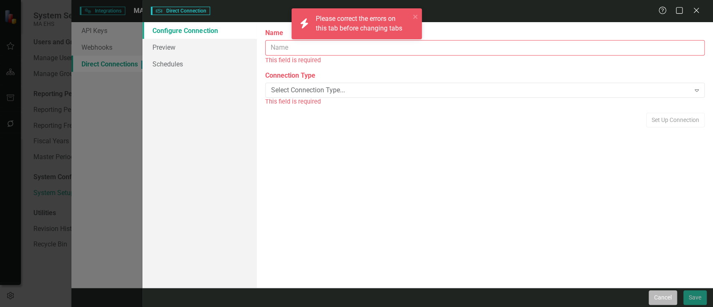
click at [664, 295] on button "Cancel" at bounding box center [663, 297] width 28 height 15
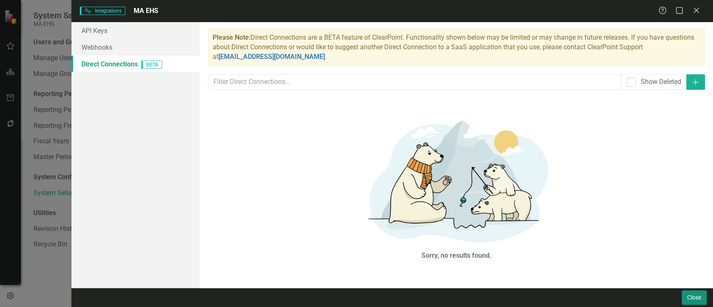
click at [697, 293] on button "Close" at bounding box center [694, 297] width 25 height 15
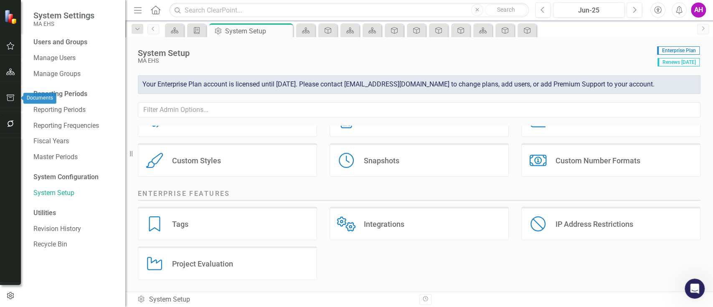
click at [10, 96] on icon "button" at bounding box center [11, 97] width 8 height 7
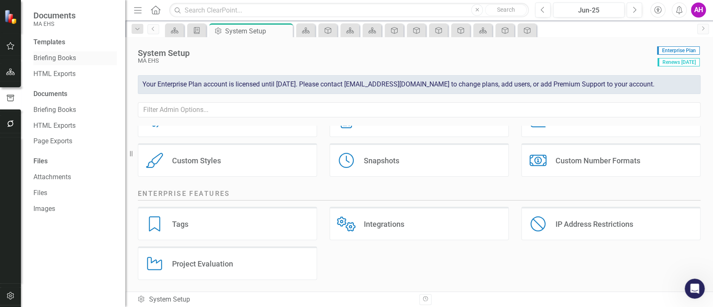
click at [61, 55] on link "Briefing Books" at bounding box center [75, 58] width 84 height 10
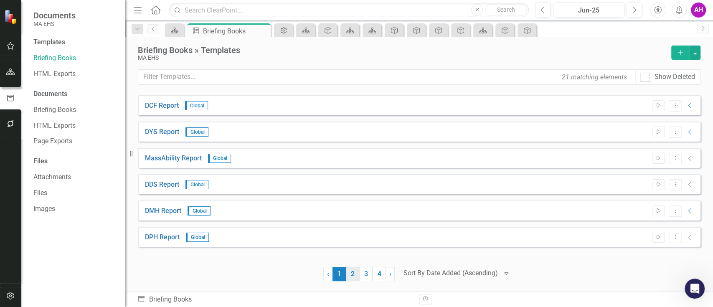
click at [351, 277] on link "2" at bounding box center [352, 274] width 13 height 14
click at [364, 279] on link "3" at bounding box center [365, 274] width 13 height 14
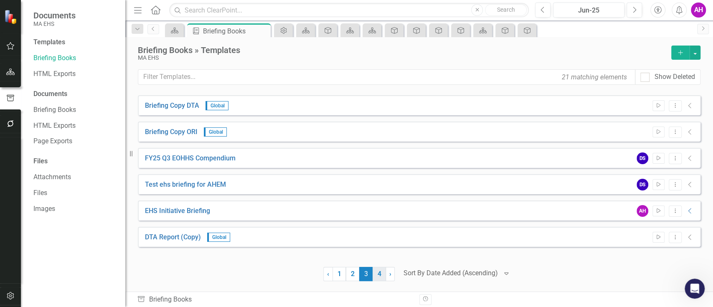
click at [374, 272] on link "4" at bounding box center [379, 274] width 13 height 14
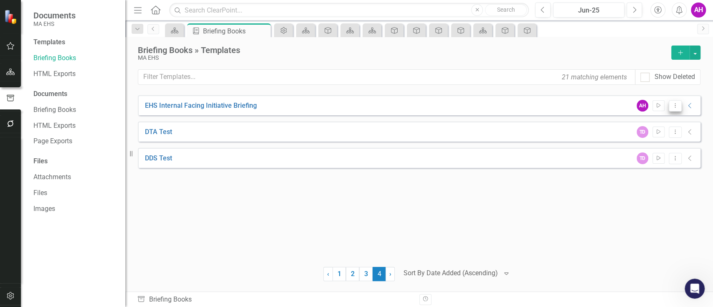
click at [678, 103] on button "Dropdown Menu" at bounding box center [675, 105] width 13 height 11
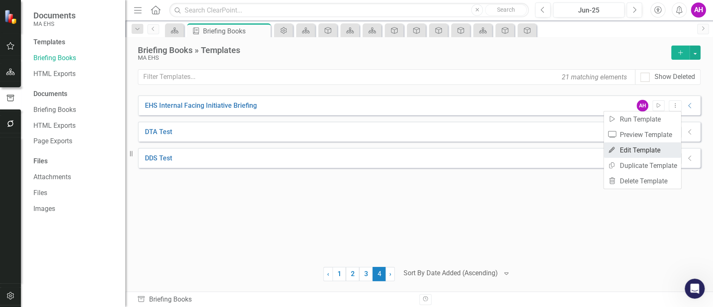
click at [638, 143] on link "Edit Edit Template" at bounding box center [642, 149] width 77 height 15
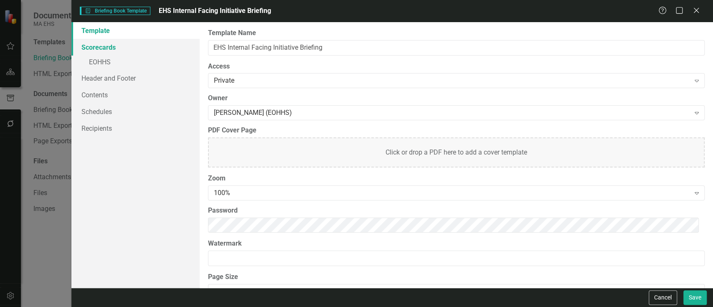
click at [112, 46] on link "Scorecards" at bounding box center [135, 47] width 128 height 17
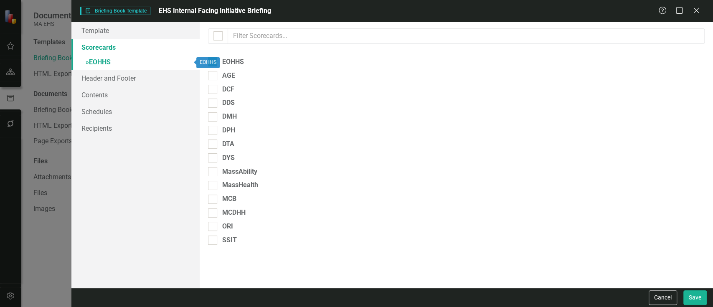
click at [110, 59] on link "» EOHHS" at bounding box center [135, 63] width 128 height 15
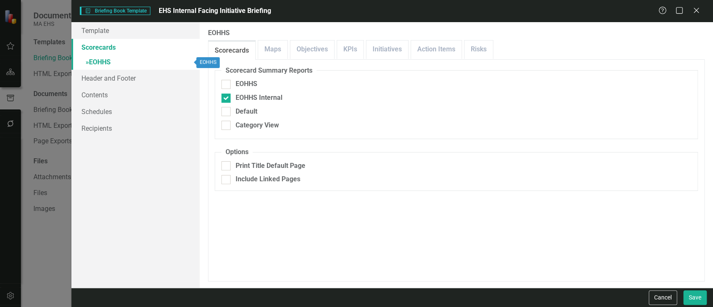
click at [86, 59] on span "»" at bounding box center [87, 62] width 3 height 8
click at [87, 64] on span "»" at bounding box center [87, 62] width 3 height 8
click at [87, 62] on span "»" at bounding box center [87, 62] width 3 height 8
click at [662, 298] on button "Cancel" at bounding box center [663, 297] width 28 height 15
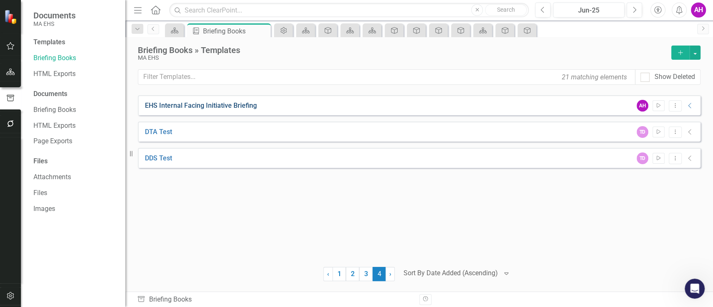
click at [203, 102] on link "EHS Internal Facing Initiative Briefing" at bounding box center [201, 106] width 112 height 10
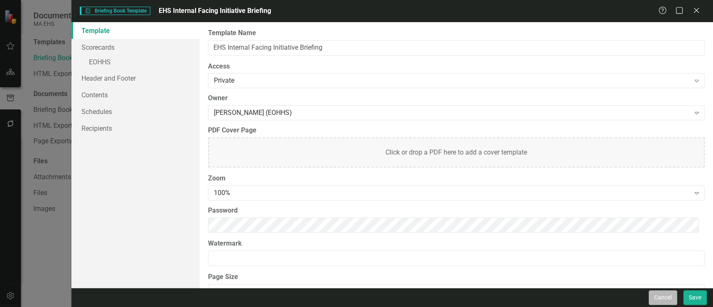
click at [661, 302] on button "Cancel" at bounding box center [663, 297] width 28 height 15
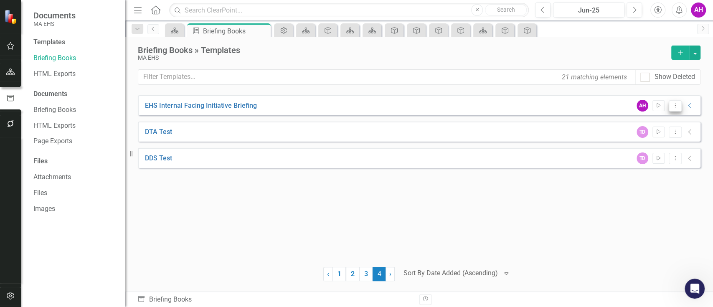
click at [676, 106] on icon "Dropdown Menu" at bounding box center [675, 105] width 7 height 5
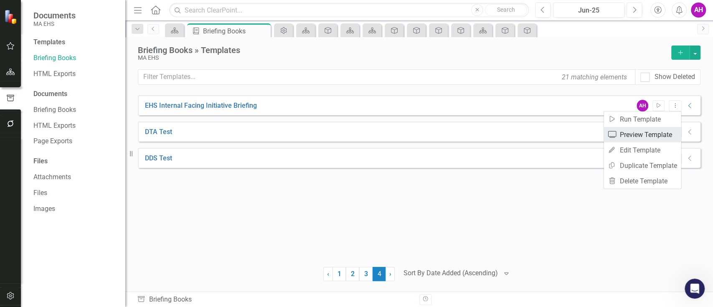
click at [662, 132] on link "Preview Preview Template" at bounding box center [642, 134] width 77 height 15
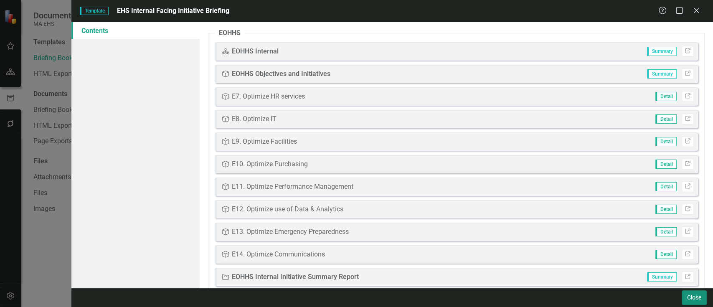
click at [696, 292] on button "Close" at bounding box center [694, 297] width 25 height 15
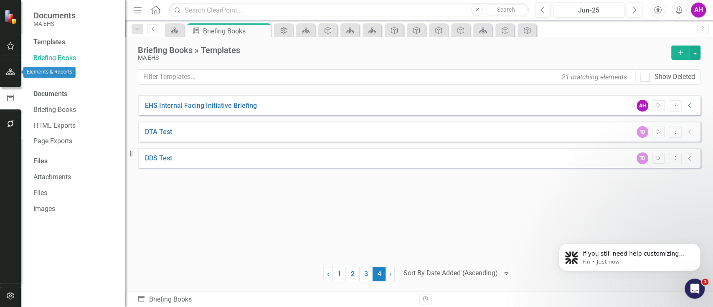
click at [9, 71] on icon "button" at bounding box center [10, 72] width 9 height 7
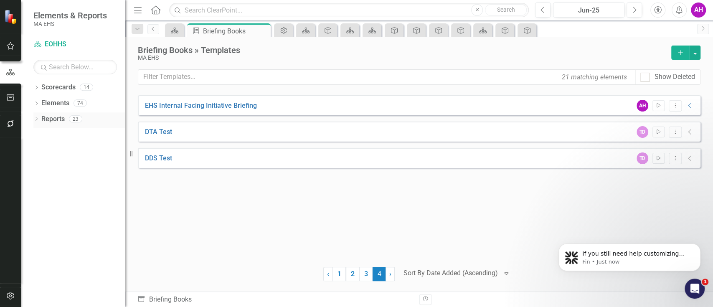
click at [52, 115] on link "Reports" at bounding box center [52, 119] width 23 height 10
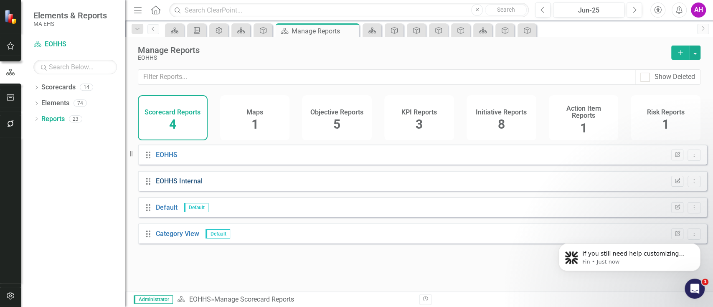
click at [173, 183] on link "EOHHS Internal" at bounding box center [179, 181] width 47 height 8
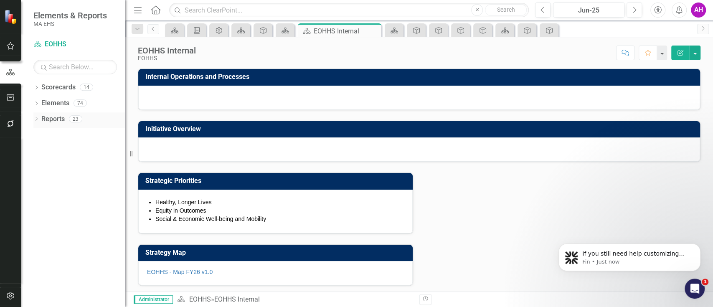
click at [53, 115] on link "Reports" at bounding box center [52, 119] width 23 height 10
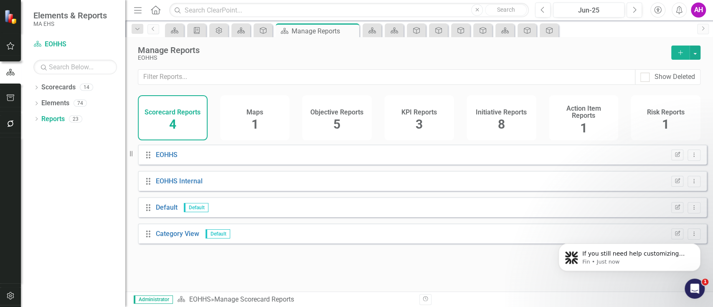
click at [345, 120] on div "Objective Reports 5" at bounding box center [337, 117] width 70 height 45
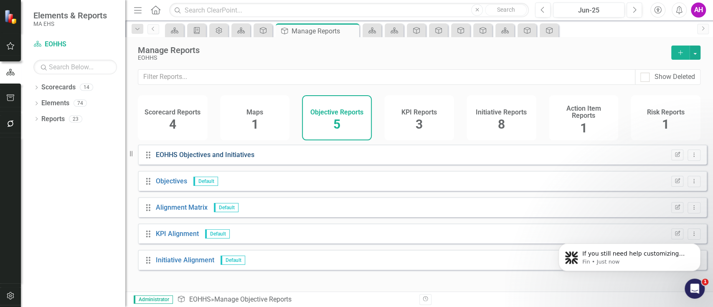
click at [211, 159] on link "EOHHS Objectives and Initiatives" at bounding box center [205, 155] width 99 height 8
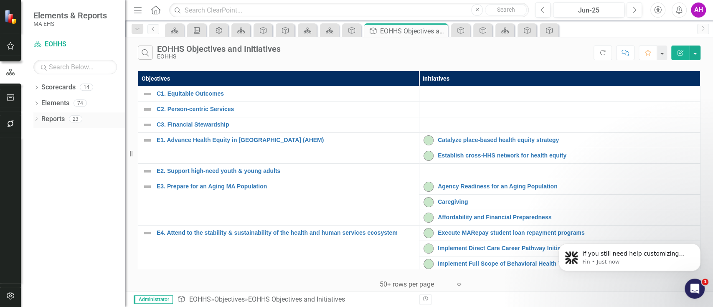
click at [60, 114] on link "Reports" at bounding box center [52, 119] width 23 height 10
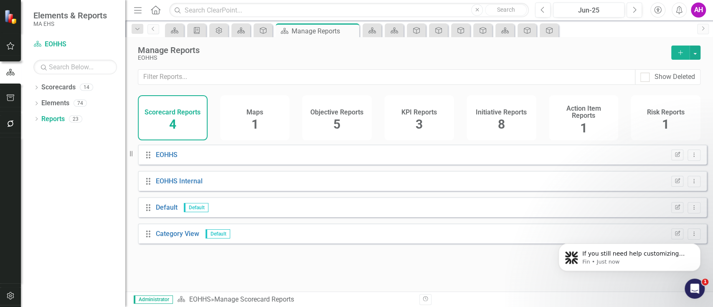
click at [527, 123] on div "Initiative Reports 8" at bounding box center [502, 117] width 70 height 45
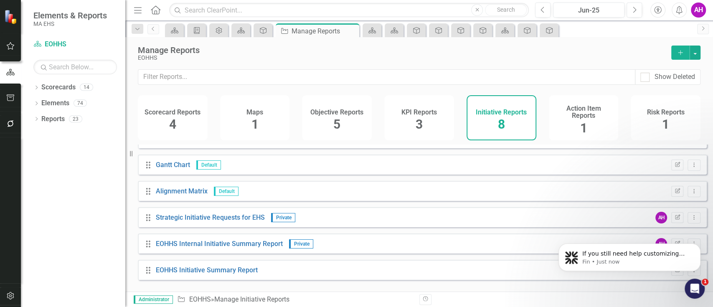
scroll to position [56, 0]
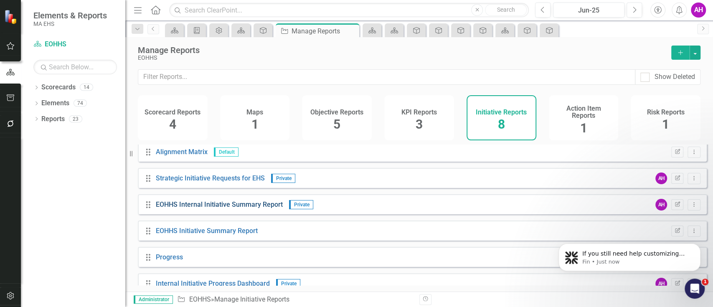
click at [240, 209] on link "EOHHS Internal Initiative Summary Report" at bounding box center [219, 205] width 127 height 8
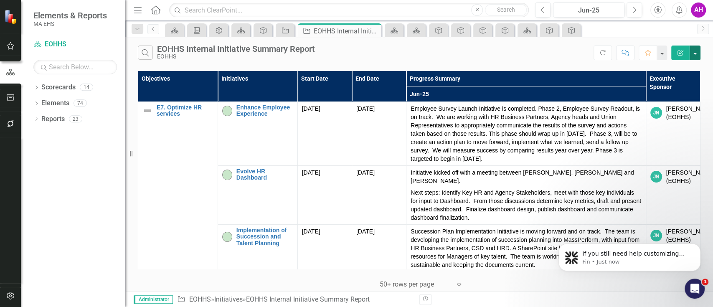
click at [693, 53] on button "button" at bounding box center [695, 53] width 11 height 15
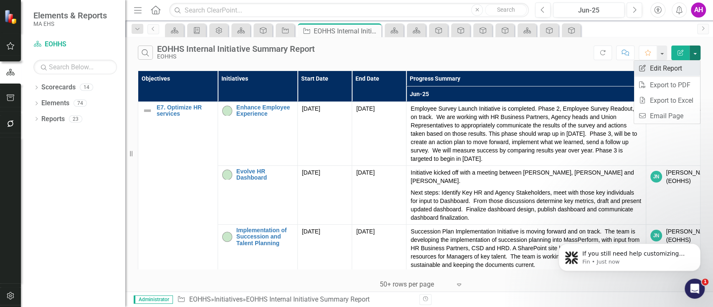
click at [652, 65] on link "Edit Report Edit Report" at bounding box center [667, 68] width 66 height 15
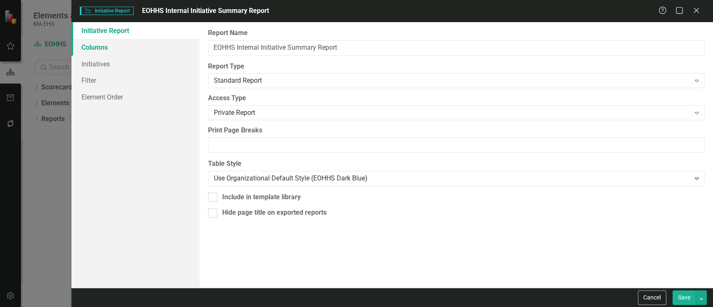
click at [112, 45] on link "Columns" at bounding box center [135, 47] width 128 height 17
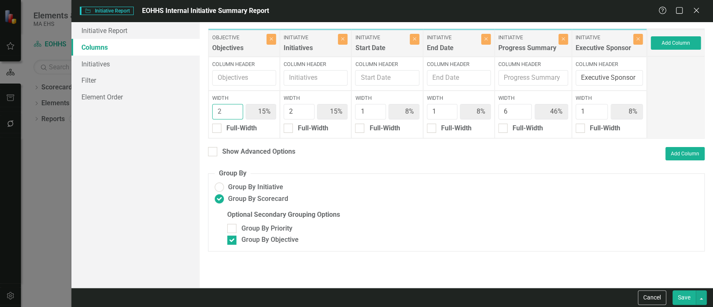
type input "1"
type input "8%"
type input "17%"
type input "50%"
type input "1"
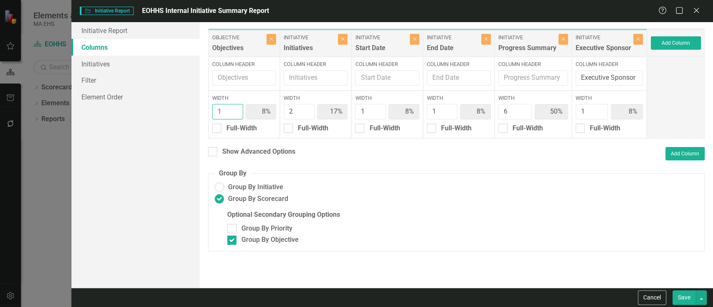
click at [234, 113] on input "1" at bounding box center [227, 111] width 31 height 15
click at [687, 296] on button "Save" at bounding box center [684, 297] width 23 height 15
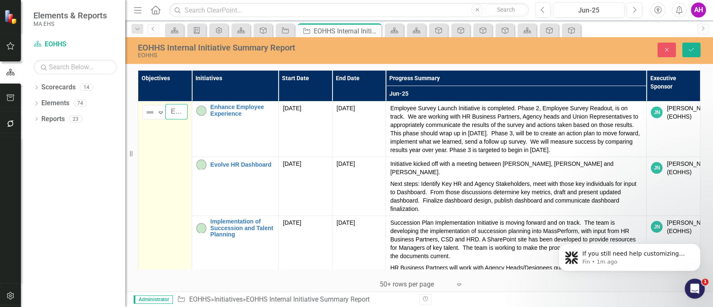
click at [178, 114] on input "E7. Optimize HR services" at bounding box center [176, 111] width 22 height 15
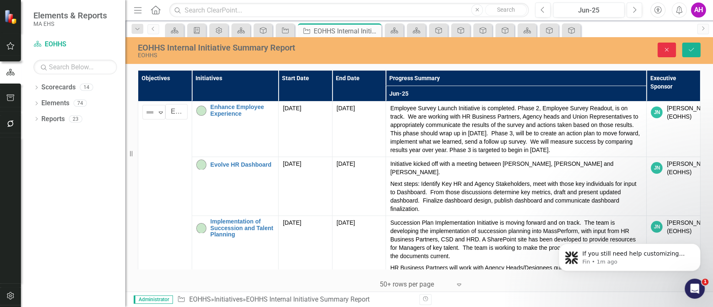
click at [663, 47] on icon "Close" at bounding box center [667, 50] width 8 height 6
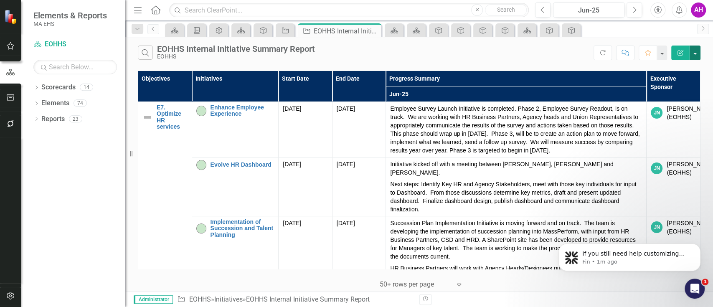
click at [692, 55] on button "button" at bounding box center [695, 53] width 11 height 15
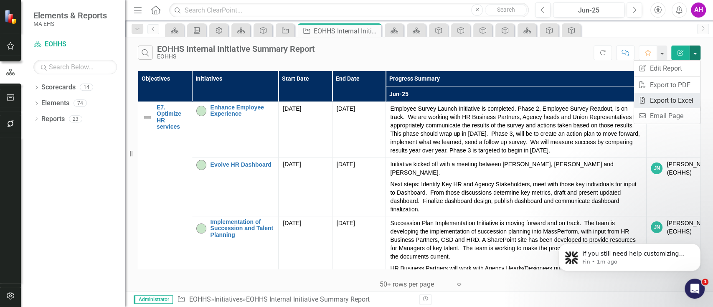
click at [665, 95] on link "Excel Export to Excel" at bounding box center [667, 100] width 66 height 15
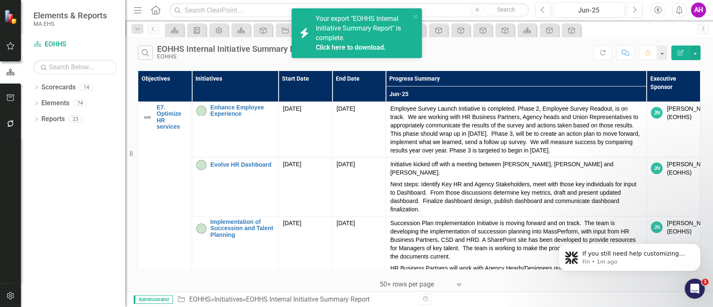
click at [347, 47] on link "Click here to download." at bounding box center [351, 47] width 70 height 8
